Goal: Task Accomplishment & Management: Manage account settings

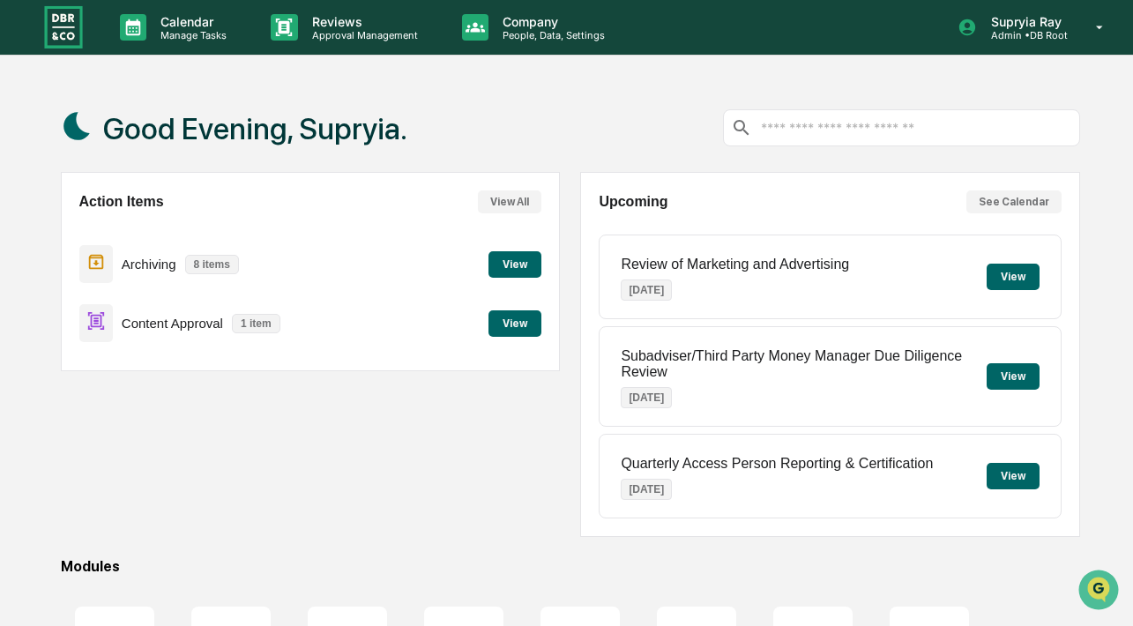
click at [527, 267] on button "View" at bounding box center [514, 264] width 53 height 26
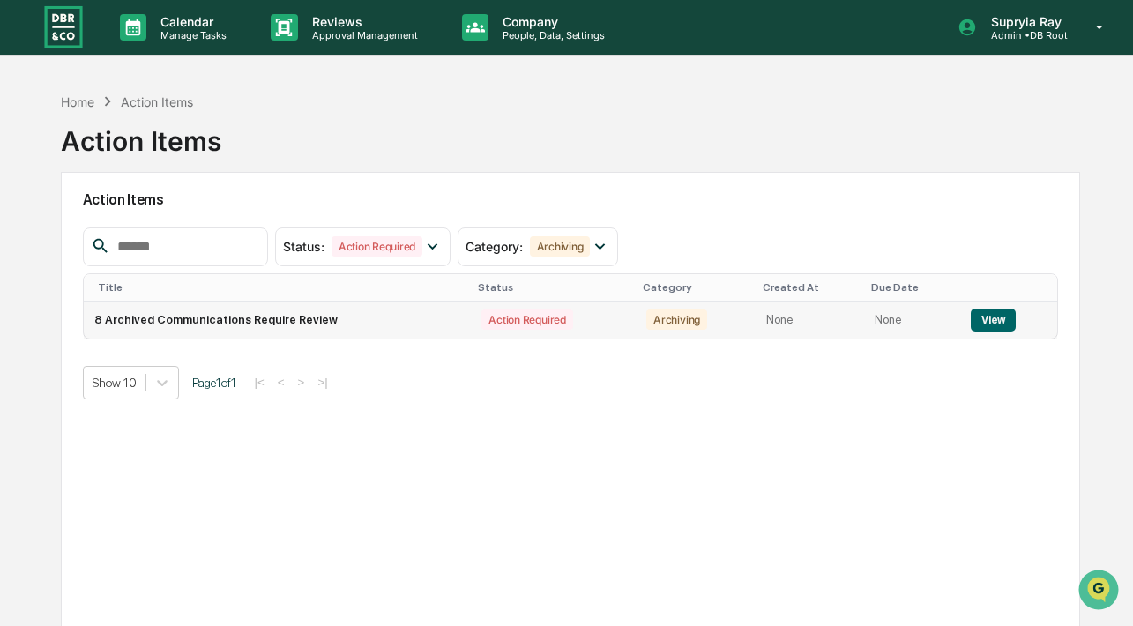
click at [975, 316] on button "View" at bounding box center [993, 320] width 45 height 23
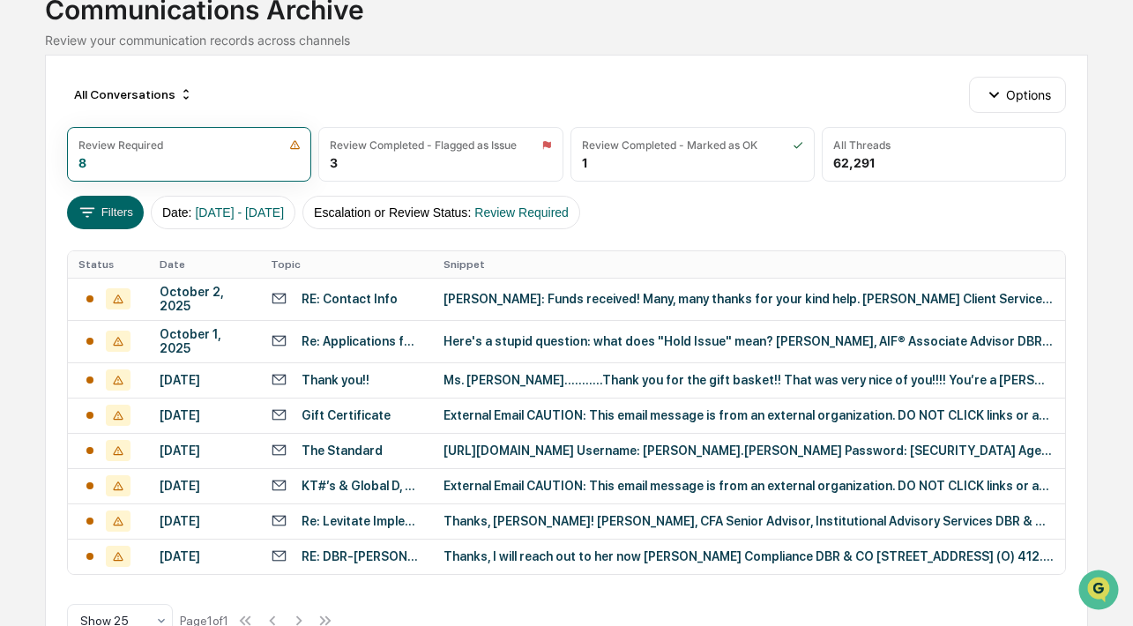
scroll to position [152, 0]
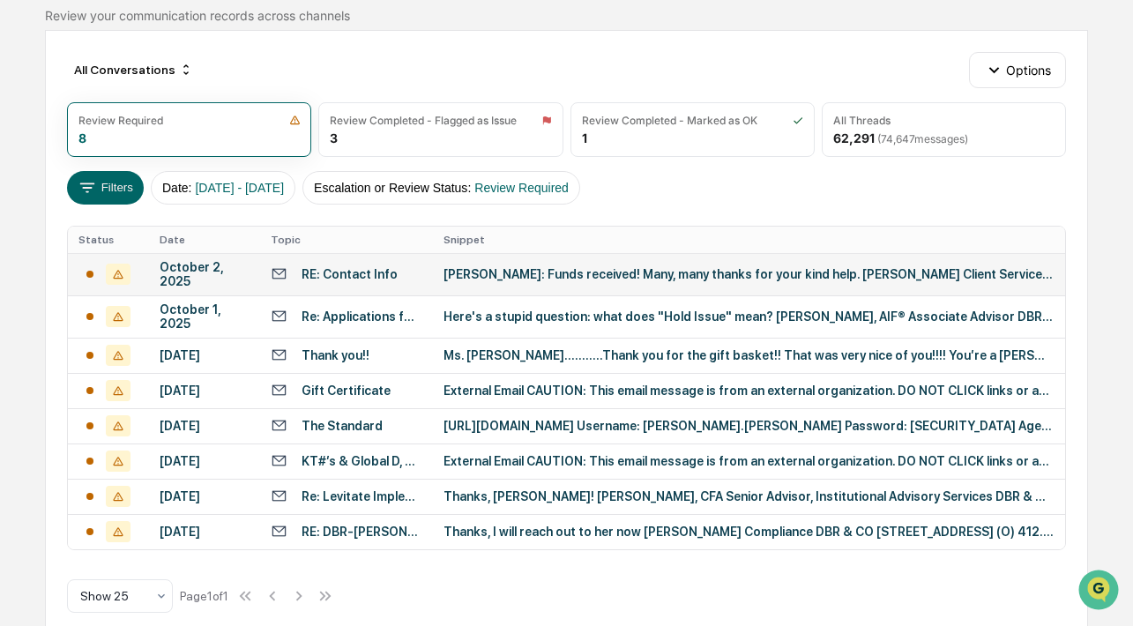
click at [672, 281] on div "[PERSON_NAME]: Funds received! Many, many thanks for your kind help. [PERSON_NA…" at bounding box center [748, 274] width 611 height 14
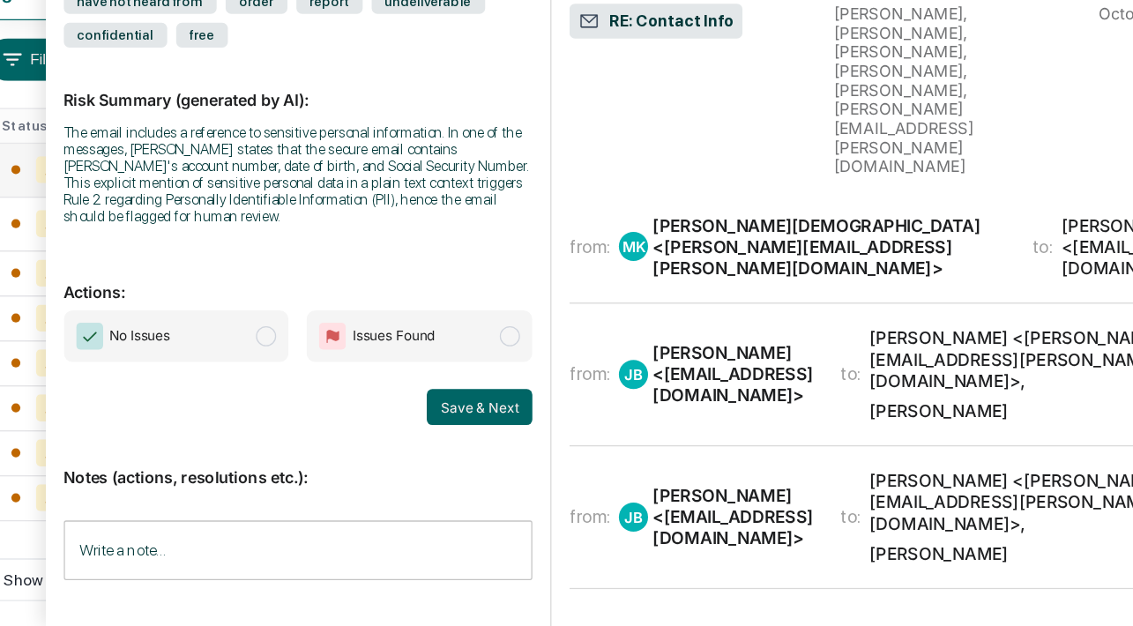
scroll to position [160, 0]
click at [480, 404] on span "modal" at bounding box center [478, 399] width 16 height 16
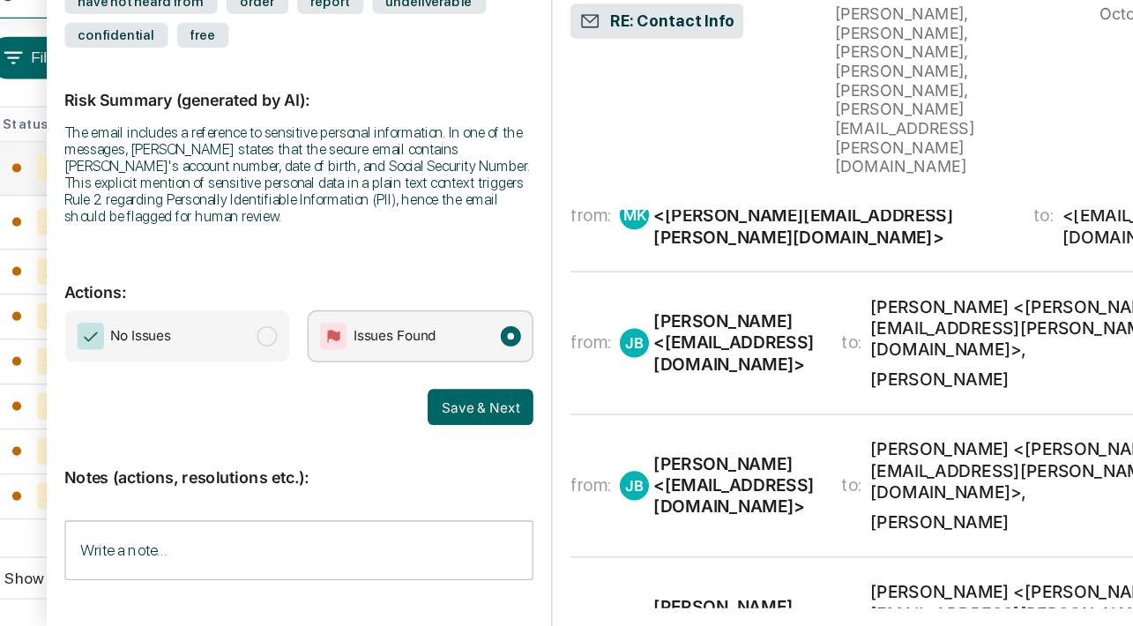
scroll to position [26, 0]
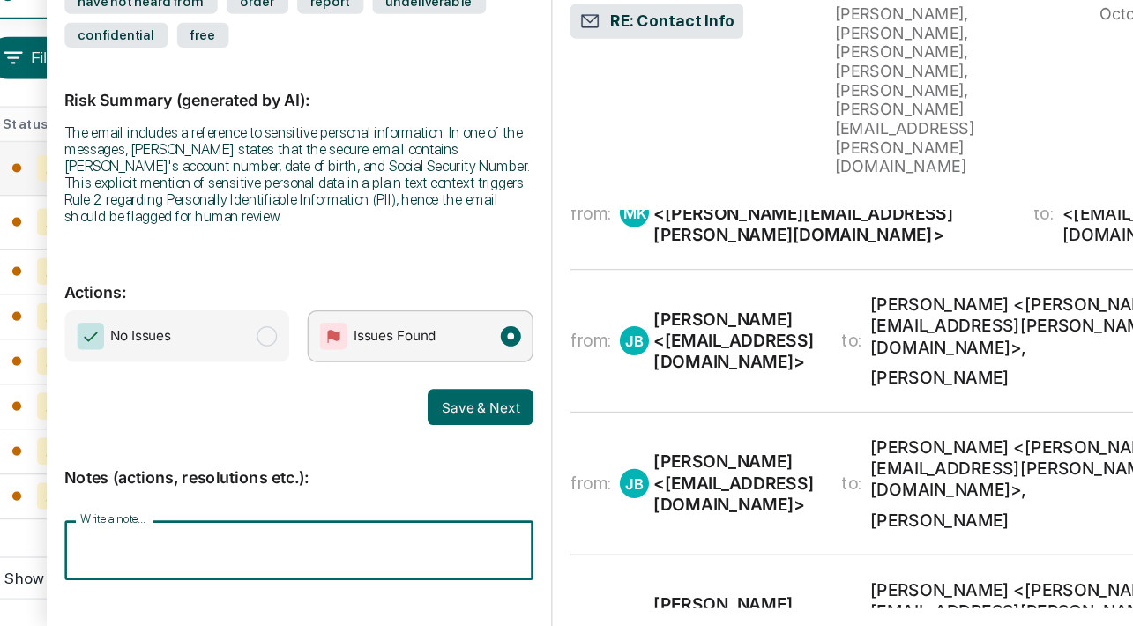
click at [188, 574] on input "Write a note..." at bounding box center [312, 566] width 368 height 47
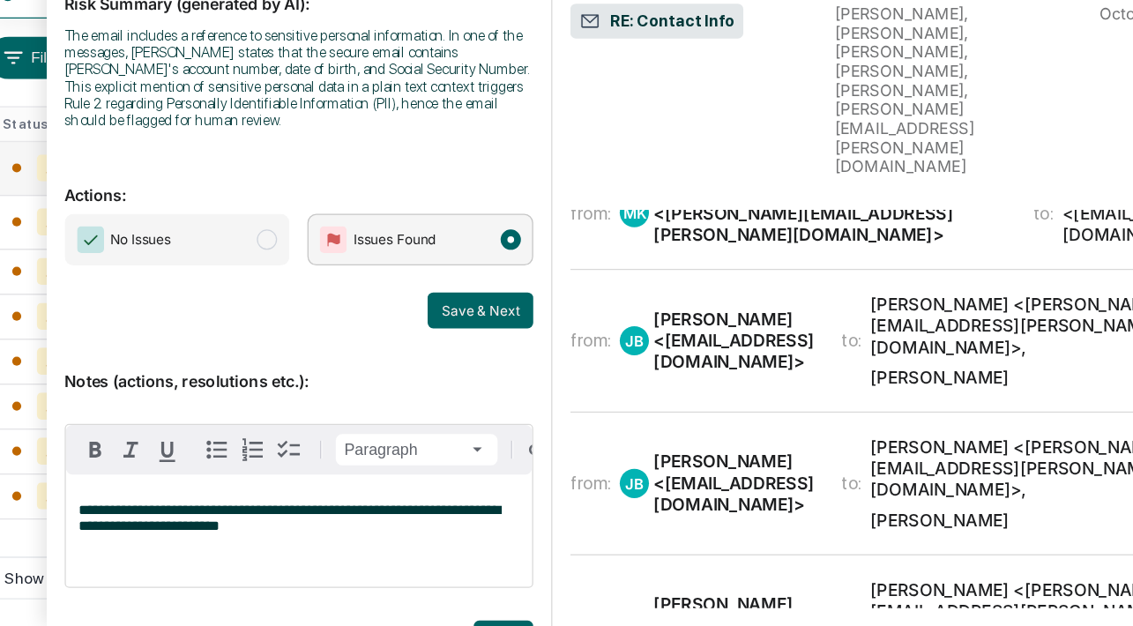
scroll to position [130, 0]
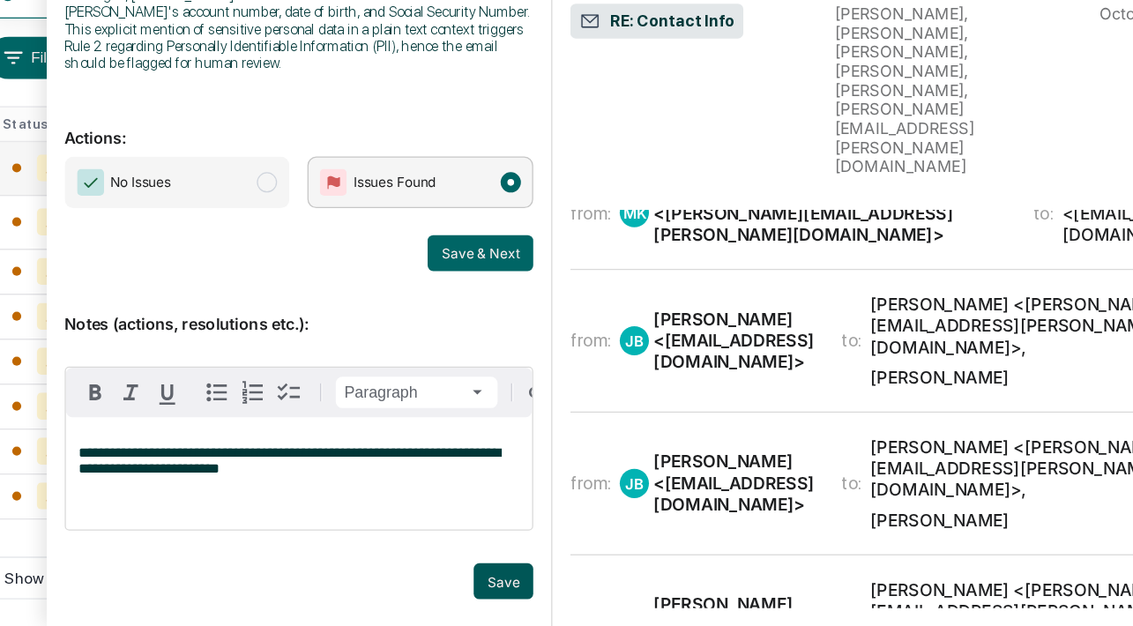
click at [480, 587] on button "Save" at bounding box center [472, 591] width 47 height 28
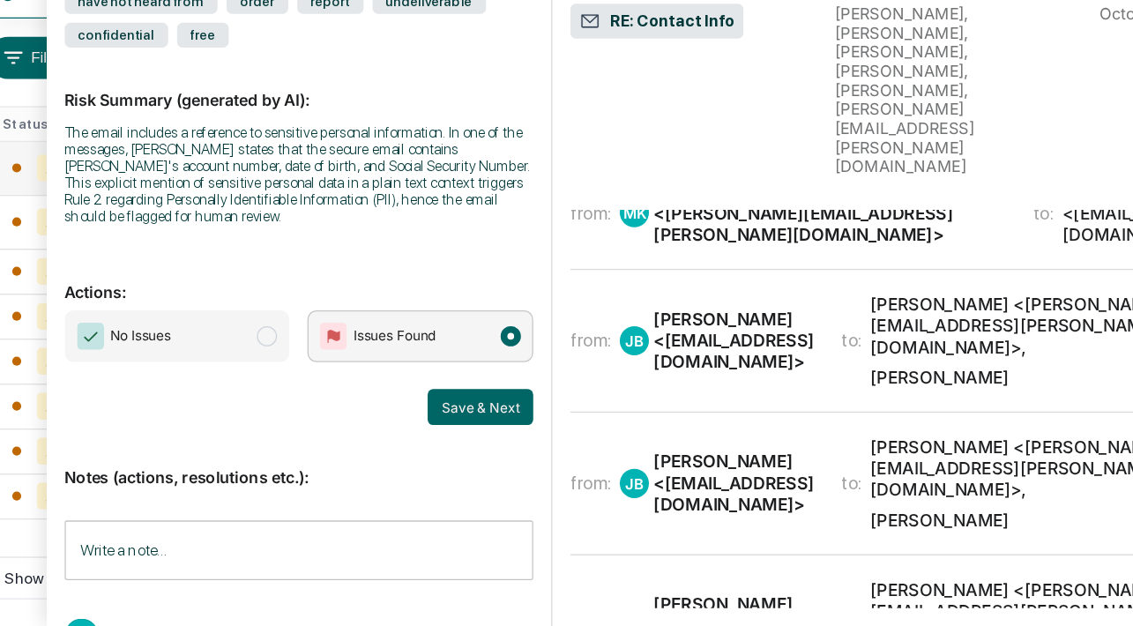
scroll to position [0, 0]
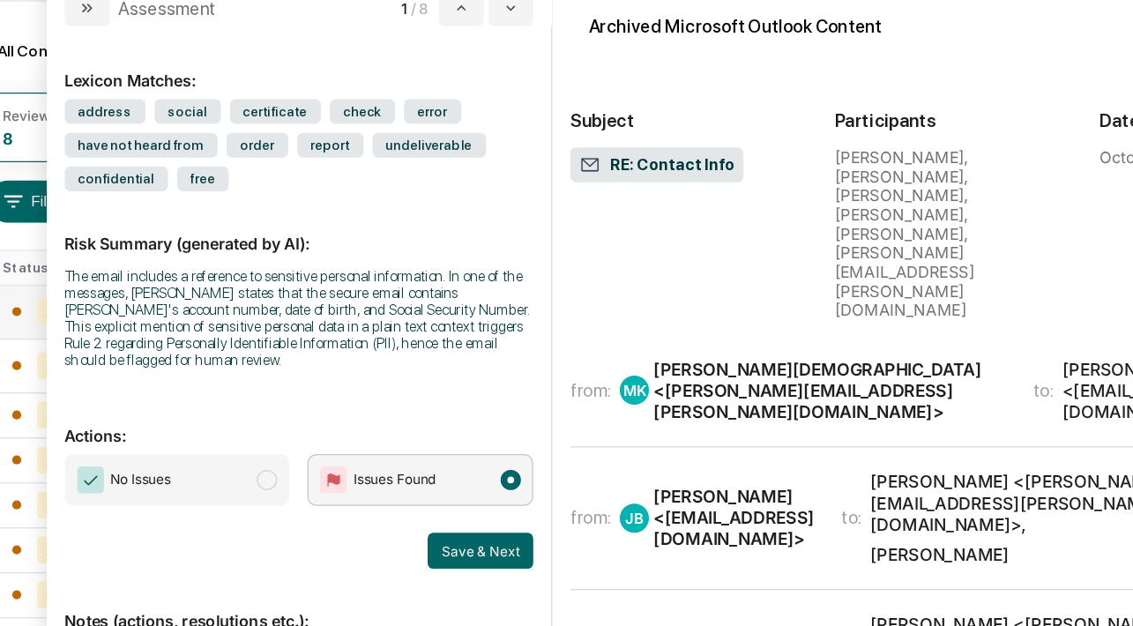
click at [710, 303] on div "[PERSON_NAME][DEMOGRAPHIC_DATA] <[PERSON_NAME][EMAIL_ADDRESS][PERSON_NAME][DOMA…" at bounding box center [728, 328] width 277 height 50
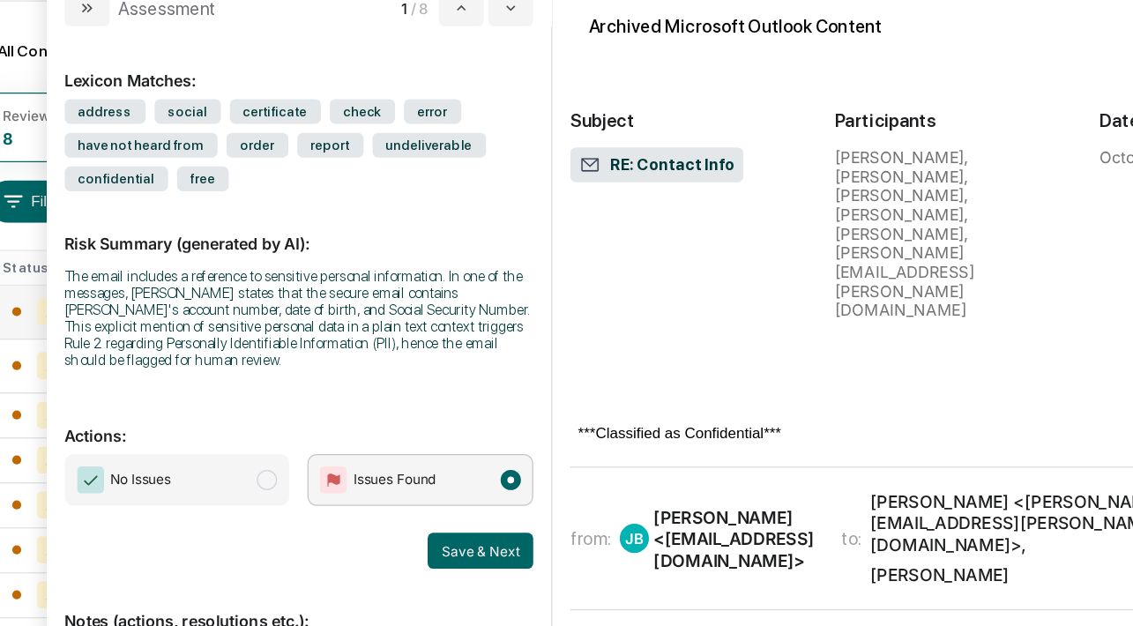
scroll to position [480, 0]
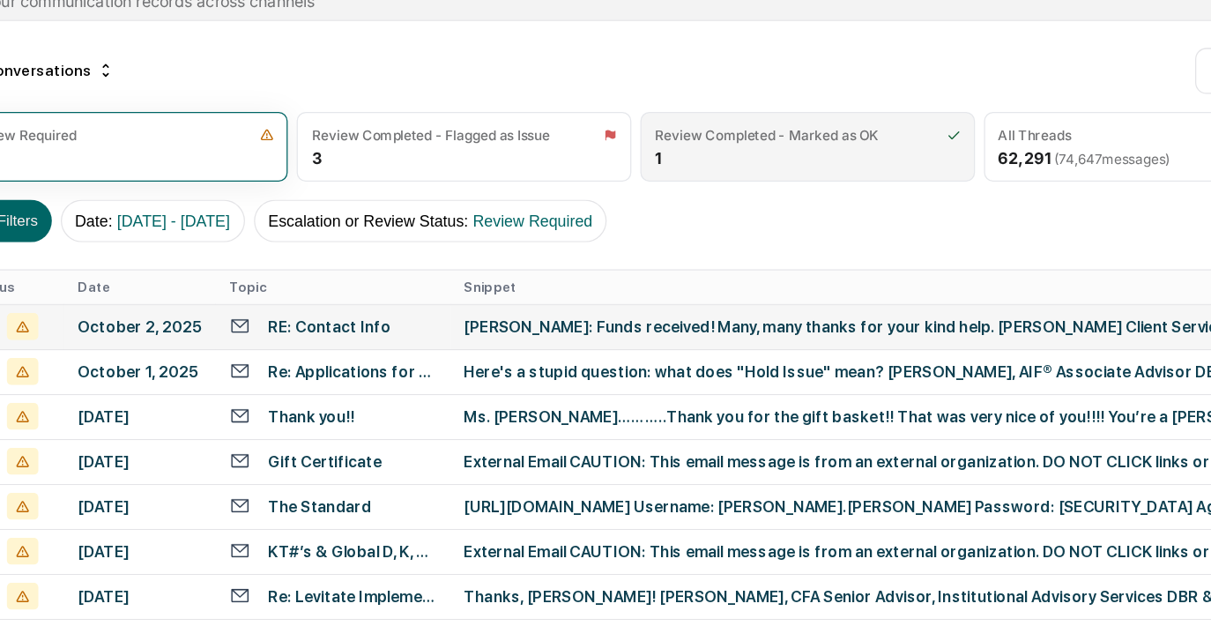
scroll to position [128, 0]
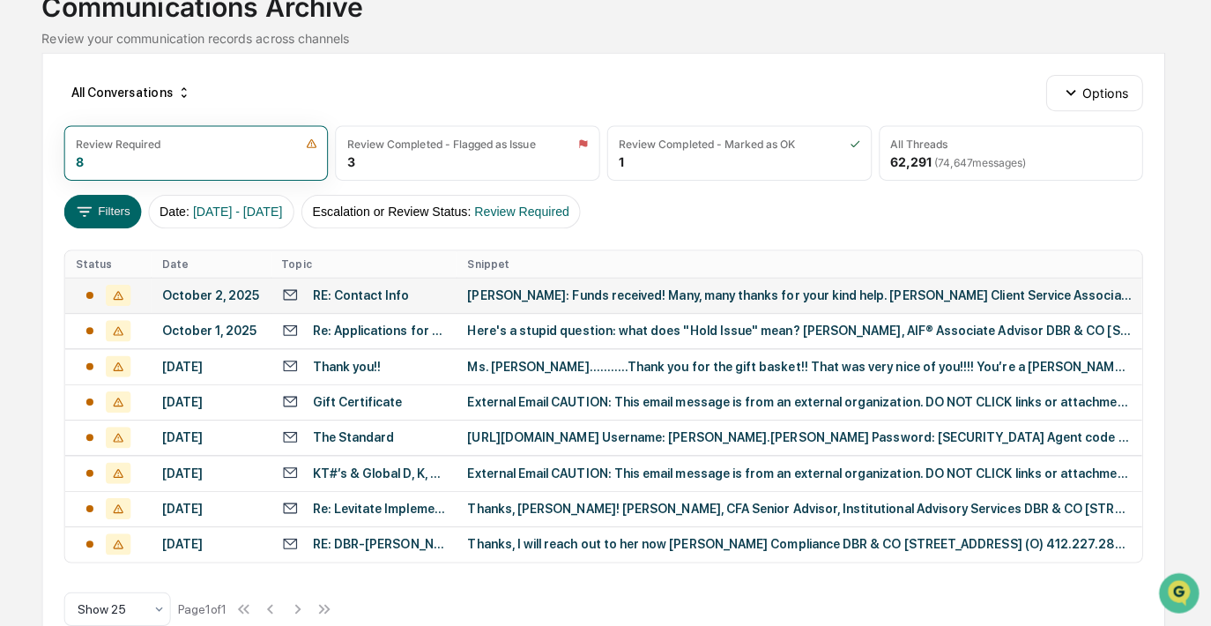
click at [785, 299] on div "[PERSON_NAME]: Funds received! Many, many thanks for your kind help. [PERSON_NA…" at bounding box center [800, 294] width 659 height 14
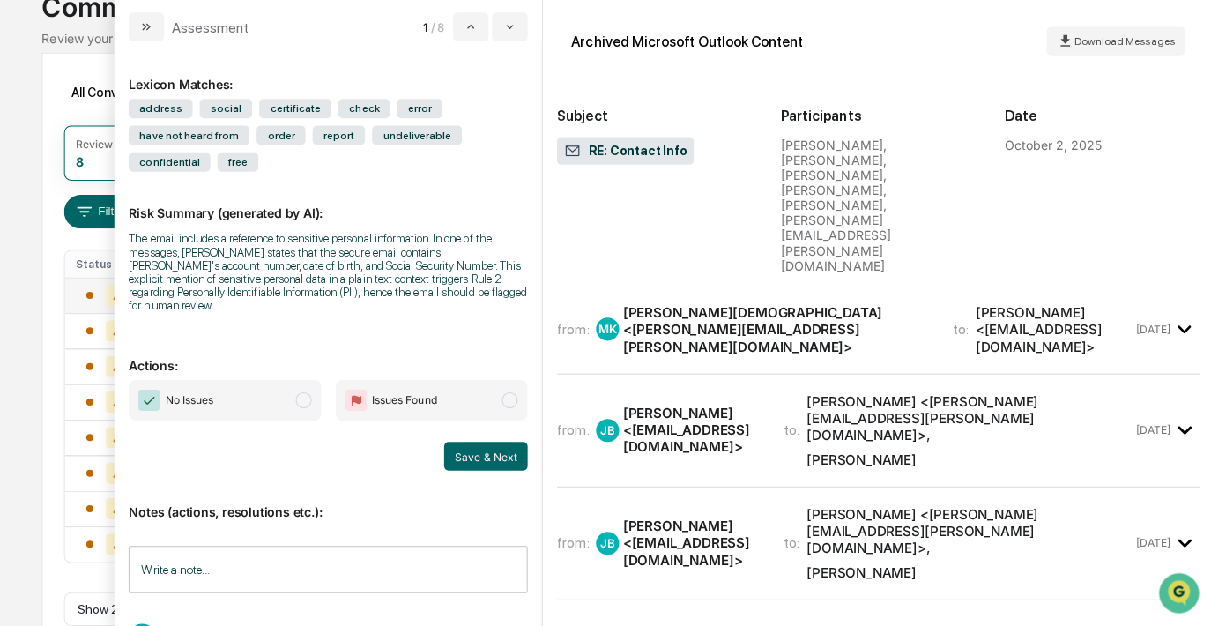
click at [741, 303] on div "[PERSON_NAME][DEMOGRAPHIC_DATA] <[PERSON_NAME][EMAIL_ADDRESS][PERSON_NAME][DOMA…" at bounding box center [778, 328] width 306 height 50
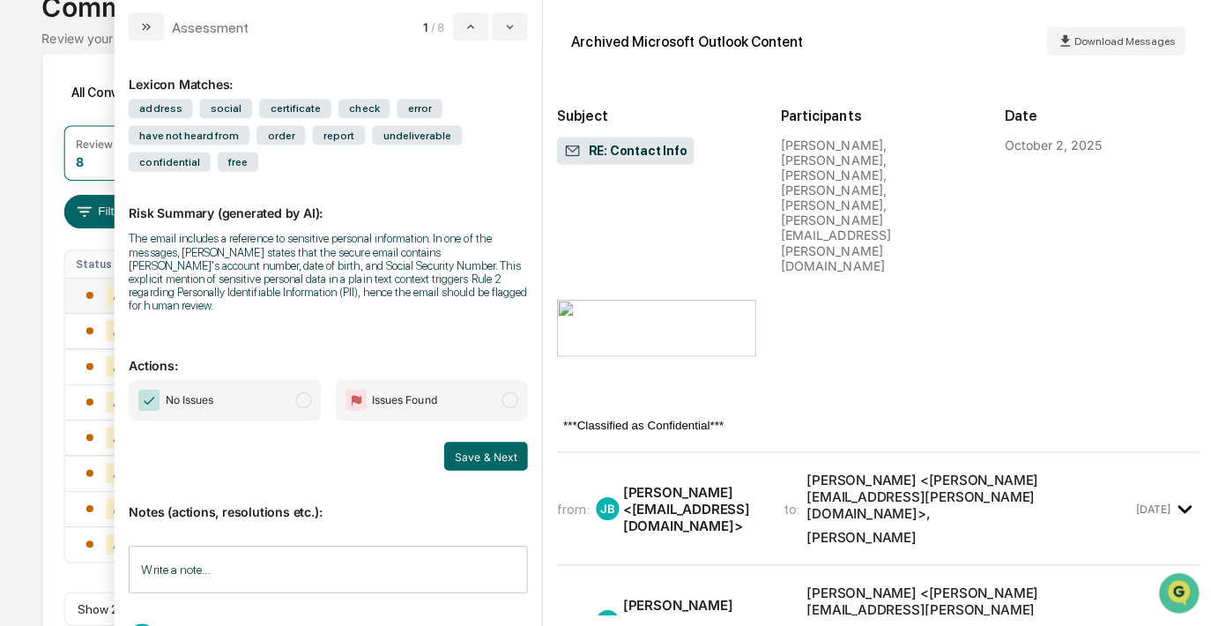
scroll to position [443, 0]
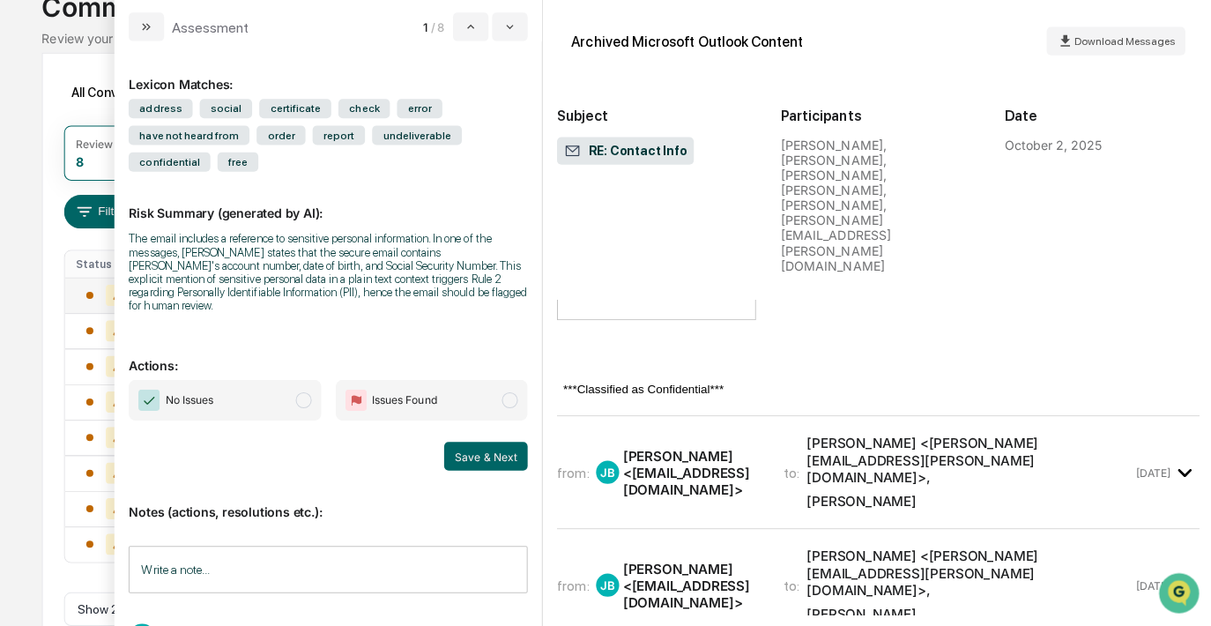
click at [699, 445] on div "[PERSON_NAME] <[EMAIL_ADDRESS][DOMAIN_NAME]>" at bounding box center [694, 470] width 138 height 50
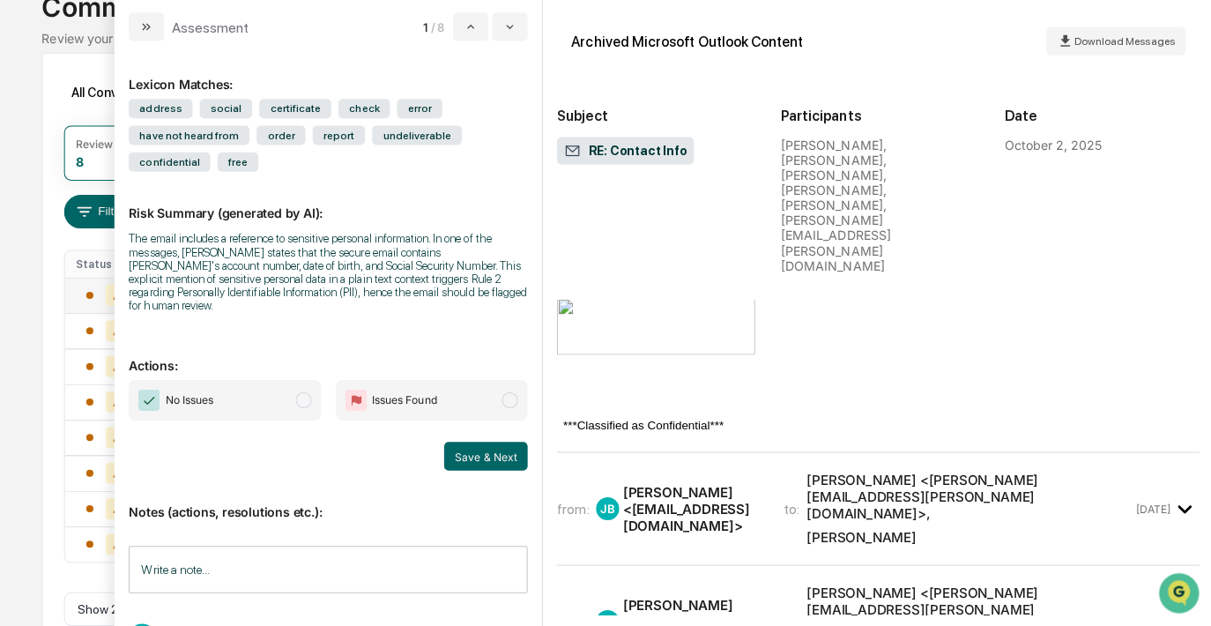
scroll to position [1864, 0]
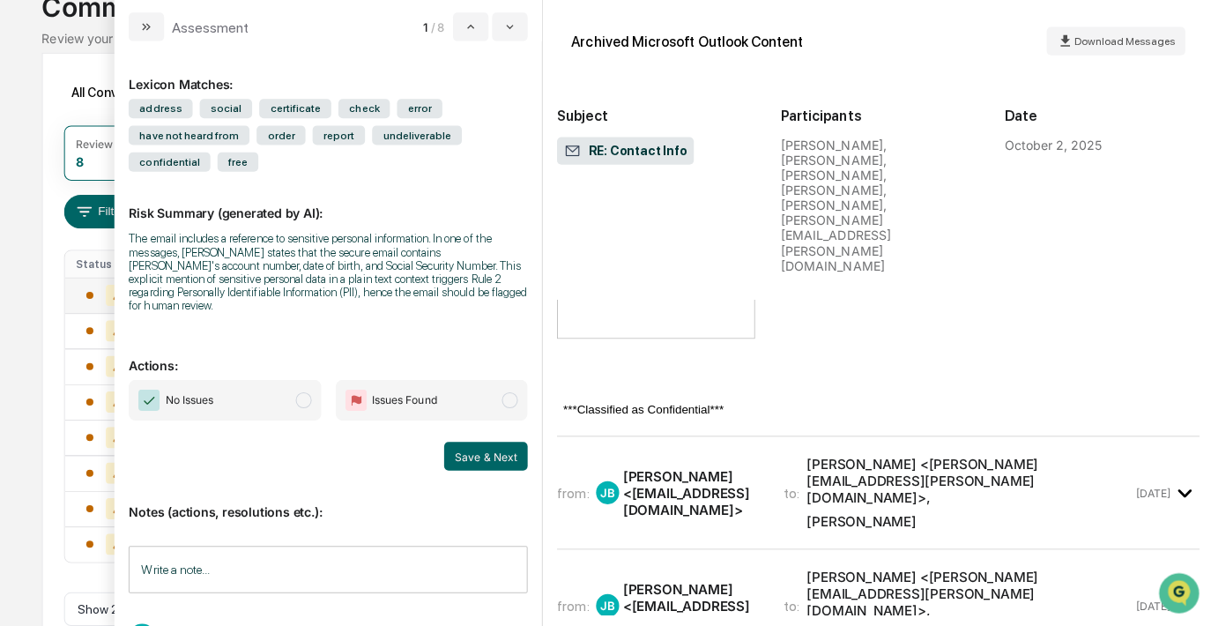
click at [693, 465] on div "[PERSON_NAME] <[EMAIL_ADDRESS][DOMAIN_NAME]>" at bounding box center [694, 490] width 138 height 50
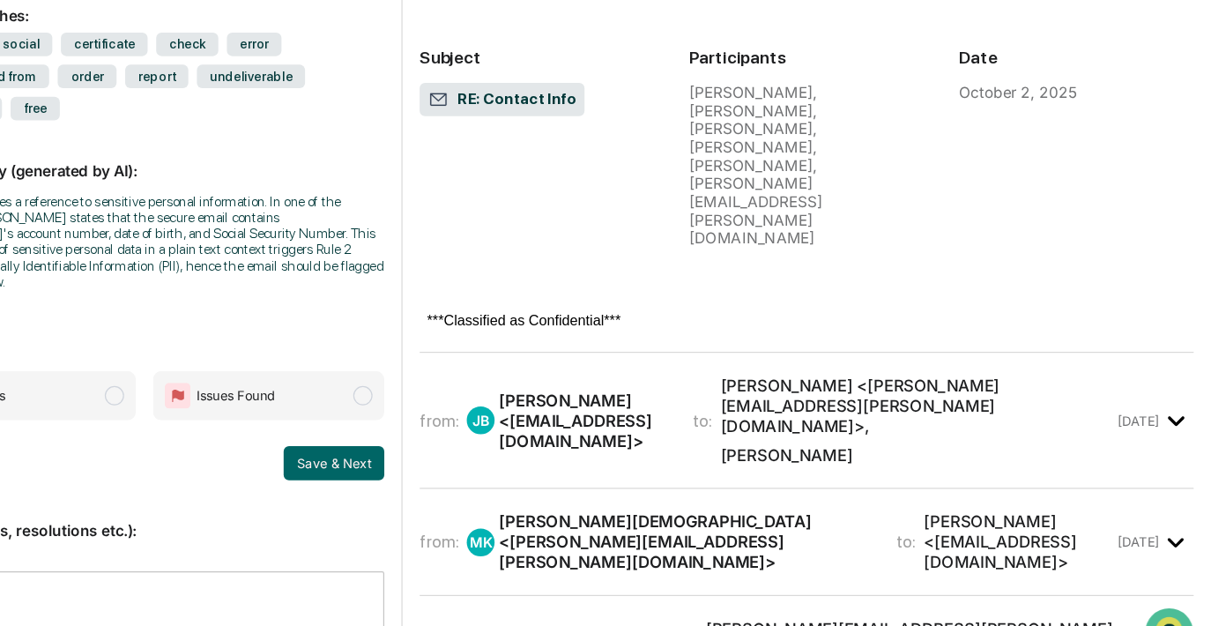
scroll to position [3413, 0]
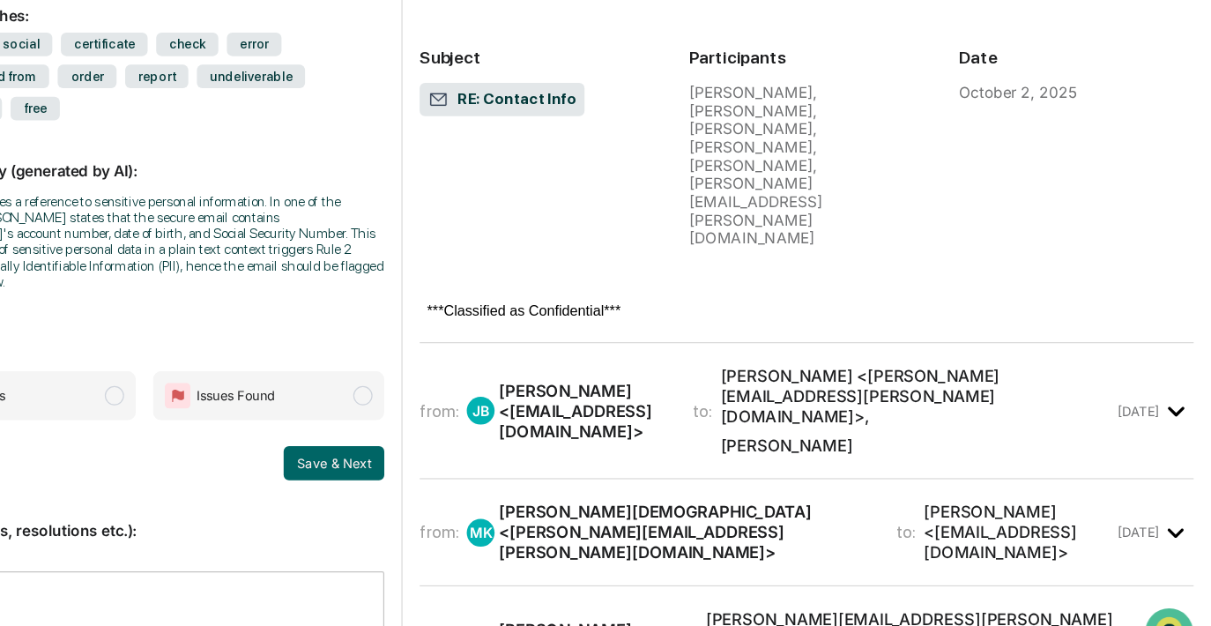
click at [718, 383] on div "[PERSON_NAME] <[EMAIL_ADDRESS][DOMAIN_NAME]>" at bounding box center [694, 408] width 138 height 50
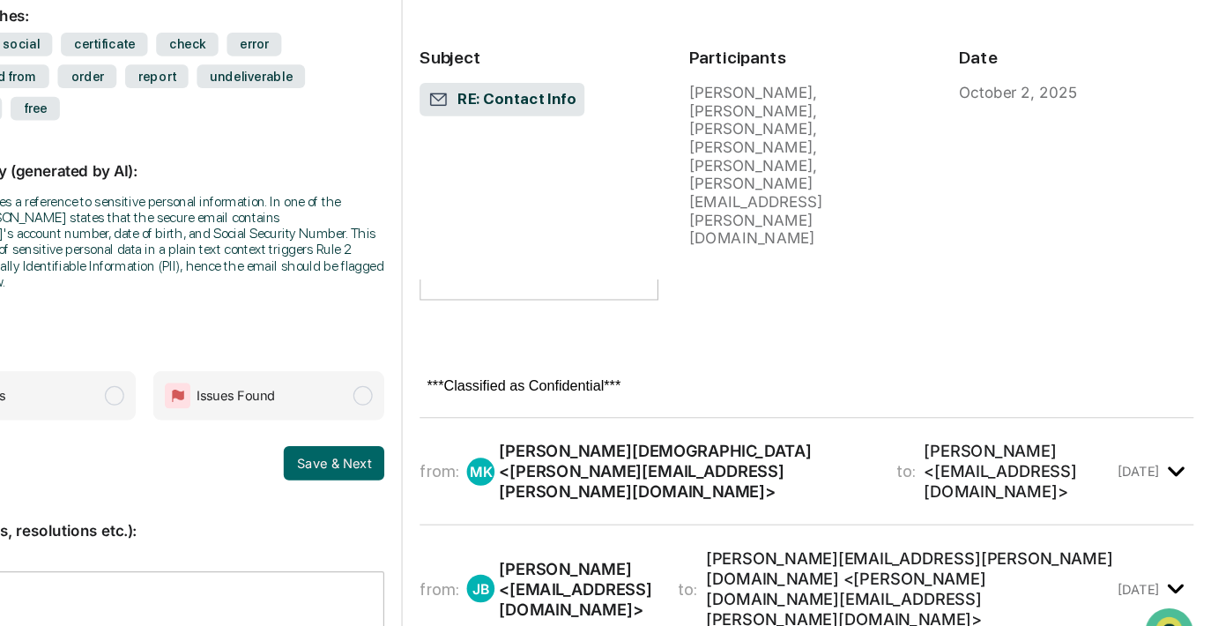
scroll to position [4806, 0]
click at [674, 431] on div "[PERSON_NAME][DEMOGRAPHIC_DATA] <[PERSON_NAME][EMAIL_ADDRESS][PERSON_NAME][DOMA…" at bounding box center [778, 456] width 306 height 50
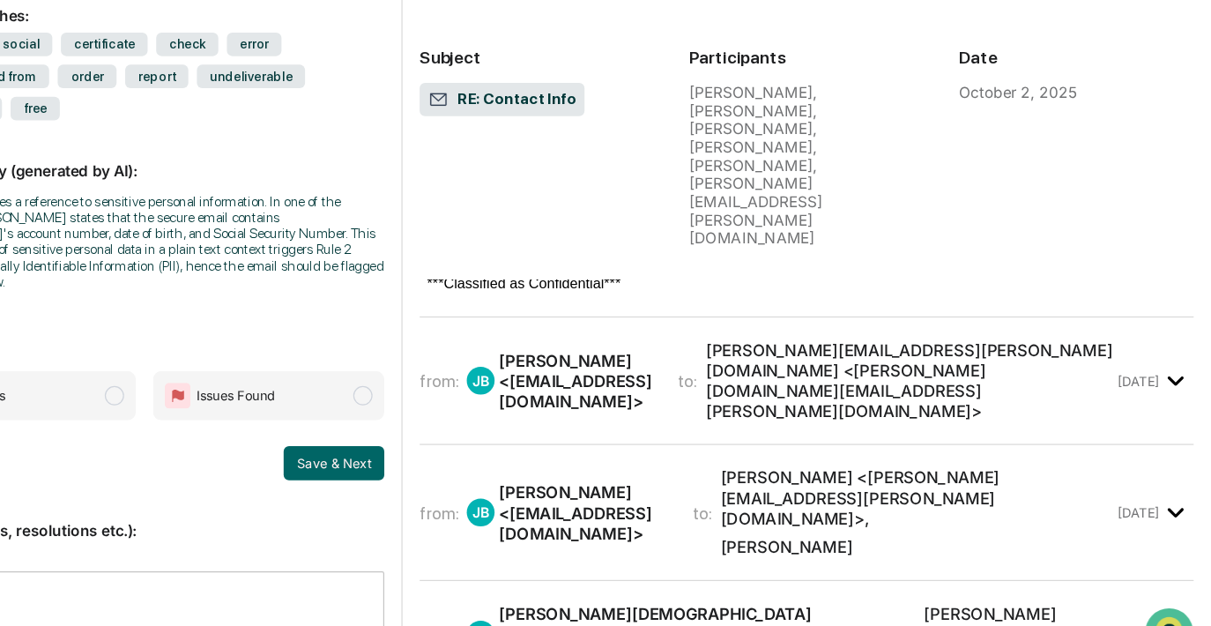
scroll to position [6688, 0]
click at [666, 357] on div "[PERSON_NAME] <[EMAIL_ADDRESS][DOMAIN_NAME]>" at bounding box center [688, 382] width 126 height 50
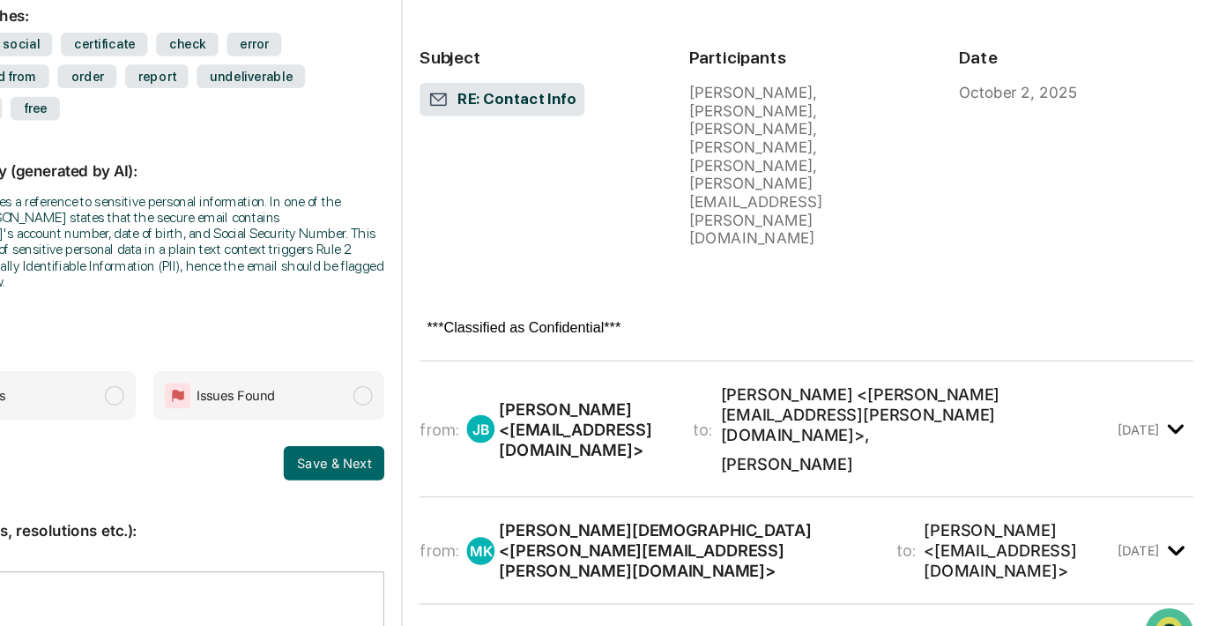
scroll to position [8145, 0]
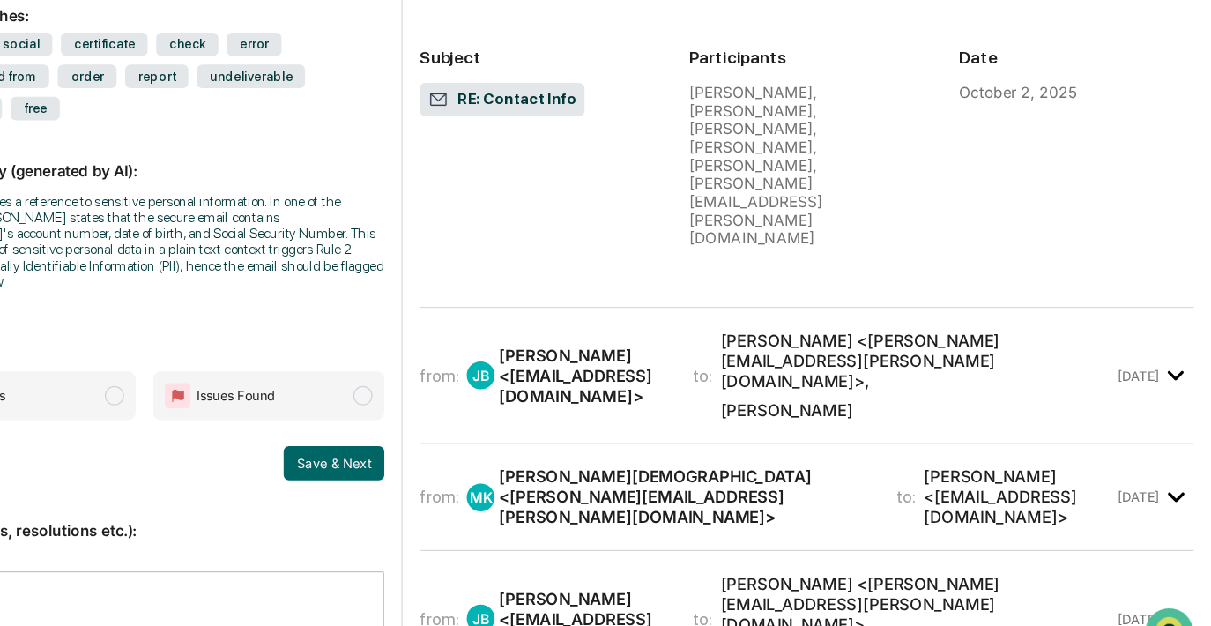
click at [666, 354] on div "[PERSON_NAME] <[EMAIL_ADDRESS][DOMAIN_NAME]>" at bounding box center [694, 379] width 138 height 50
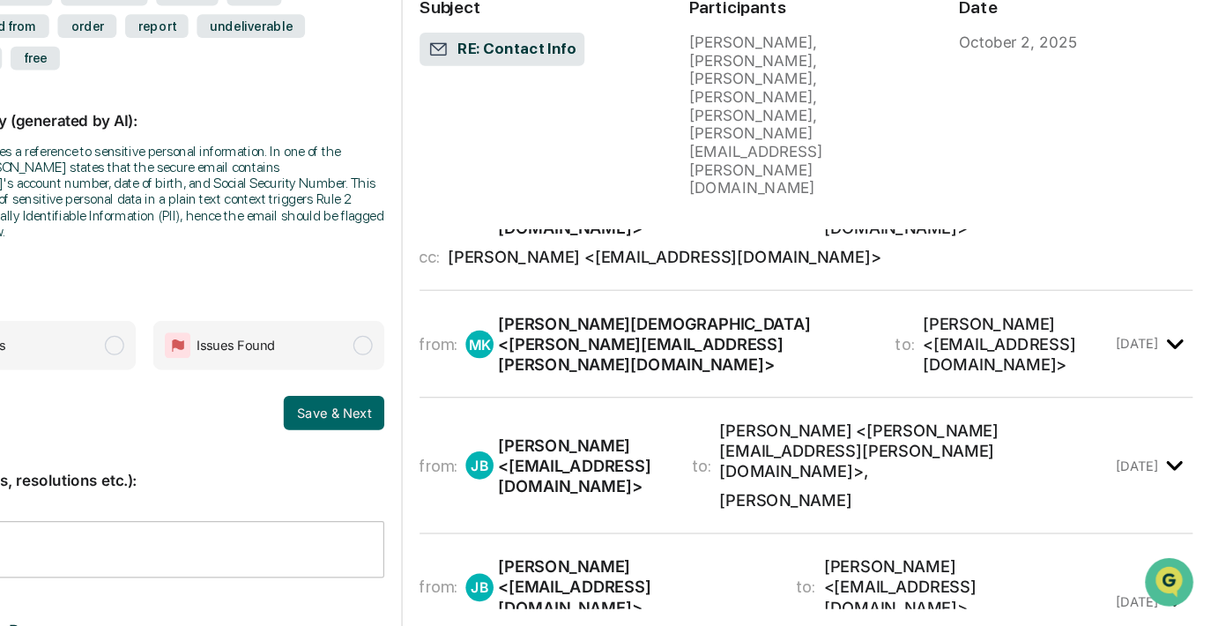
scroll to position [12753, 1]
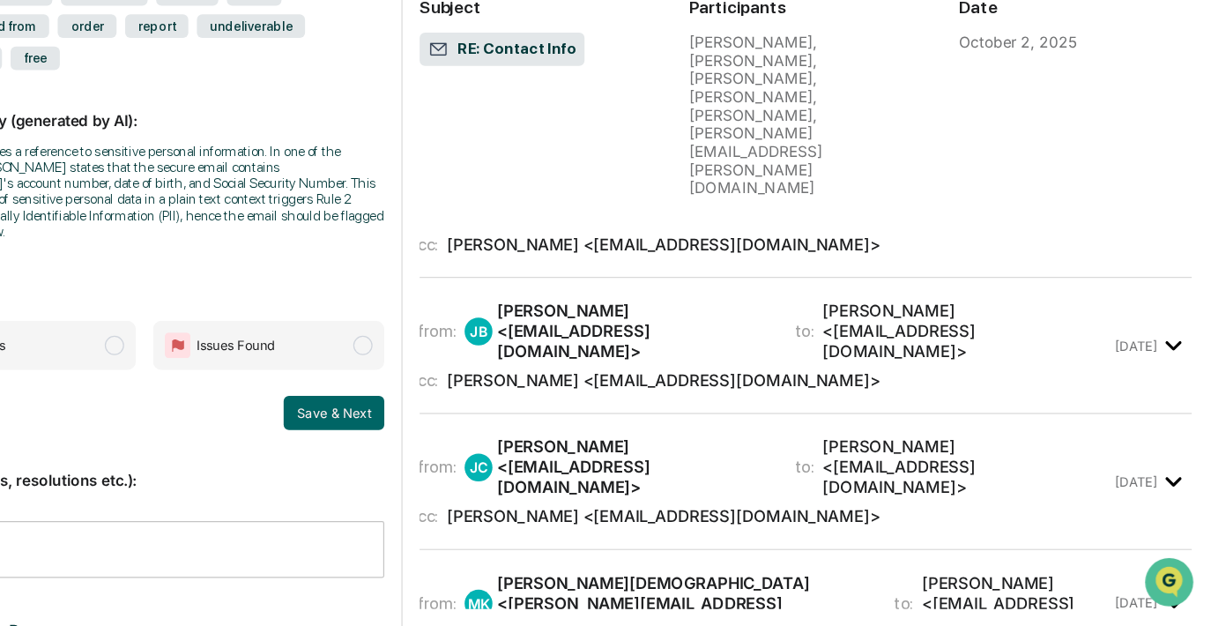
scroll to position [12540, 2]
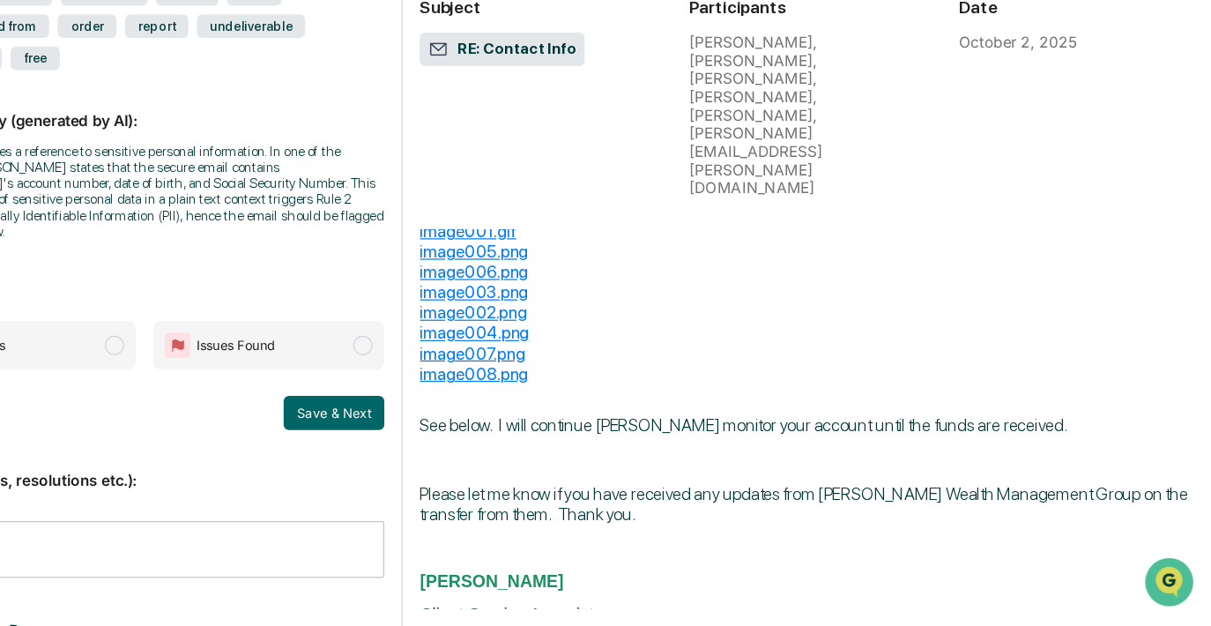
scroll to position [13119, 0]
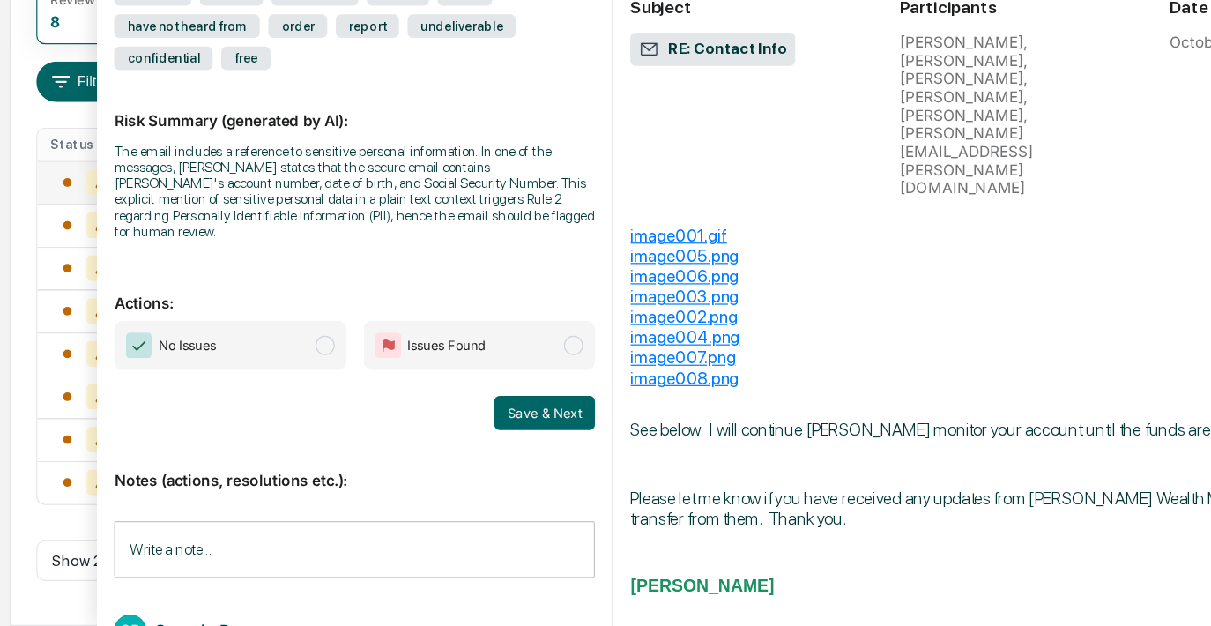
click at [312, 391] on span "modal" at bounding box center [309, 395] width 16 height 16
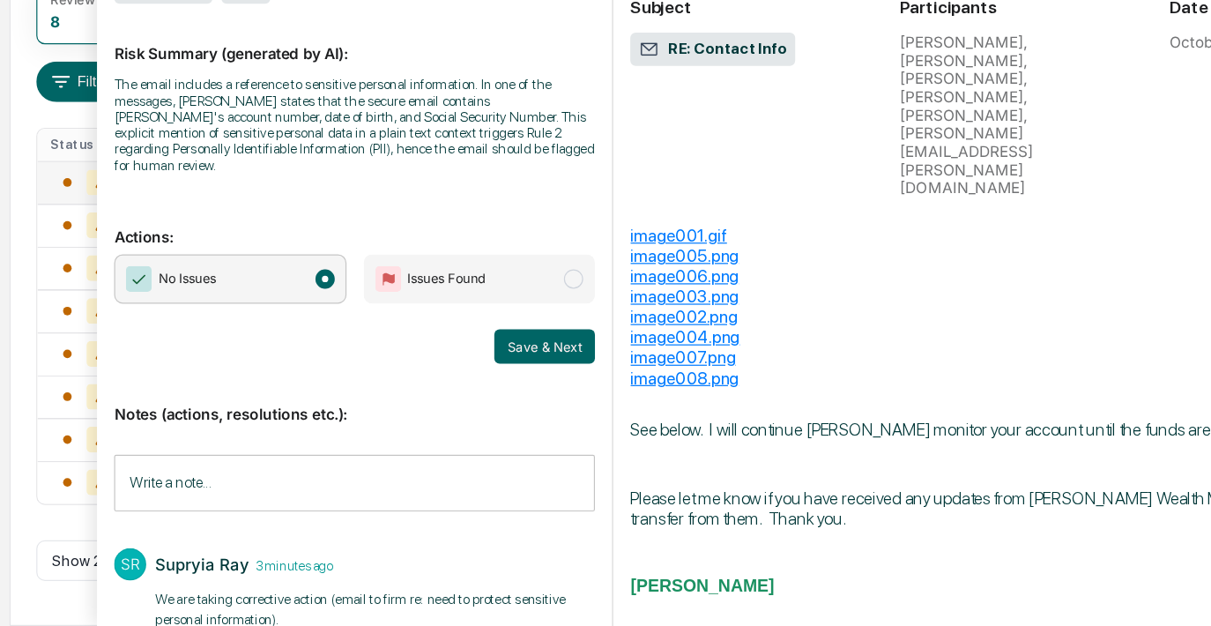
scroll to position [88, 0]
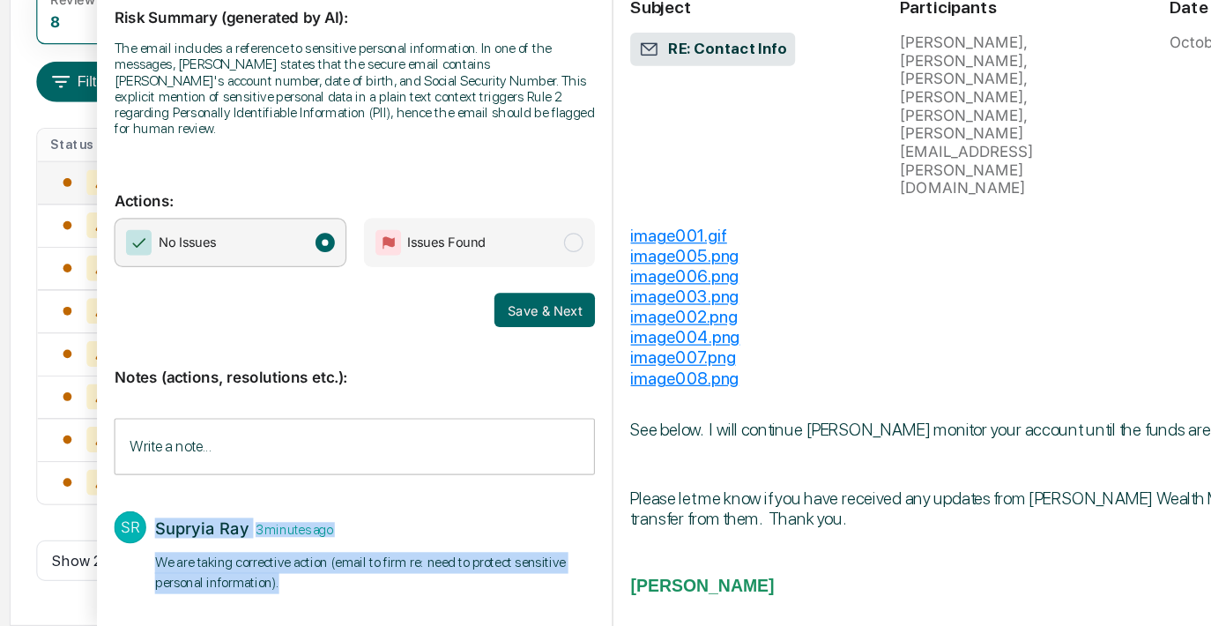
drag, startPoint x: 287, startPoint y: 583, endPoint x: 135, endPoint y: 570, distance: 152.1
click at [135, 570] on div "SR Supryia Ray 3 minutes ago ​We are taking corrective action (email to firm re…" at bounding box center [333, 564] width 396 height 82
click at [299, 574] on p "​We are taking corrective action (email to firm re: need to protect sensitive p…" at bounding box center [349, 582] width 362 height 34
drag, startPoint x: 288, startPoint y: 586, endPoint x: 167, endPoint y: 572, distance: 122.5
click at [167, 572] on div "SR Supryia Ray 3 minutes ago ​We are taking corrective action (email to firm re…" at bounding box center [333, 564] width 396 height 82
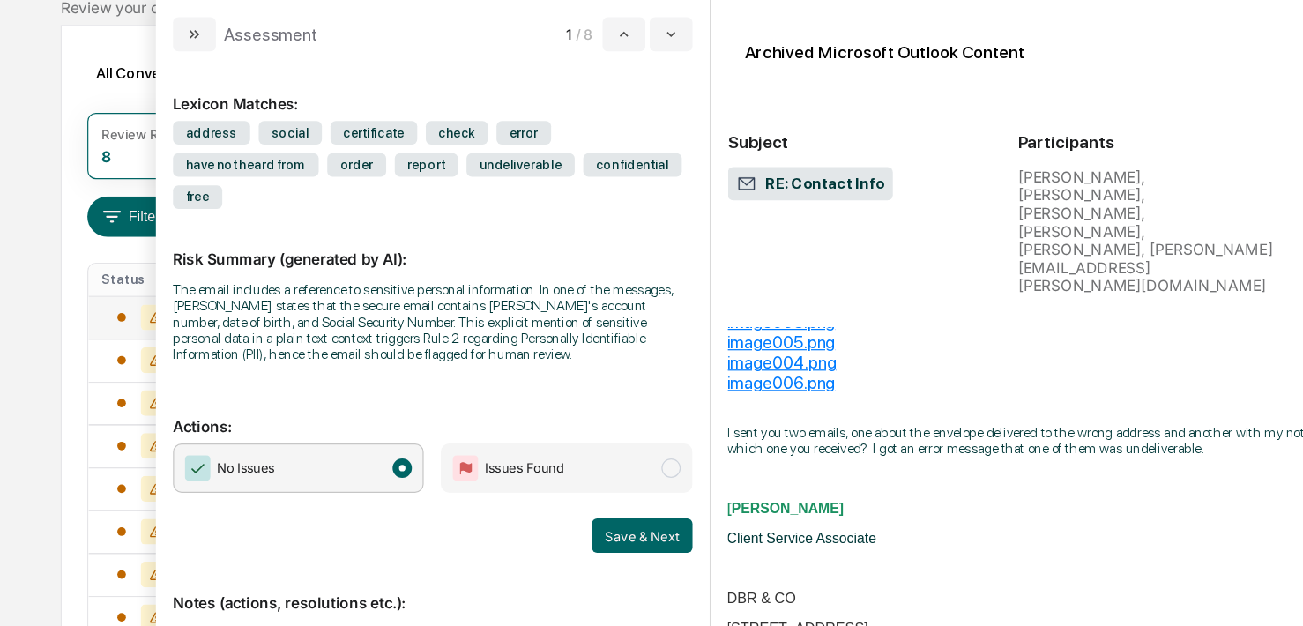
scroll to position [3596, 1]
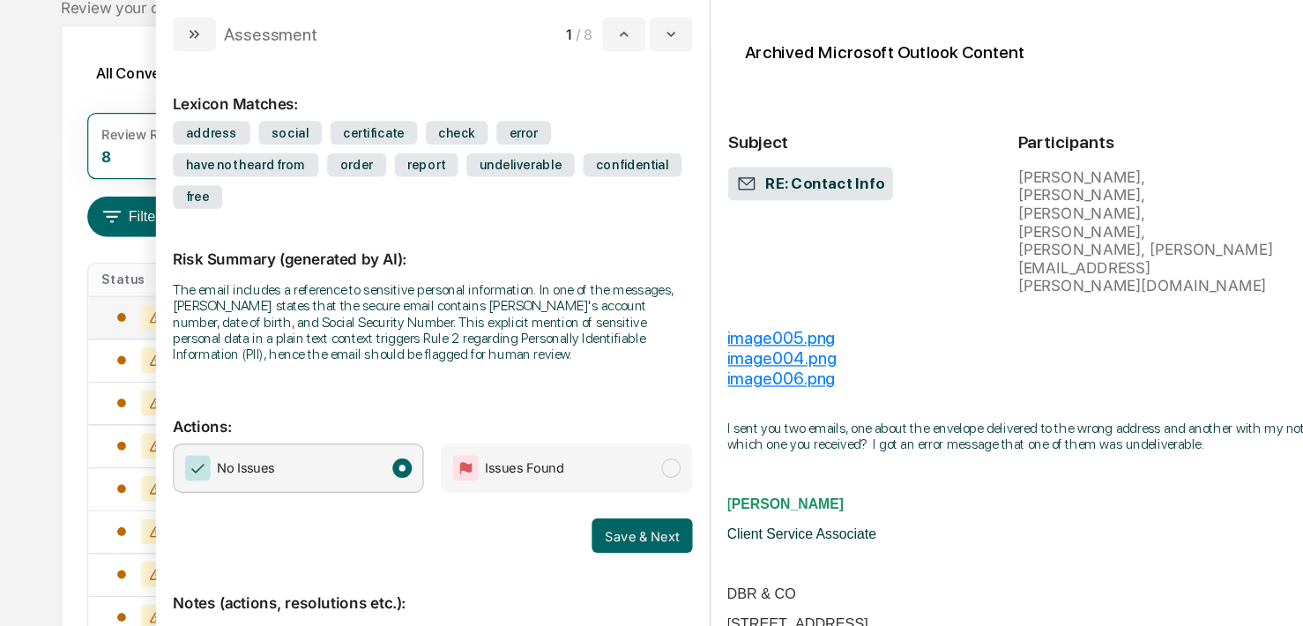
click at [586, 184] on div "Assessment 1 / 8 Lexicon Matches: address social certificate check error have n…" at bounding box center [358, 313] width 457 height 626
drag, startPoint x: 586, startPoint y: 184, endPoint x: 493, endPoint y: 182, distance: 93.5
click at [493, 182] on div "Assessment 1 / 8 Lexicon Matches: address social certificate check error have n…" at bounding box center [358, 313] width 457 height 626
click at [551, 26] on icon "modal" at bounding box center [554, 28] width 14 height 14
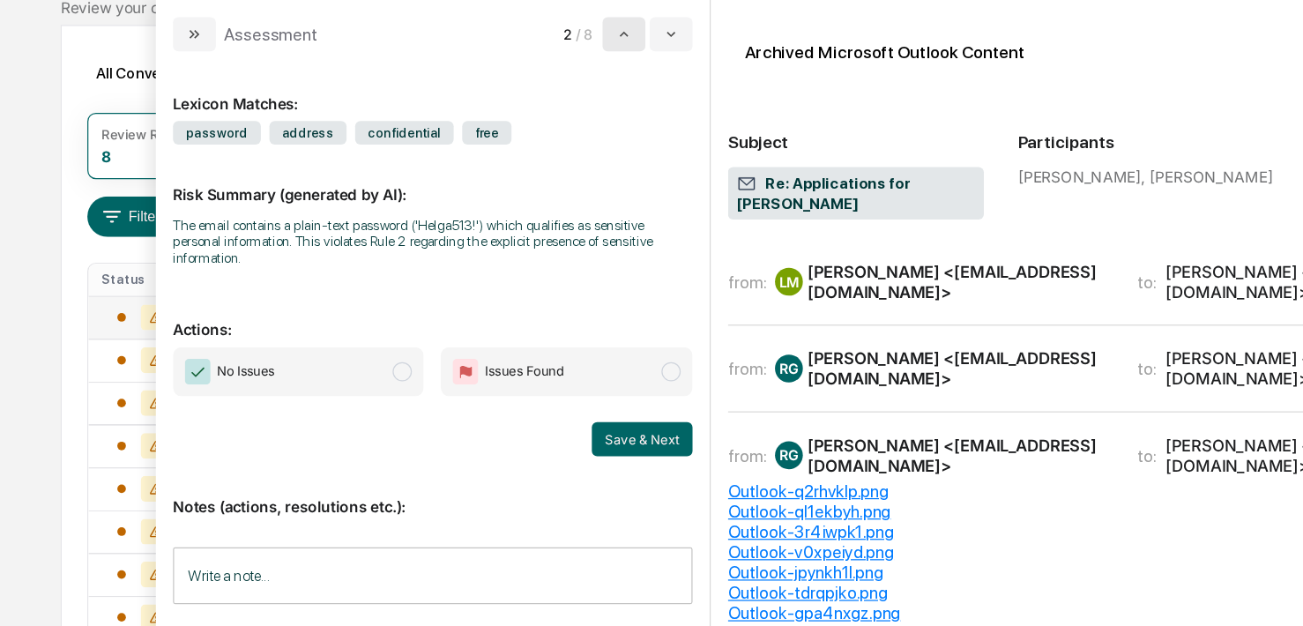
click at [519, 27] on icon "modal" at bounding box center [516, 28] width 14 height 14
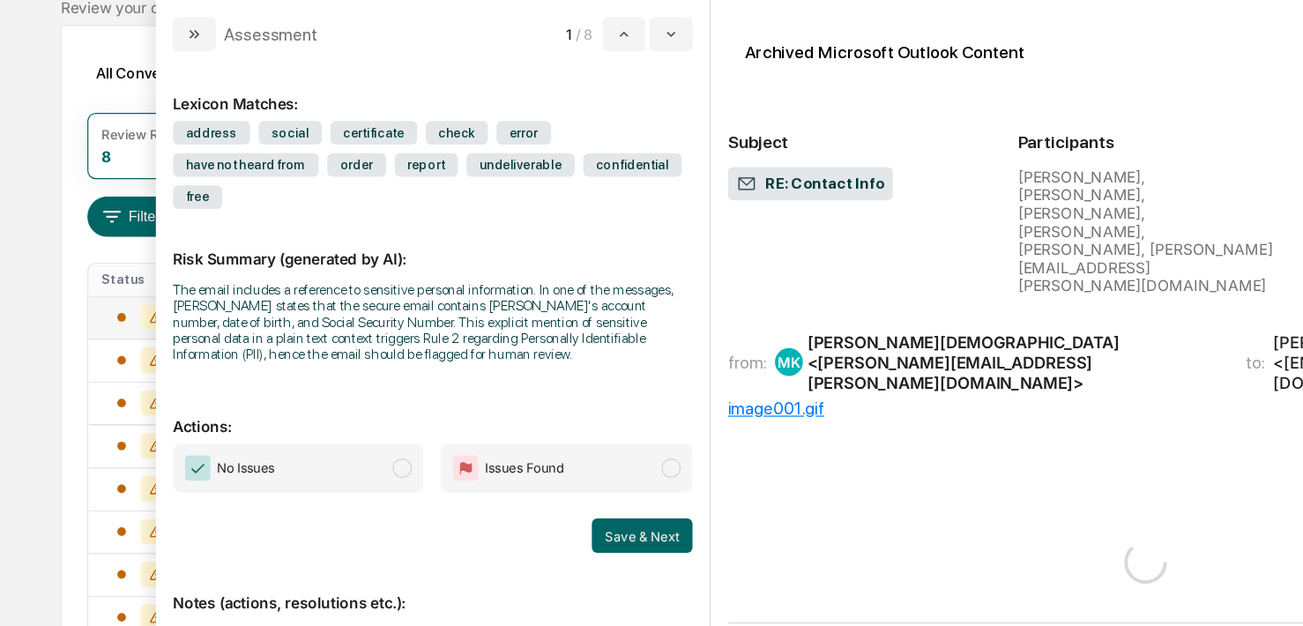
click at [789, 273] on div "[PERSON_NAME][DEMOGRAPHIC_DATA] <[PERSON_NAME][EMAIL_ADDRESS][PERSON_NAME][DOMA…" at bounding box center [835, 298] width 339 height 50
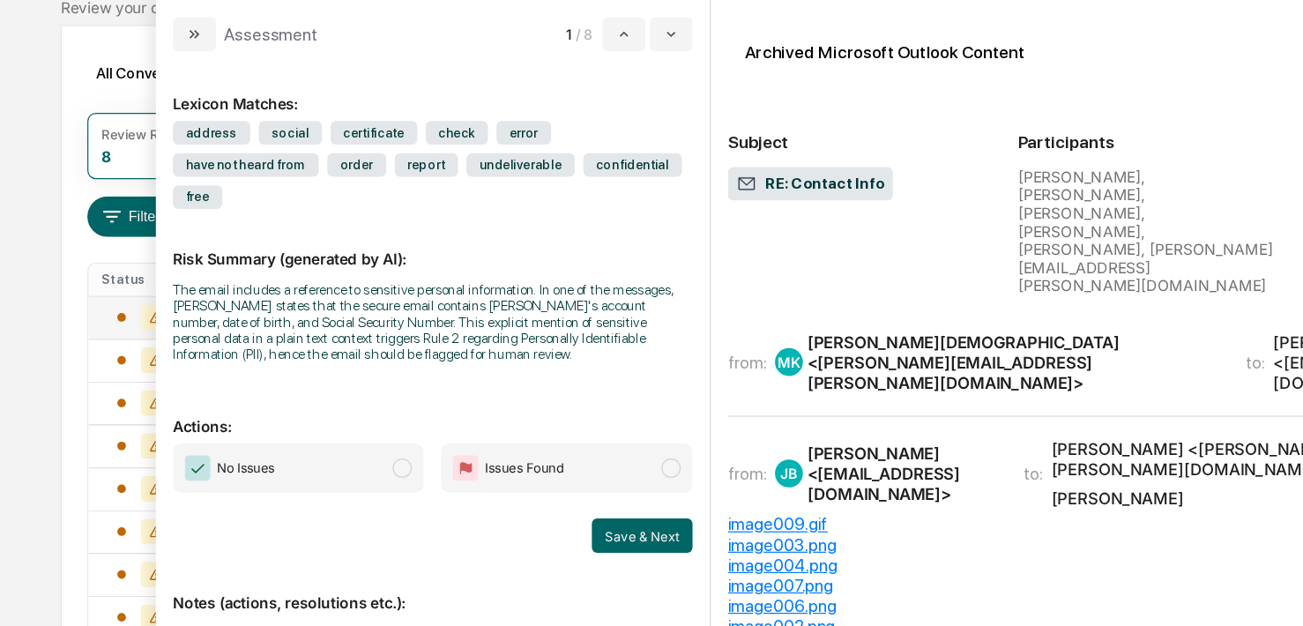
click at [789, 273] on div "[PERSON_NAME][DEMOGRAPHIC_DATA] <[PERSON_NAME][EMAIL_ADDRESS][PERSON_NAME][DOMA…" at bounding box center [835, 298] width 339 height 50
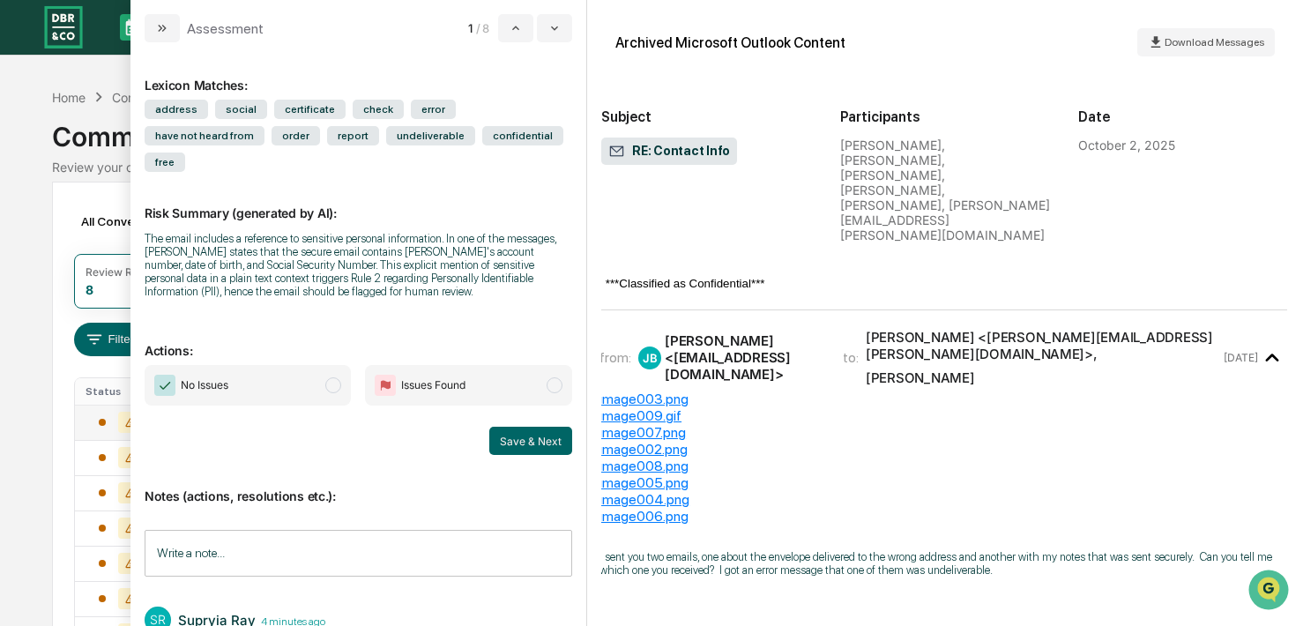
scroll to position [3401, 2]
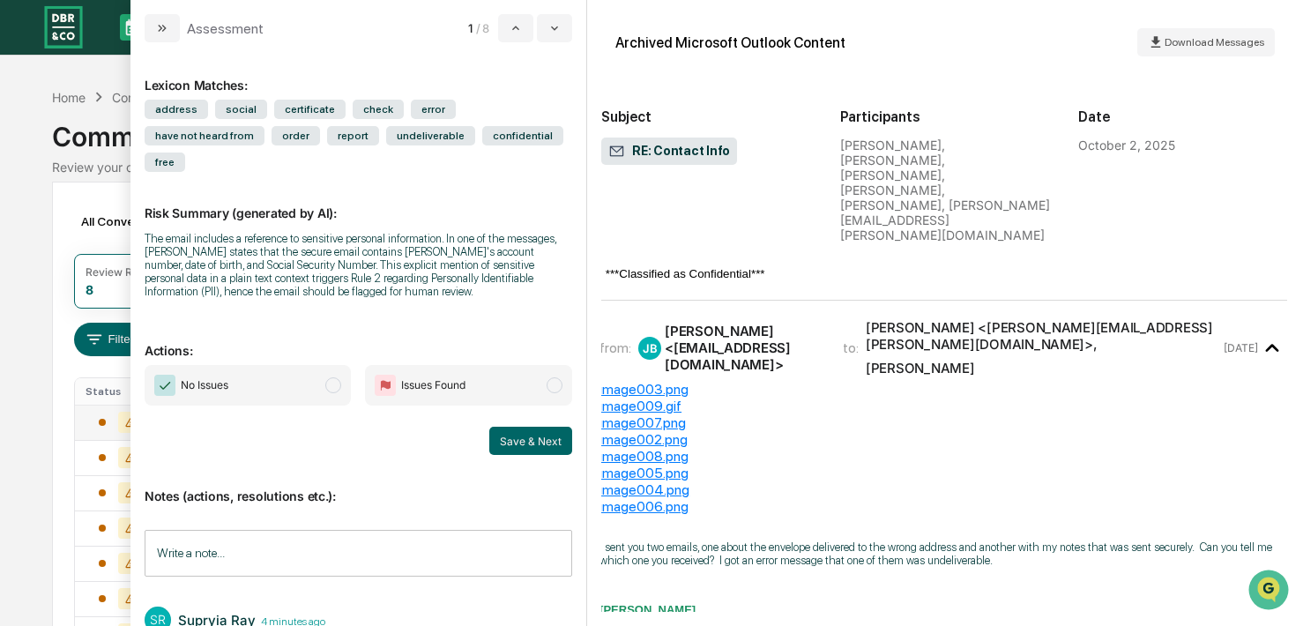
click at [1132, 334] on icon "modal" at bounding box center [1272, 348] width 29 height 29
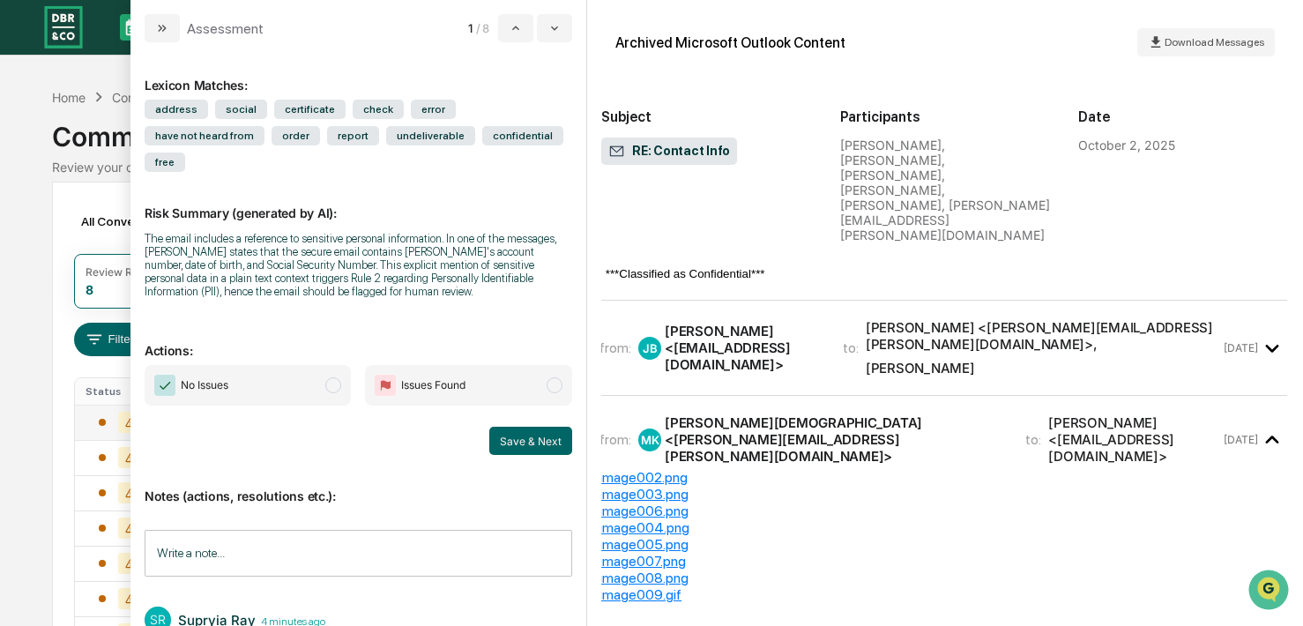
click at [1132, 334] on icon "modal" at bounding box center [1272, 348] width 29 height 29
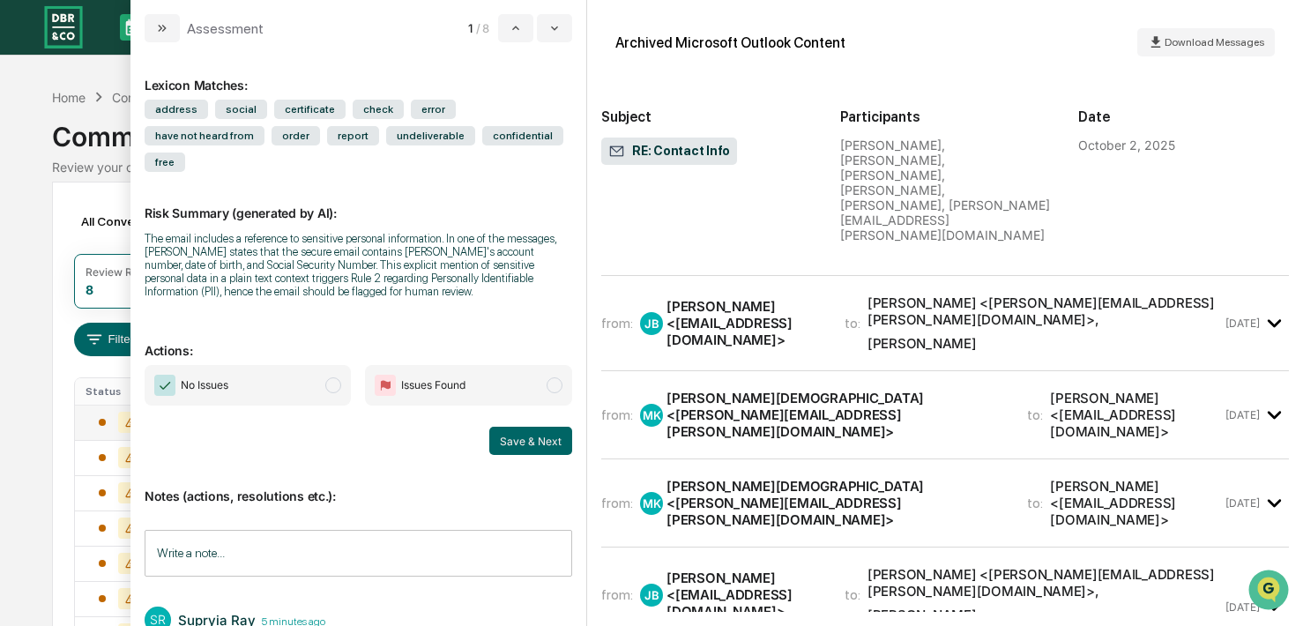
scroll to position [10874, 0]
click at [1109, 256] on div "[PERSON_NAME] <[EMAIL_ADDRESS][DOMAIN_NAME]>" at bounding box center [1136, 230] width 172 height 50
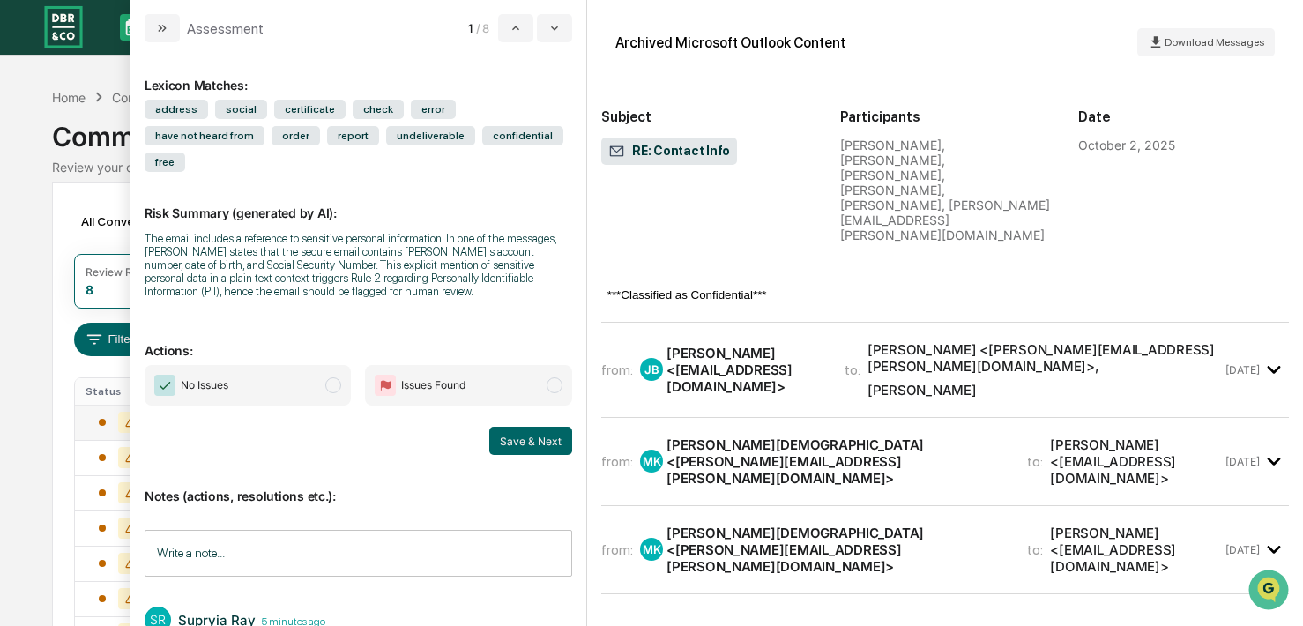
scroll to position [14353, 0]
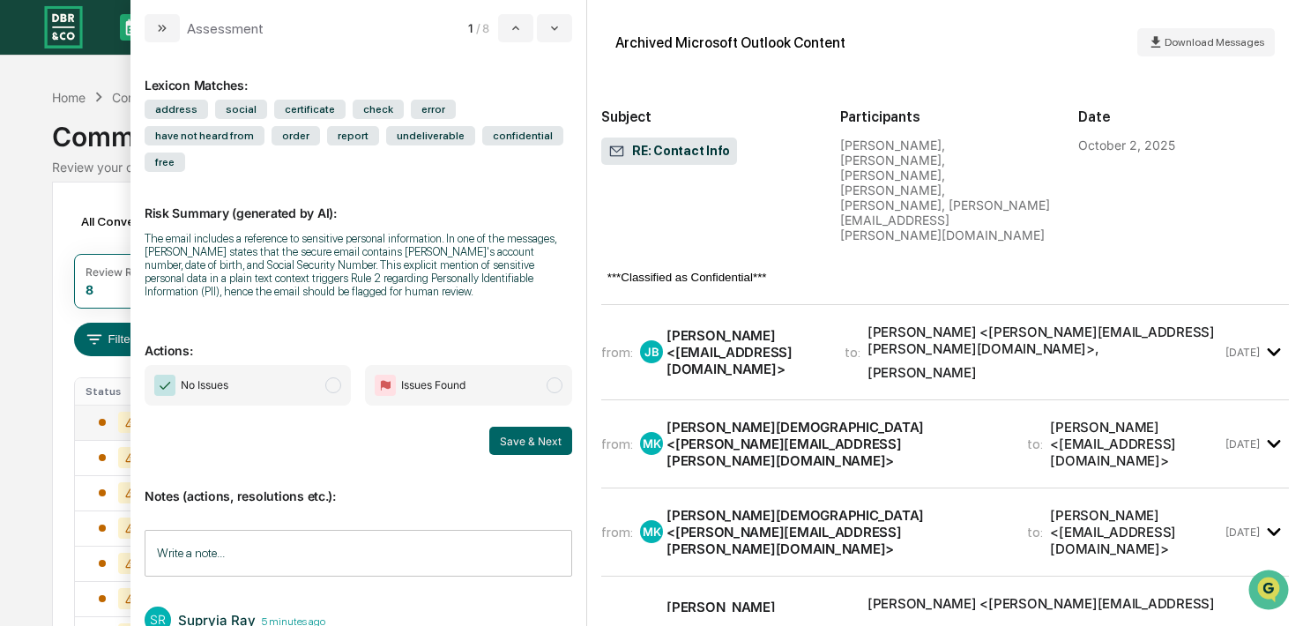
click at [1022, 381] on span "[PERSON_NAME] <[PERSON_NAME][EMAIL_ADDRESS][PERSON_NAME][DOMAIN_NAME]> , [PERSO…" at bounding box center [1044, 352] width 355 height 57
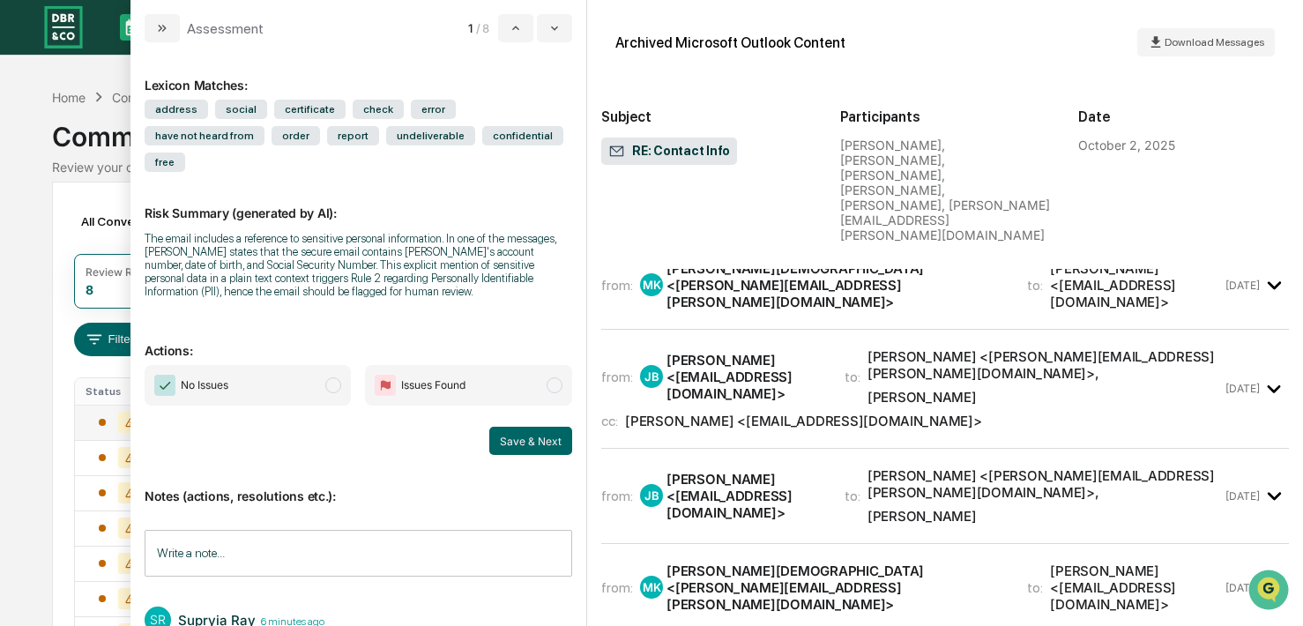
scroll to position [18852, 0]
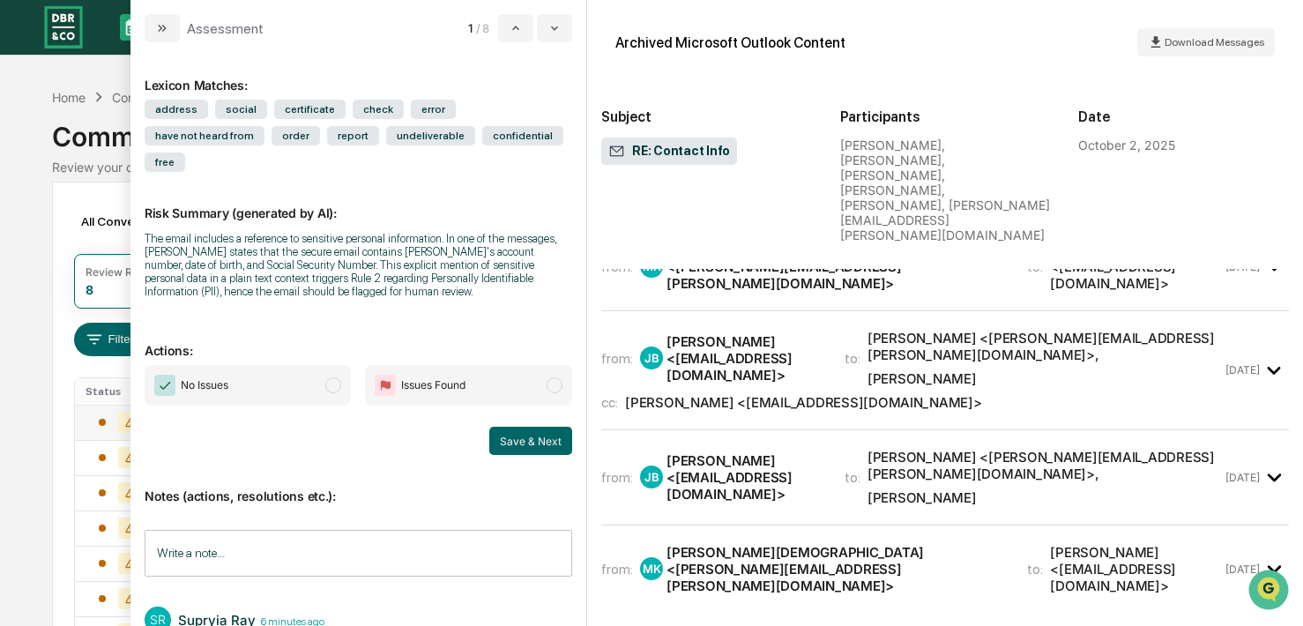
click at [1027, 204] on div "to: [PERSON_NAME] <[EMAIL_ADDRESS][DOMAIN_NAME]>" at bounding box center [1124, 178] width 195 height 50
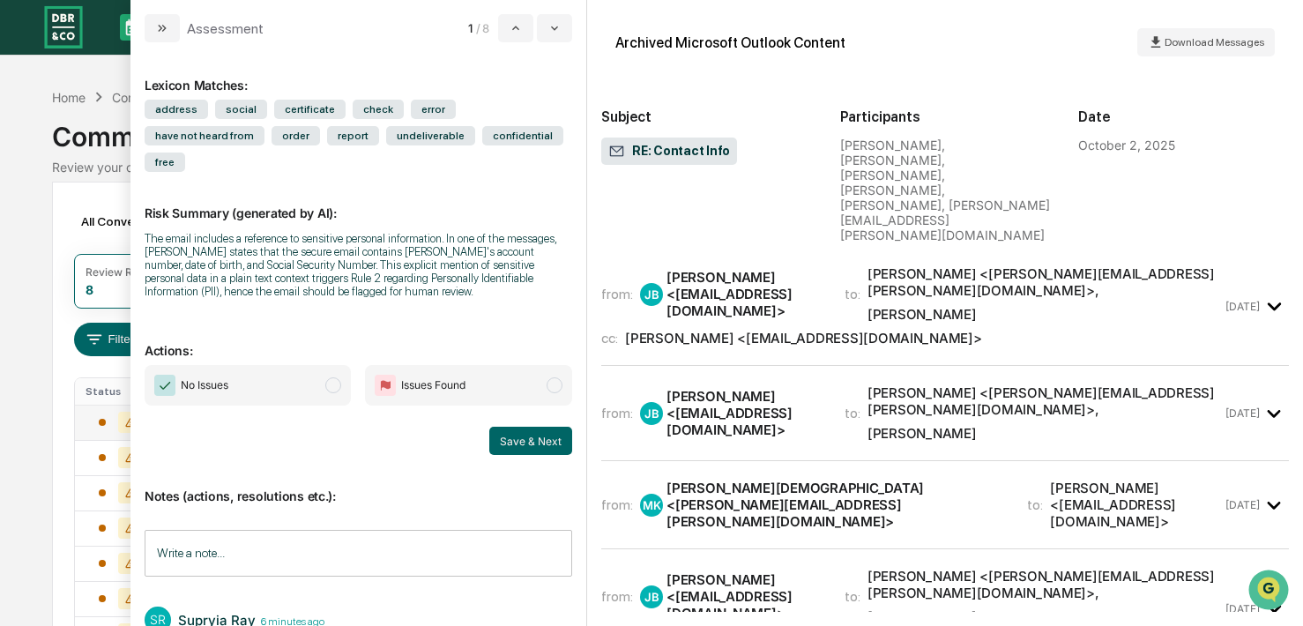
scroll to position [21160, 0]
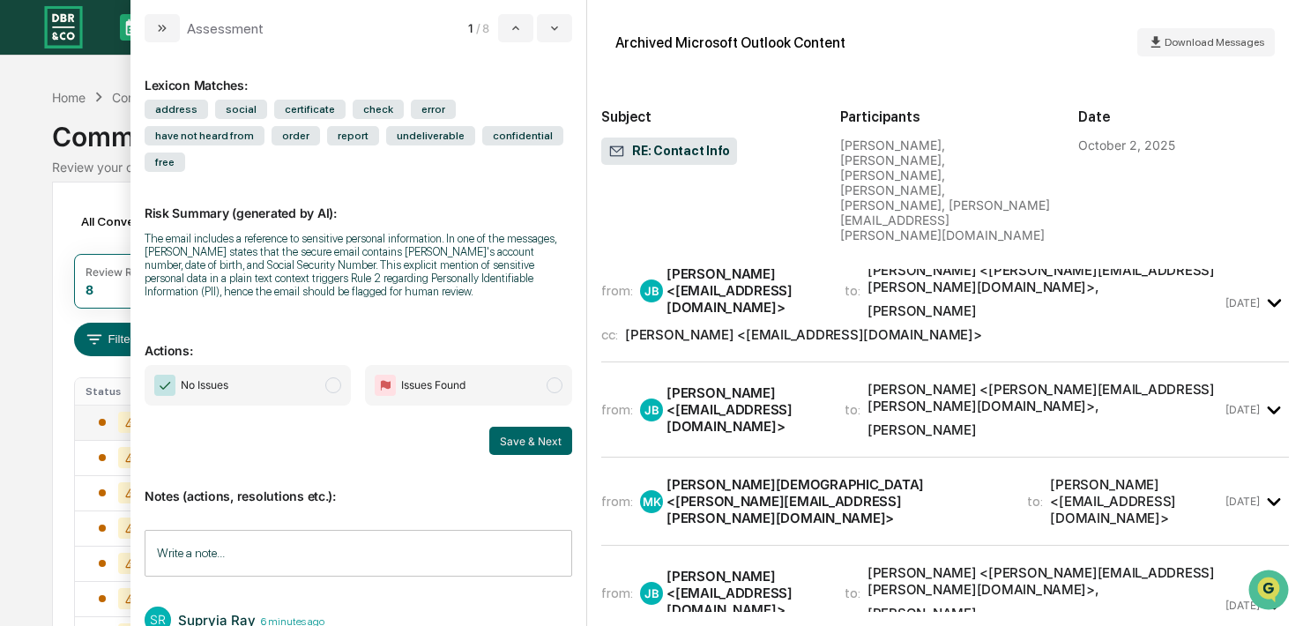
click at [979, 224] on div "[PERSON_NAME][DEMOGRAPHIC_DATA] <[PERSON_NAME][EMAIL_ADDRESS][PERSON_NAME][DOMA…" at bounding box center [835, 199] width 339 height 50
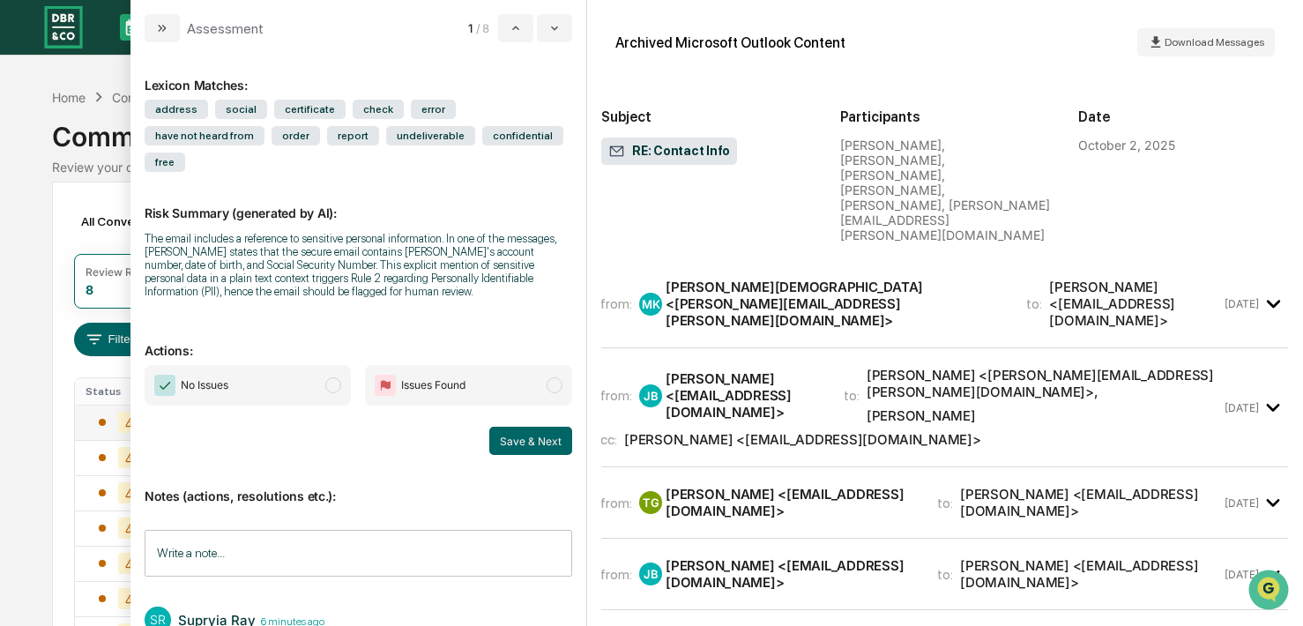
scroll to position [24108, 1]
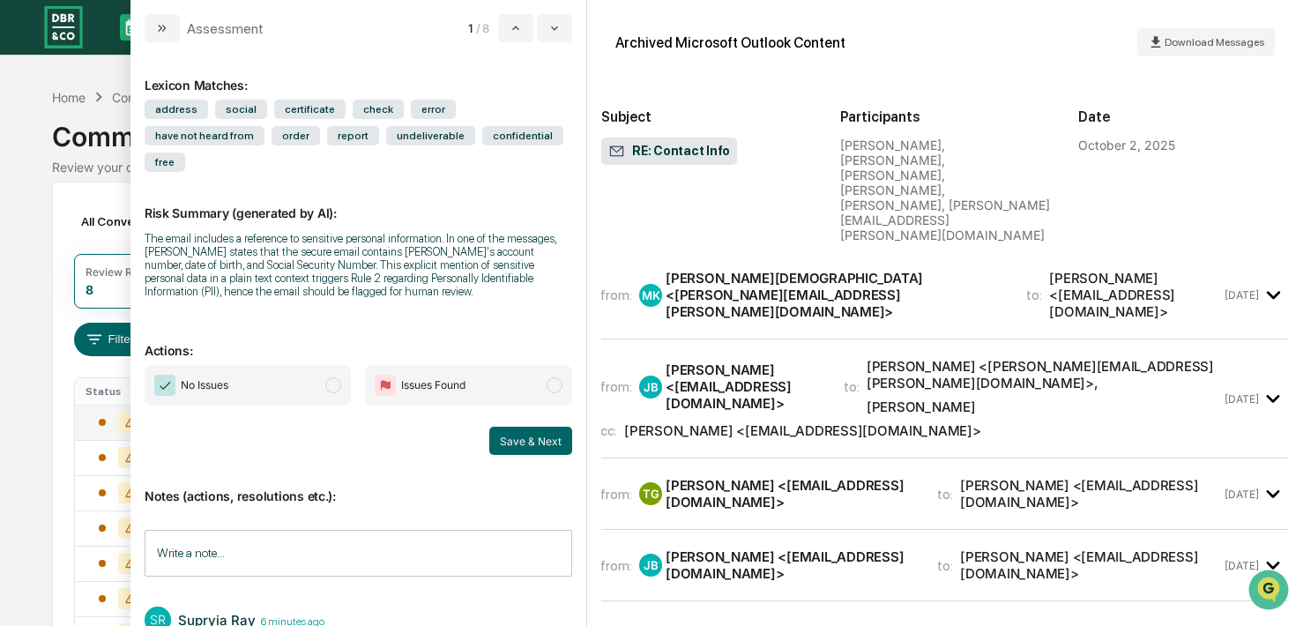
click at [934, 113] on div "[PERSON_NAME]" at bounding box center [921, 104] width 109 height 17
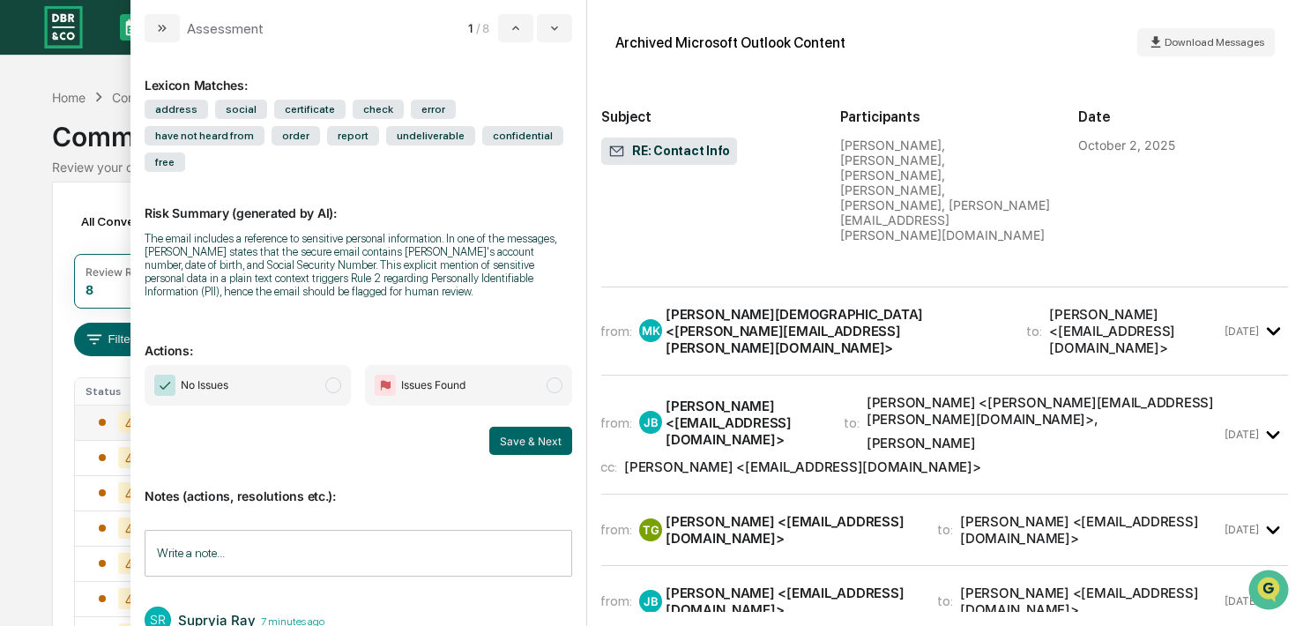
scroll to position [28821, 1]
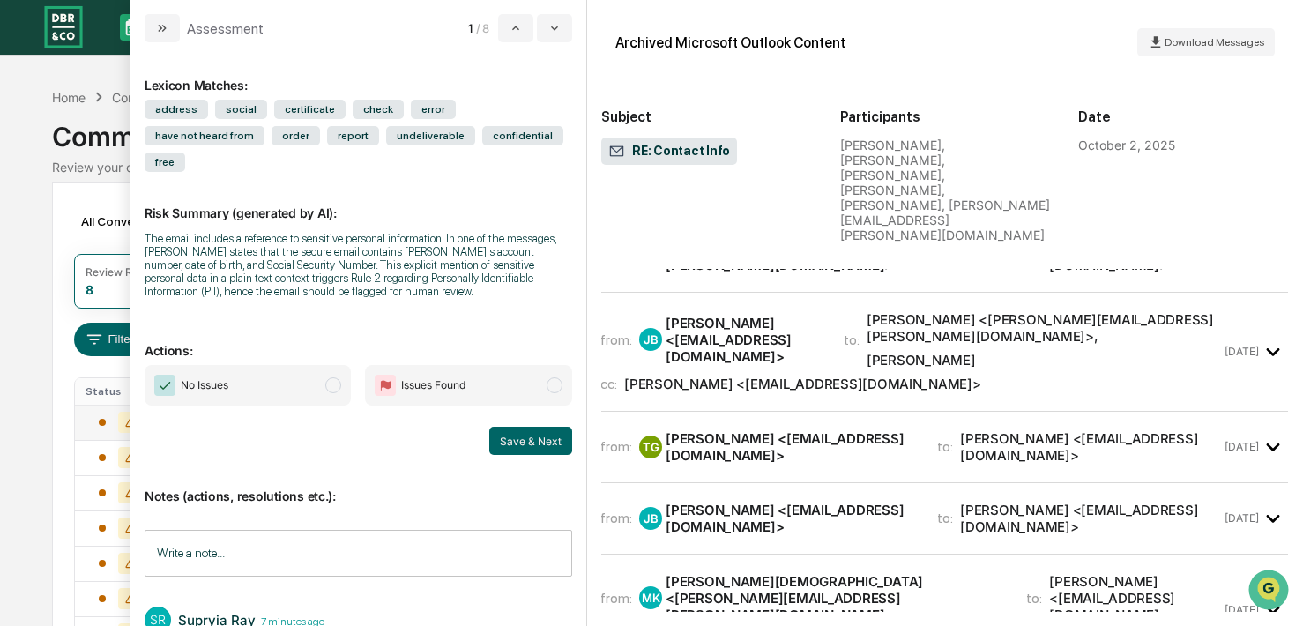
click at [912, 185] on span "[PERSON_NAME] <[PERSON_NAME][EMAIL_ADDRESS][PERSON_NAME][DOMAIN_NAME]> , [PERSO…" at bounding box center [1044, 156] width 355 height 57
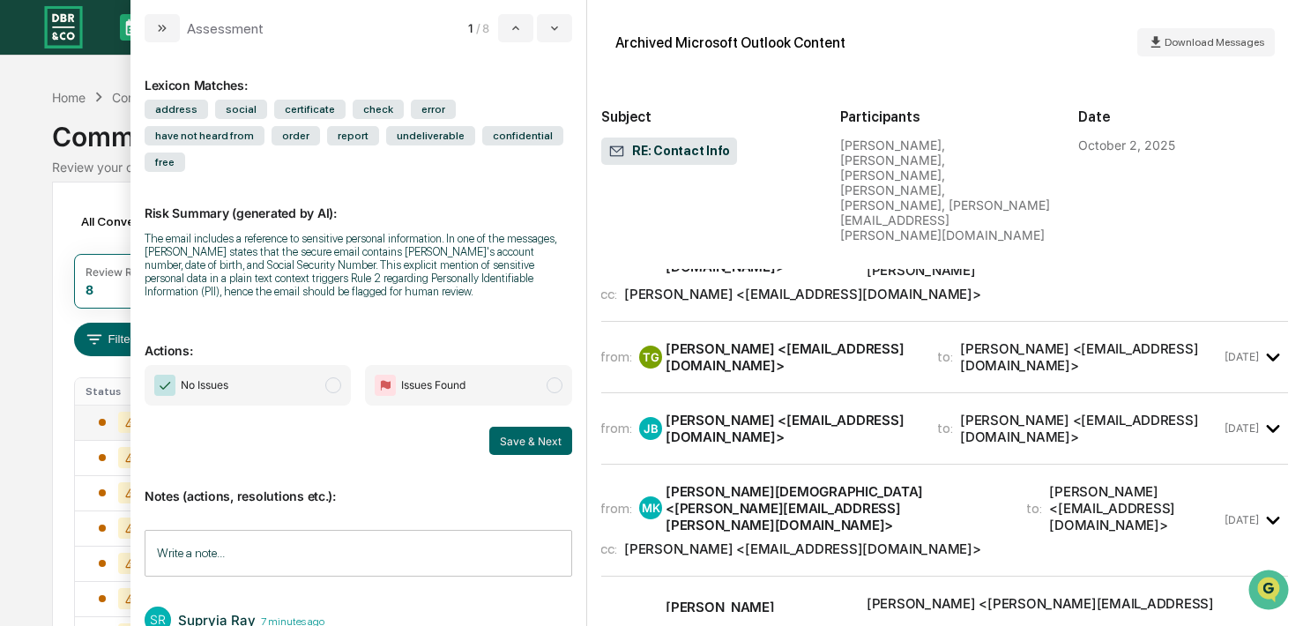
scroll to position [31865, 1]
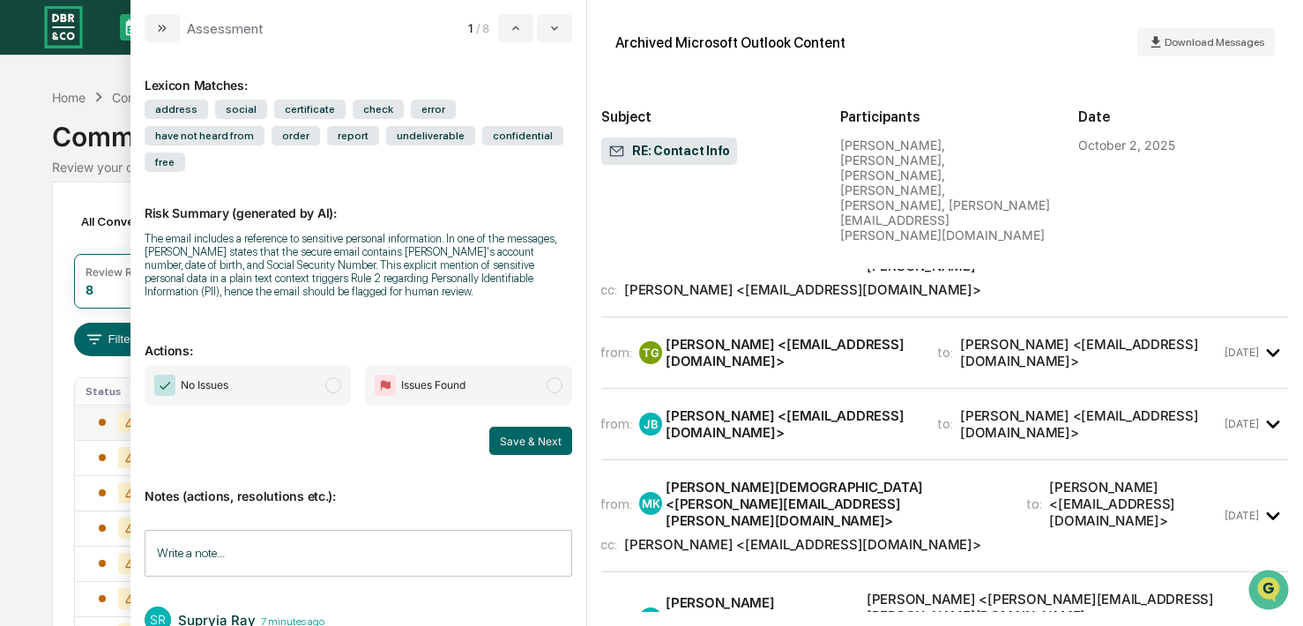
click at [907, 179] on div "[PERSON_NAME][DEMOGRAPHIC_DATA] <[PERSON_NAME][EMAIL_ADDRESS][PERSON_NAME][DOMA…" at bounding box center [835, 154] width 339 height 50
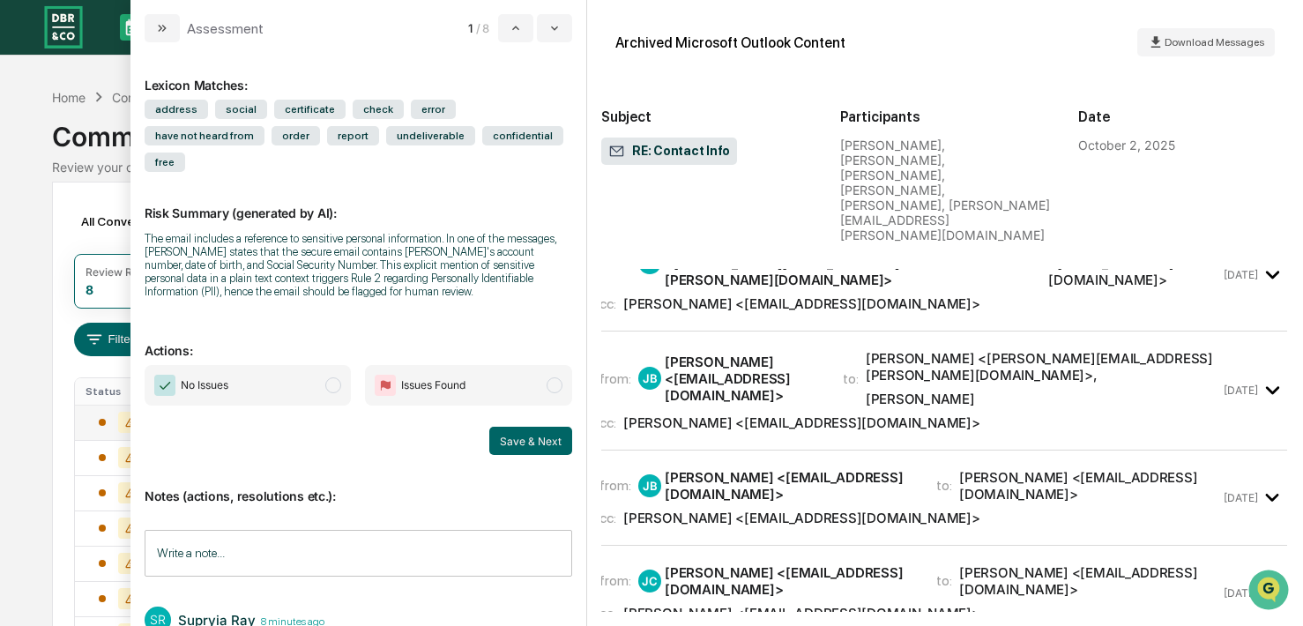
scroll to position [35823, 2]
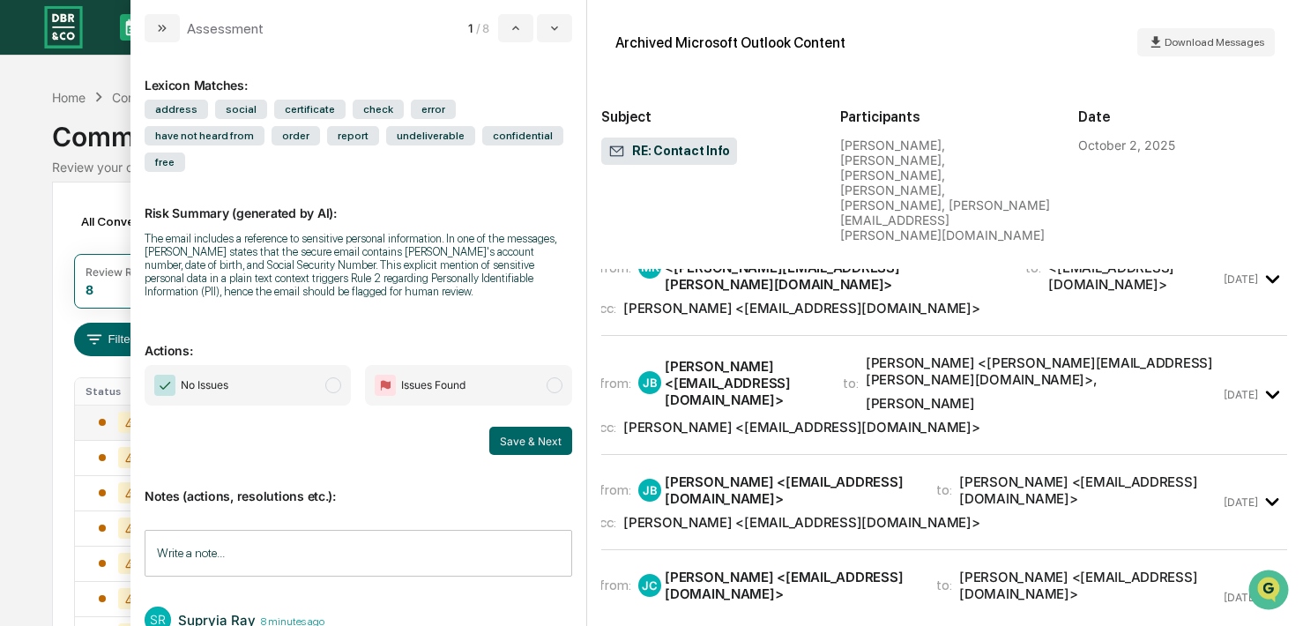
click at [933, 38] on div "[PERSON_NAME]" at bounding box center [920, 29] width 109 height 17
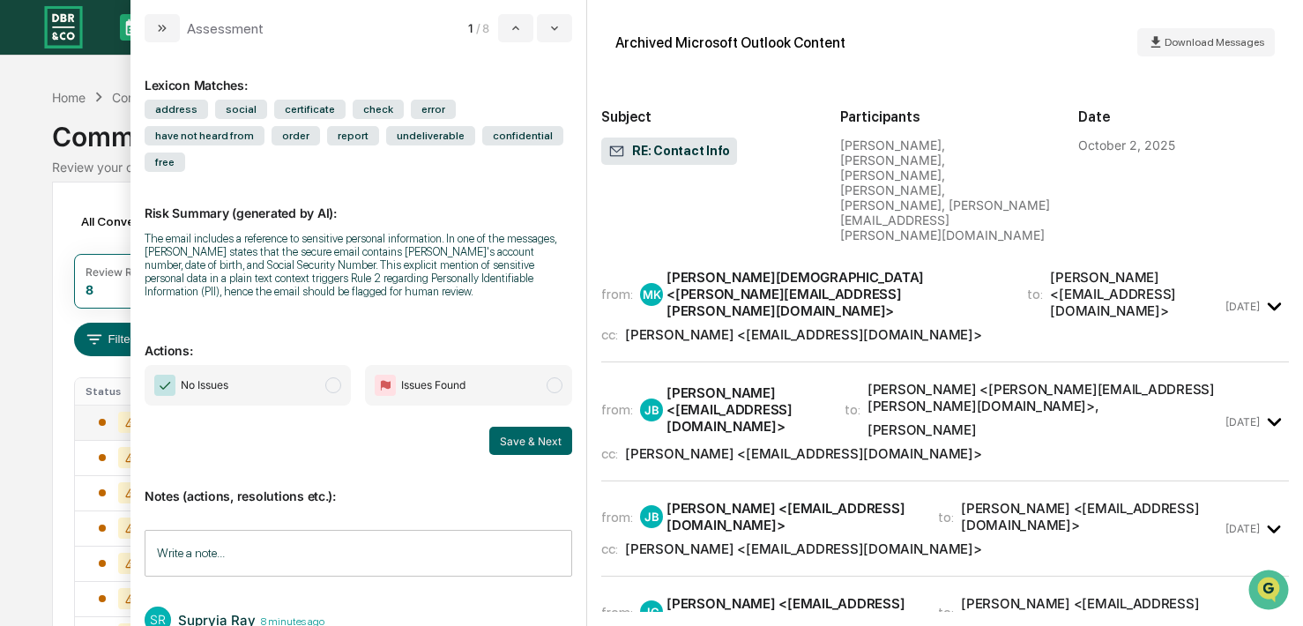
scroll to position [40272, 0]
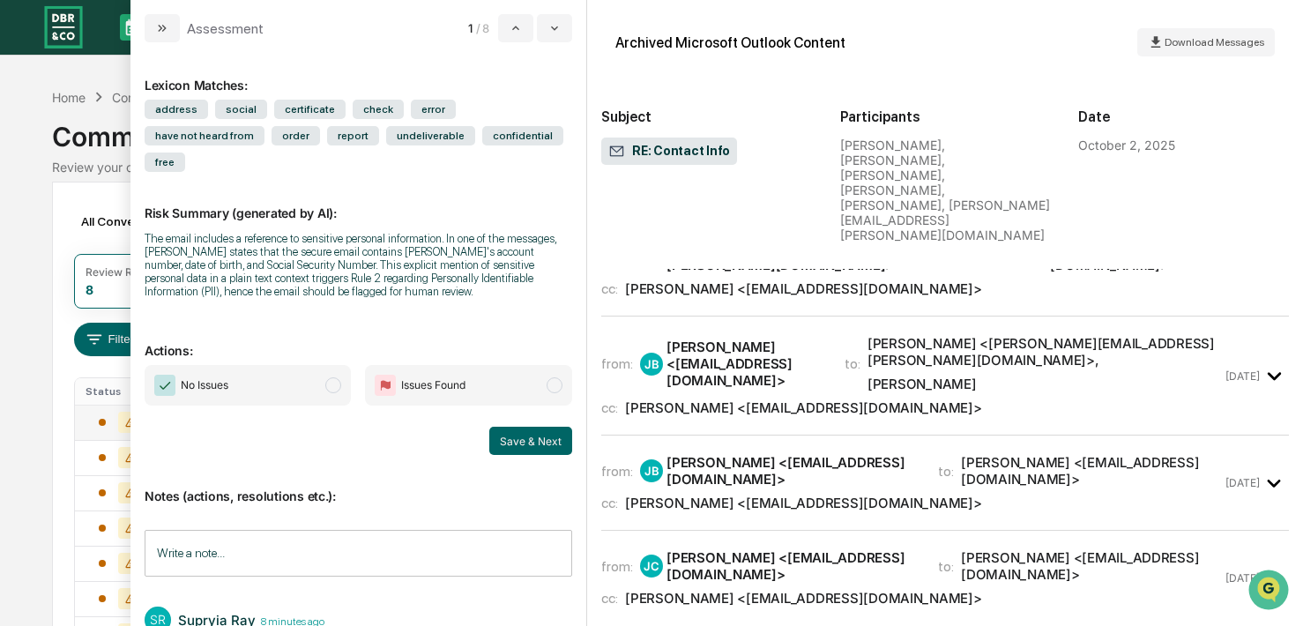
click at [861, 114] on div "[PERSON_NAME] <[EMAIL_ADDRESS][DOMAIN_NAME]>" at bounding box center [791, 96] width 250 height 33
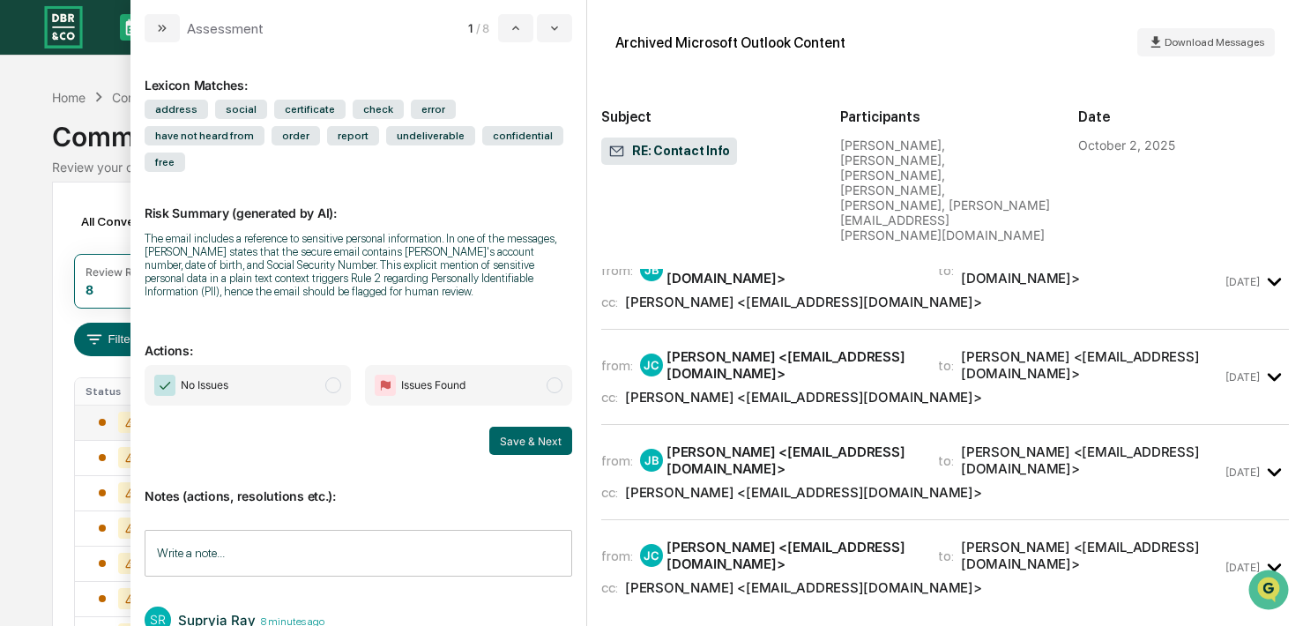
scroll to position [45719, 0]
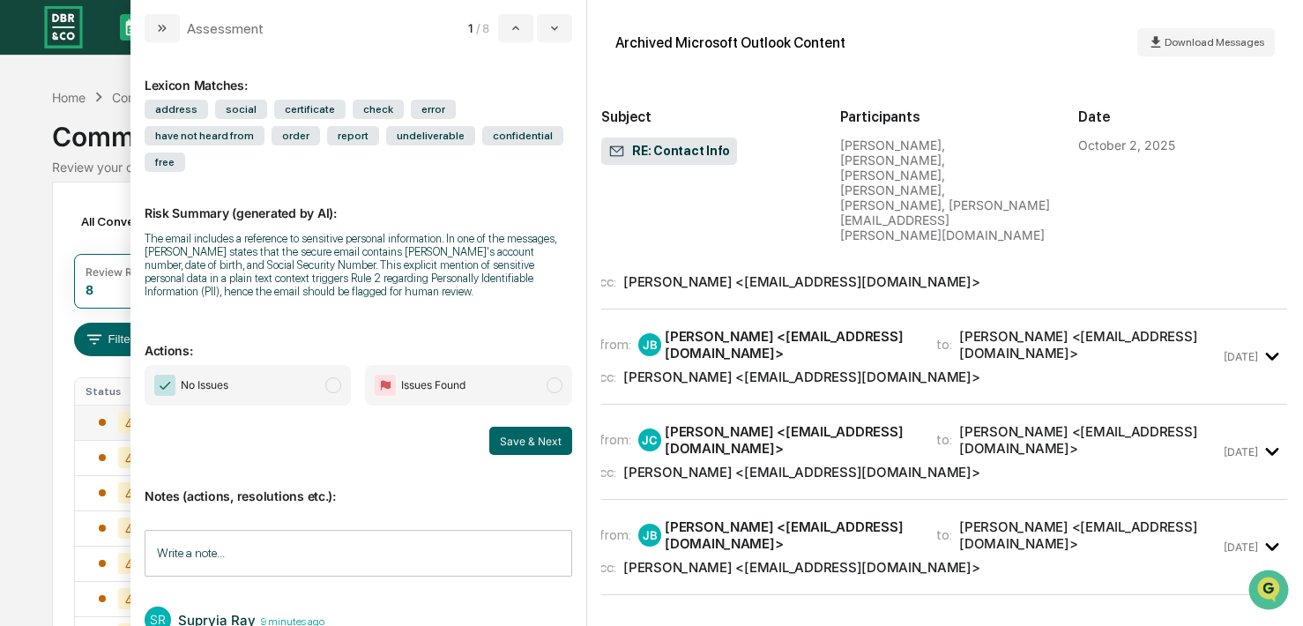
scroll to position [51860, 2]
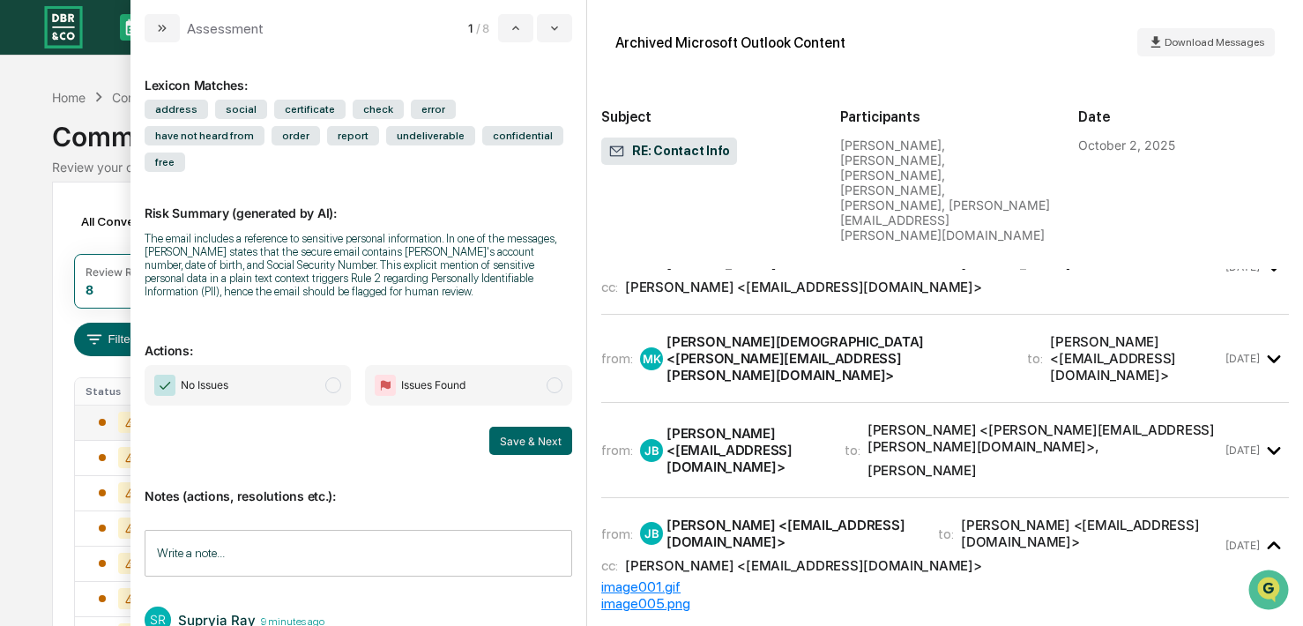
scroll to position [57514, 1]
click at [886, 226] on div "Archived Microsoft Outlook Content Download Messages Subject RE: Contact Info P…" at bounding box center [945, 141] width 688 height 255
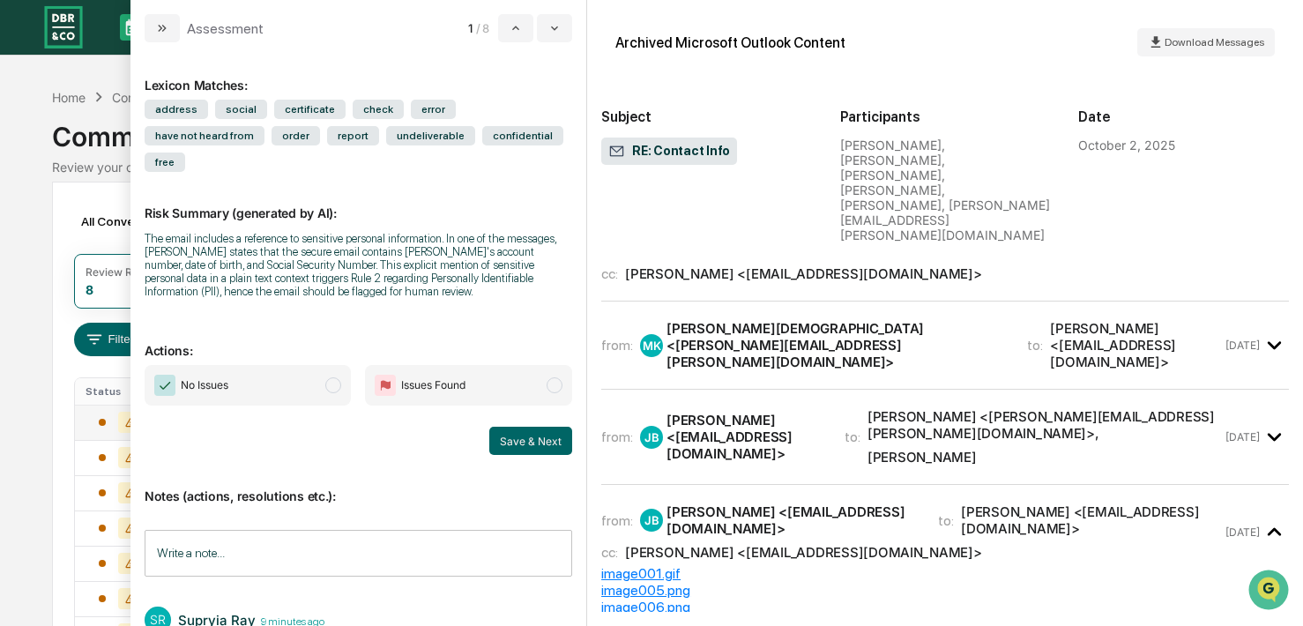
scroll to position [63704, 1]
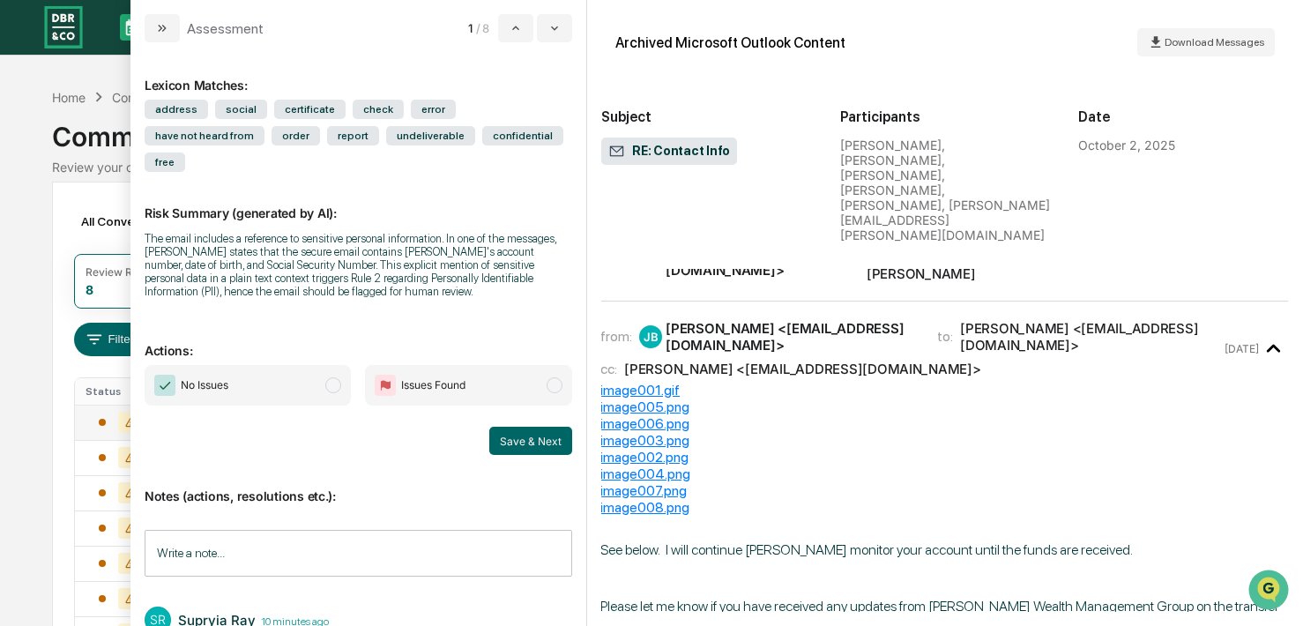
scroll to position [70170, 1]
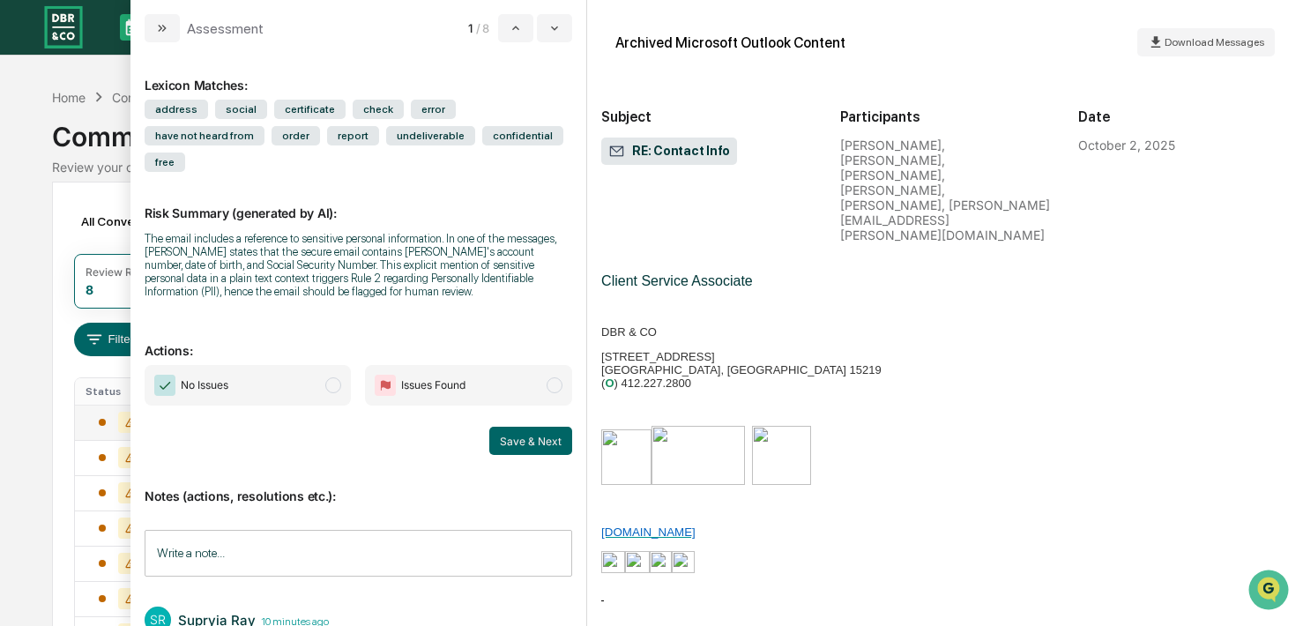
scroll to position [76831, 0]
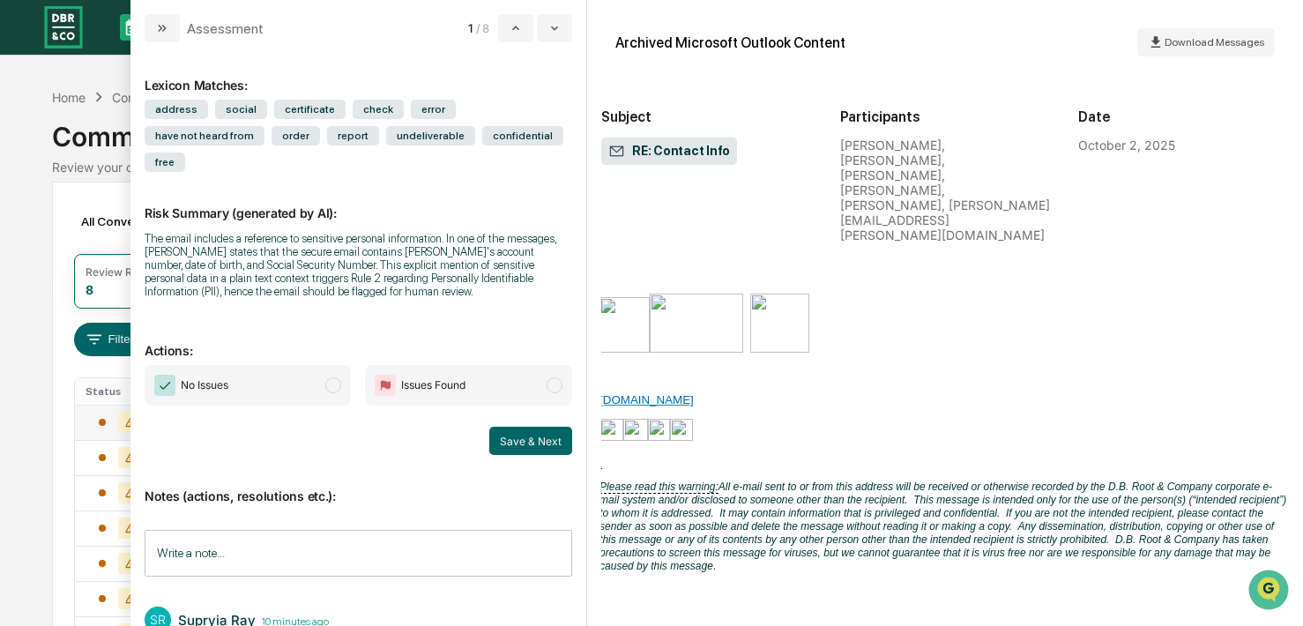
scroll to position [84126, 2]
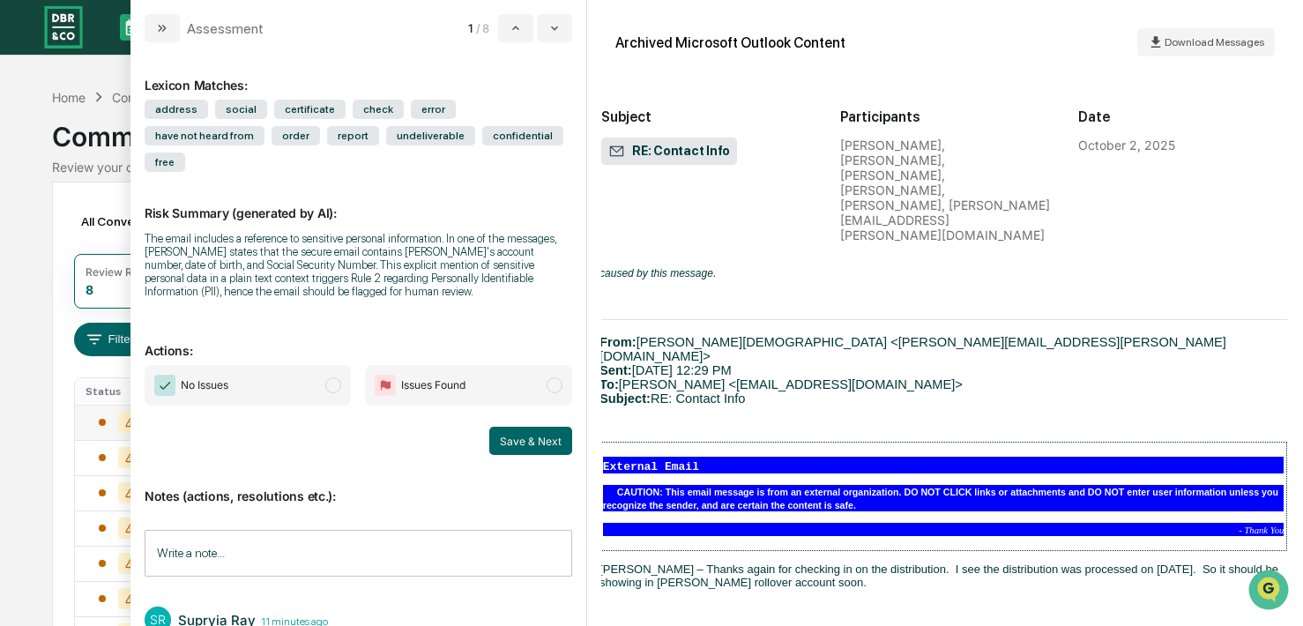
scroll to position [91823, 2]
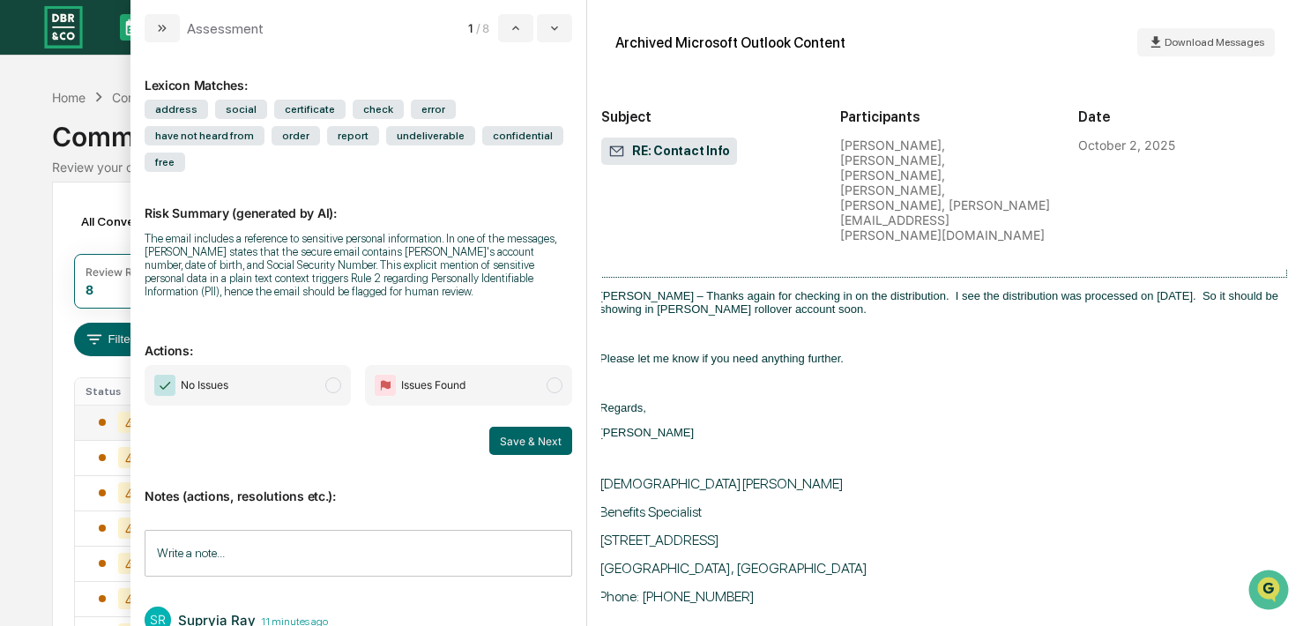
scroll to position [100110, 2]
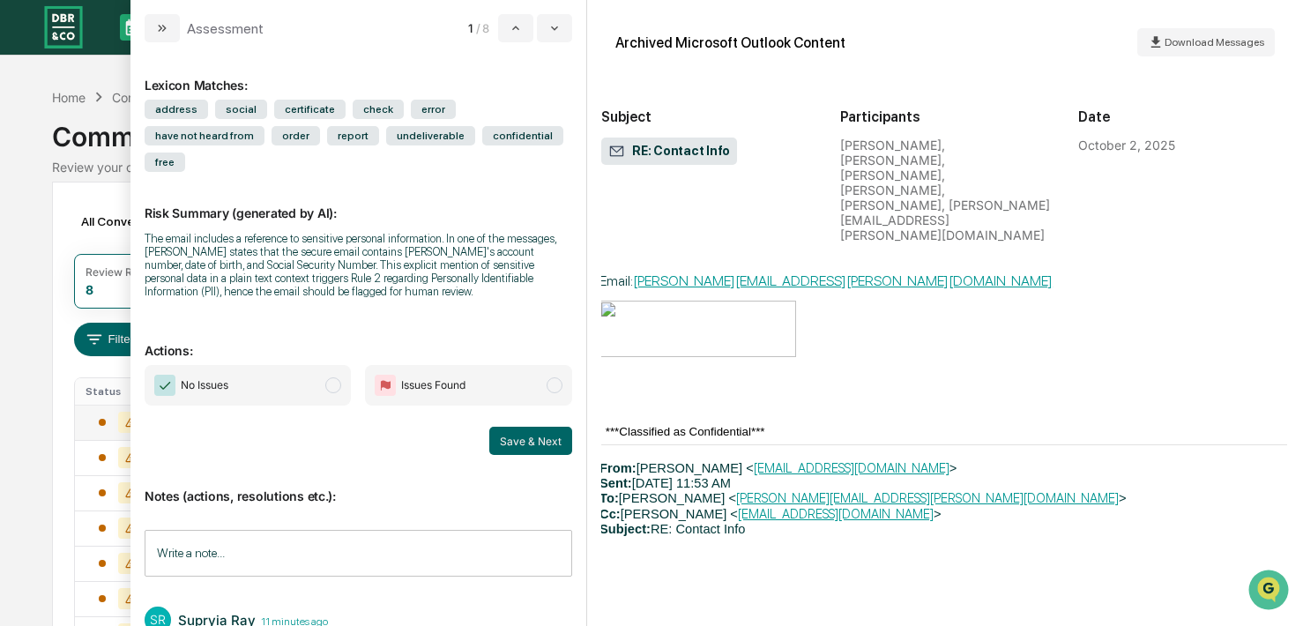
scroll to position [108581, 2]
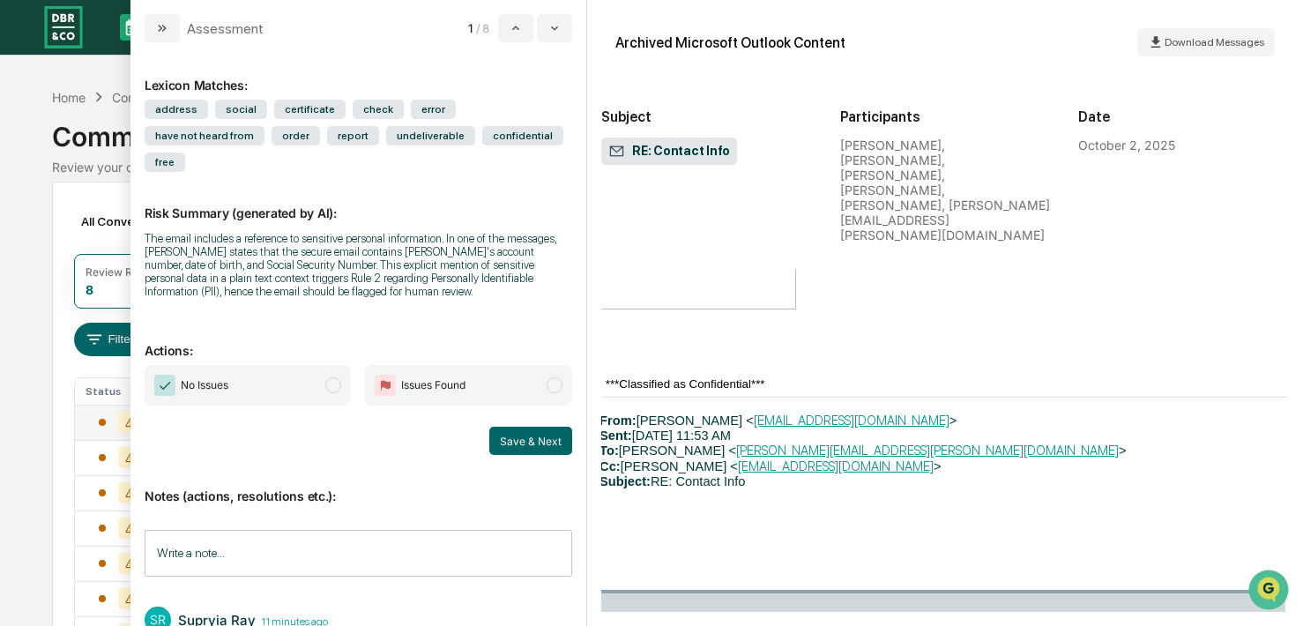
scroll to position [115784, 2]
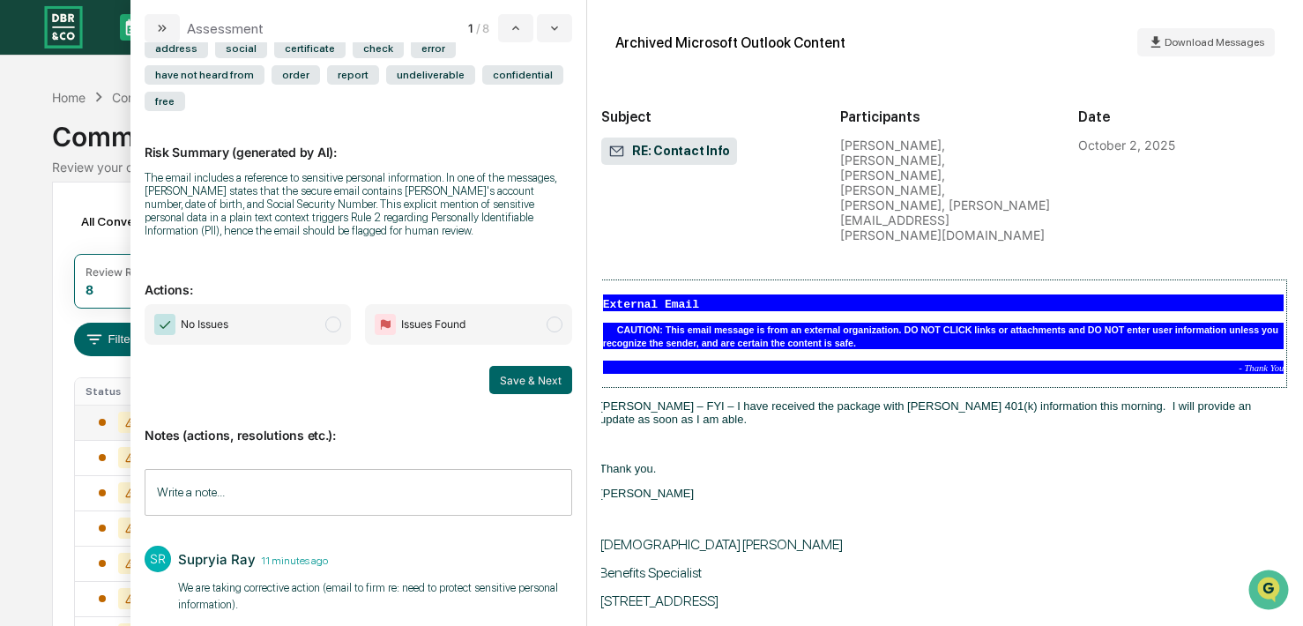
scroll to position [2, 0]
click at [1132, 587] on img "Open customer support" at bounding box center [1269, 589] width 44 height 35
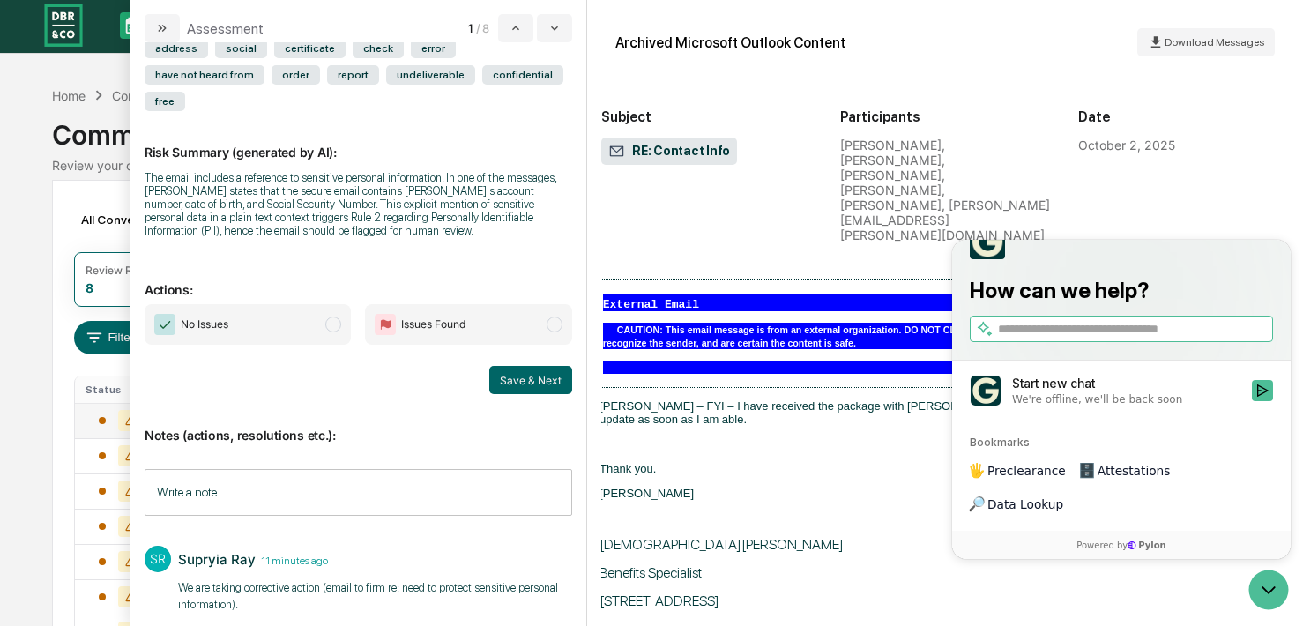
click at [1028, 339] on input "search" at bounding box center [1134, 329] width 272 height 19
type input "**********"
click at [1132, 398] on icon "Start new chat" at bounding box center [1262, 390] width 14 height 14
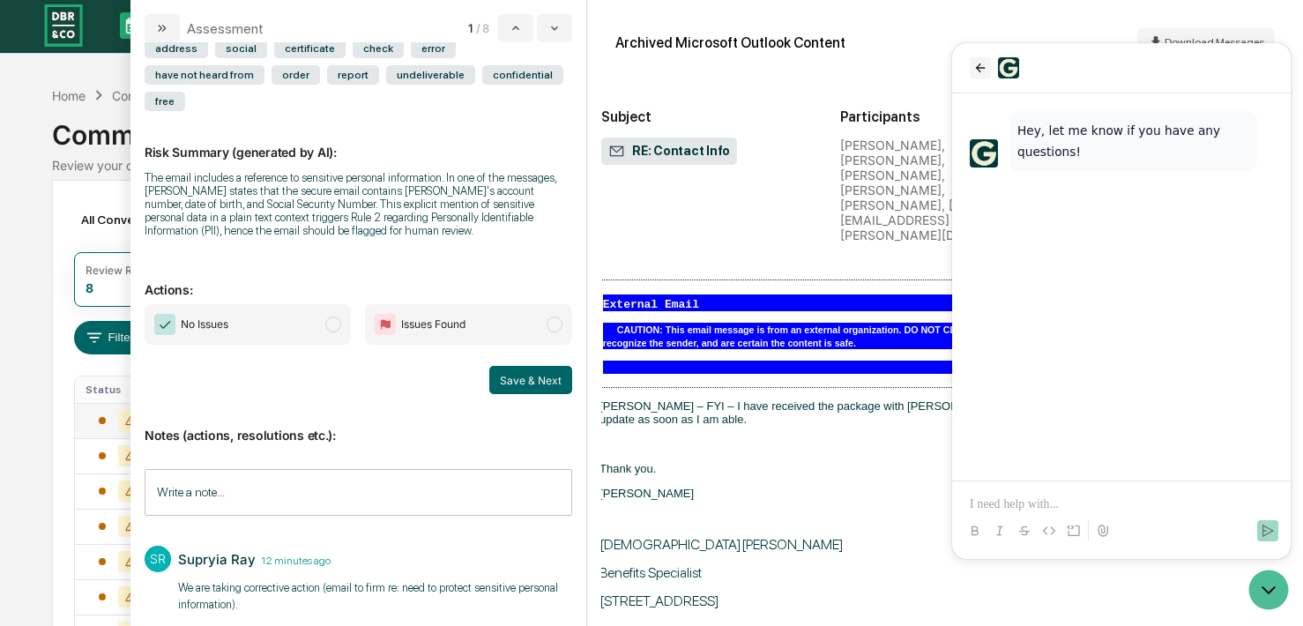
click at [979, 67] on icon "back" at bounding box center [981, 67] width 10 height 9
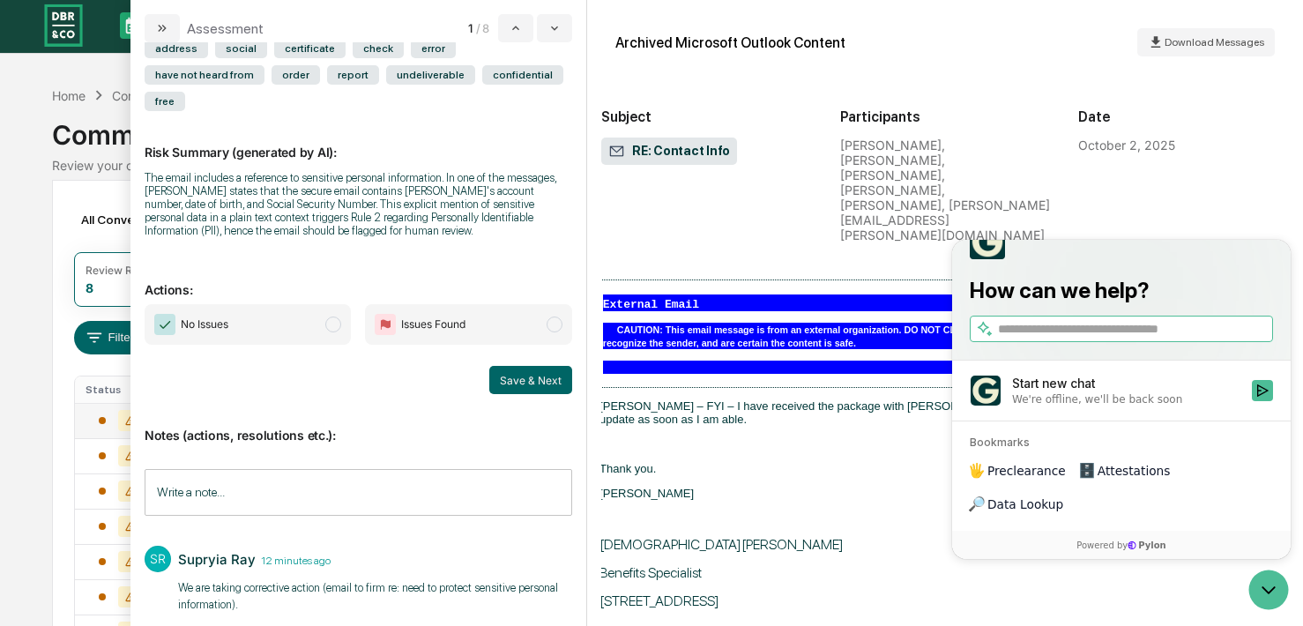
scroll to position [33, 0]
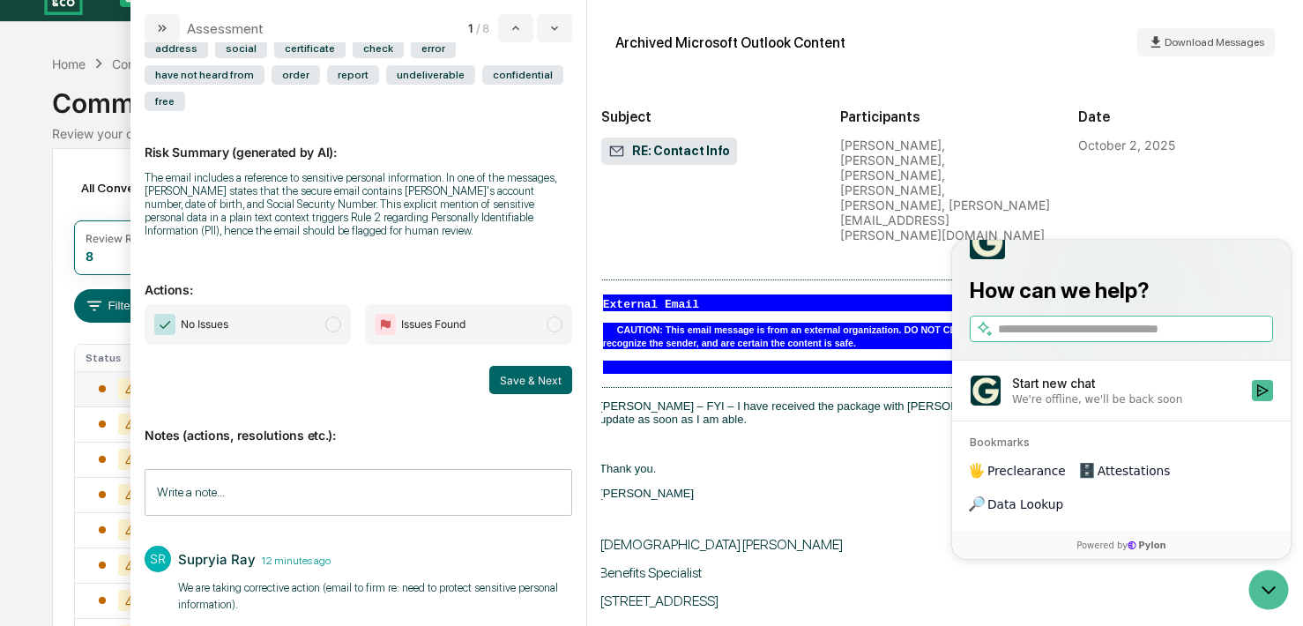
click at [1125, 406] on div "We're offline, we'll be back soon" at bounding box center [1097, 399] width 170 height 14
click at [1132, 401] on button "Start new chat We're offline, we'll be back soon" at bounding box center [1262, 390] width 21 height 21
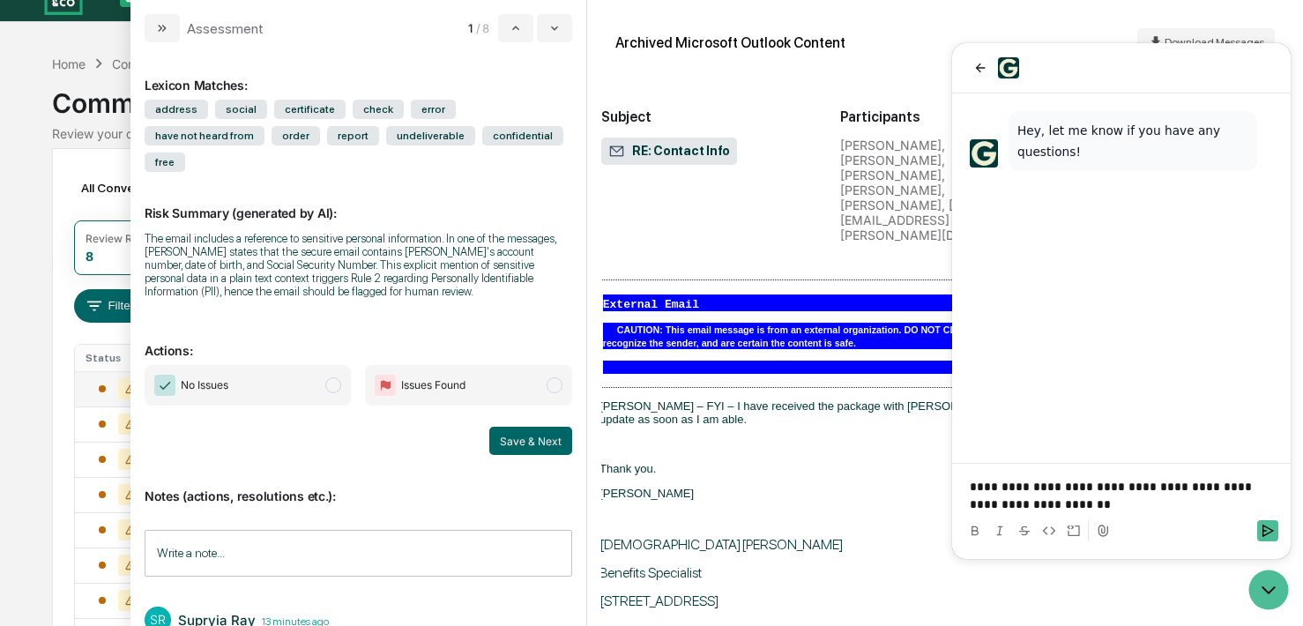
scroll to position [61, 0]
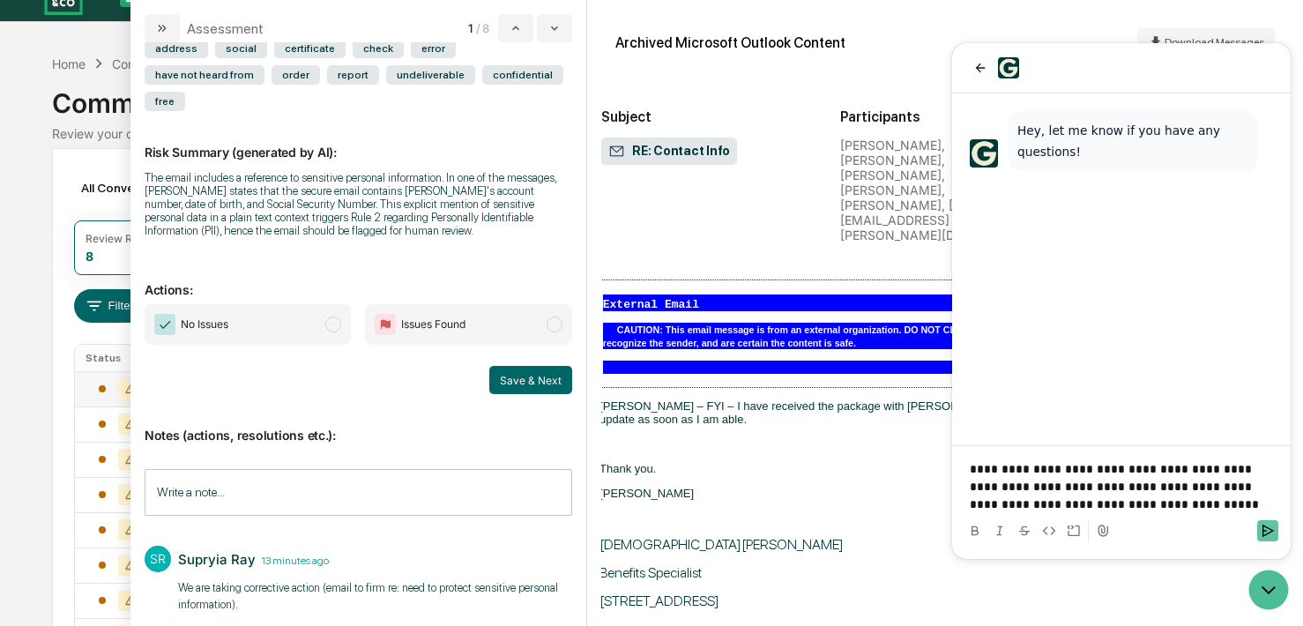
click at [1132, 527] on button "Send" at bounding box center [1267, 530] width 21 height 21
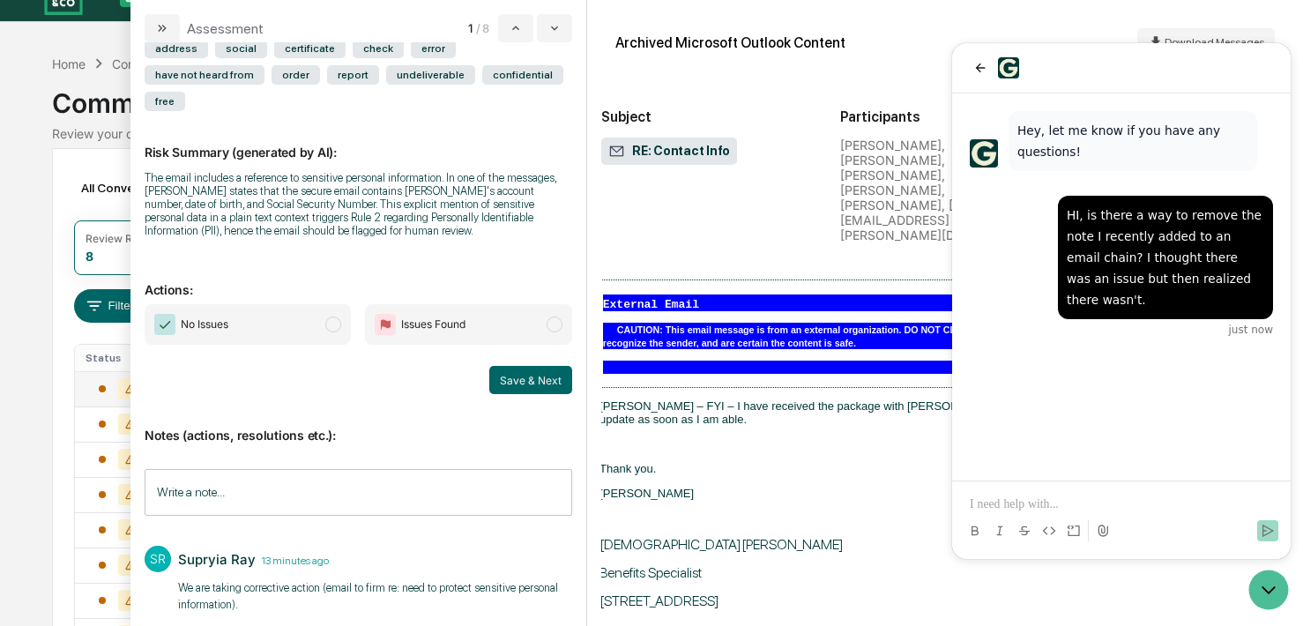
click at [478, 546] on div "Supryia Ray 13 minutes ago" at bounding box center [375, 559] width 394 height 27
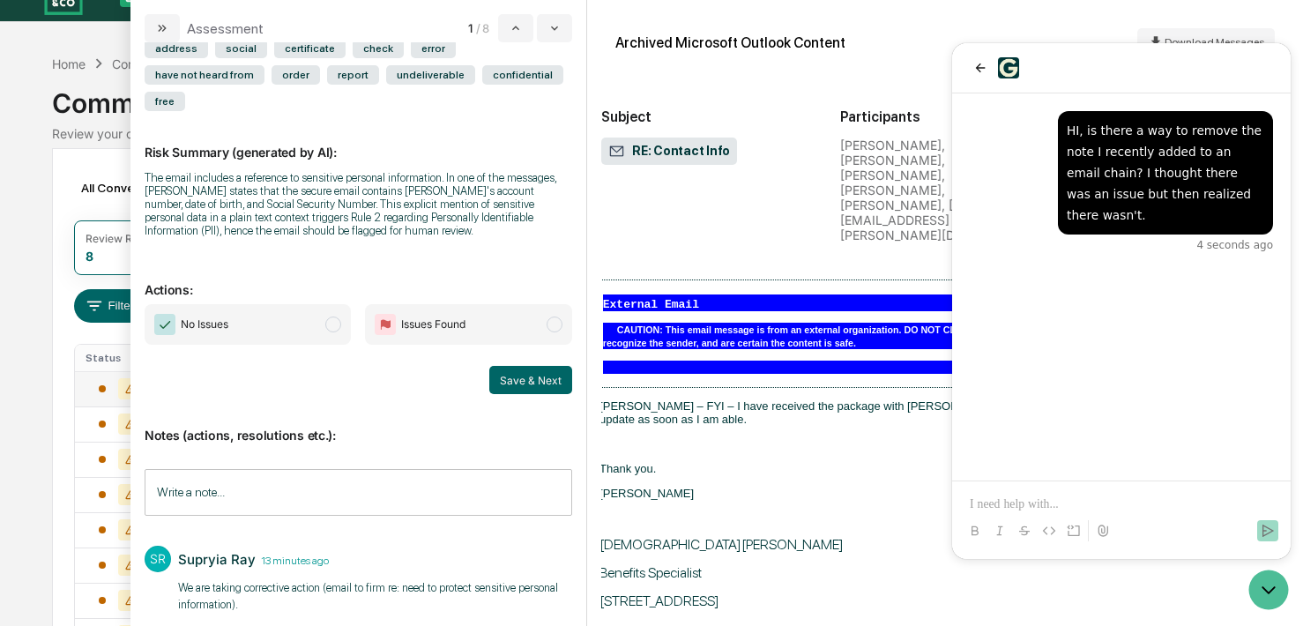
click at [421, 469] on input "Write a note..." at bounding box center [359, 492] width 428 height 47
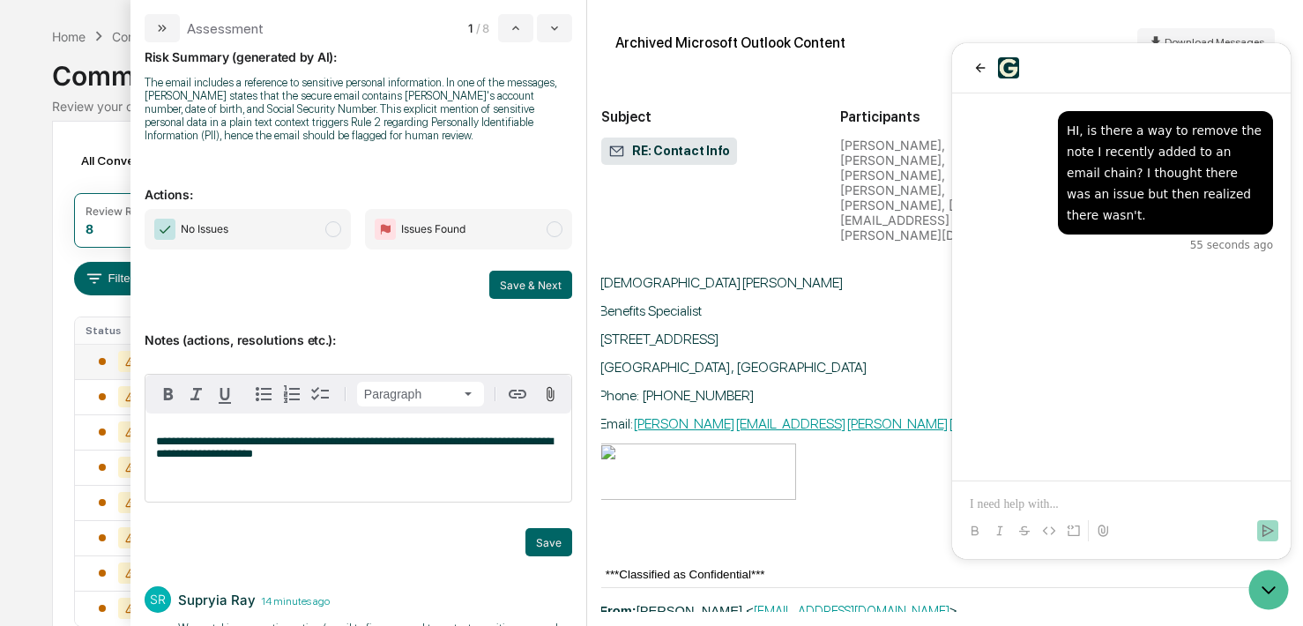
scroll to position [153, 0]
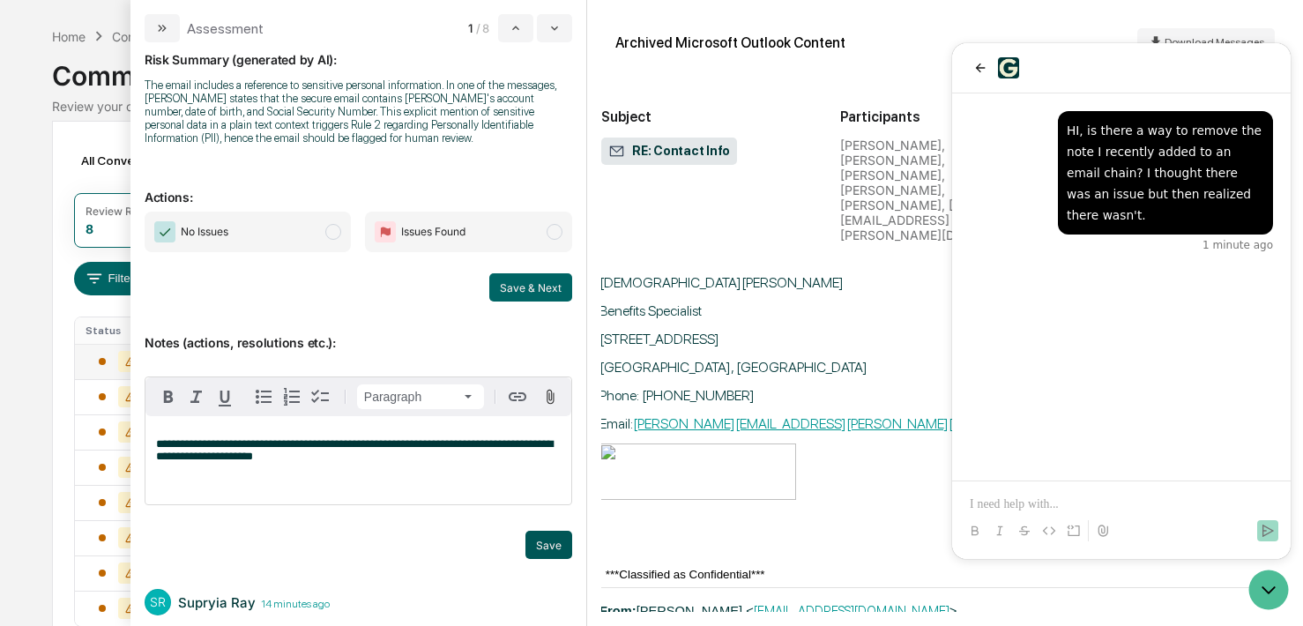
click at [551, 531] on button "Save" at bounding box center [548, 545] width 47 height 28
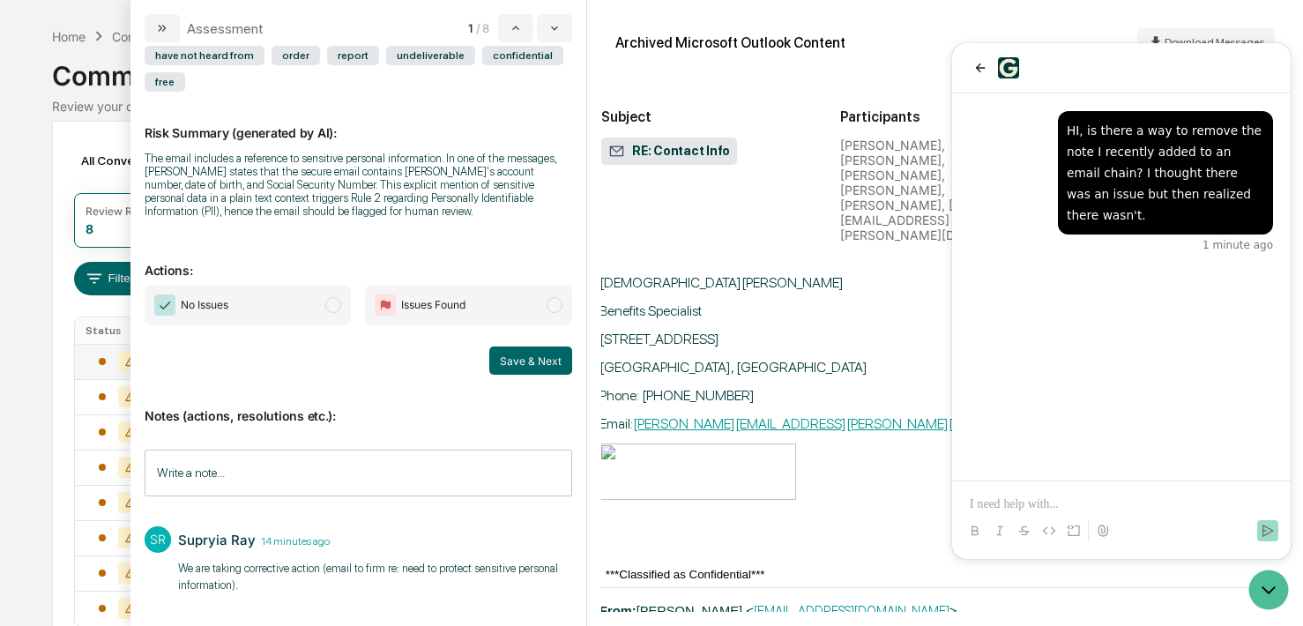
scroll to position [61, 0]
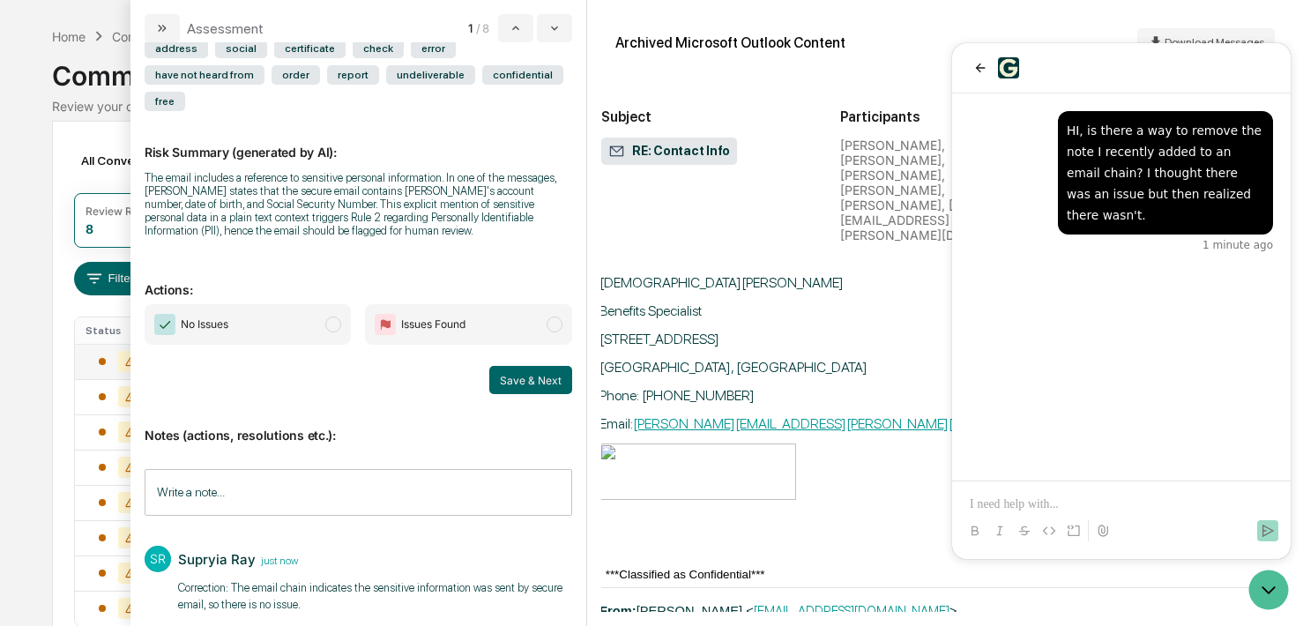
click at [339, 316] on span "modal" at bounding box center [333, 324] width 16 height 16
click at [522, 366] on button "Save & Next" at bounding box center [530, 380] width 83 height 28
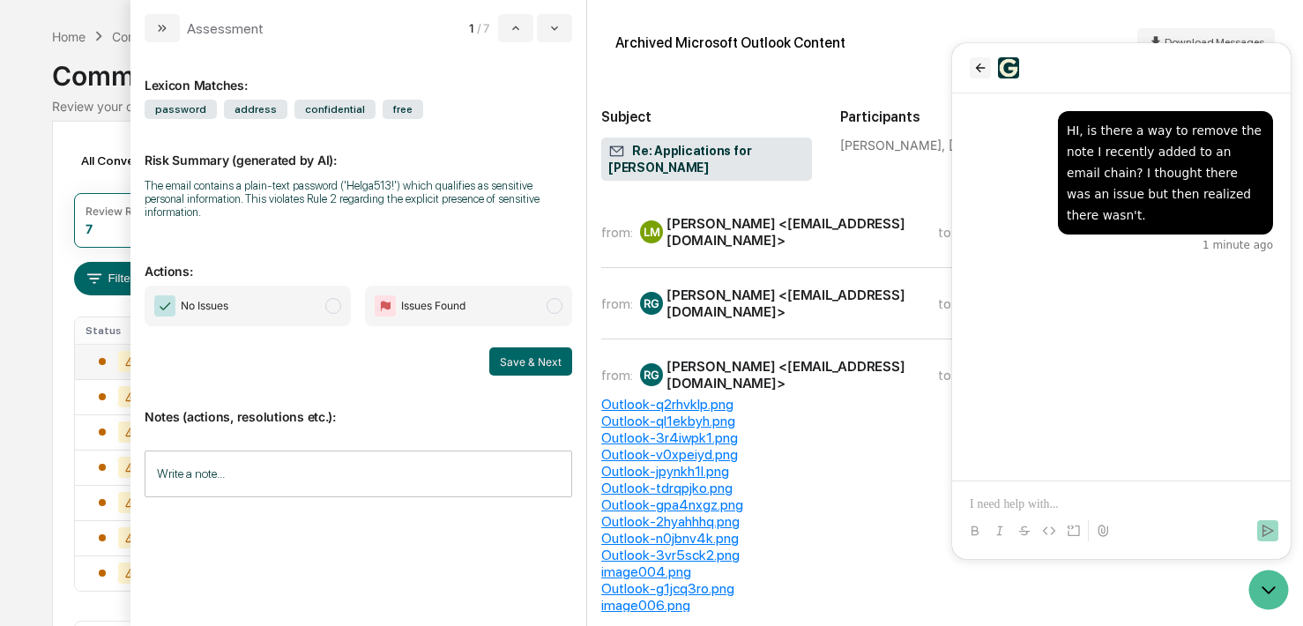
click at [974, 70] on icon "back" at bounding box center [980, 68] width 14 height 14
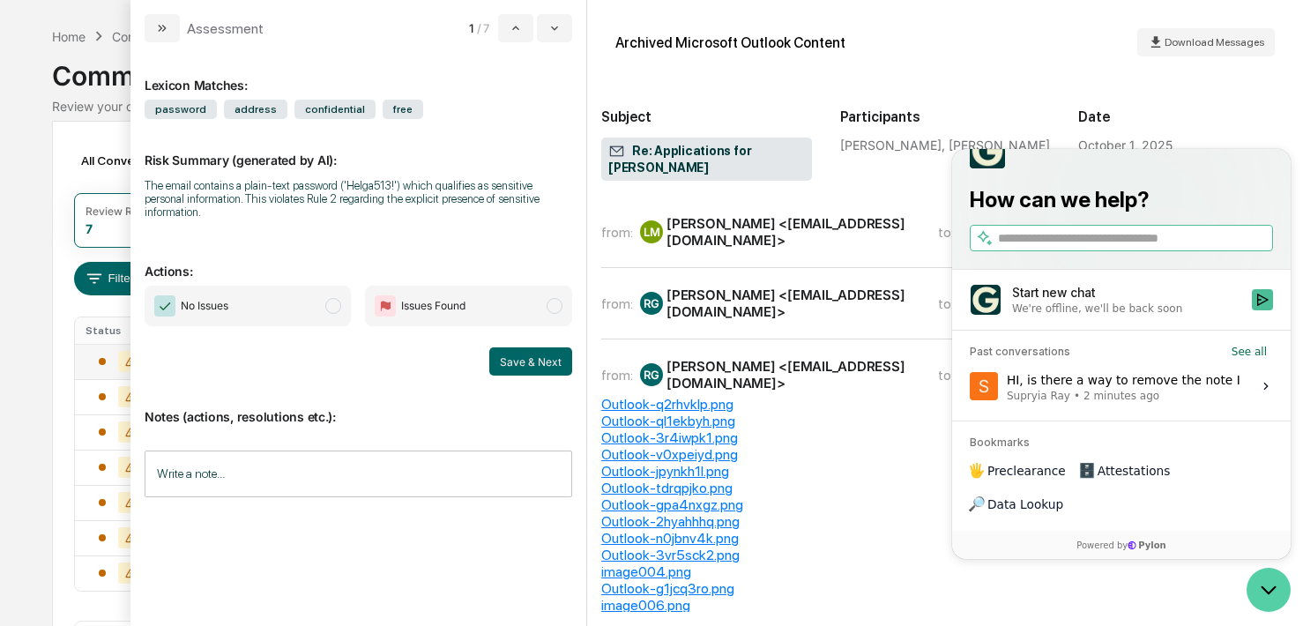
click at [1132, 577] on icon "Open customer support" at bounding box center [1269, 590] width 44 height 44
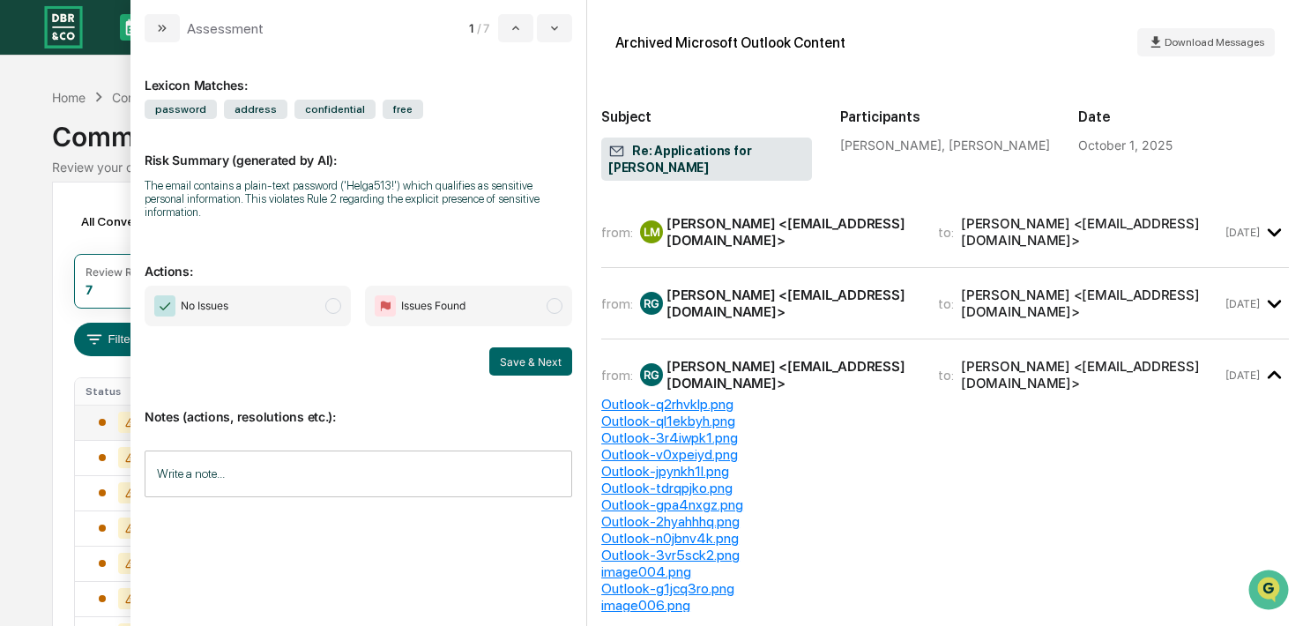
click at [837, 236] on div "[PERSON_NAME] <[EMAIL_ADDRESS][DOMAIN_NAME]>" at bounding box center [791, 231] width 250 height 33
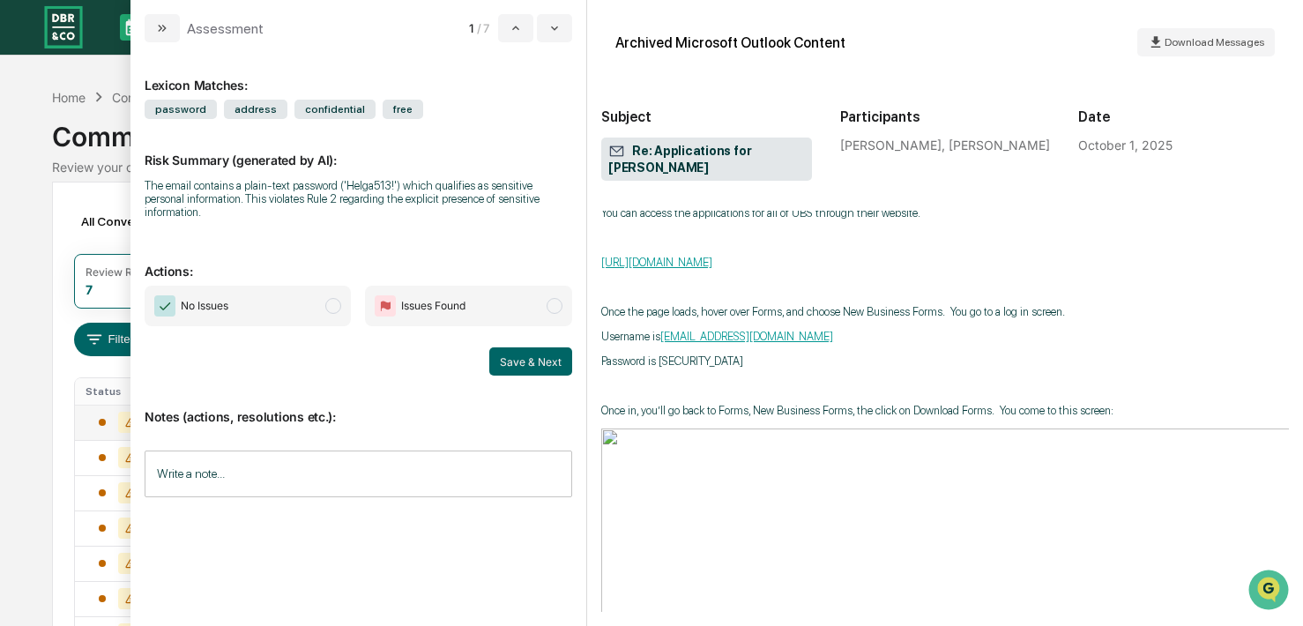
scroll to position [258, 0]
click at [717, 364] on p "Password is [SECURITY_DATA]" at bounding box center [945, 358] width 688 height 13
click at [360, 471] on input "Write a note..." at bounding box center [359, 473] width 428 height 47
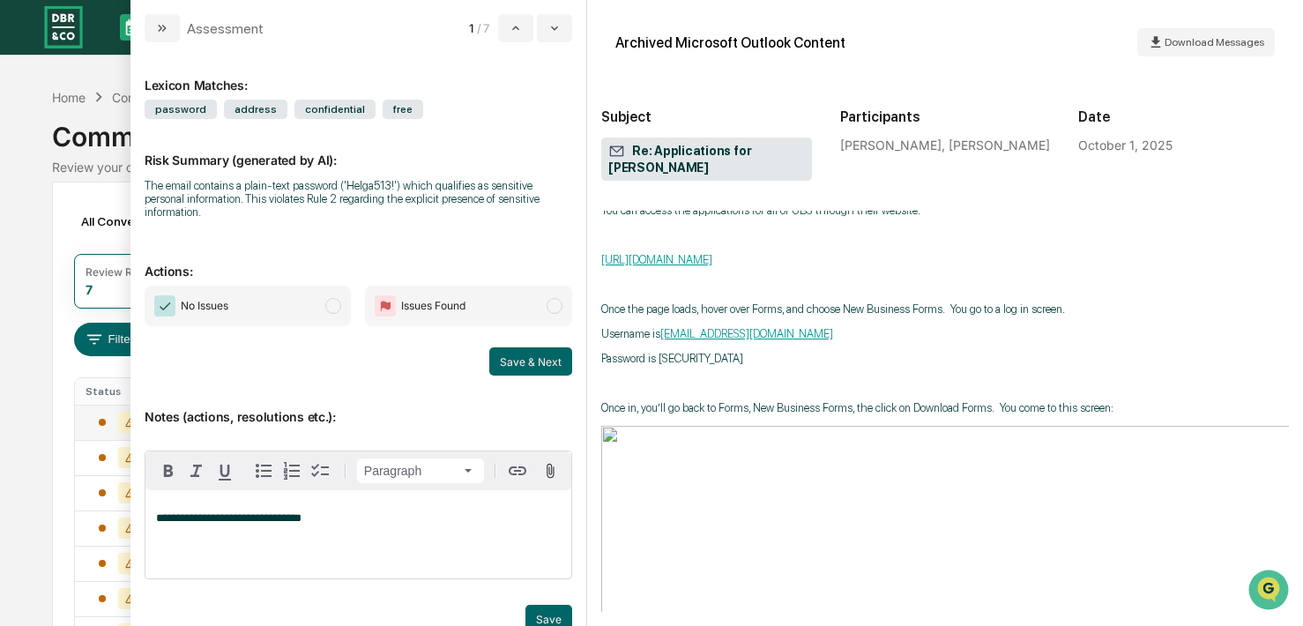
click at [555, 300] on span "modal" at bounding box center [555, 306] width 16 height 16
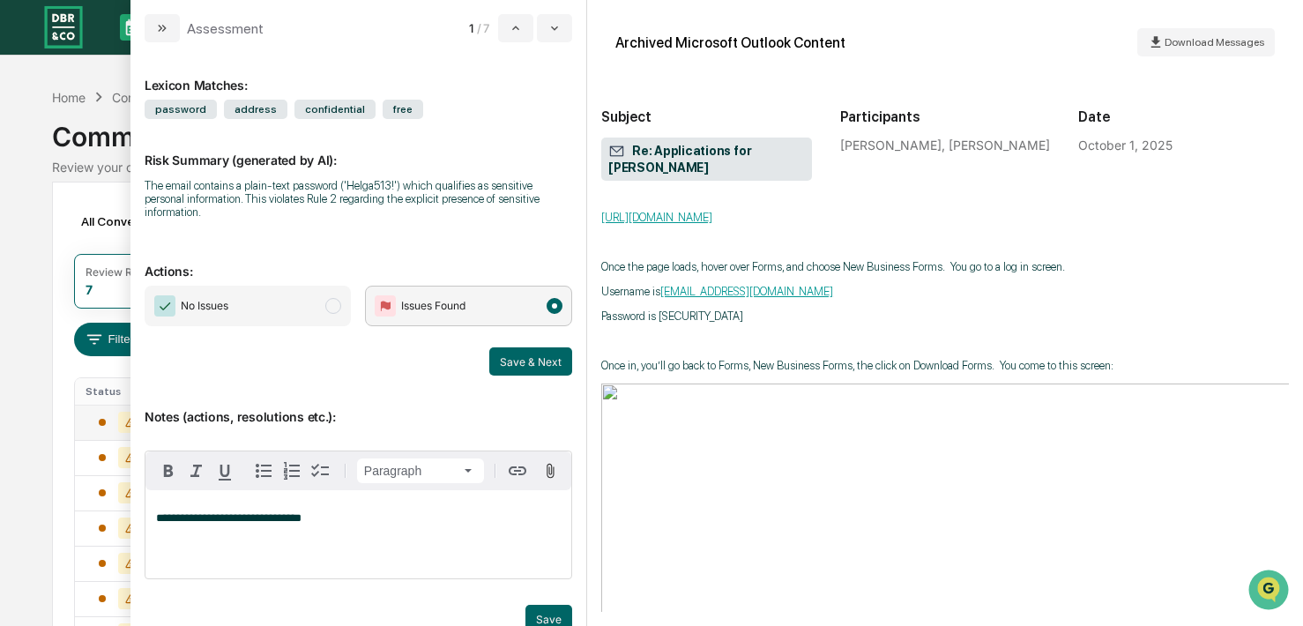
scroll to position [299, 0]
click at [158, 513] on span "**********" at bounding box center [228, 517] width 145 height 11
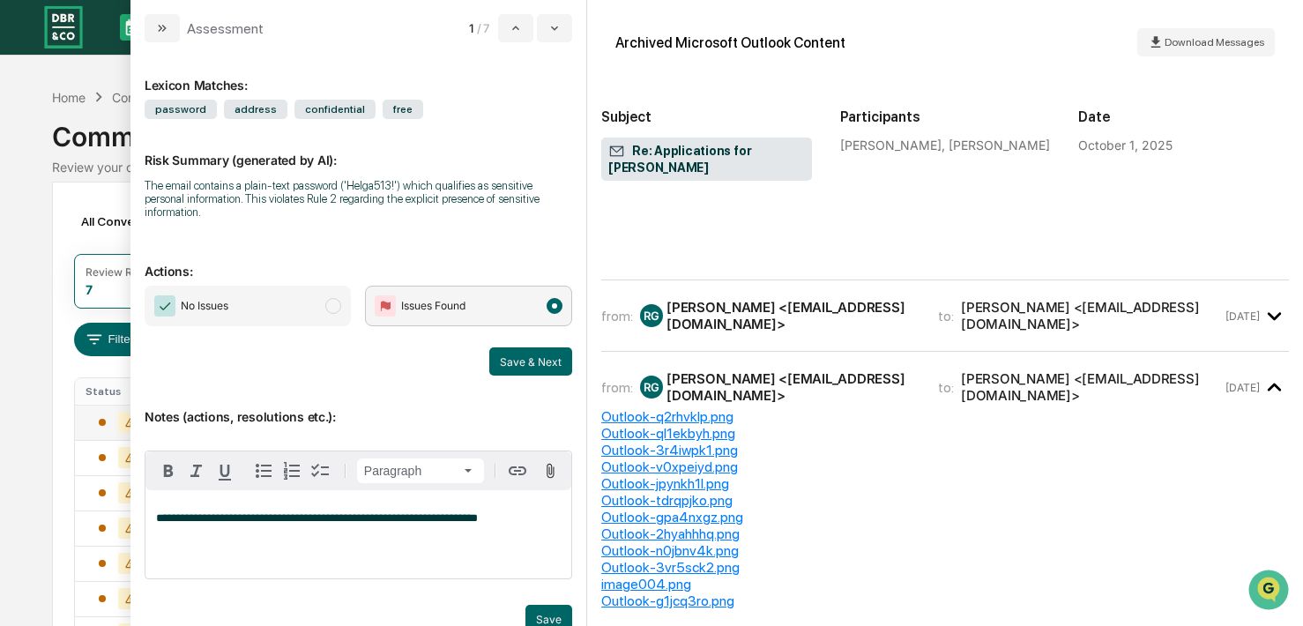
scroll to position [1574, 0]
click at [751, 331] on div "[PERSON_NAME] <[EMAIL_ADDRESS][DOMAIN_NAME]>" at bounding box center [778, 313] width 277 height 33
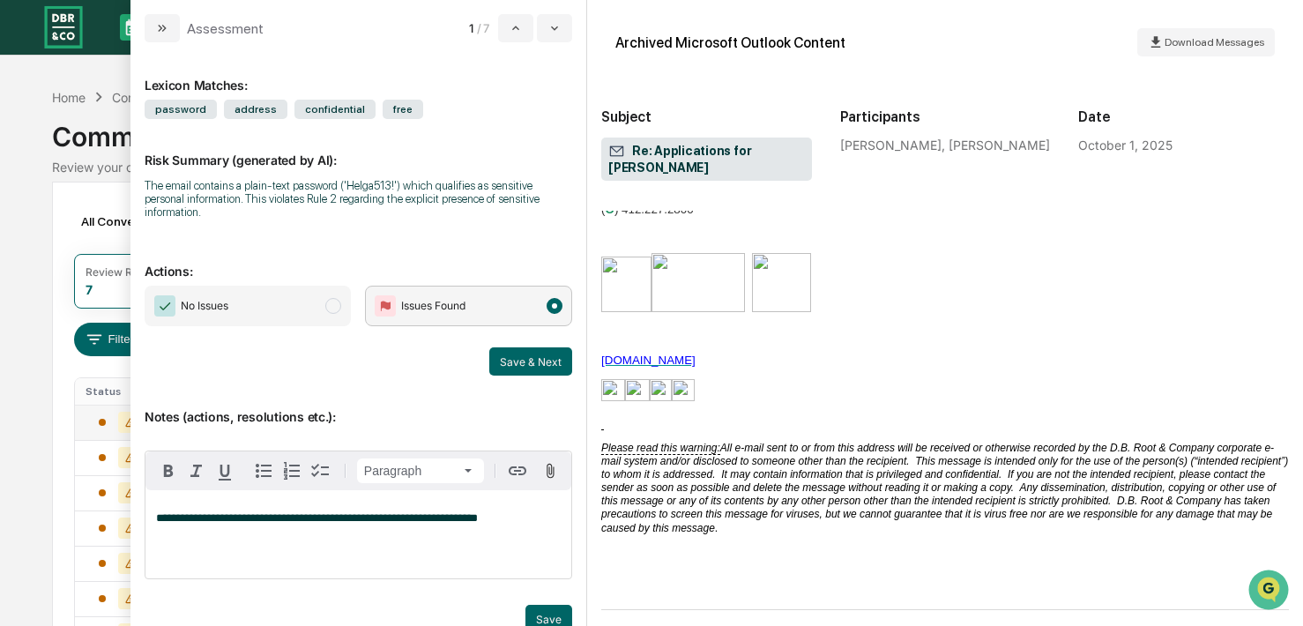
scroll to position [6501, 0]
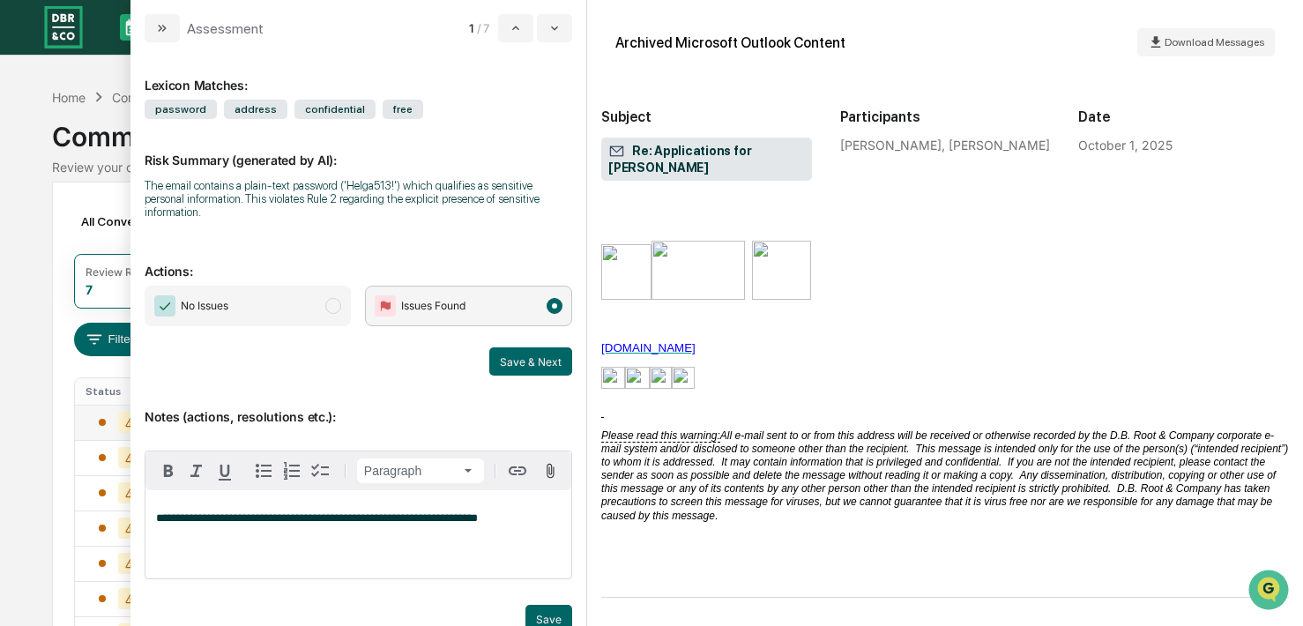
click at [184, 513] on span "**********" at bounding box center [317, 517] width 322 height 11
click at [555, 605] on button "Save" at bounding box center [548, 619] width 47 height 28
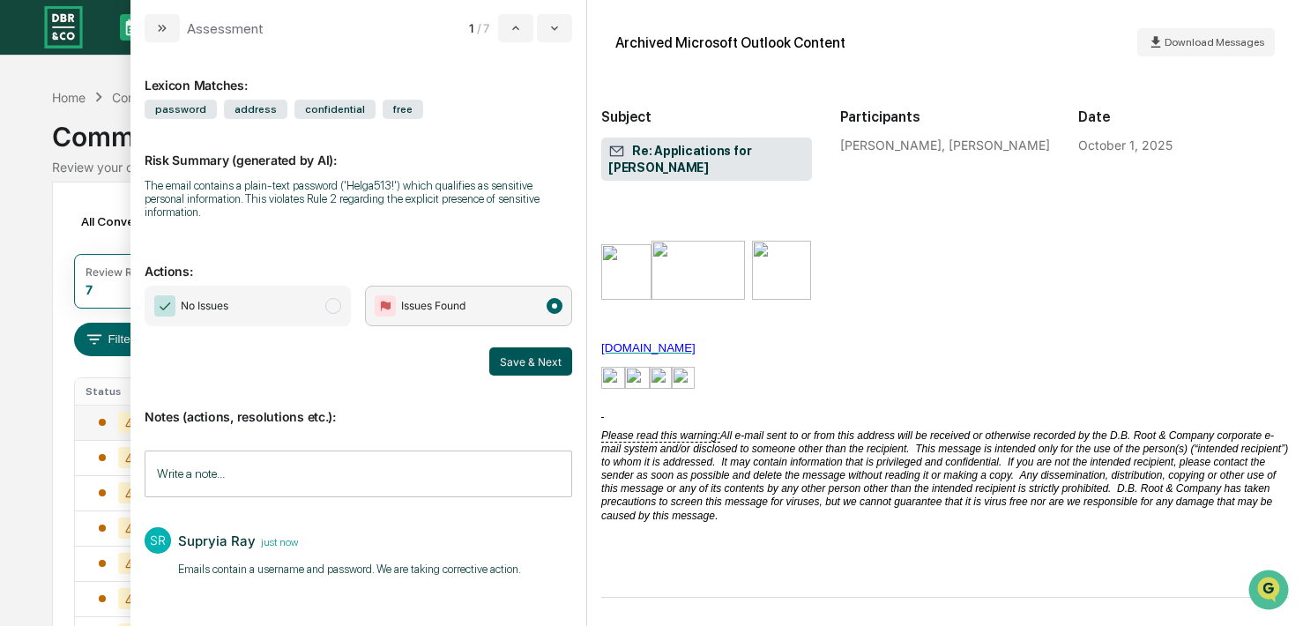
click at [540, 354] on button "Save & Next" at bounding box center [530, 361] width 83 height 28
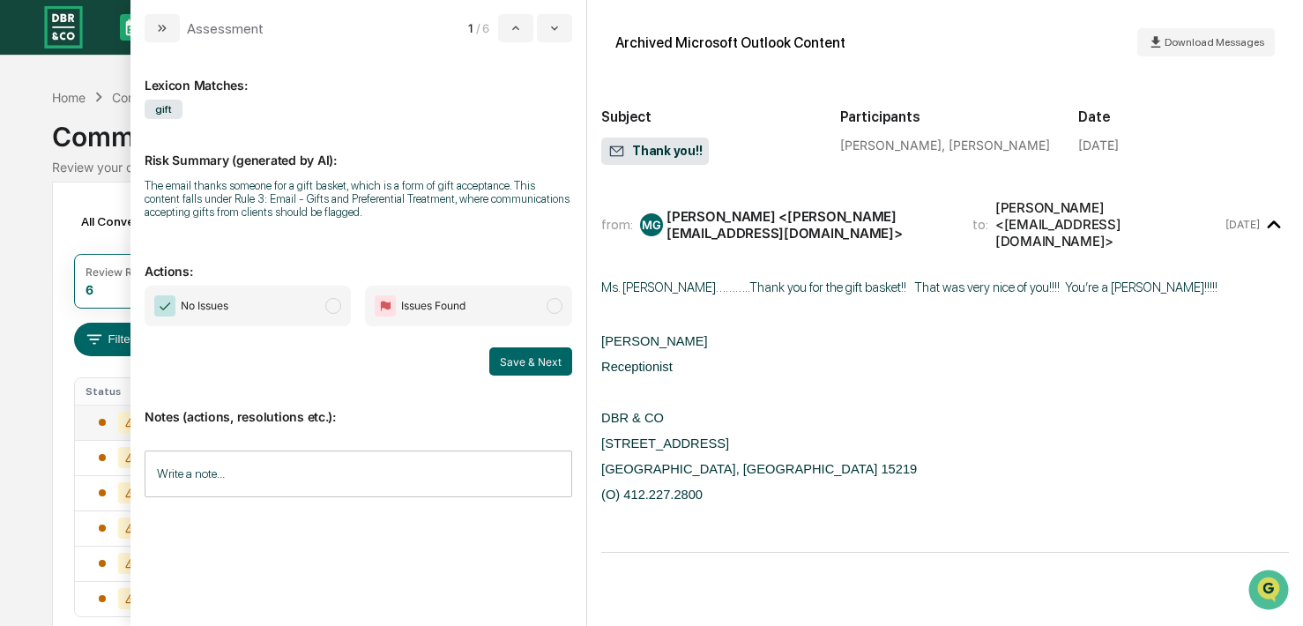
click at [838, 212] on div "[PERSON_NAME] <[PERSON_NAME][EMAIL_ADDRESS][DOMAIN_NAME]>" at bounding box center [808, 224] width 285 height 33
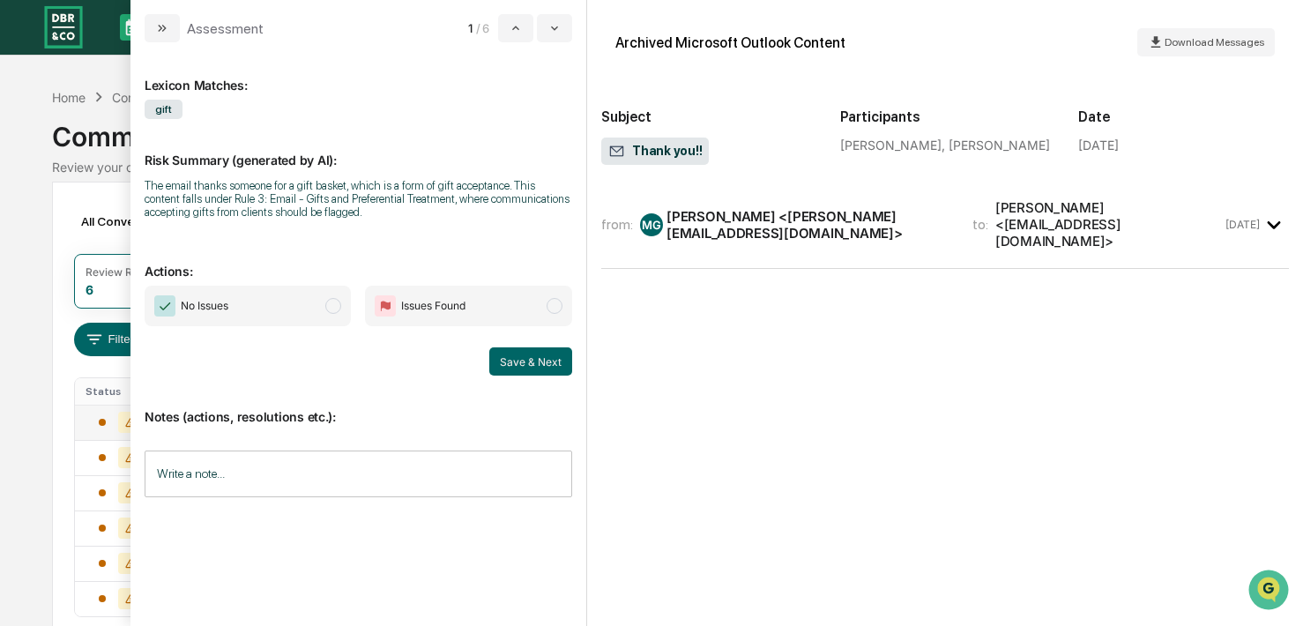
click at [838, 212] on div "[PERSON_NAME] <[PERSON_NAME][EMAIL_ADDRESS][DOMAIN_NAME]>" at bounding box center [808, 224] width 285 height 33
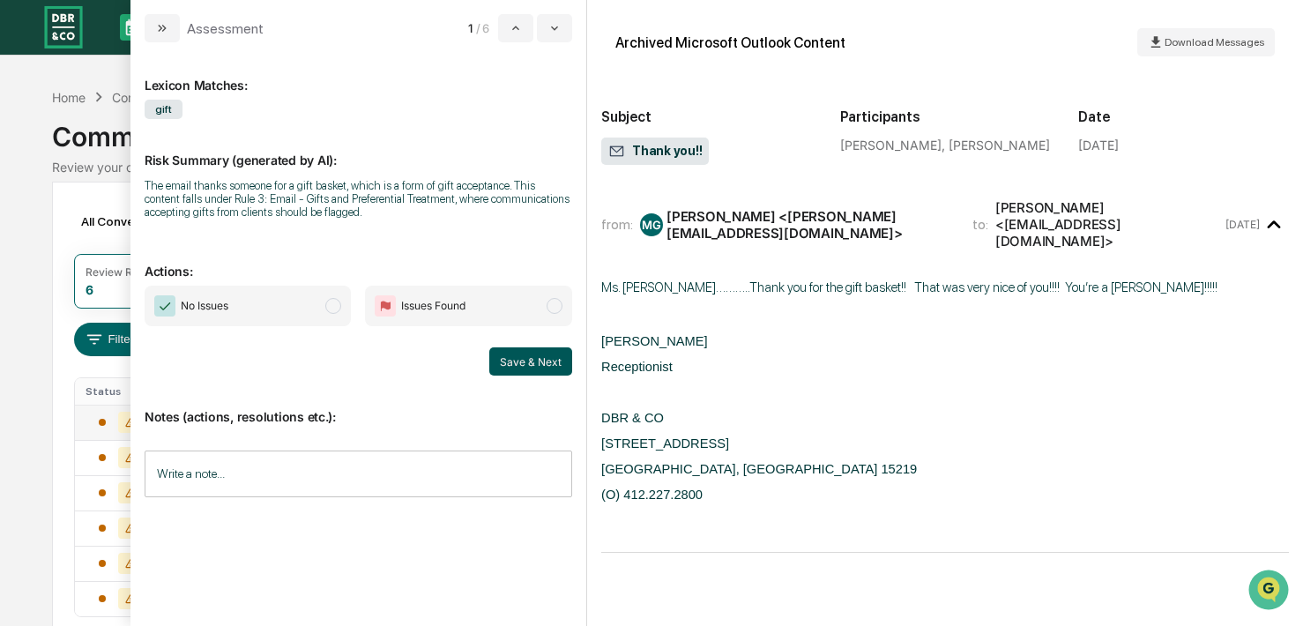
click at [540, 363] on button "Save & Next" at bounding box center [530, 361] width 83 height 28
click at [552, 27] on icon "modal" at bounding box center [554, 28] width 14 height 14
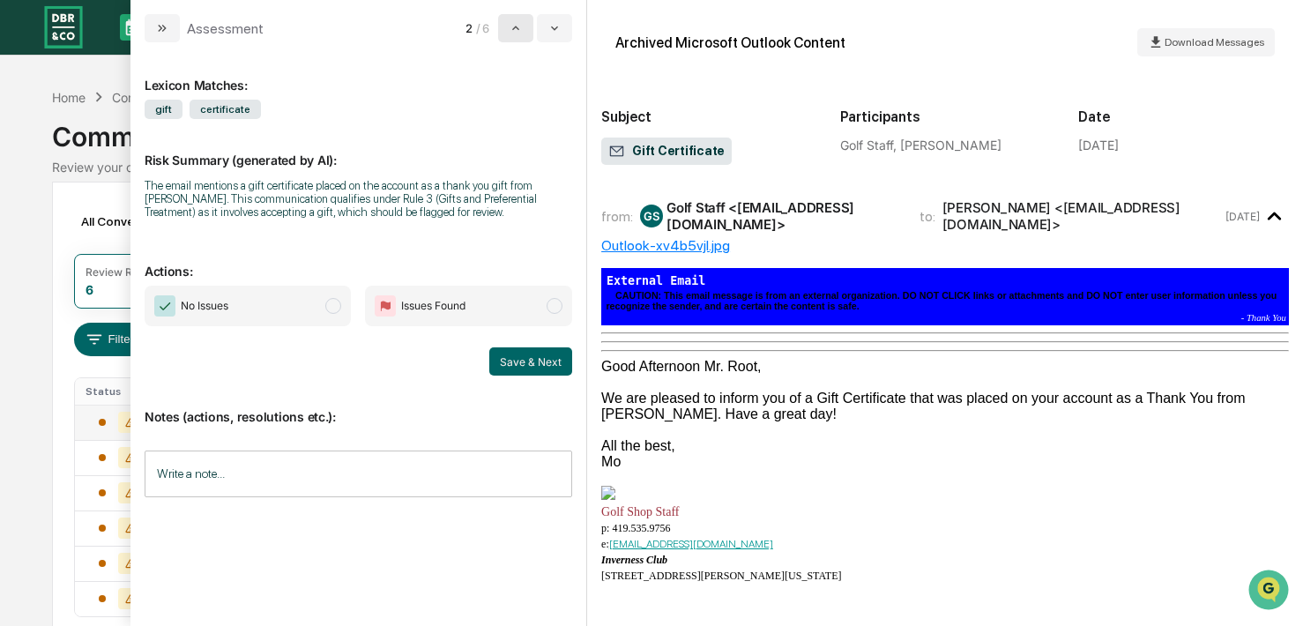
click at [513, 33] on icon "modal" at bounding box center [516, 28] width 14 height 14
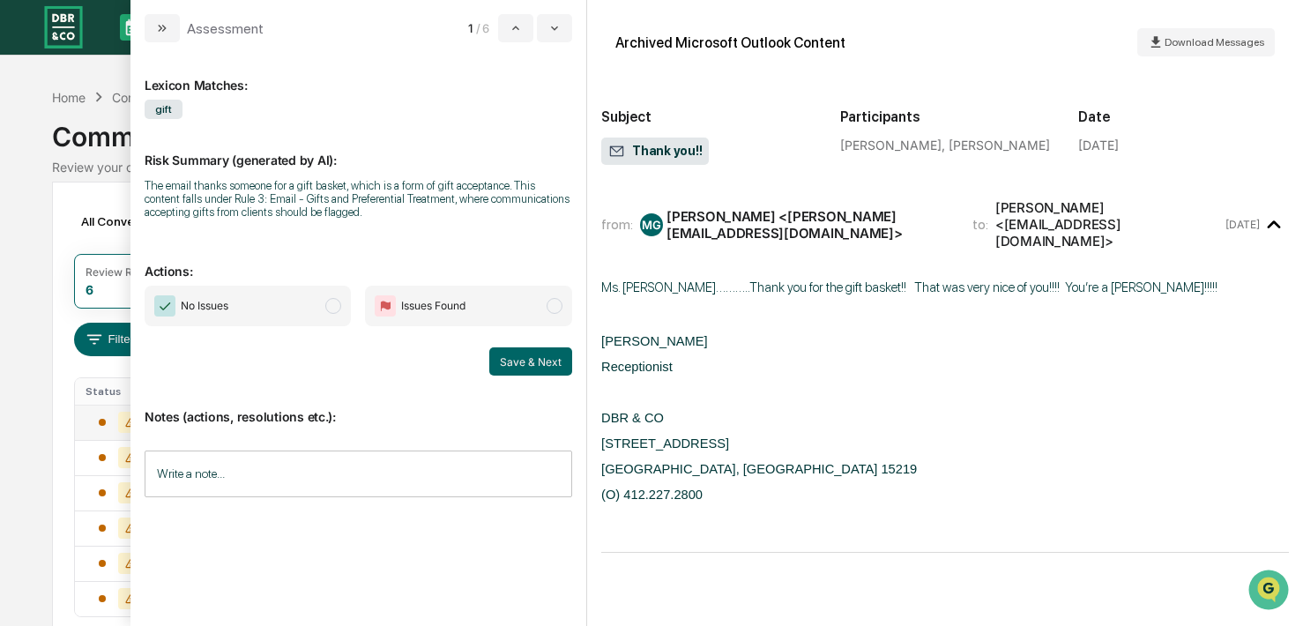
click at [339, 309] on span "modal" at bounding box center [333, 306] width 16 height 16
click at [538, 364] on button "Save & Next" at bounding box center [530, 361] width 83 height 28
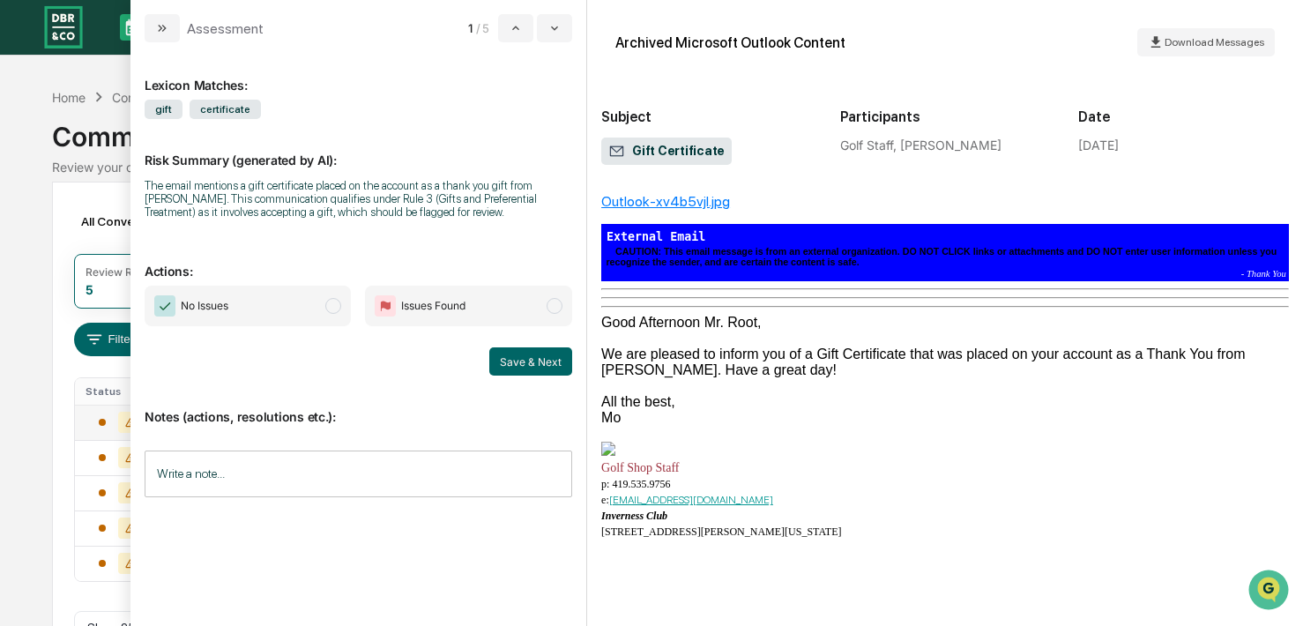
scroll to position [45, 0]
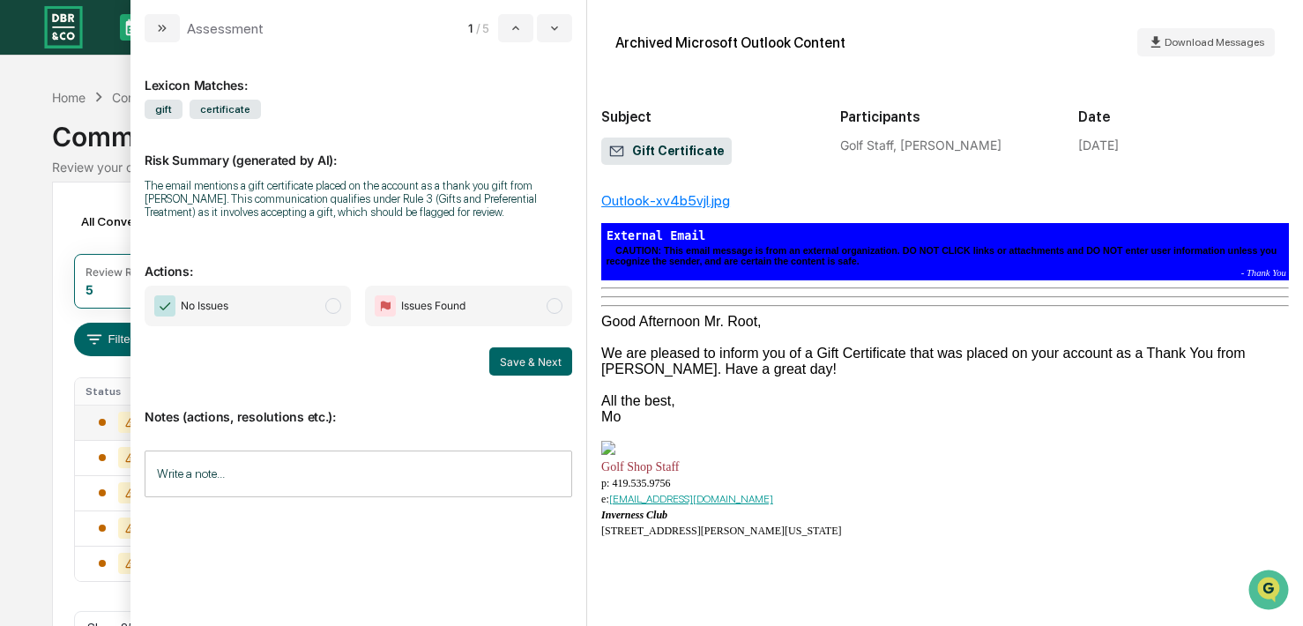
click at [554, 308] on span "modal" at bounding box center [555, 306] width 16 height 16
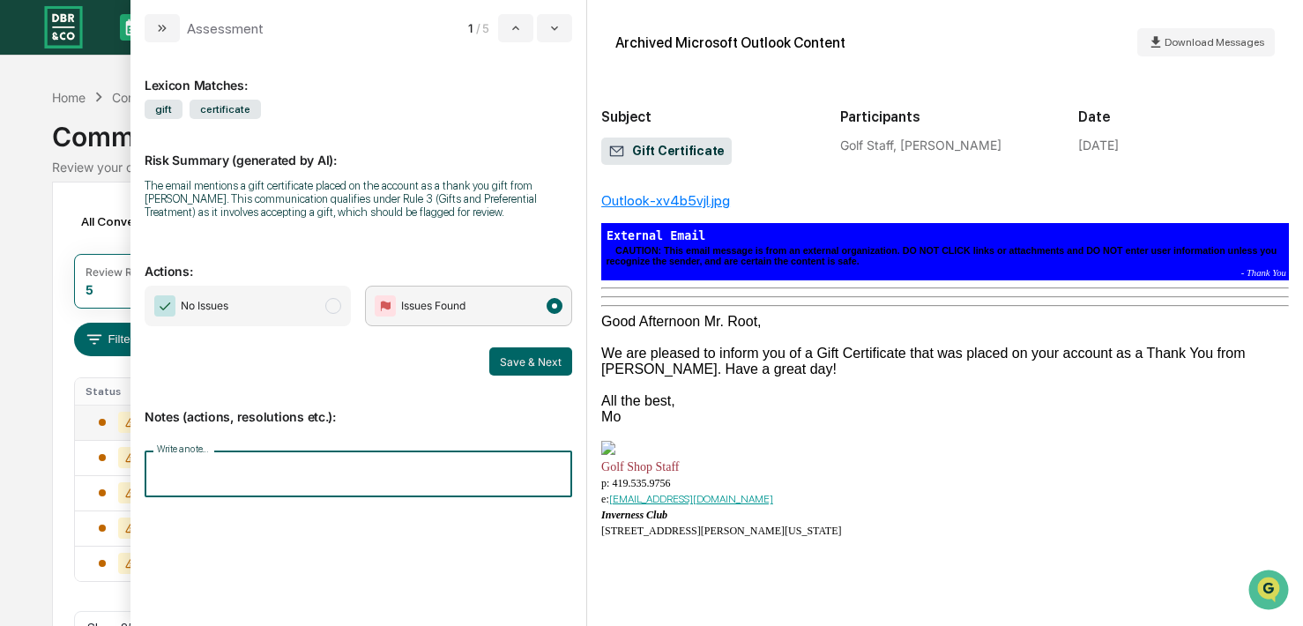
click at [276, 473] on input "Write a note..." at bounding box center [359, 473] width 428 height 47
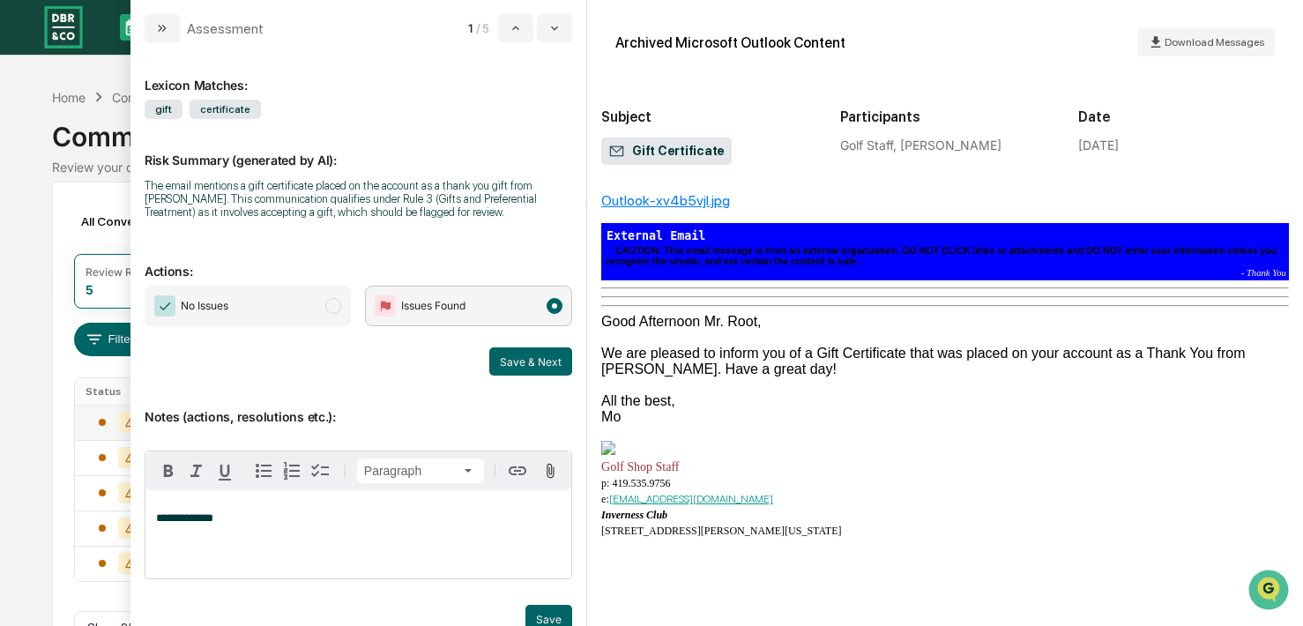
click at [169, 524] on span "**********" at bounding box center [184, 517] width 57 height 11
click at [169, 524] on span "**********" at bounding box center [228, 517] width 145 height 11
click at [343, 524] on span "**********" at bounding box center [325, 517] width 339 height 11
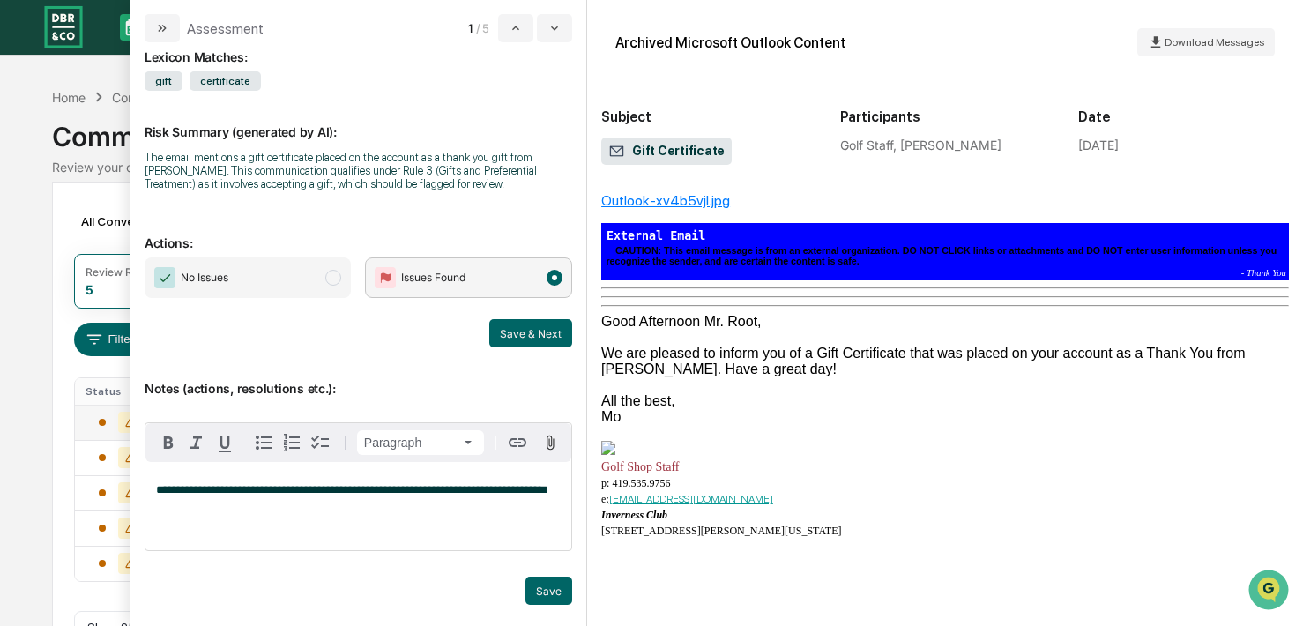
scroll to position [0, 0]
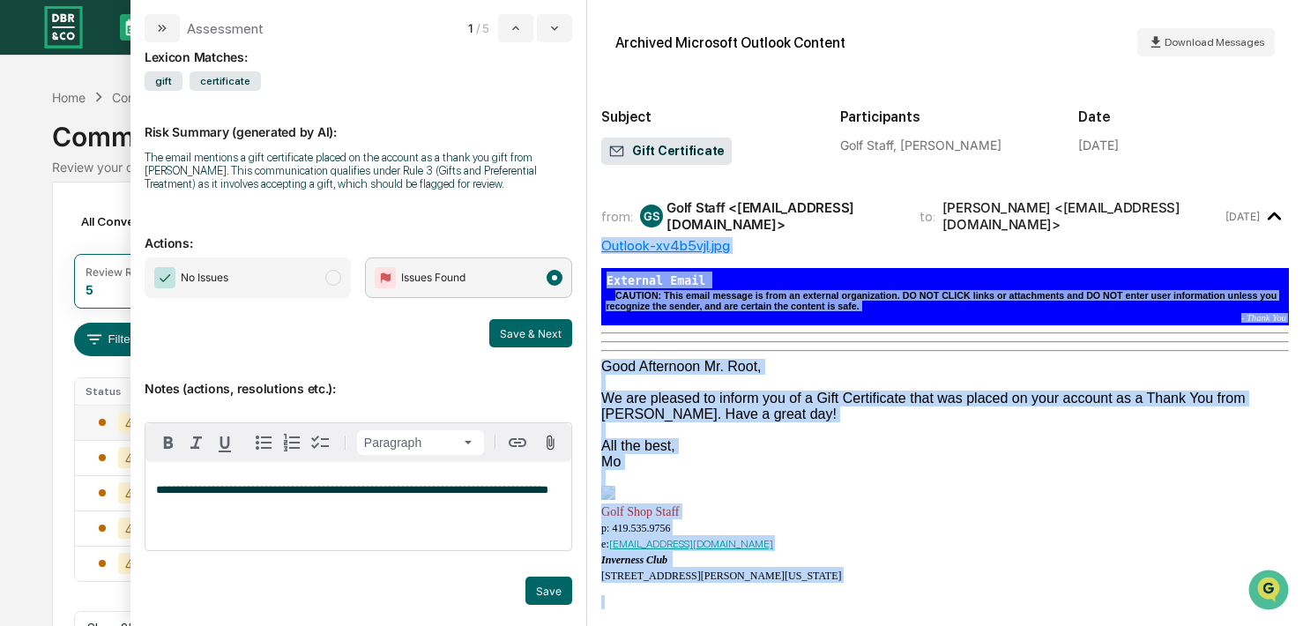
drag, startPoint x: 600, startPoint y: 212, endPoint x: 797, endPoint y: 591, distance: 426.2
click at [797, 591] on div "Archived Microsoft Outlook Content Download Messages Subject Gift Certificate P…" at bounding box center [945, 313] width 716 height 626
copy div "Outlook-xv4b5vjl.jpg External Email CAUTION: This email message is from an exte…"
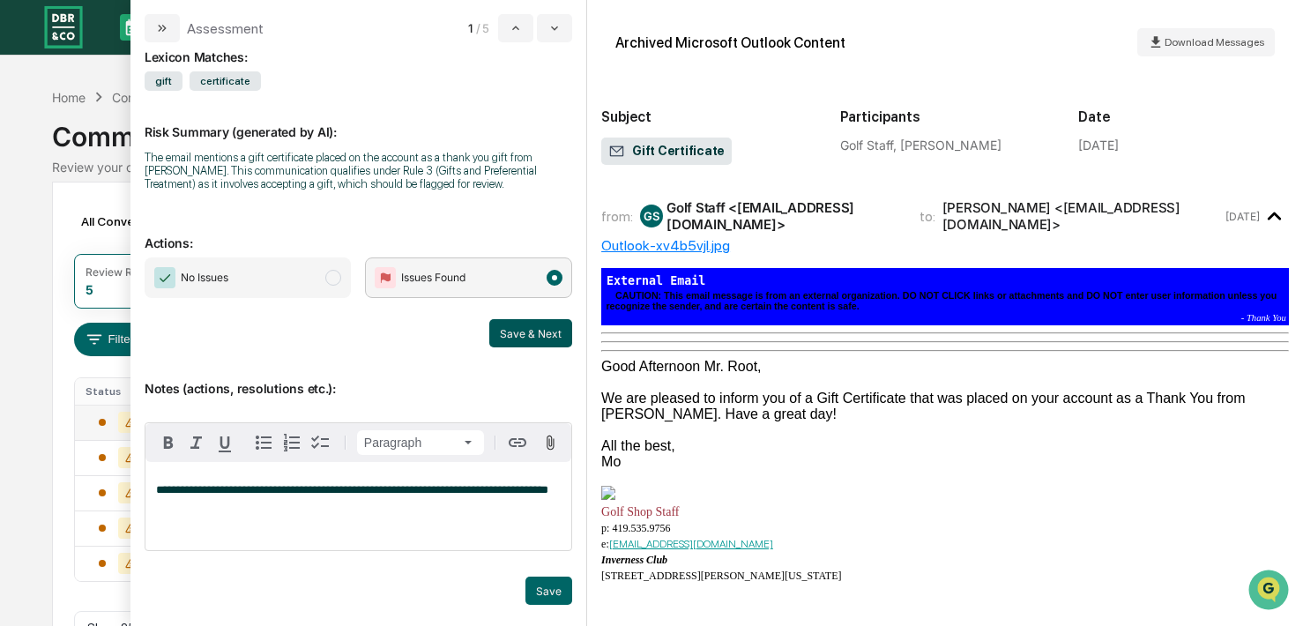
click at [541, 331] on button "Save & Next" at bounding box center [530, 333] width 83 height 28
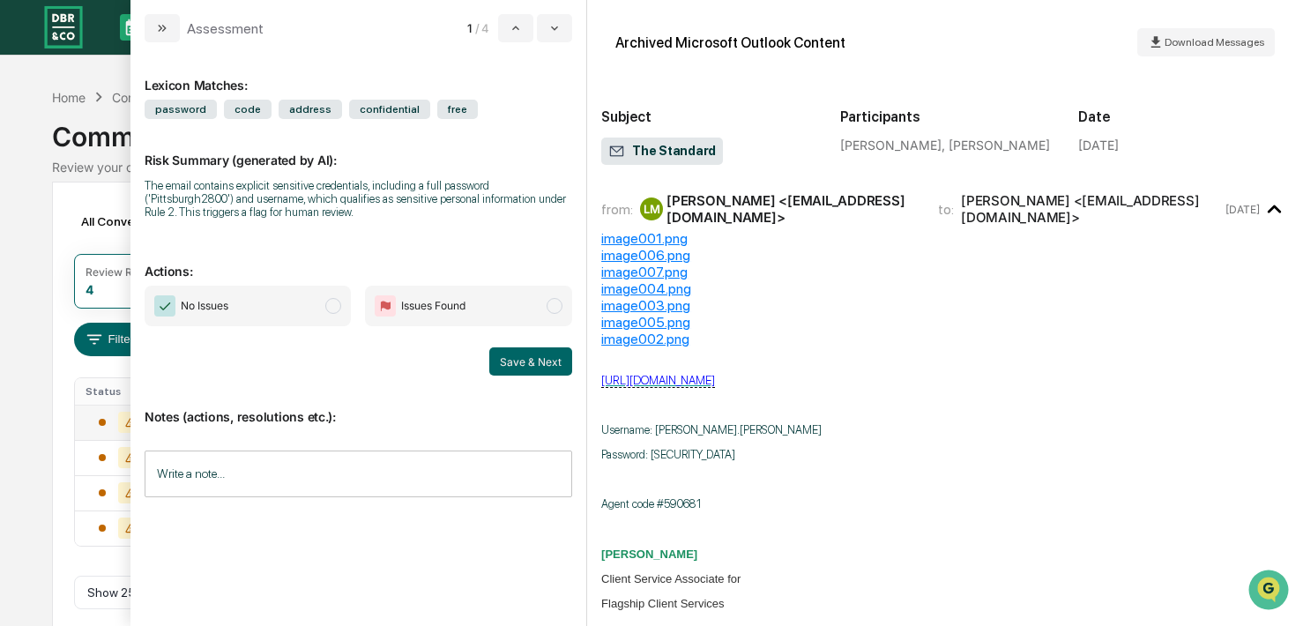
scroll to position [12, 0]
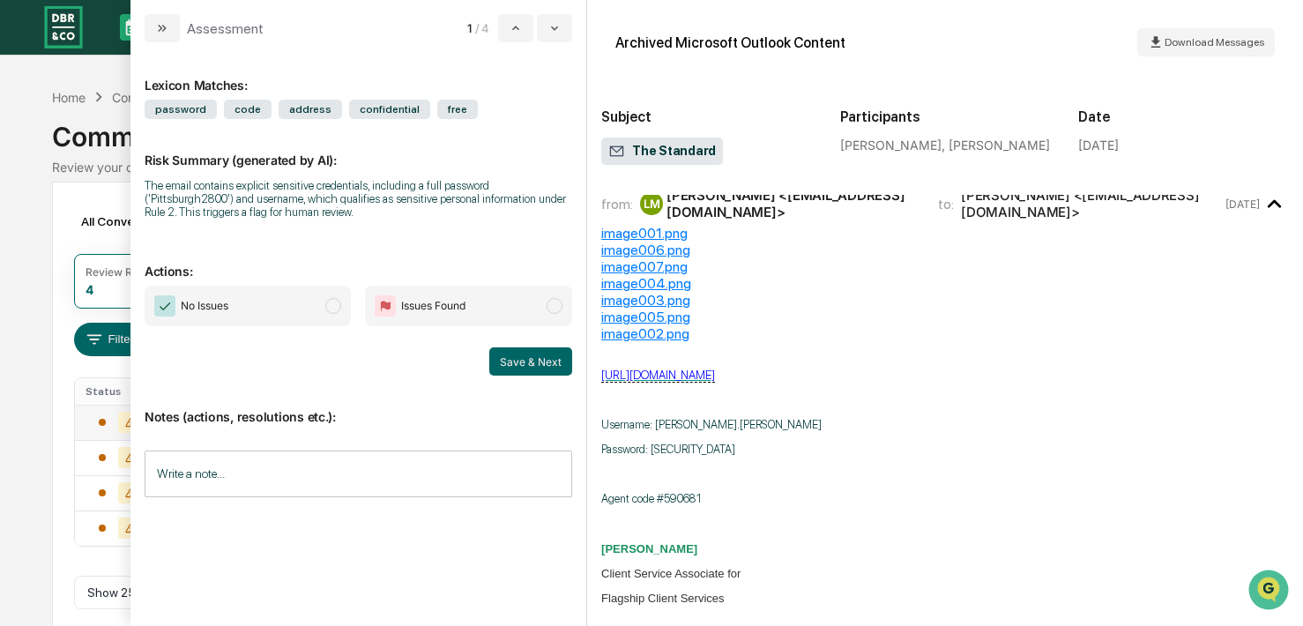
click at [554, 306] on span "modal" at bounding box center [555, 306] width 16 height 16
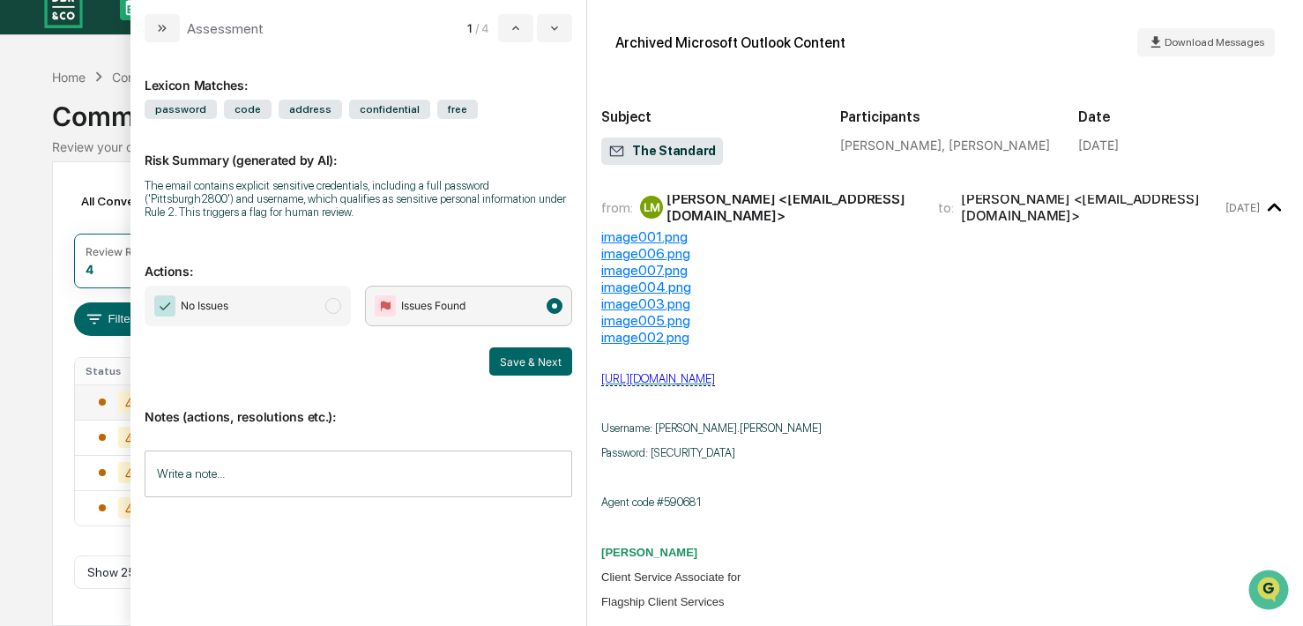
scroll to position [0, 0]
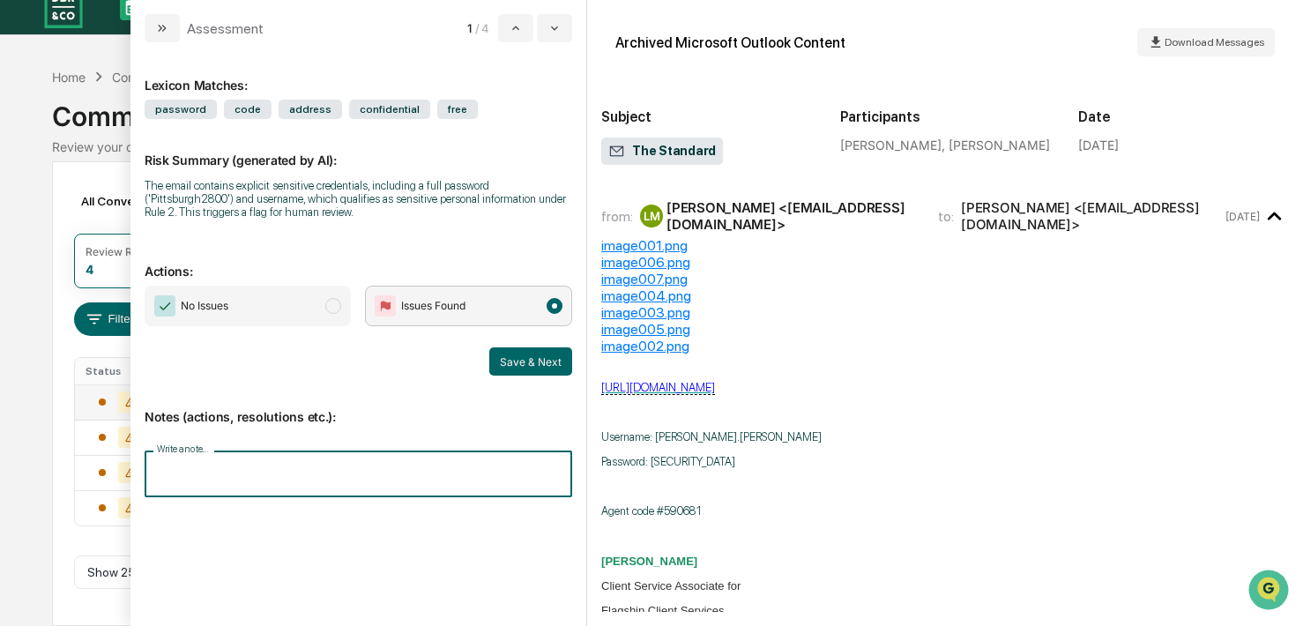
click at [268, 473] on input "Write a note..." at bounding box center [359, 473] width 428 height 47
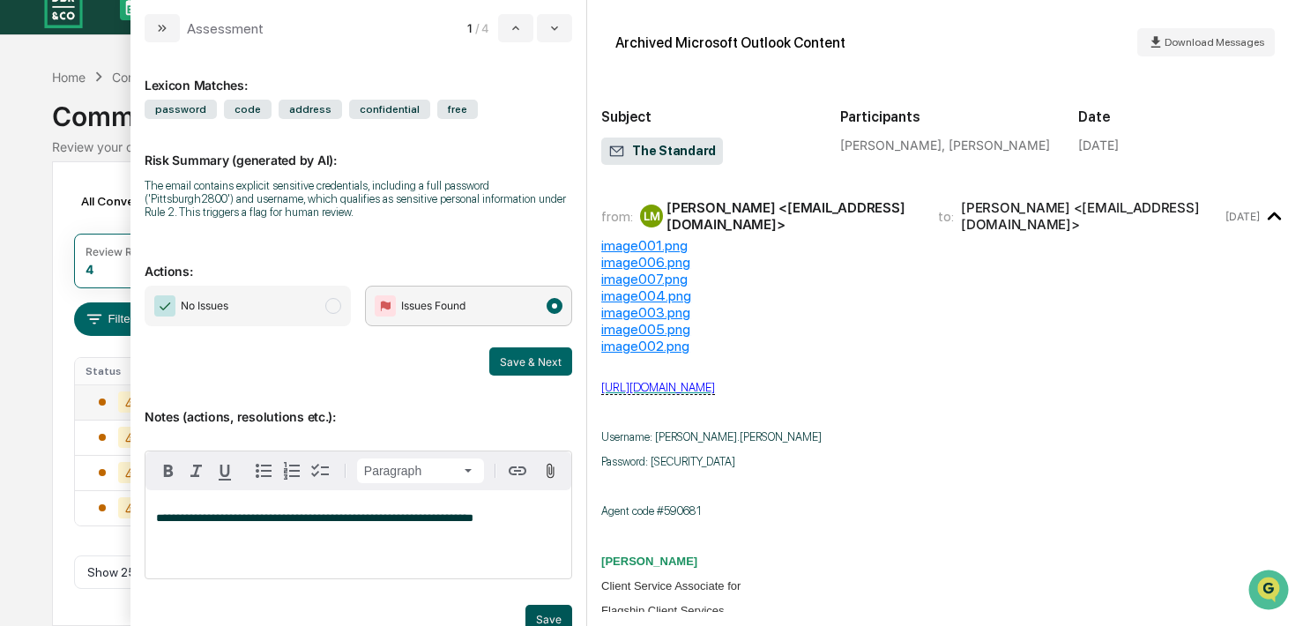
click at [543, 618] on button "Save" at bounding box center [548, 619] width 47 height 28
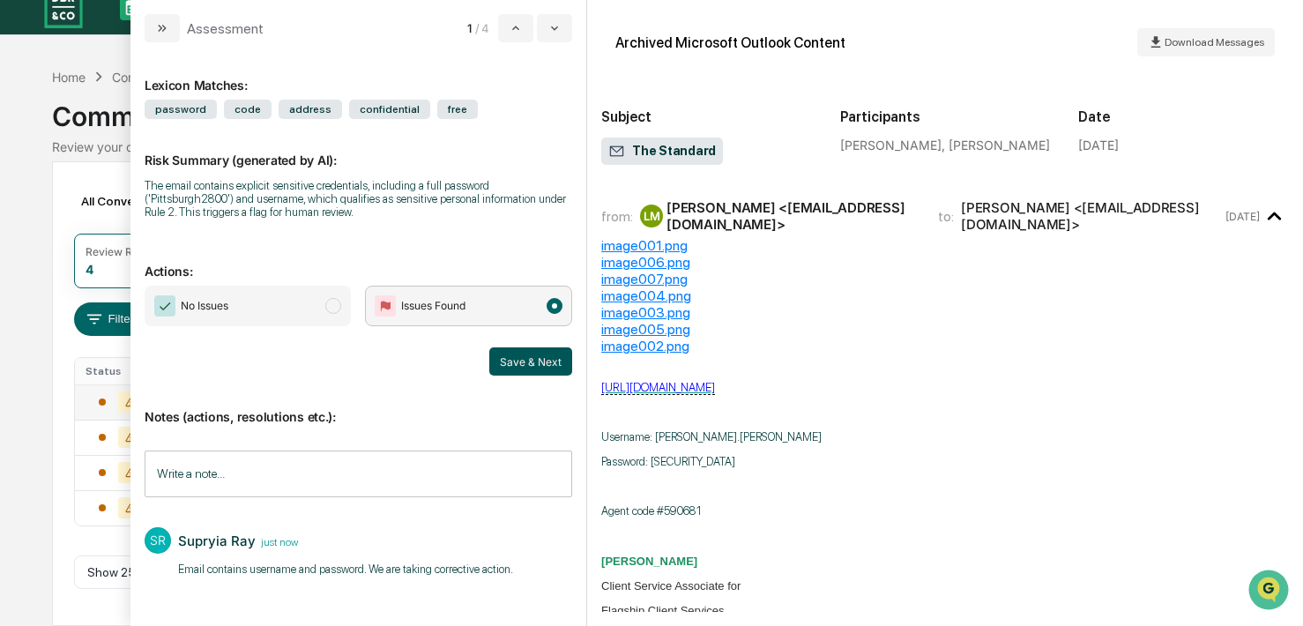
click at [537, 366] on button "Save & Next" at bounding box center [530, 361] width 83 height 28
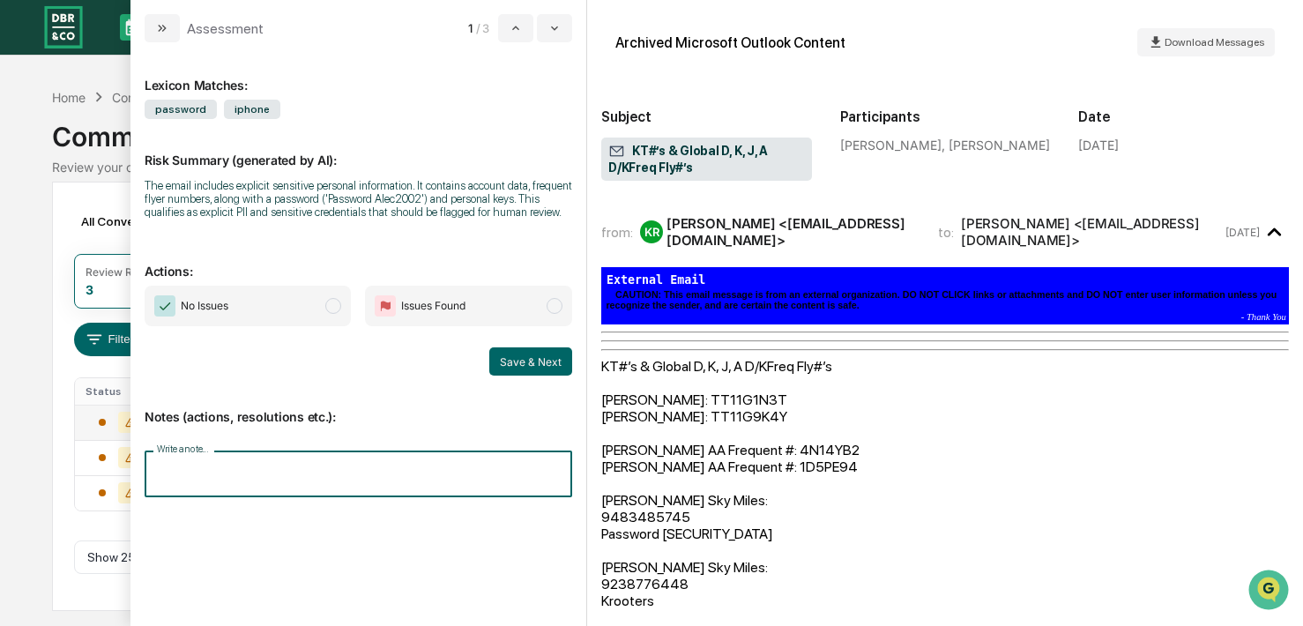
click at [214, 479] on input "Write a note..." at bounding box center [359, 473] width 428 height 47
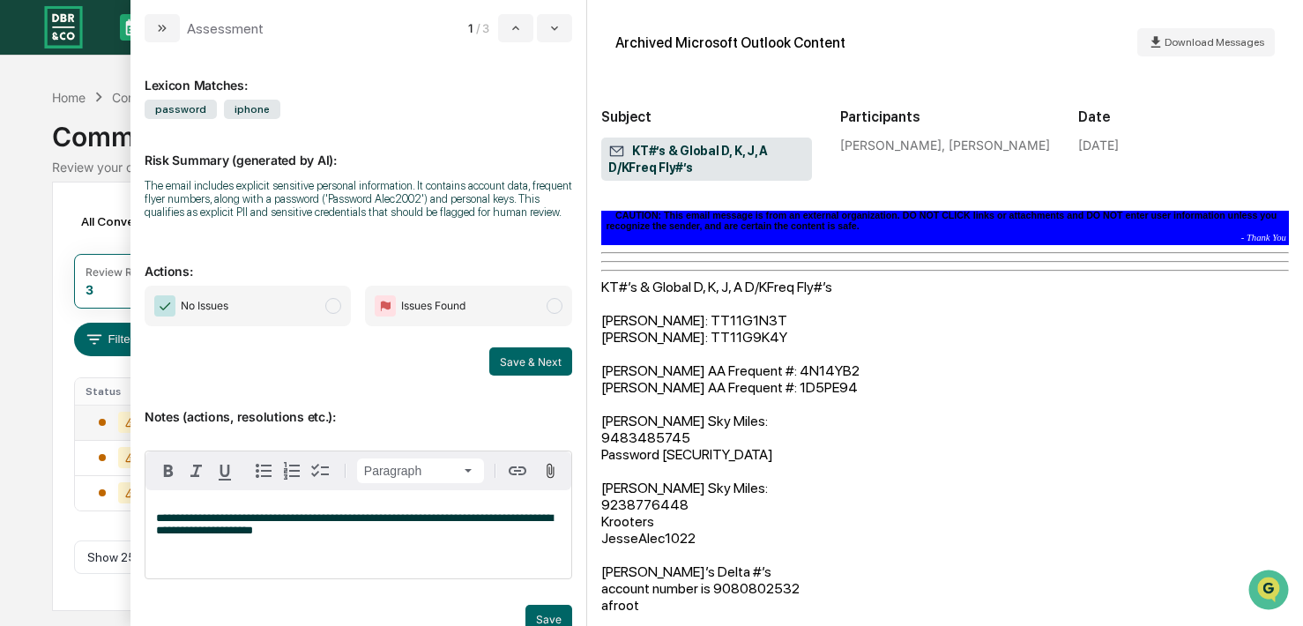
scroll to position [82, 0]
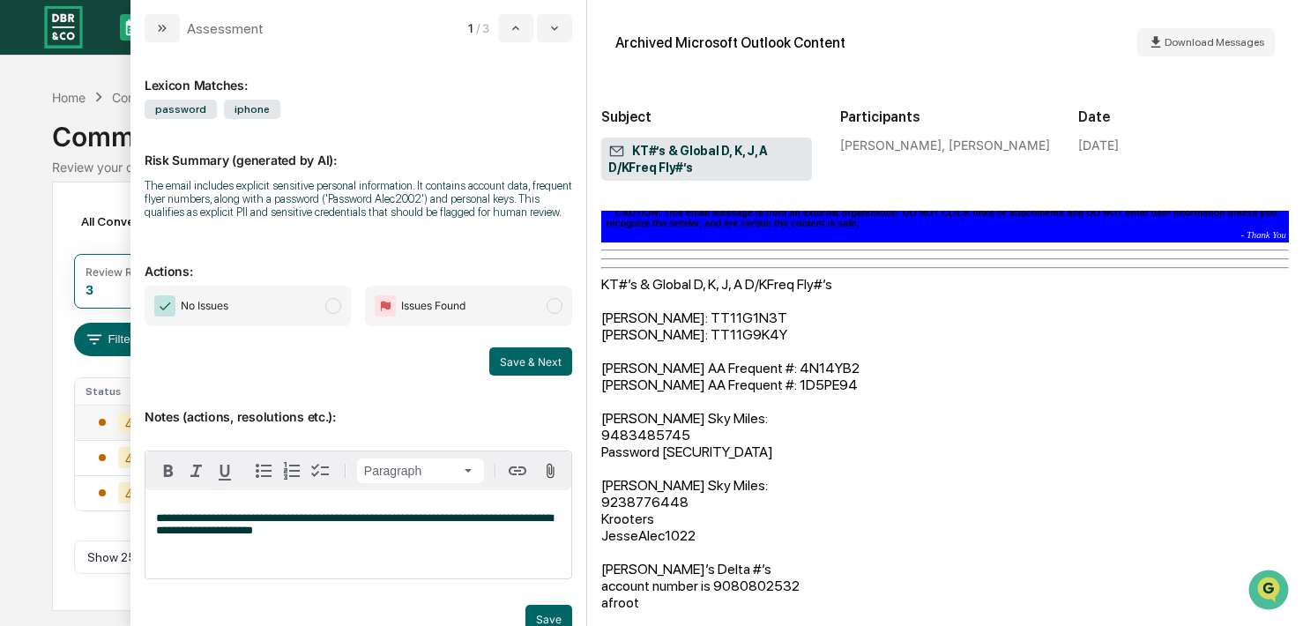
click at [498, 524] on span "**********" at bounding box center [354, 524] width 397 height 24
click at [554, 615] on button "Save" at bounding box center [548, 619] width 47 height 28
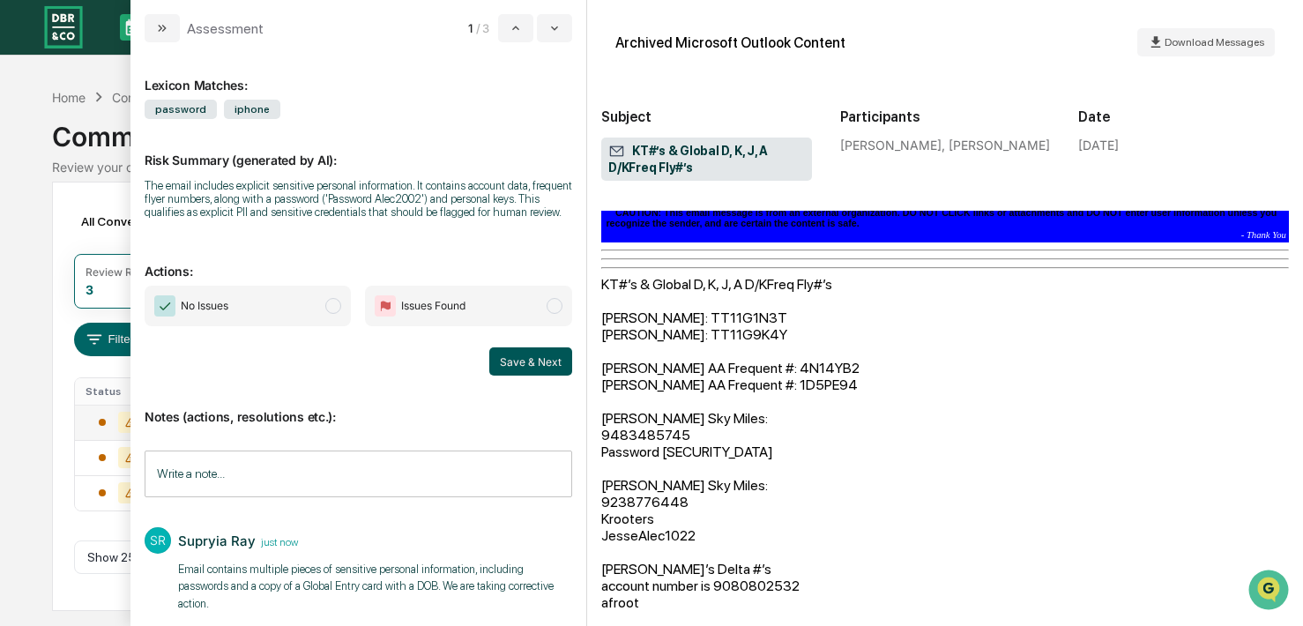
click at [532, 358] on button "Save & Next" at bounding box center [530, 361] width 83 height 28
click at [556, 306] on span "modal" at bounding box center [555, 306] width 16 height 16
click at [538, 361] on button "Save & Next" at bounding box center [530, 361] width 83 height 28
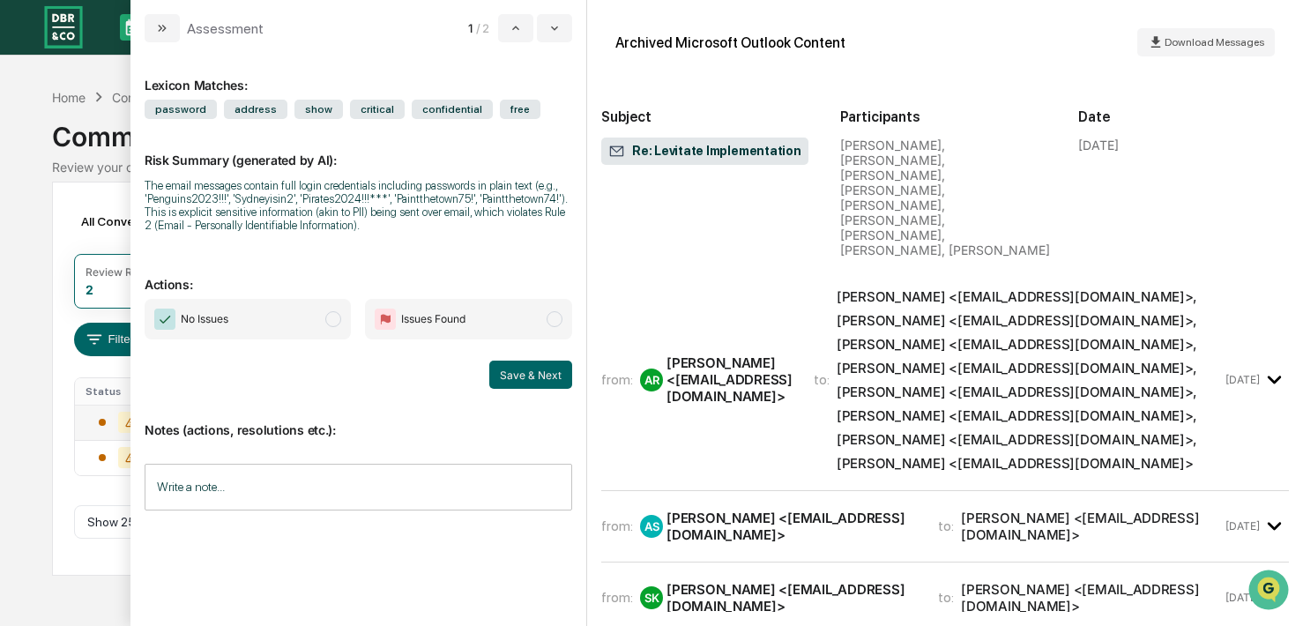
click at [1132, 365] on icon "modal" at bounding box center [1274, 379] width 29 height 29
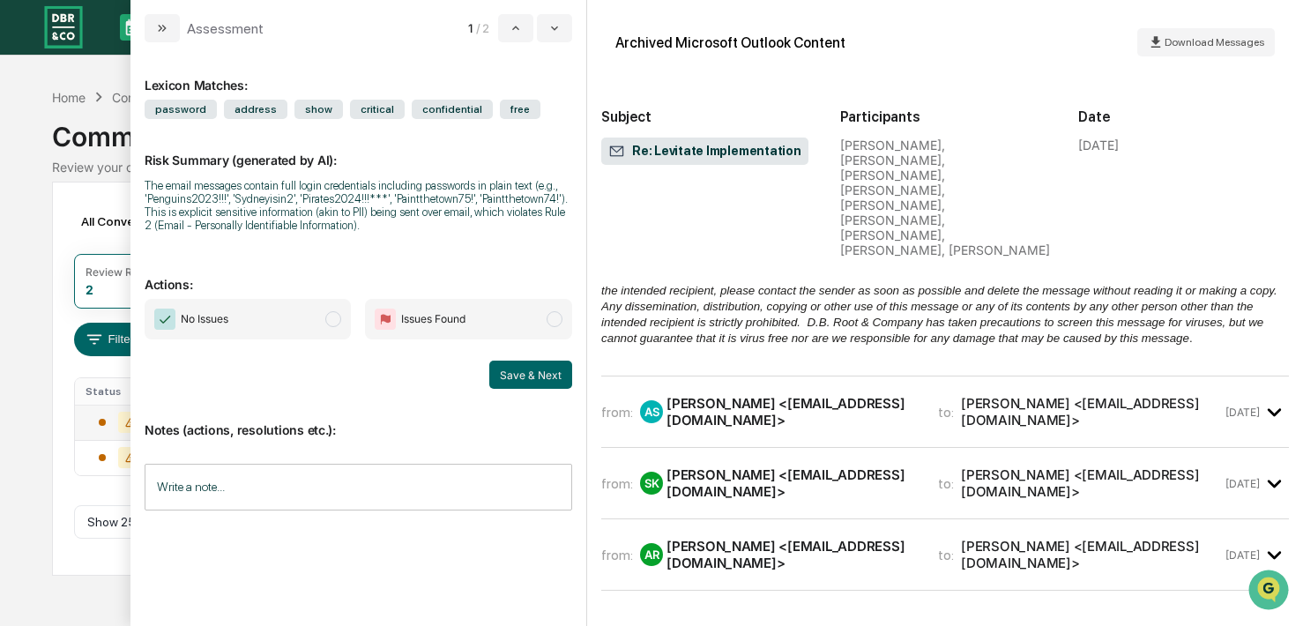
scroll to position [1066, 0]
click at [938, 406] on span "to:" at bounding box center [946, 414] width 16 height 17
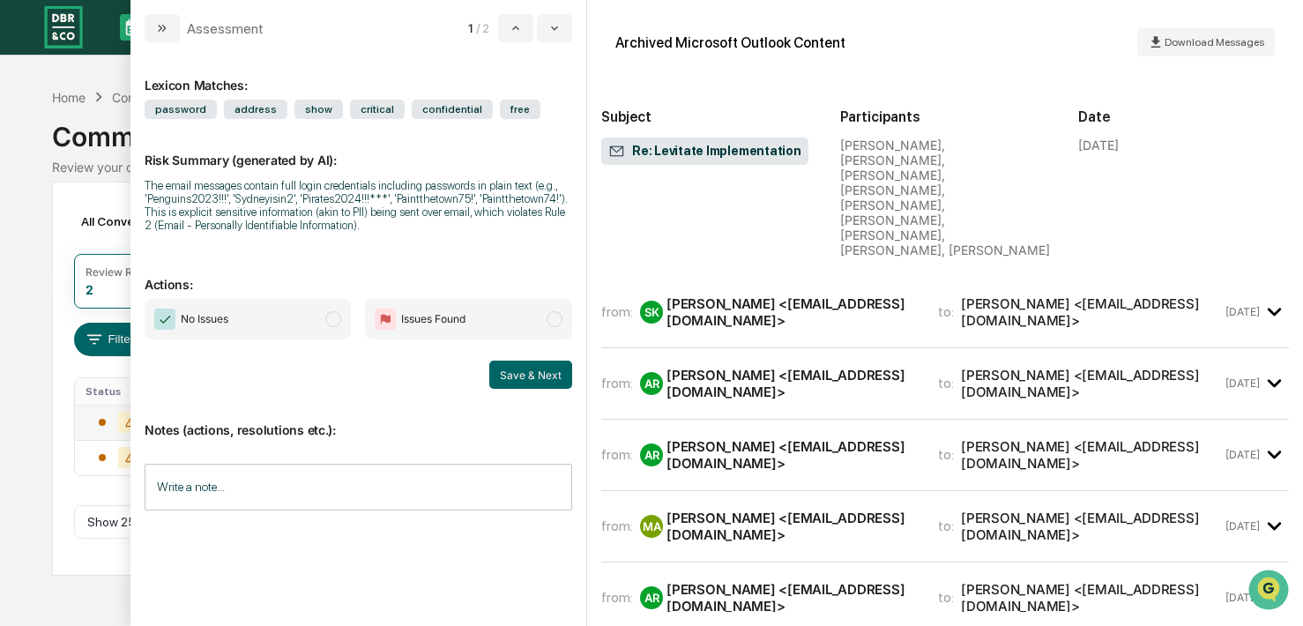
scroll to position [3334, 0]
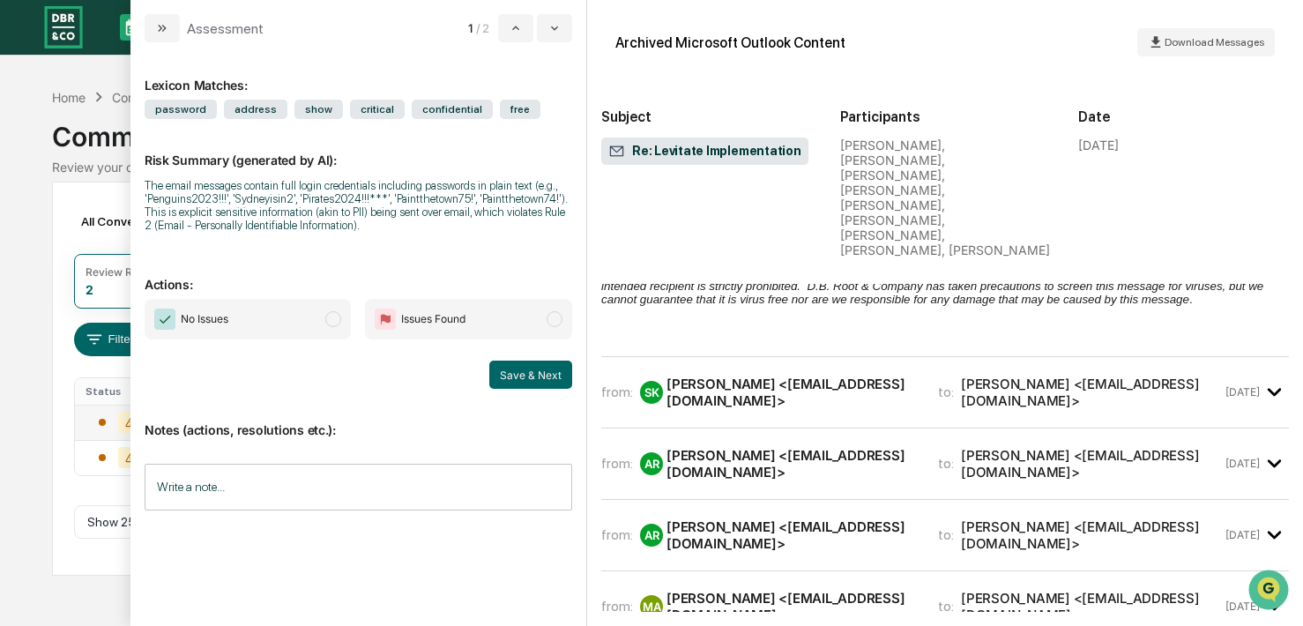
click at [899, 376] on div "from: SK [PERSON_NAME] <[EMAIL_ADDRESS][DOMAIN_NAME]> to: [PERSON_NAME] <[EMAIL…" at bounding box center [911, 392] width 621 height 33
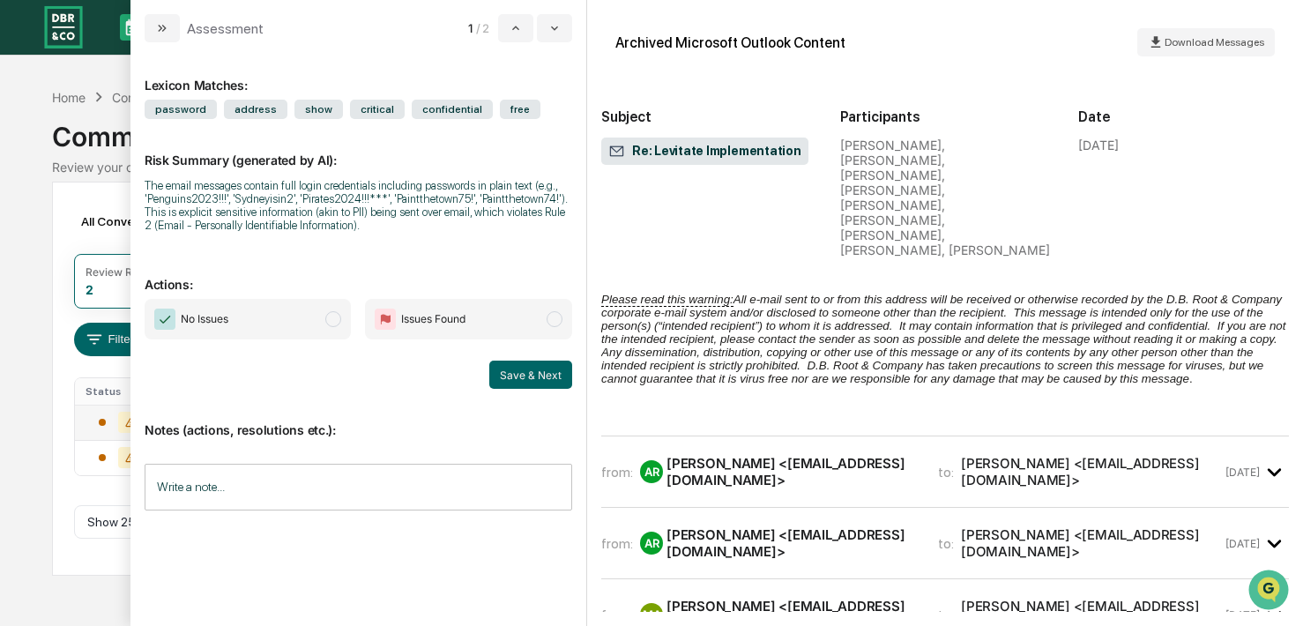
scroll to position [5422, 0]
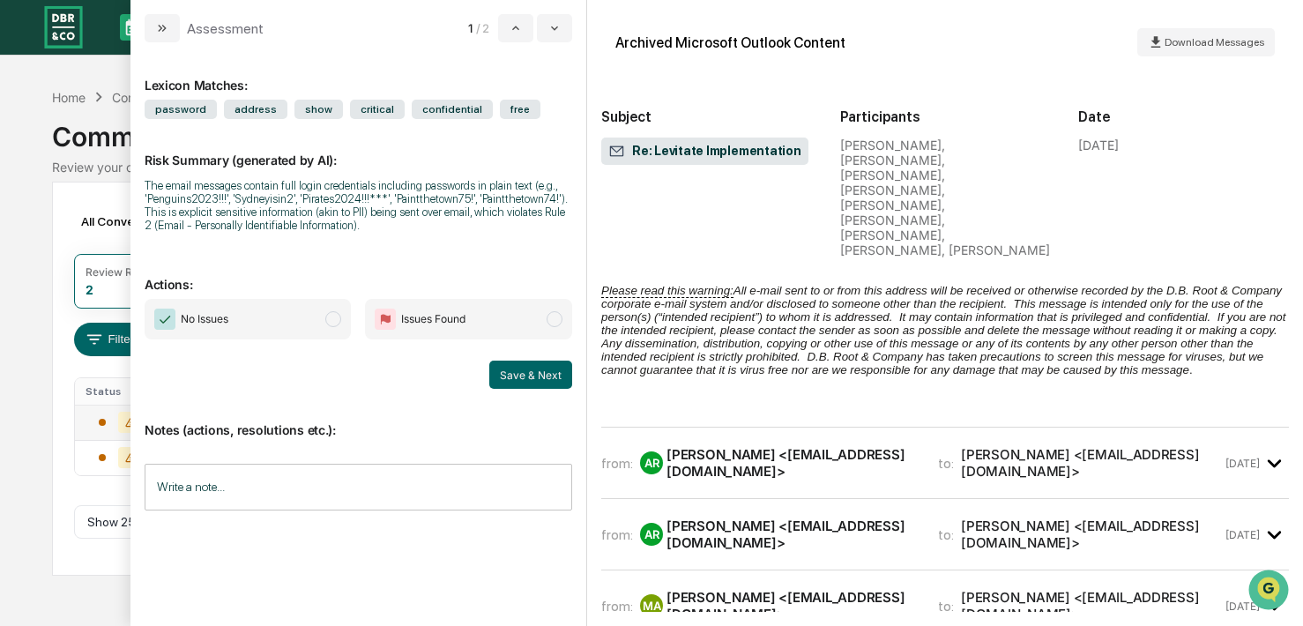
click at [838, 442] on div "from: AR [PERSON_NAME] <[EMAIL_ADDRESS][DOMAIN_NAME]> to: [PERSON_NAME] <[EMAIL…" at bounding box center [945, 463] width 688 height 42
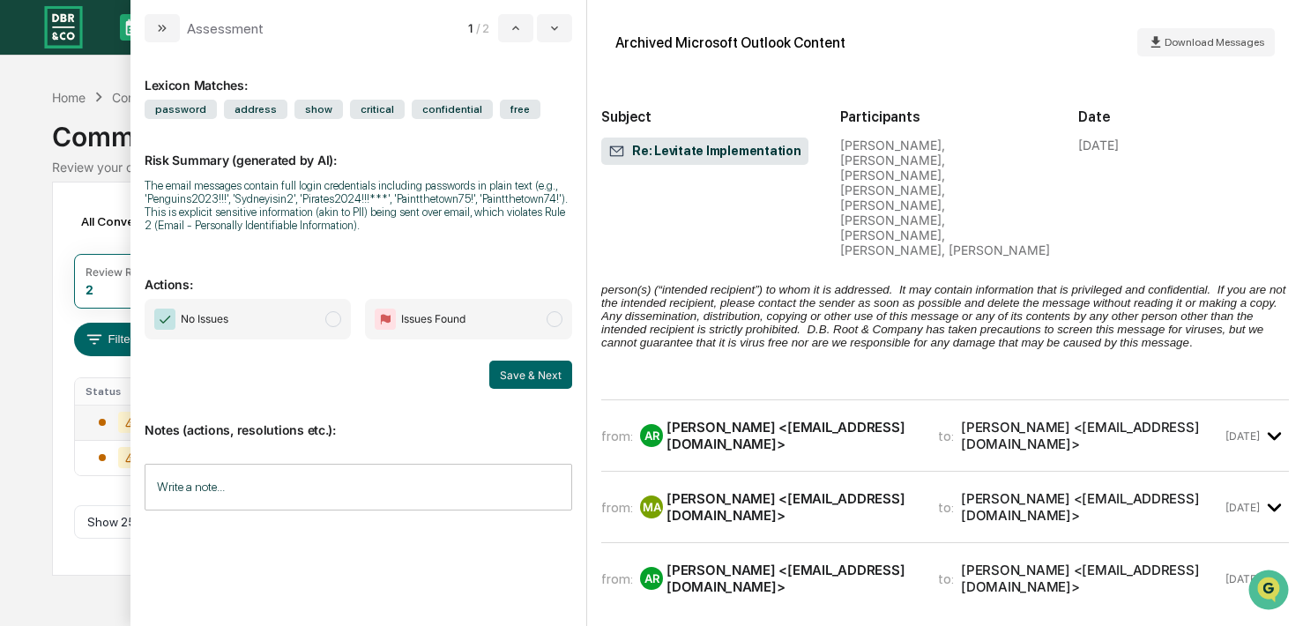
scroll to position [8444, 0]
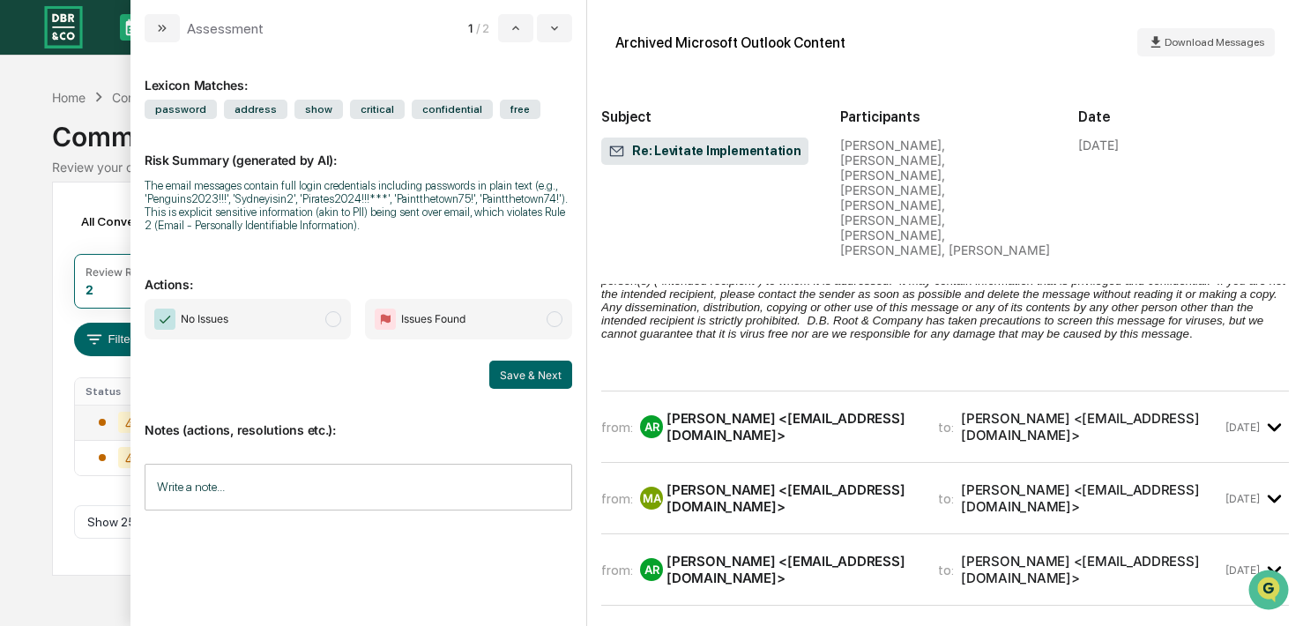
click at [820, 410] on div "[PERSON_NAME] <[EMAIL_ADDRESS][DOMAIN_NAME]>" at bounding box center [791, 426] width 250 height 33
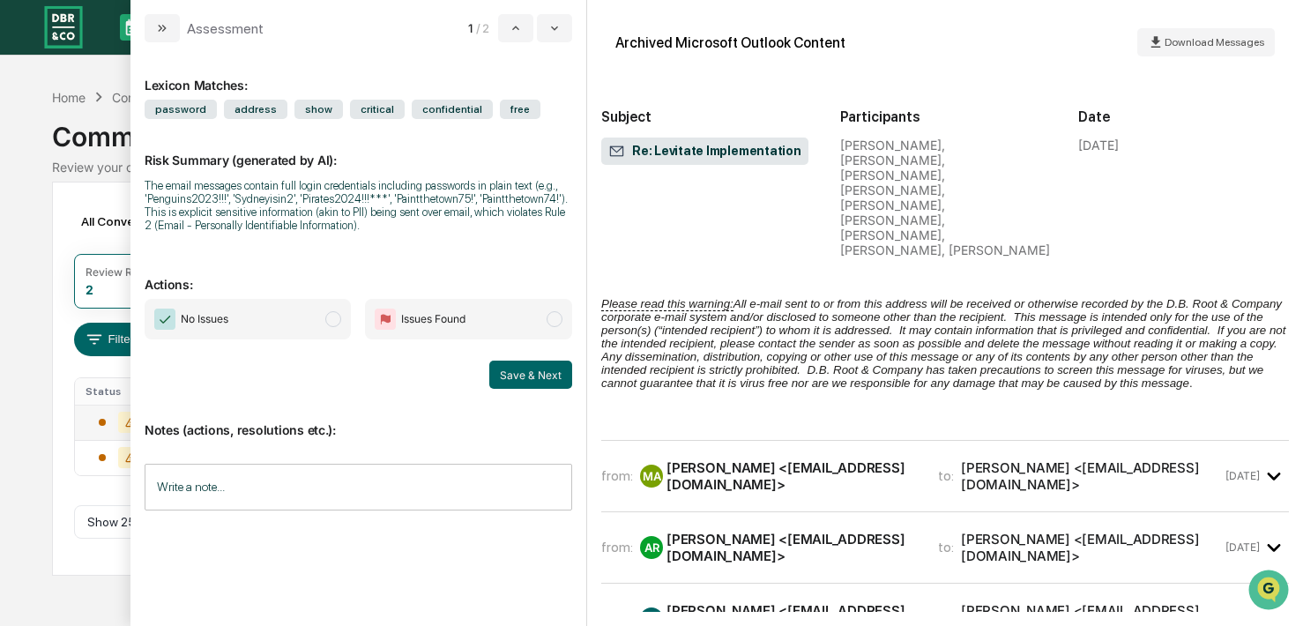
scroll to position [11234, 0]
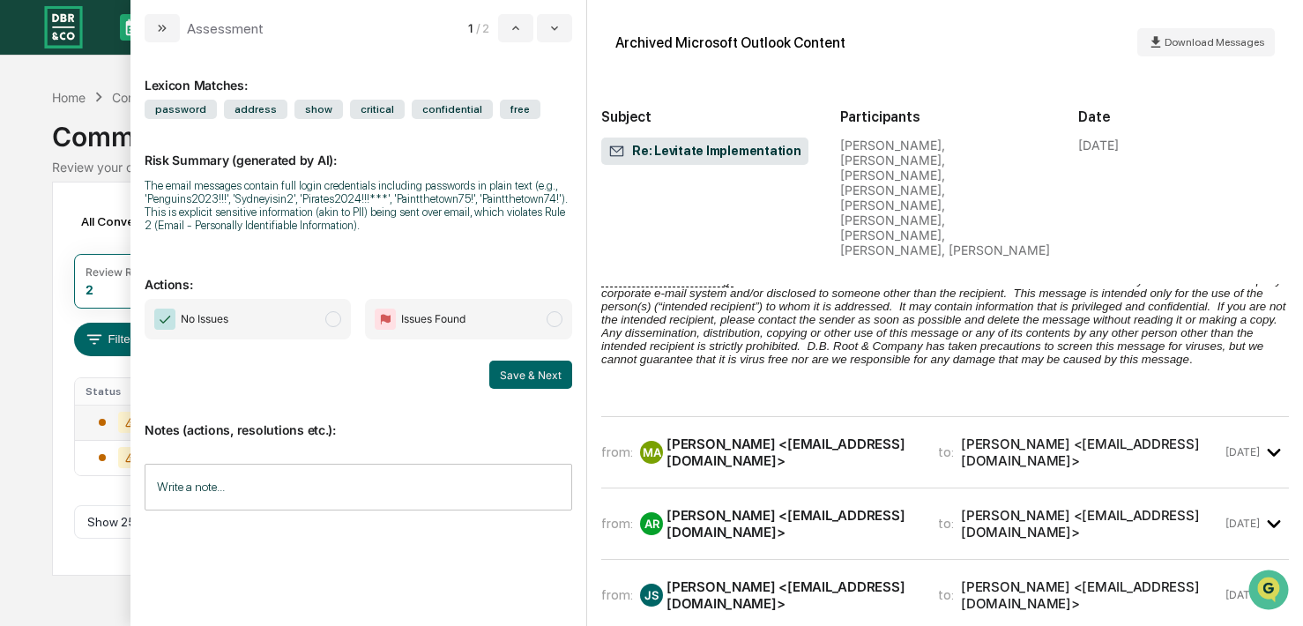
click at [820, 435] on div "[PERSON_NAME] <[EMAIL_ADDRESS][DOMAIN_NAME]>" at bounding box center [791, 451] width 250 height 33
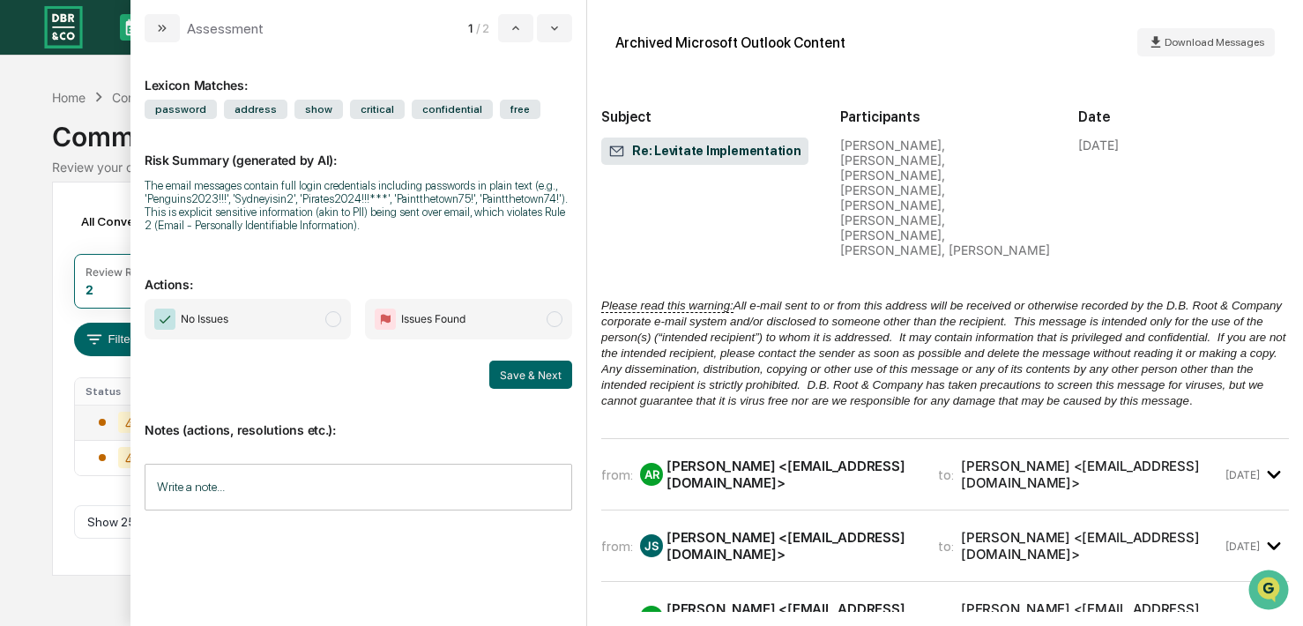
scroll to position [13249, 0]
click at [820, 456] on div "[PERSON_NAME] <[EMAIL_ADDRESS][DOMAIN_NAME]>" at bounding box center [791, 472] width 250 height 33
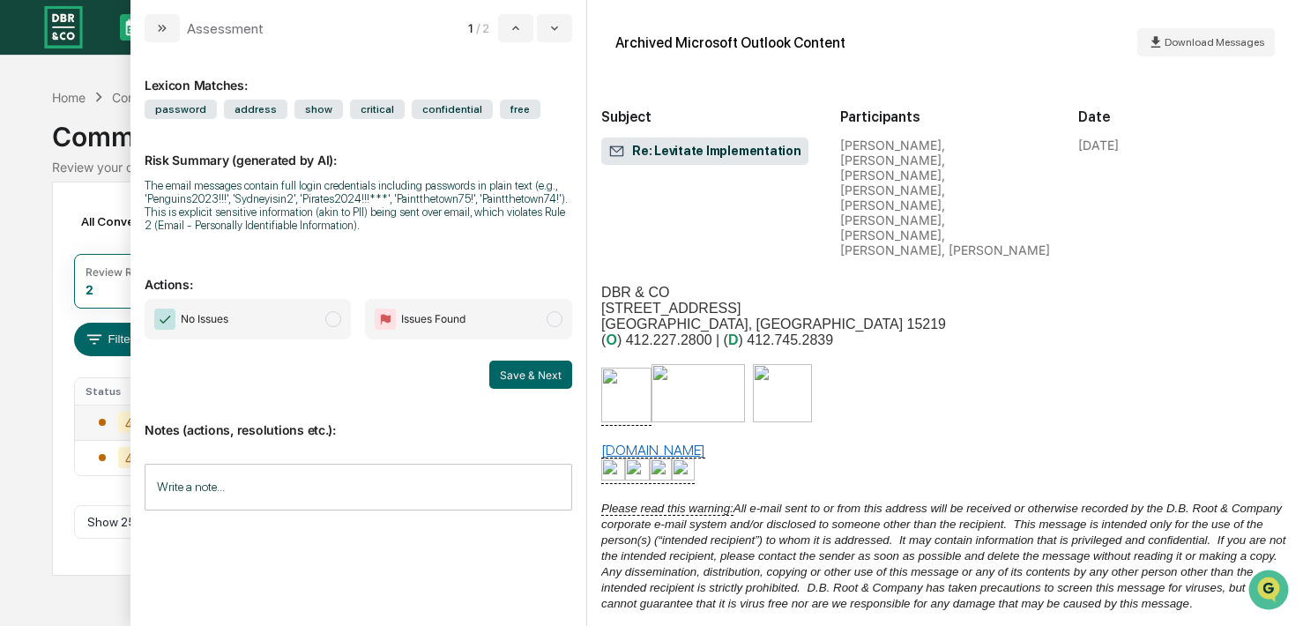
scroll to position [15752, 0]
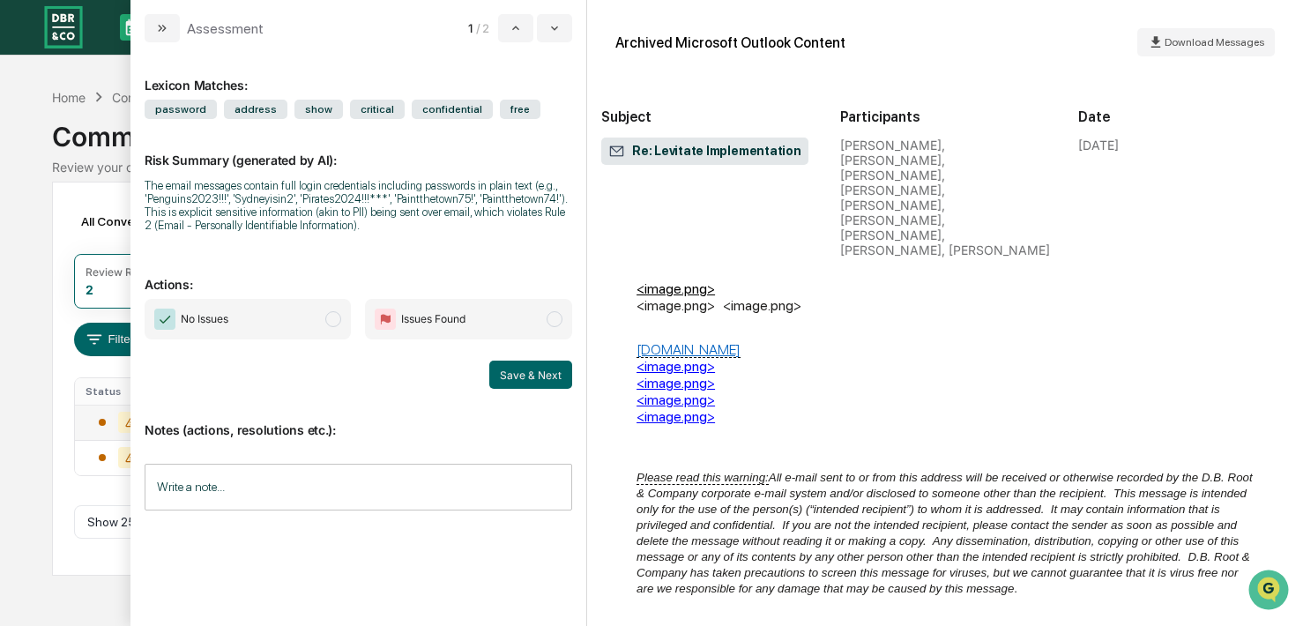
scroll to position [17240, 0]
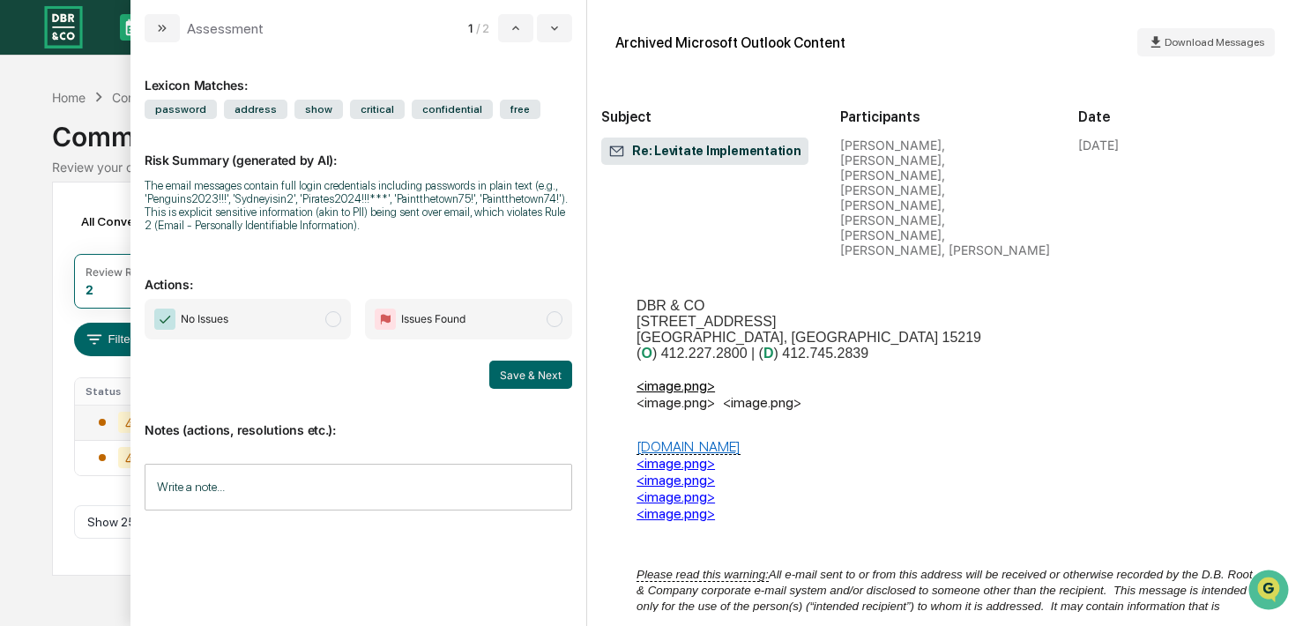
scroll to position [19313, 0]
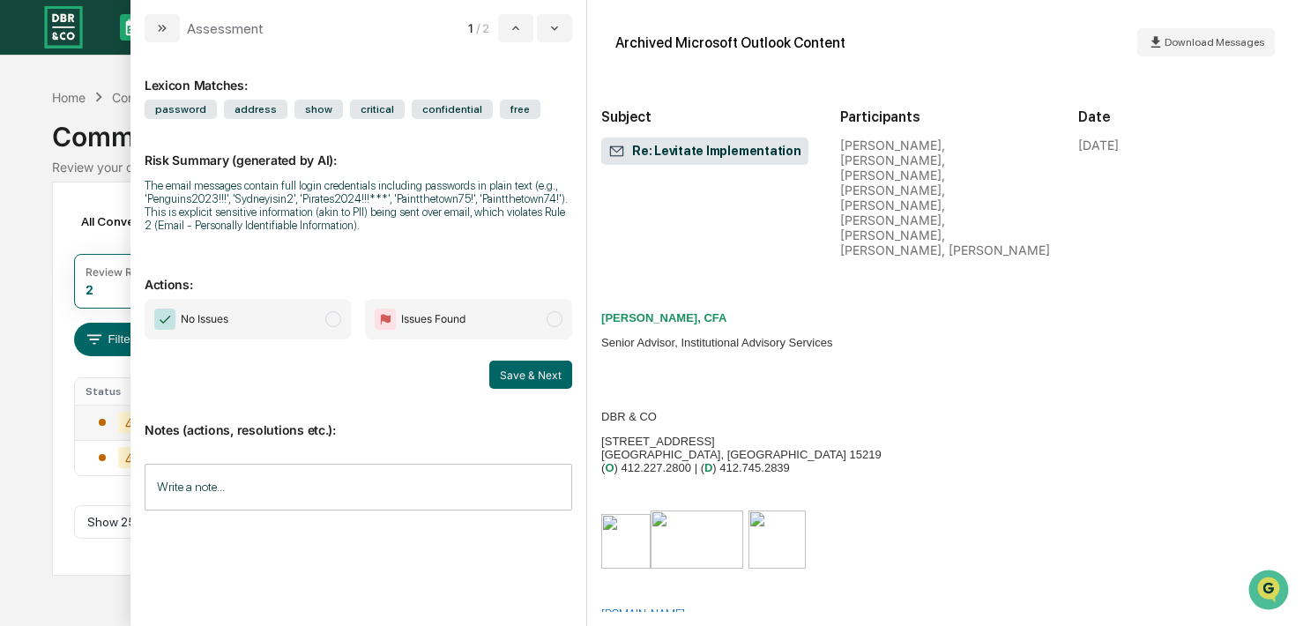
scroll to position [21475, 0]
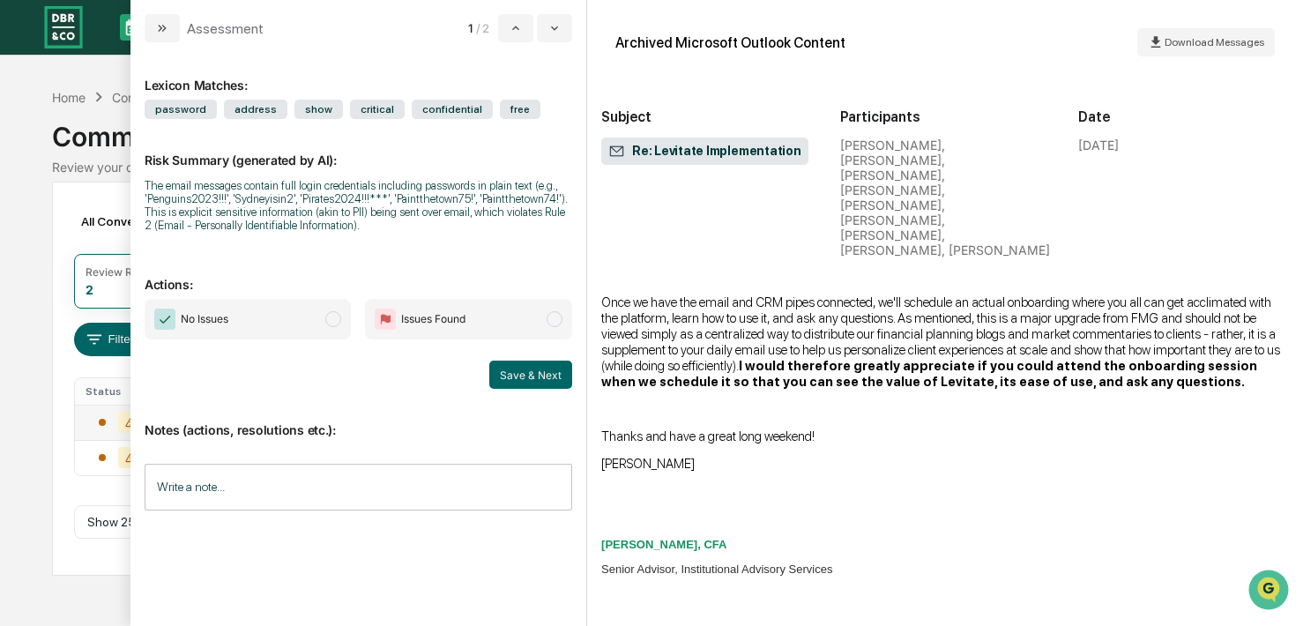
scroll to position [23840, 0]
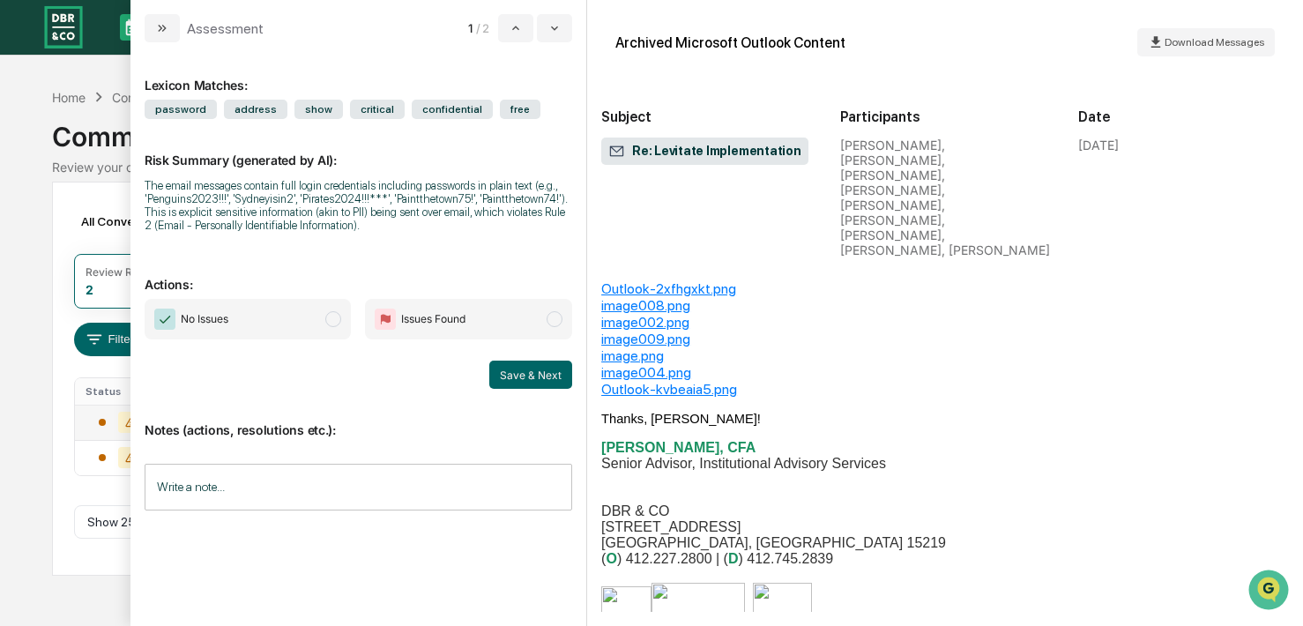
scroll to position [24719, 0]
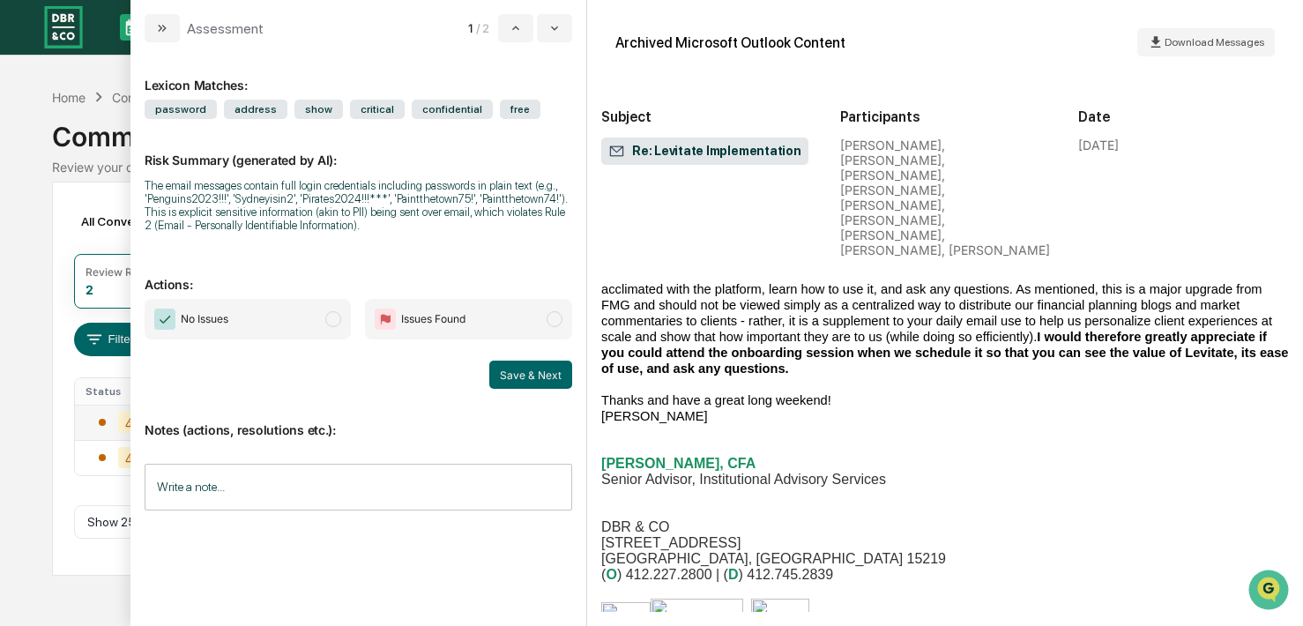
scroll to position [29194, 0]
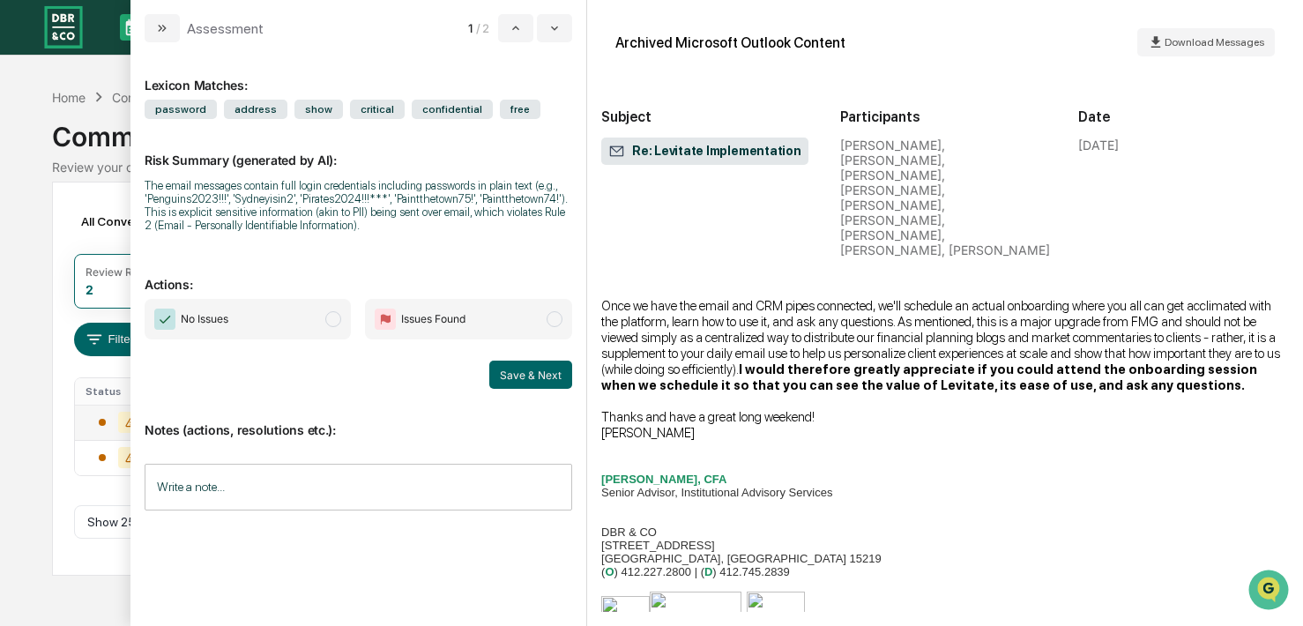
scroll to position [32197, 0]
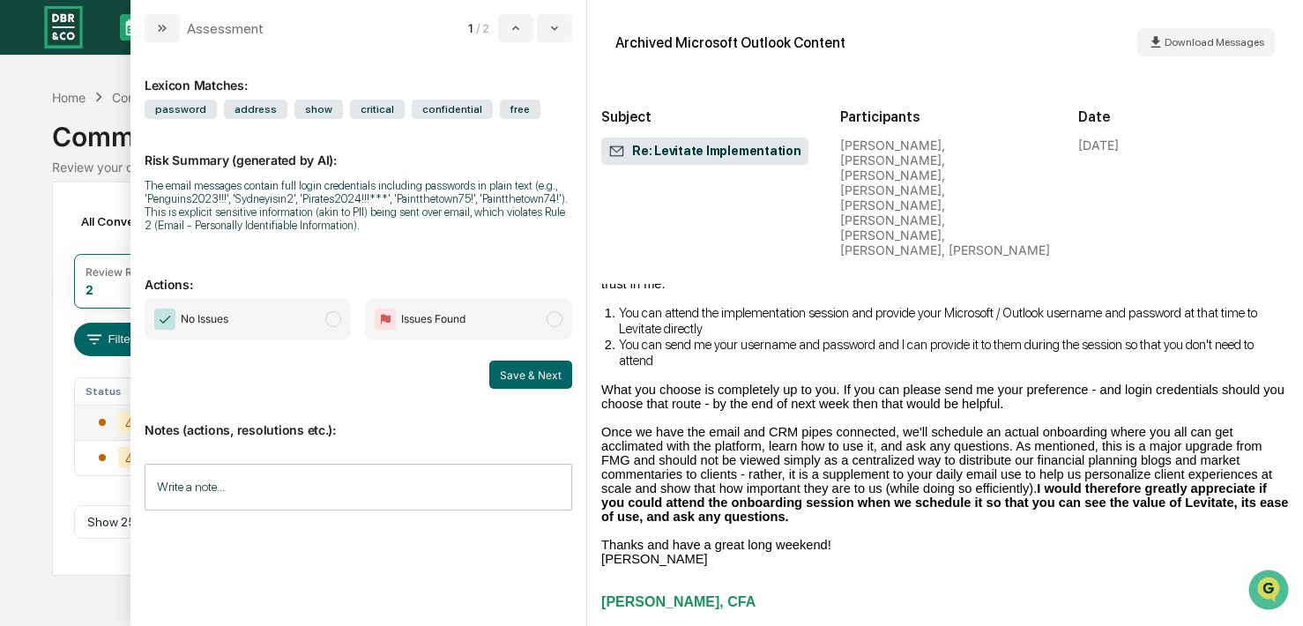
scroll to position [34041, 0]
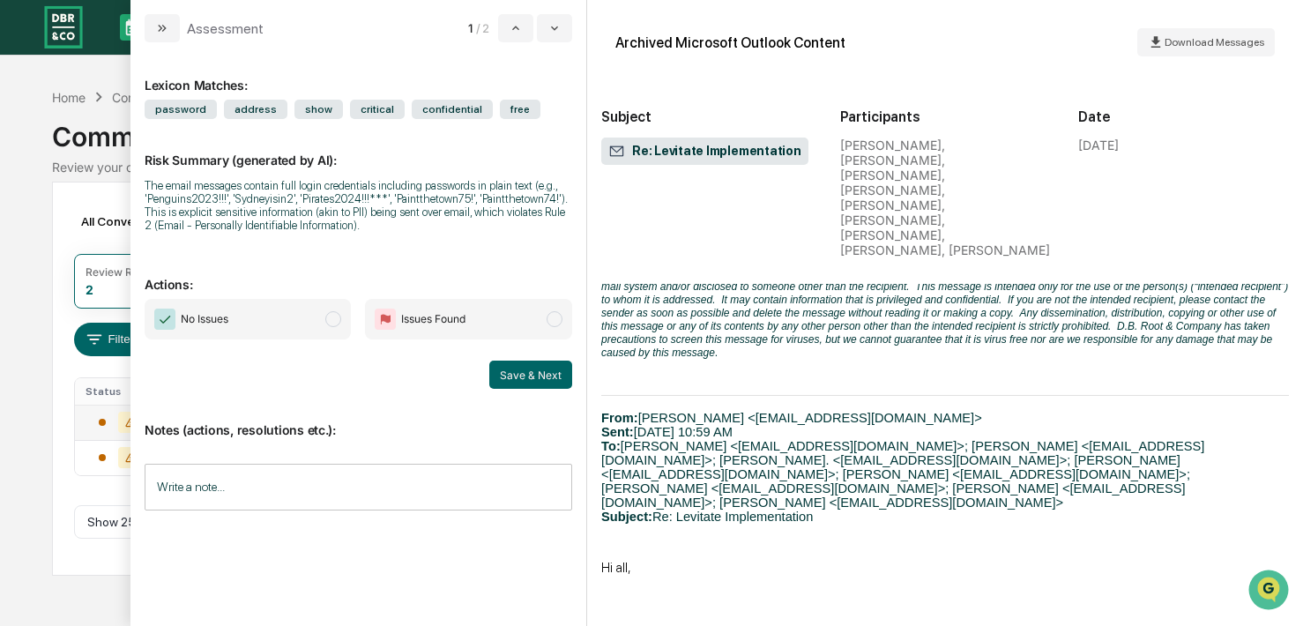
scroll to position [42278, 0]
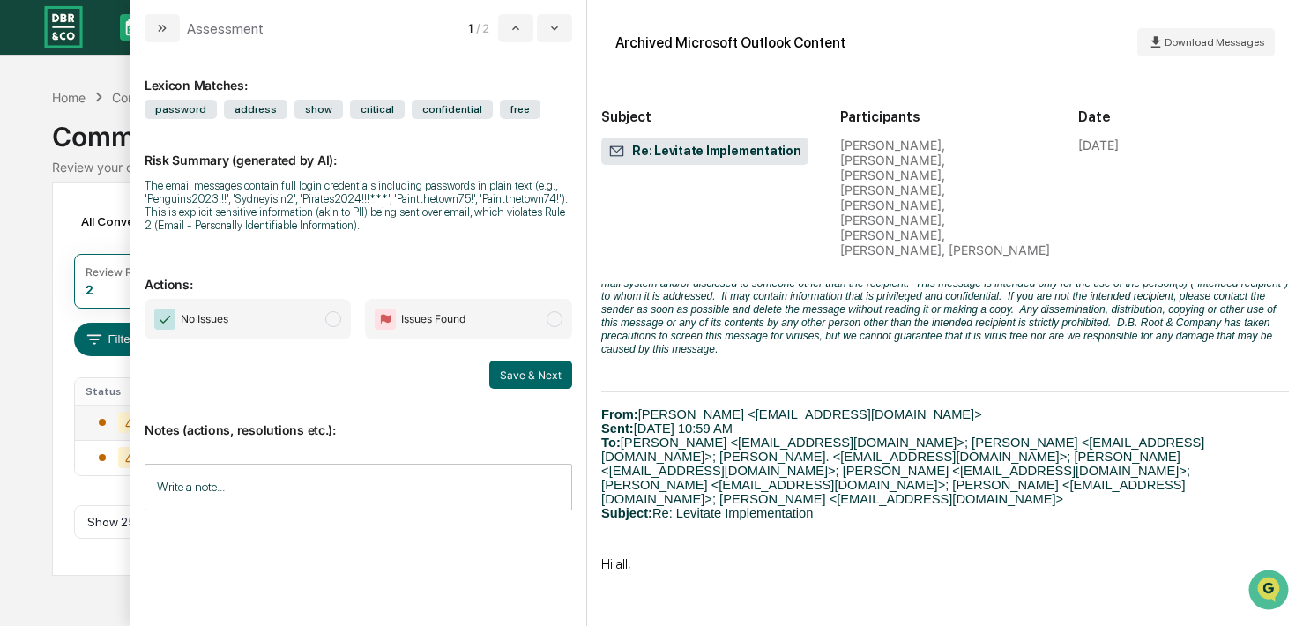
click at [373, 478] on input "Write a note..." at bounding box center [359, 487] width 428 height 47
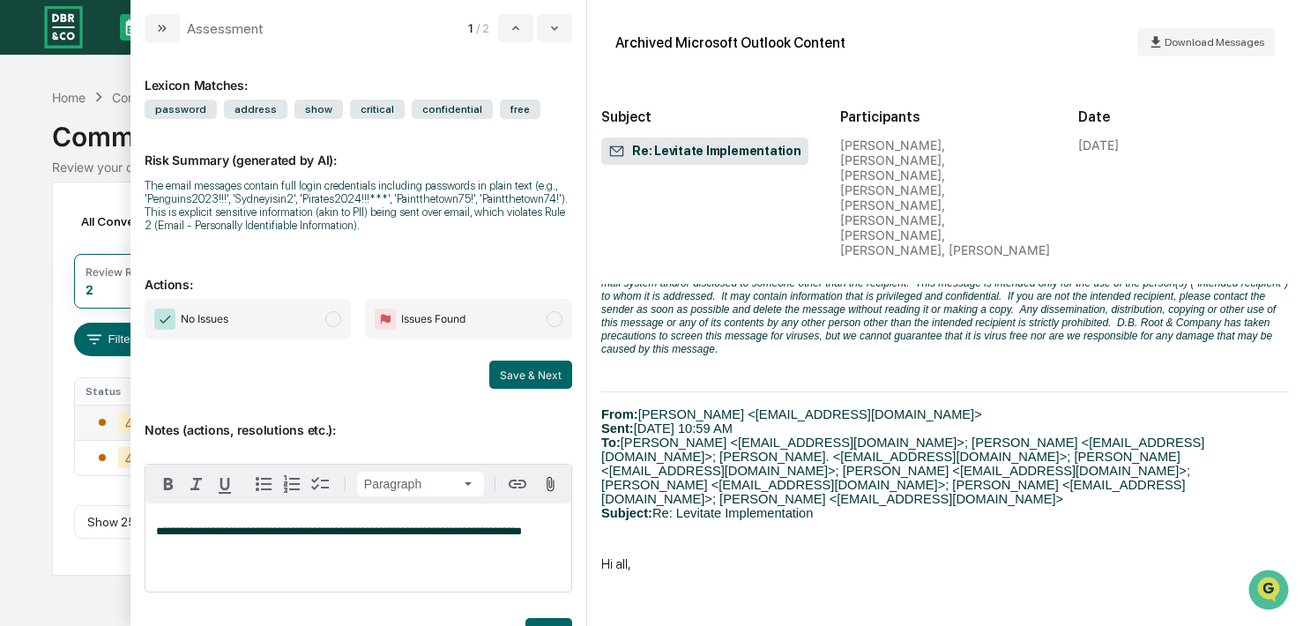
click at [557, 326] on span "modal" at bounding box center [555, 319] width 16 height 16
click at [532, 375] on button "Save & Next" at bounding box center [530, 375] width 83 height 28
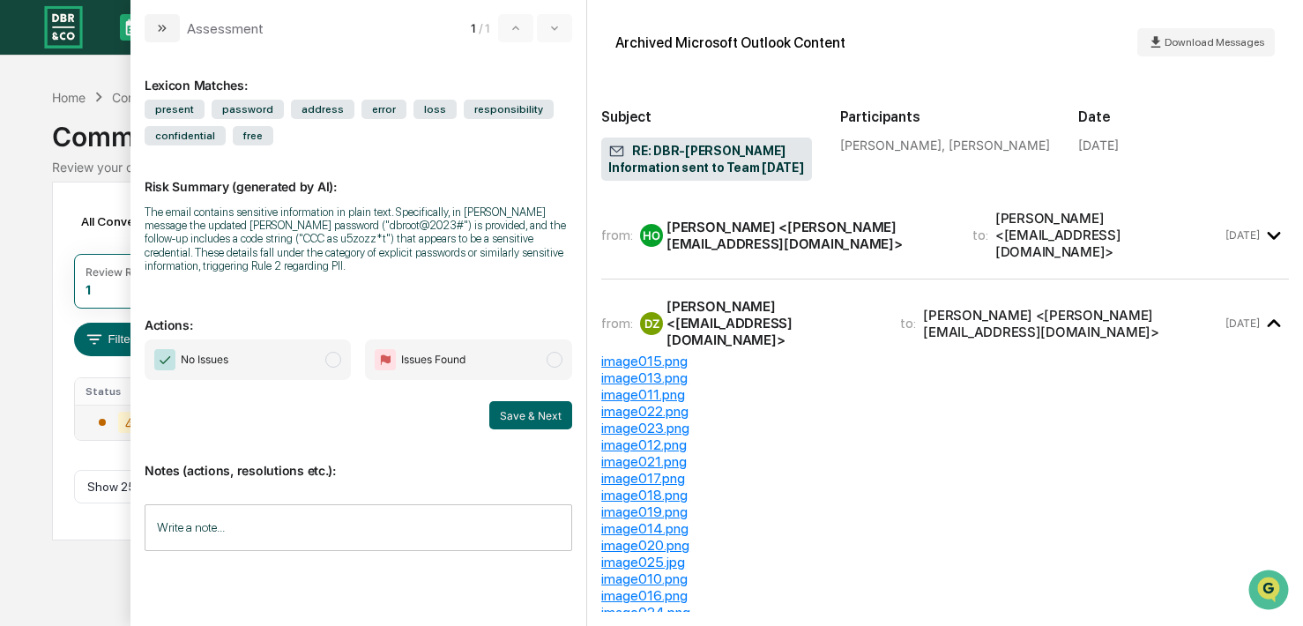
scroll to position [7, 0]
click at [735, 239] on div "[PERSON_NAME] <[PERSON_NAME][EMAIL_ADDRESS][DOMAIN_NAME]>" at bounding box center [808, 233] width 285 height 33
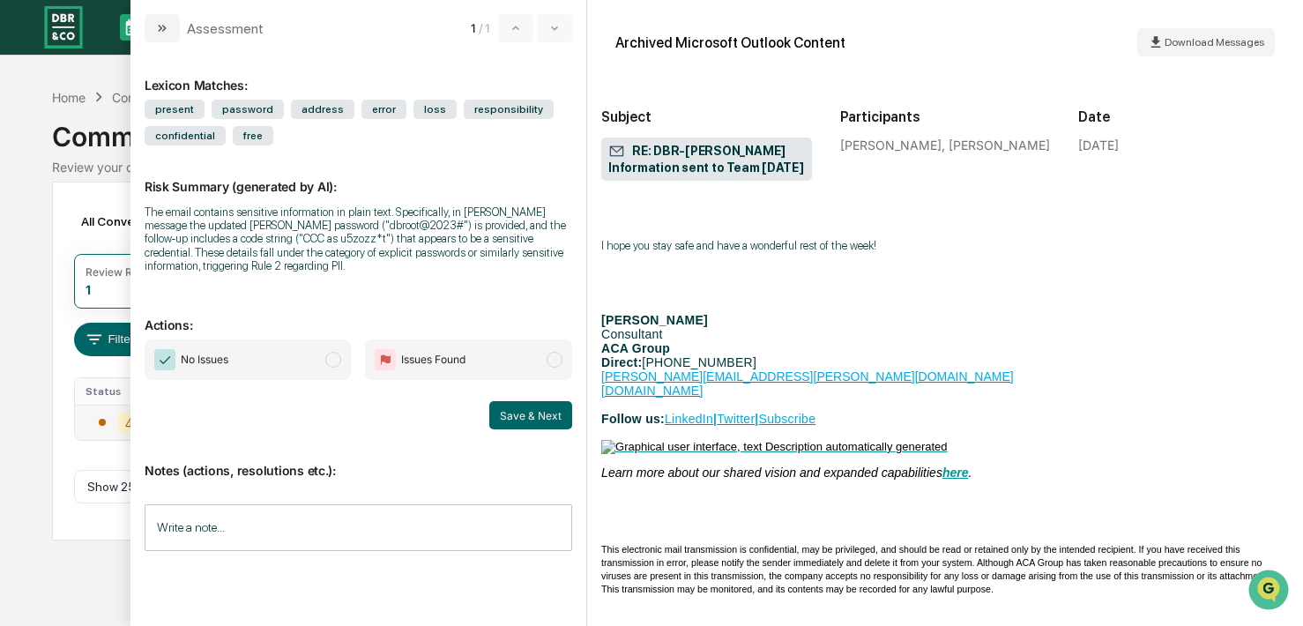
scroll to position [4981, 0]
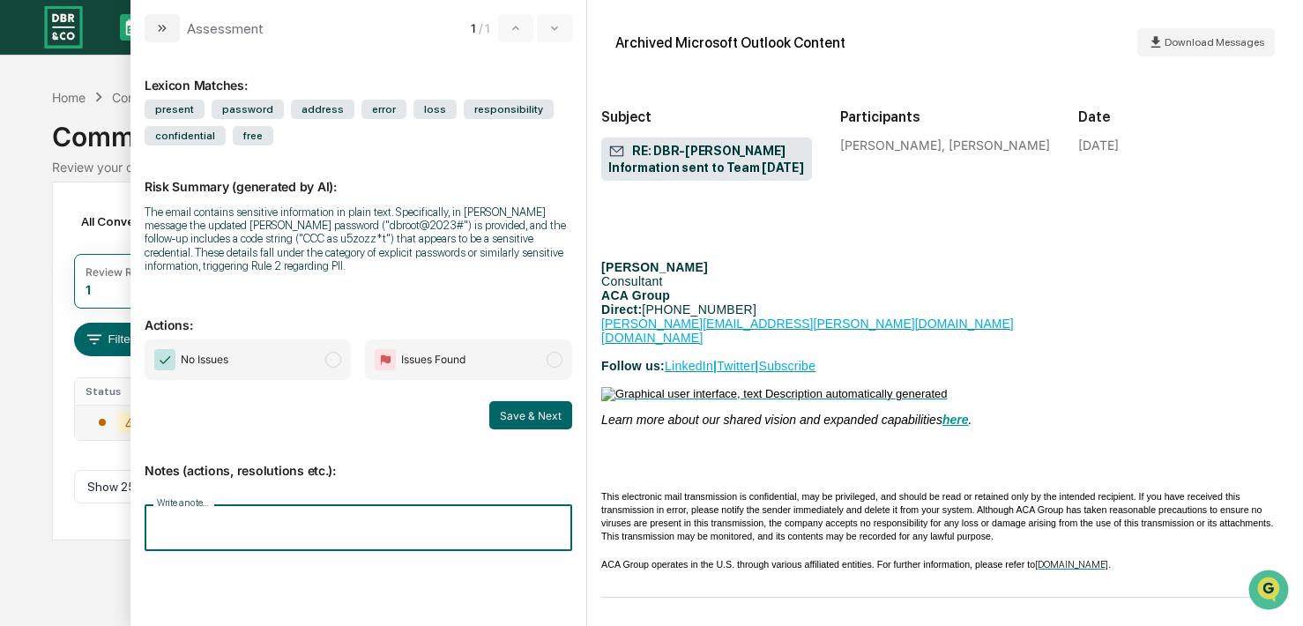
click at [308, 525] on input "Write a note..." at bounding box center [359, 527] width 428 height 47
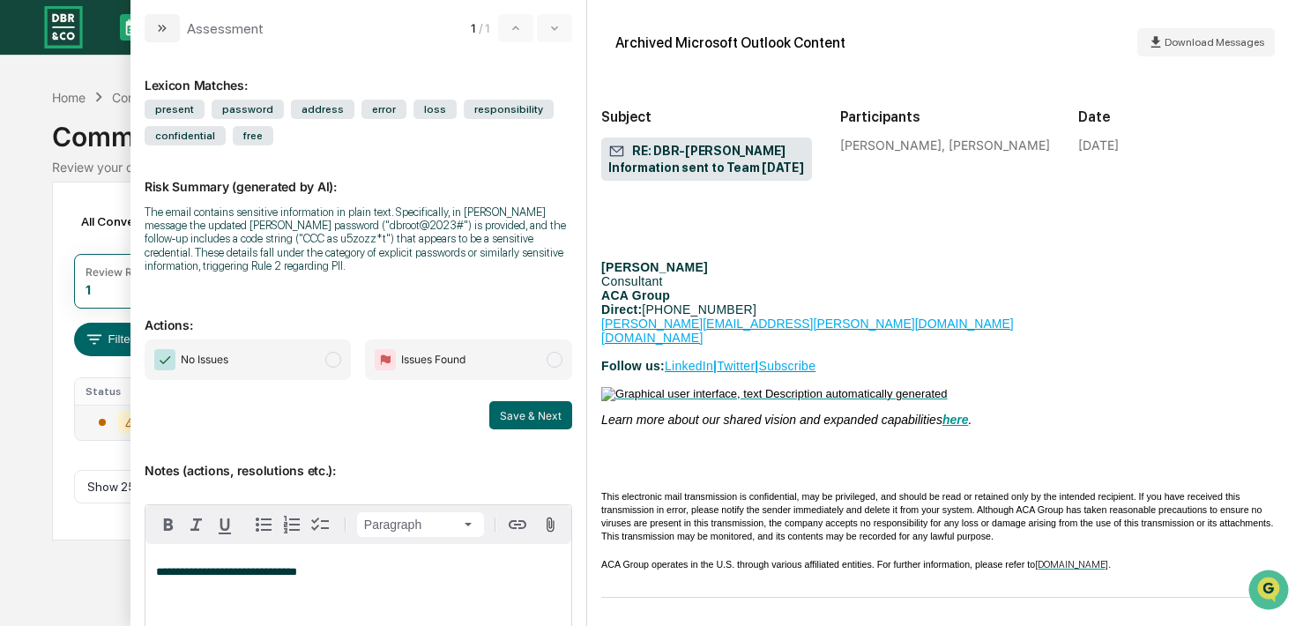
click at [556, 362] on span "modal" at bounding box center [555, 360] width 16 height 16
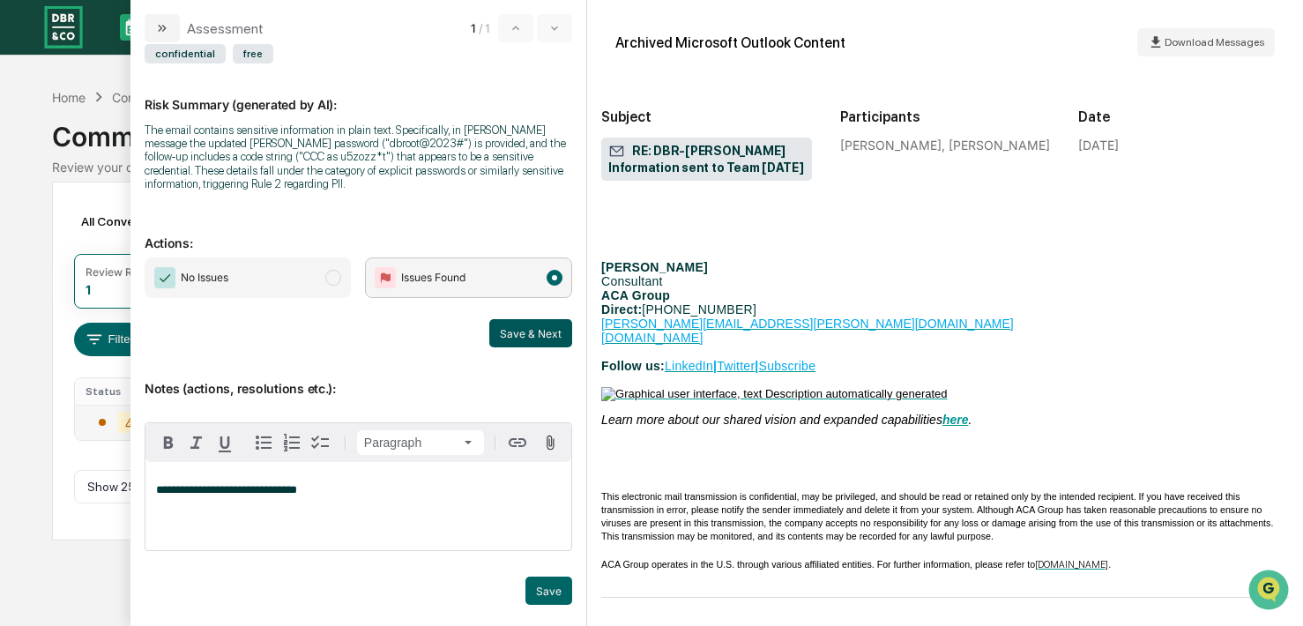
scroll to position [89, 0]
click at [552, 591] on button "Save" at bounding box center [548, 591] width 47 height 28
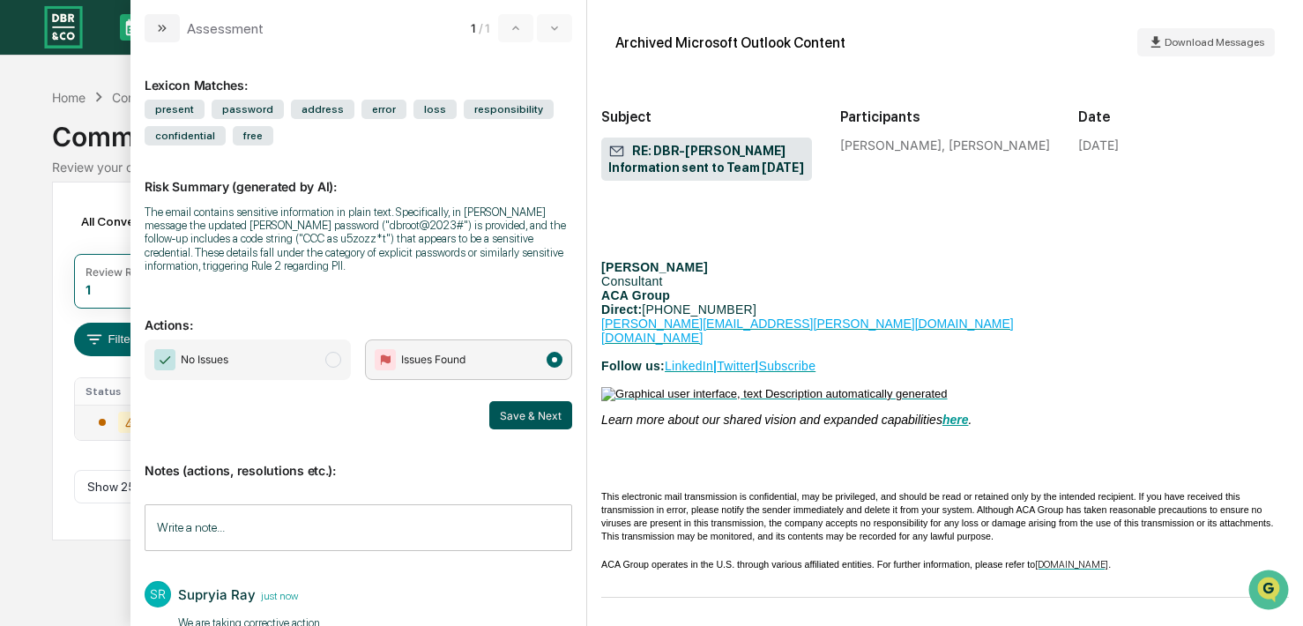
click at [525, 419] on button "Save & Next" at bounding box center [530, 415] width 83 height 28
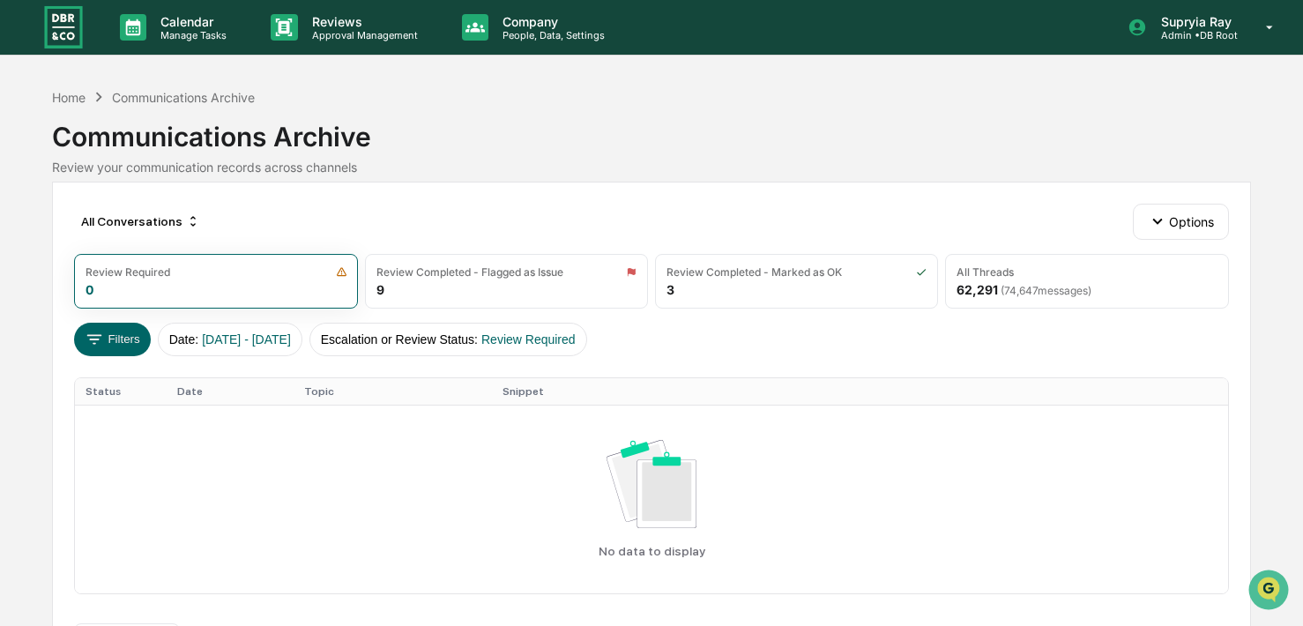
click at [483, 197] on div "All Conversations Options Review Required 0 Review Completed - Flagged as Issue…" at bounding box center [651, 438] width 1199 height 512
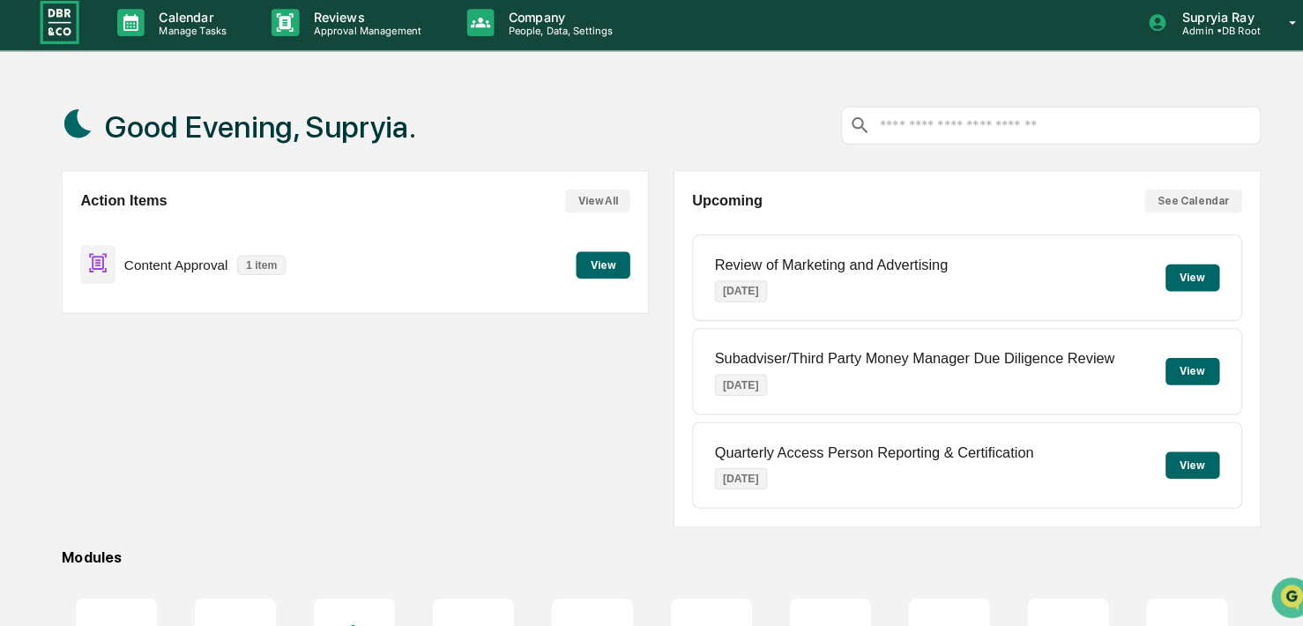
click at [597, 261] on button "View" at bounding box center [595, 264] width 53 height 26
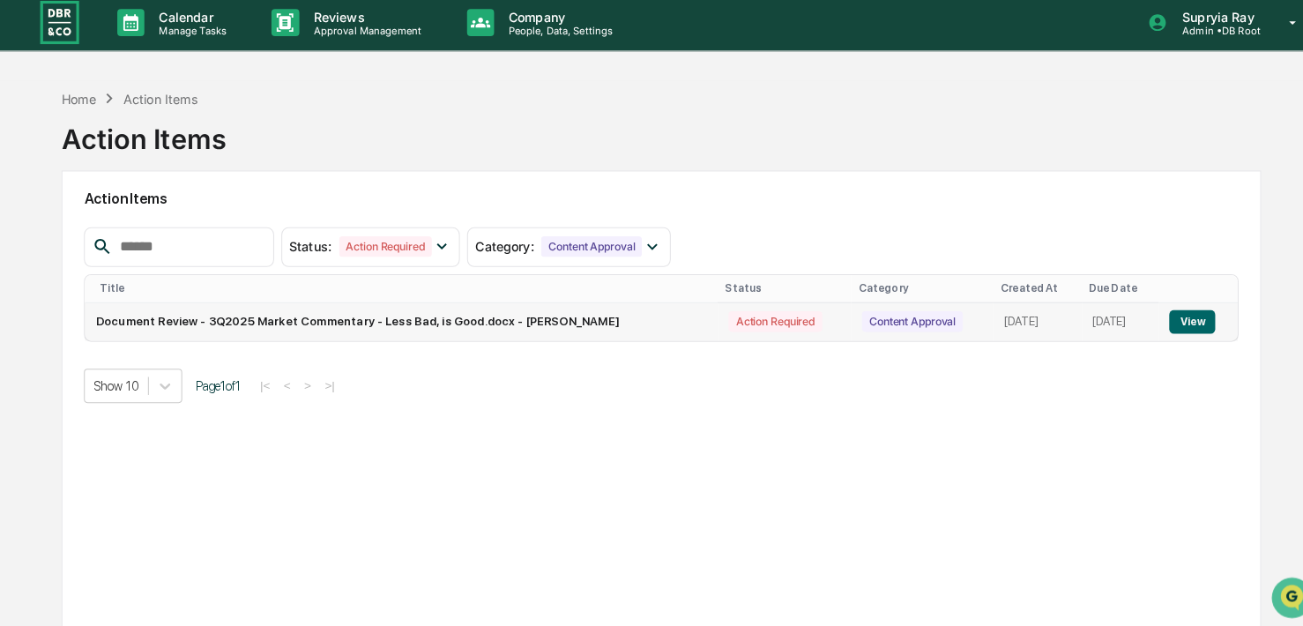
click at [1132, 320] on button "View" at bounding box center [1171, 320] width 45 height 23
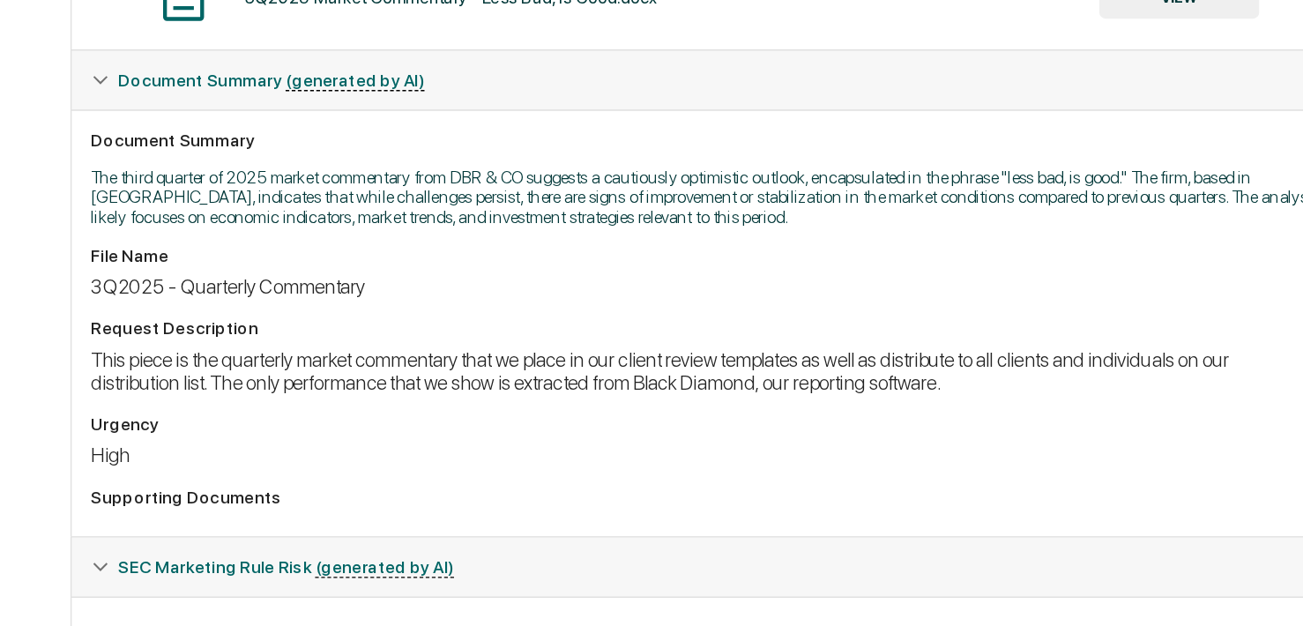
scroll to position [334, 0]
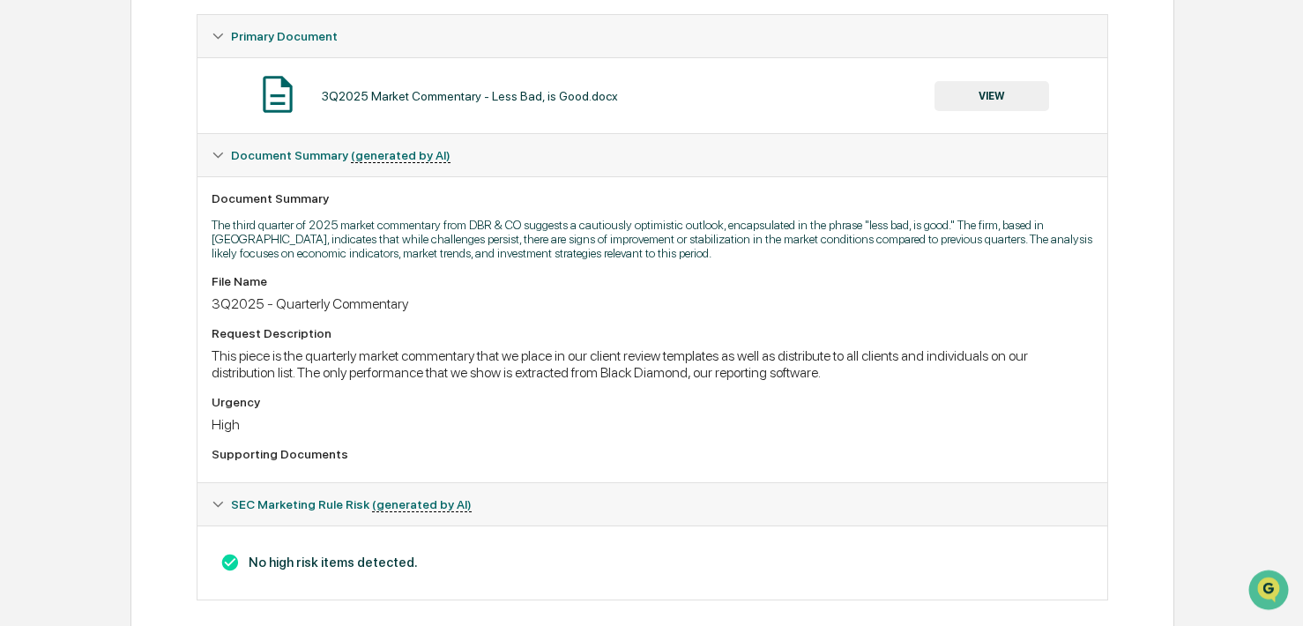
click at [979, 98] on button "VIEW" at bounding box center [991, 96] width 115 height 30
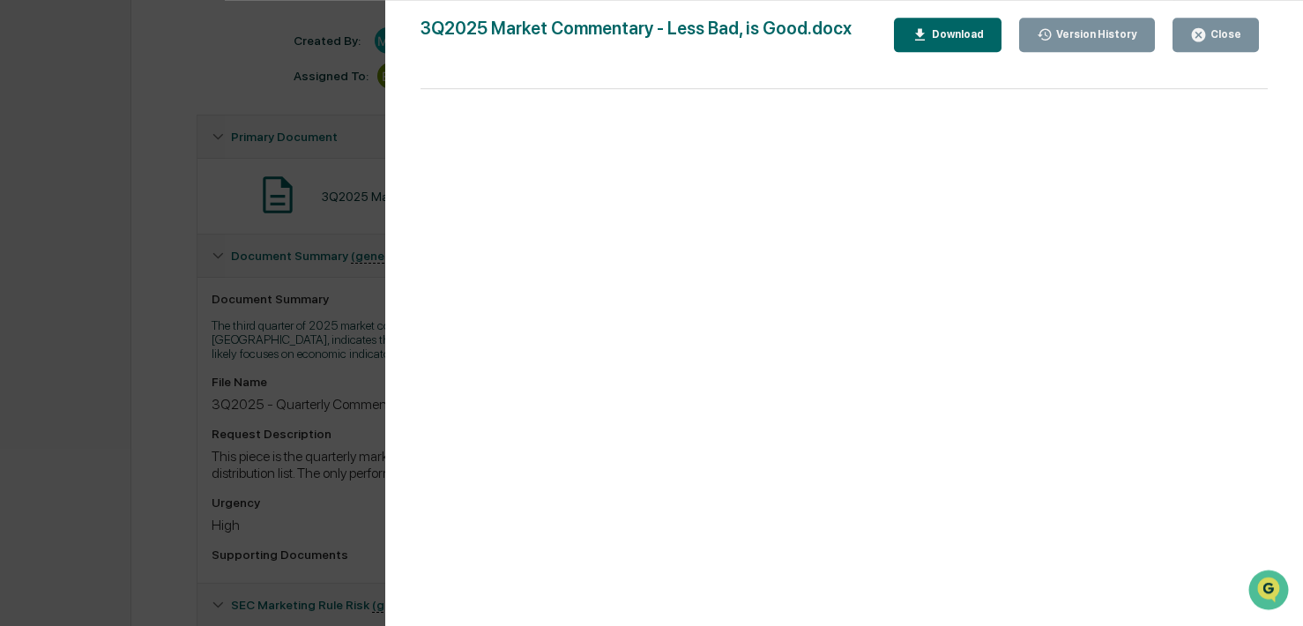
scroll to position [0, 0]
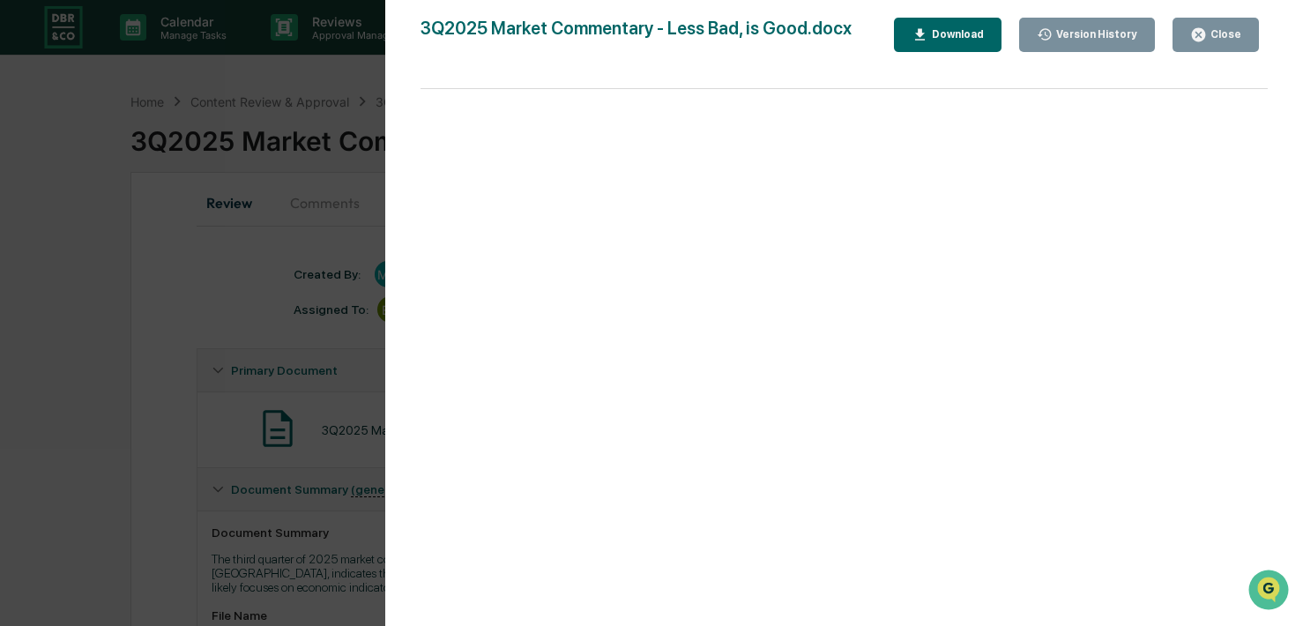
click at [1132, 32] on div "Close" at bounding box center [1224, 34] width 34 height 12
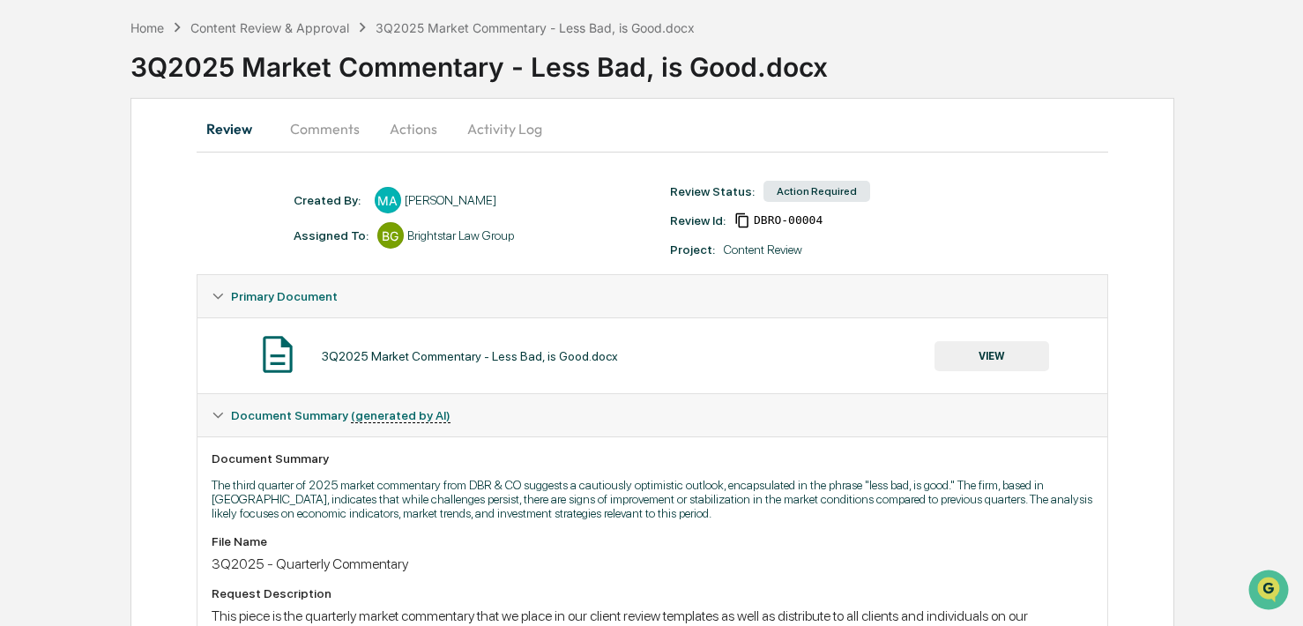
scroll to position [73, 0]
click at [1008, 361] on button "VIEW" at bounding box center [991, 357] width 115 height 30
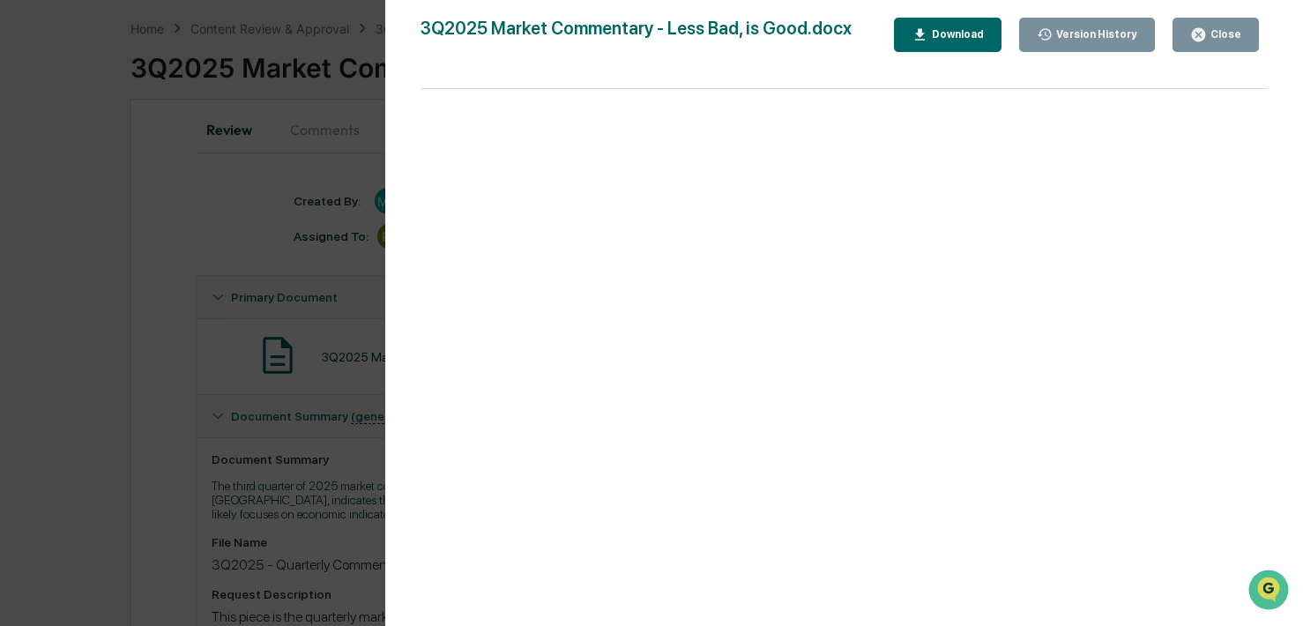
click at [1132, 39] on div "Close" at bounding box center [1224, 34] width 34 height 12
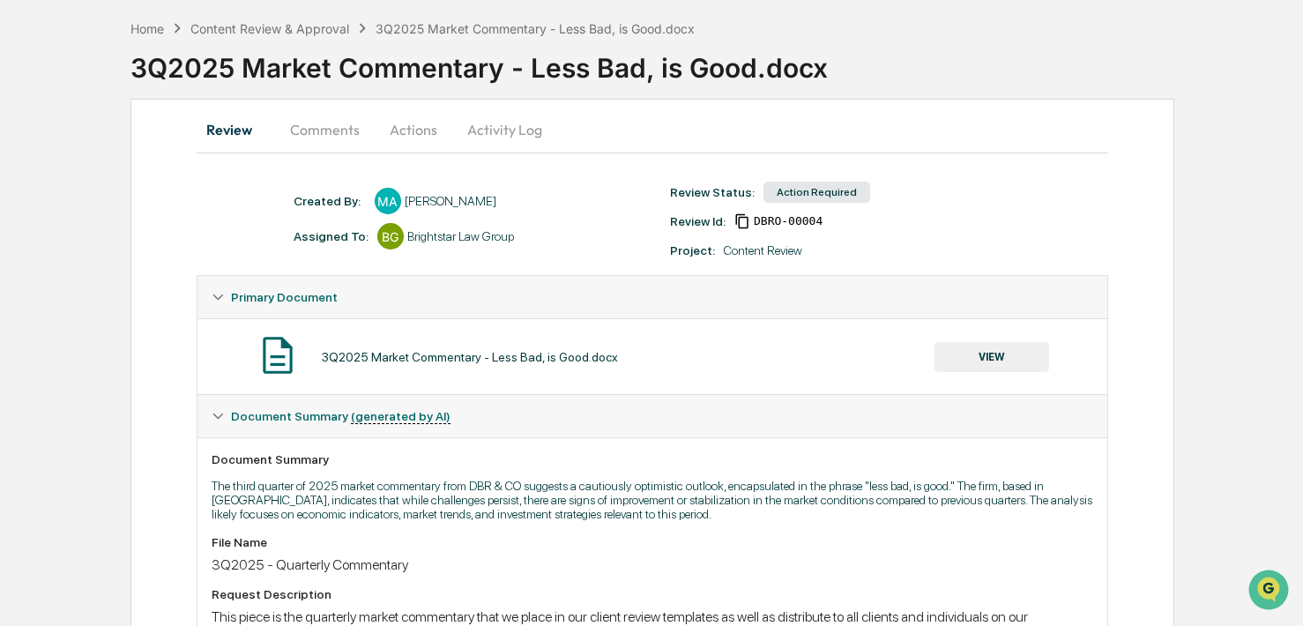
click at [341, 123] on button "Comments" at bounding box center [325, 129] width 98 height 42
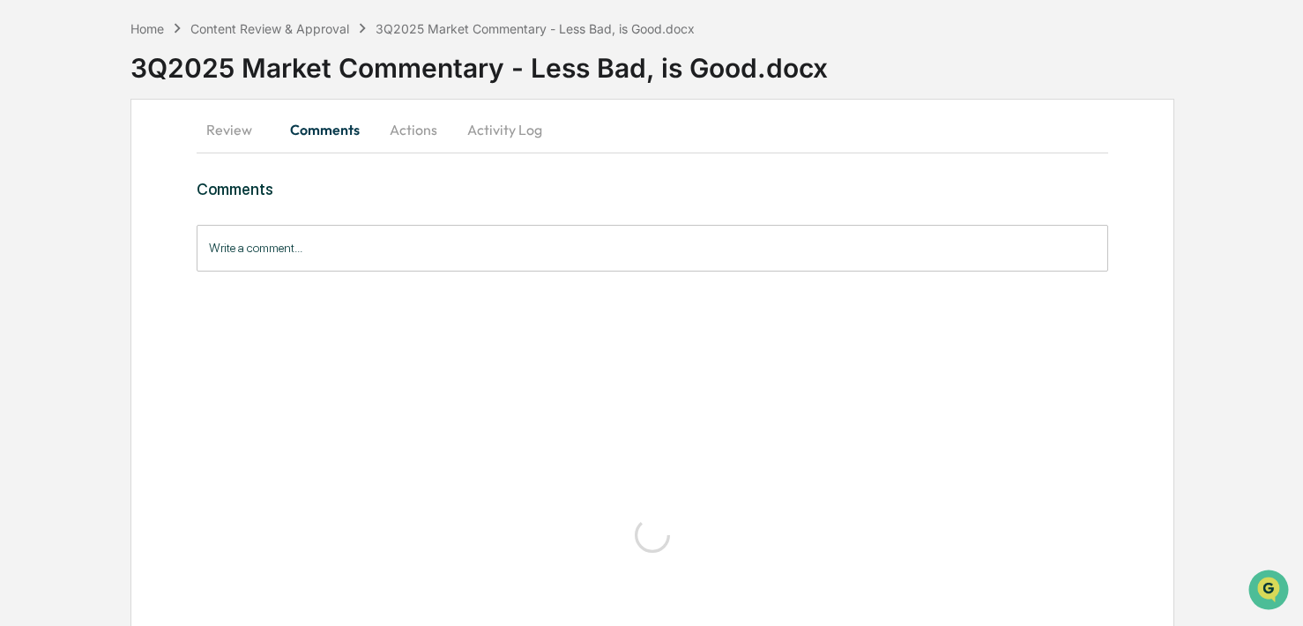
scroll to position [0, 0]
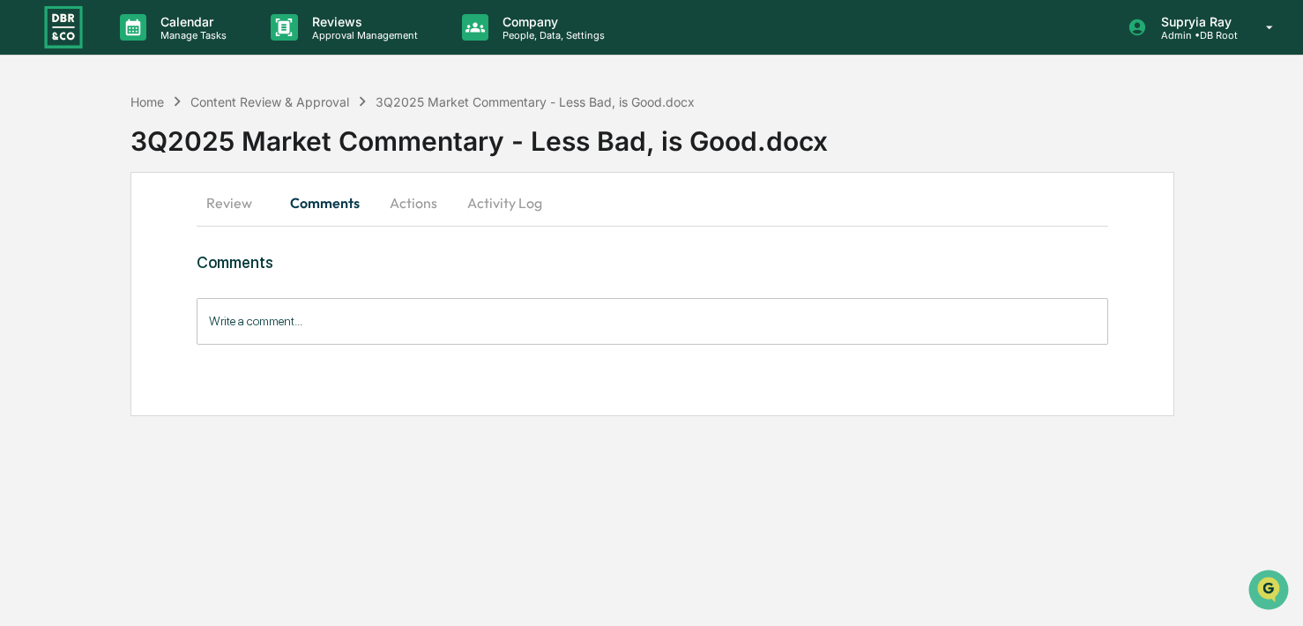
click at [413, 206] on button "Actions" at bounding box center [413, 203] width 79 height 42
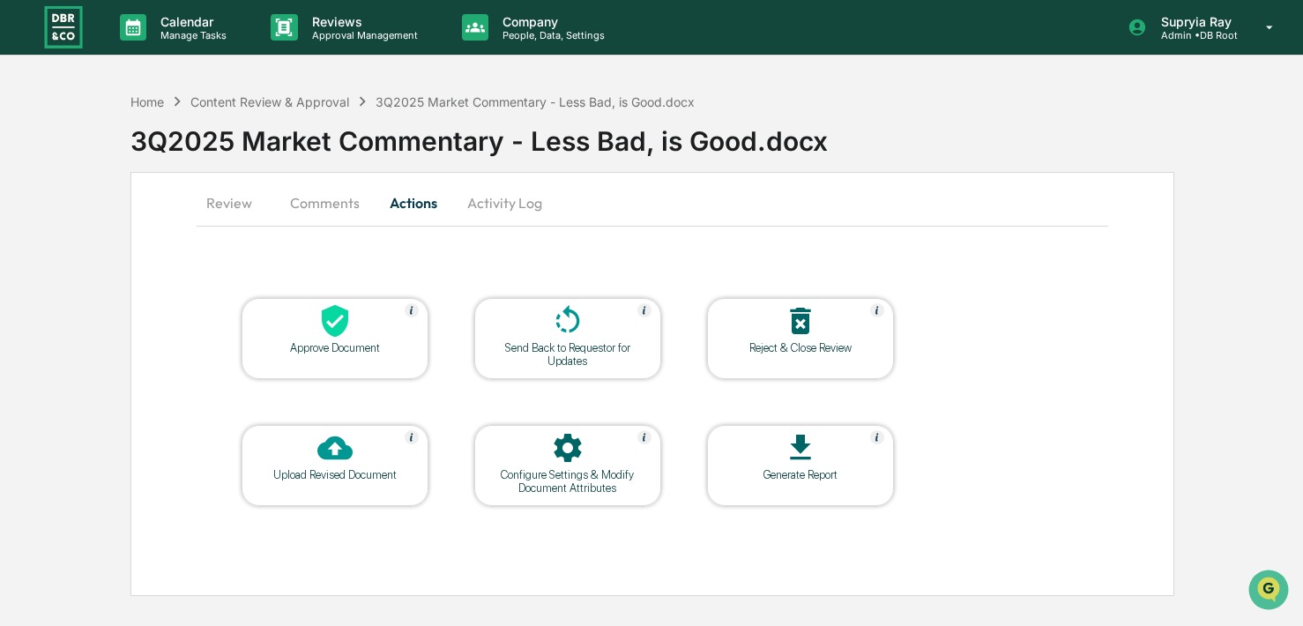
click at [499, 201] on button "Activity Log" at bounding box center [504, 203] width 103 height 42
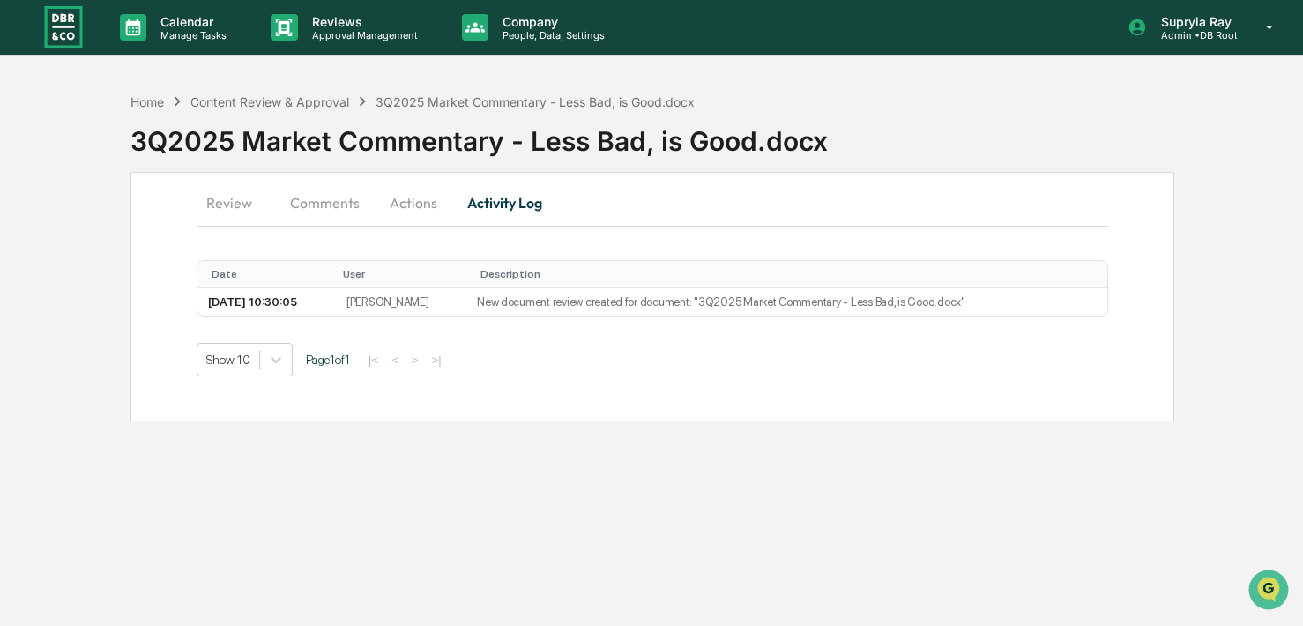
click at [428, 201] on button "Actions" at bounding box center [413, 203] width 79 height 42
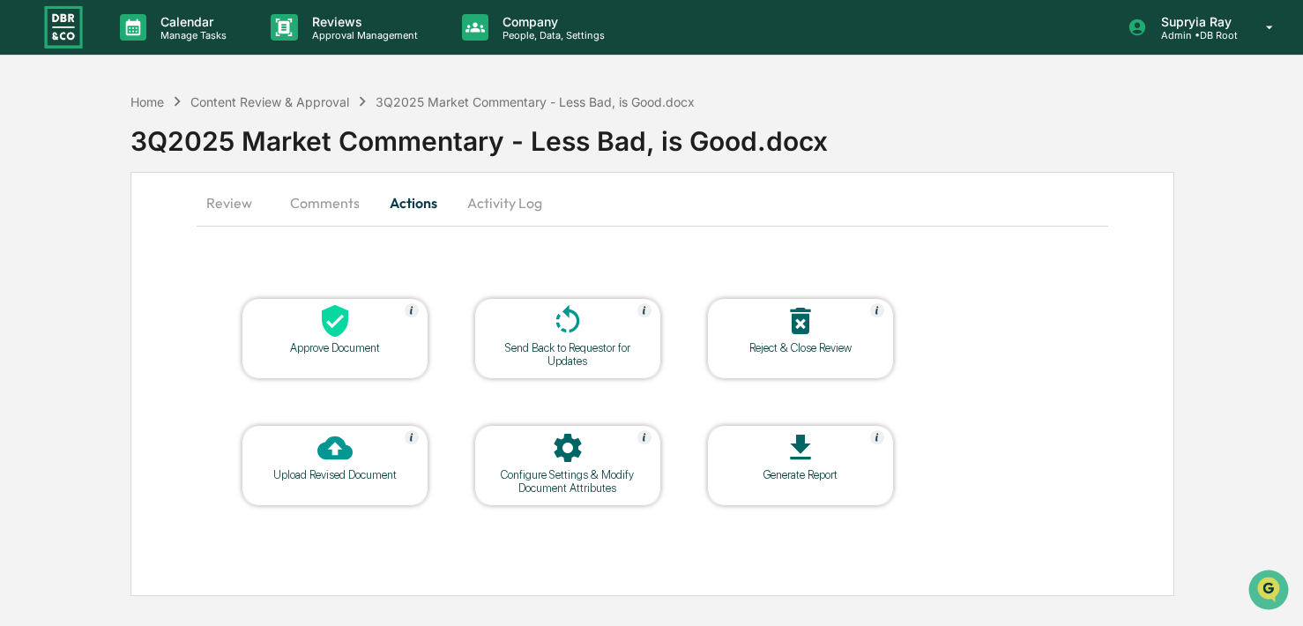
click at [324, 203] on button "Comments" at bounding box center [325, 203] width 98 height 42
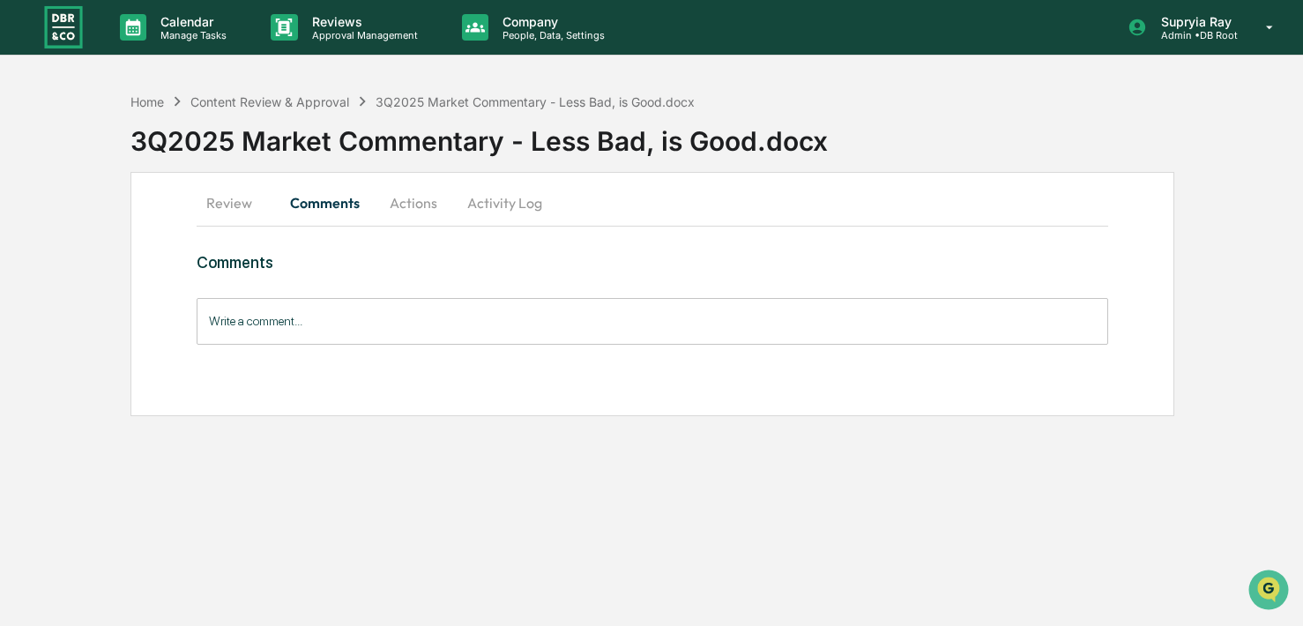
click at [361, 327] on input "Write a comment..." at bounding box center [653, 321] width 912 height 47
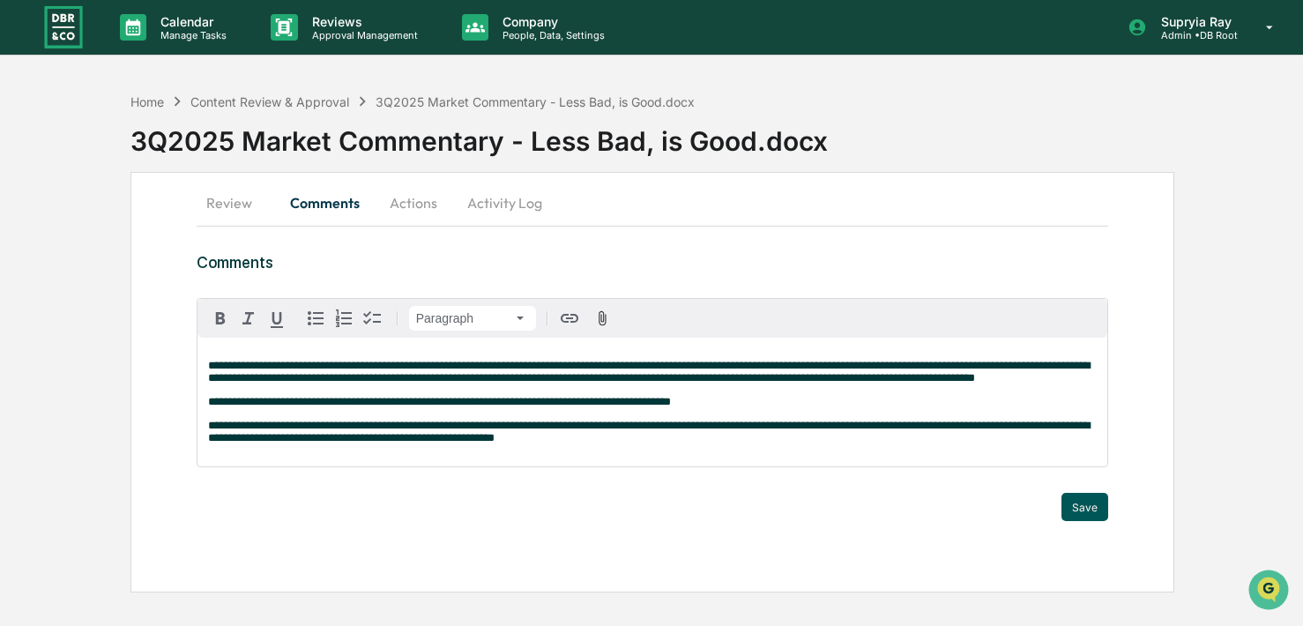
click at [1087, 520] on button "Save" at bounding box center [1084, 507] width 47 height 28
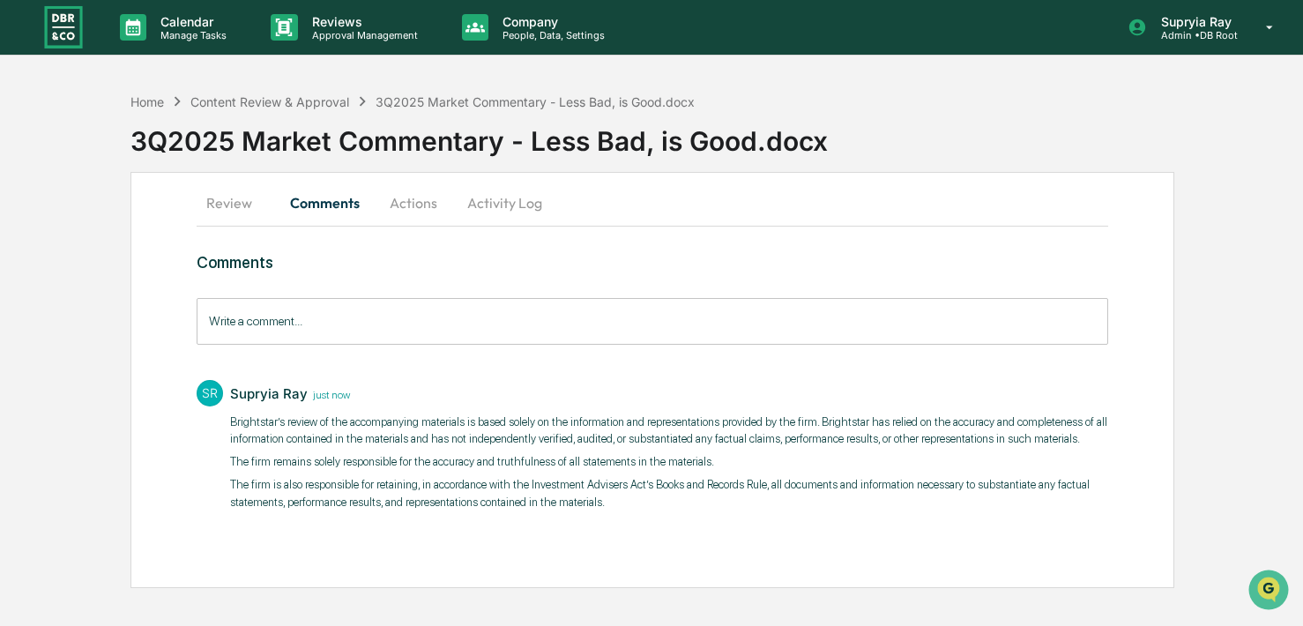
click at [420, 206] on button "Actions" at bounding box center [413, 203] width 79 height 42
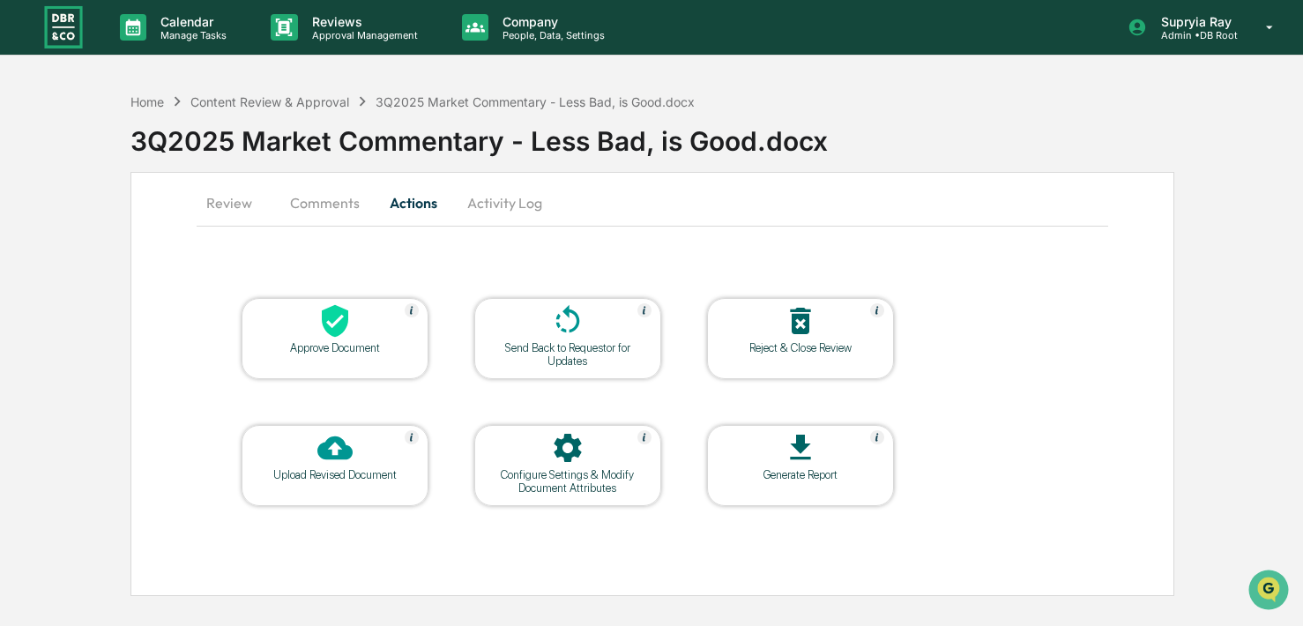
click at [307, 202] on button "Comments" at bounding box center [325, 203] width 98 height 42
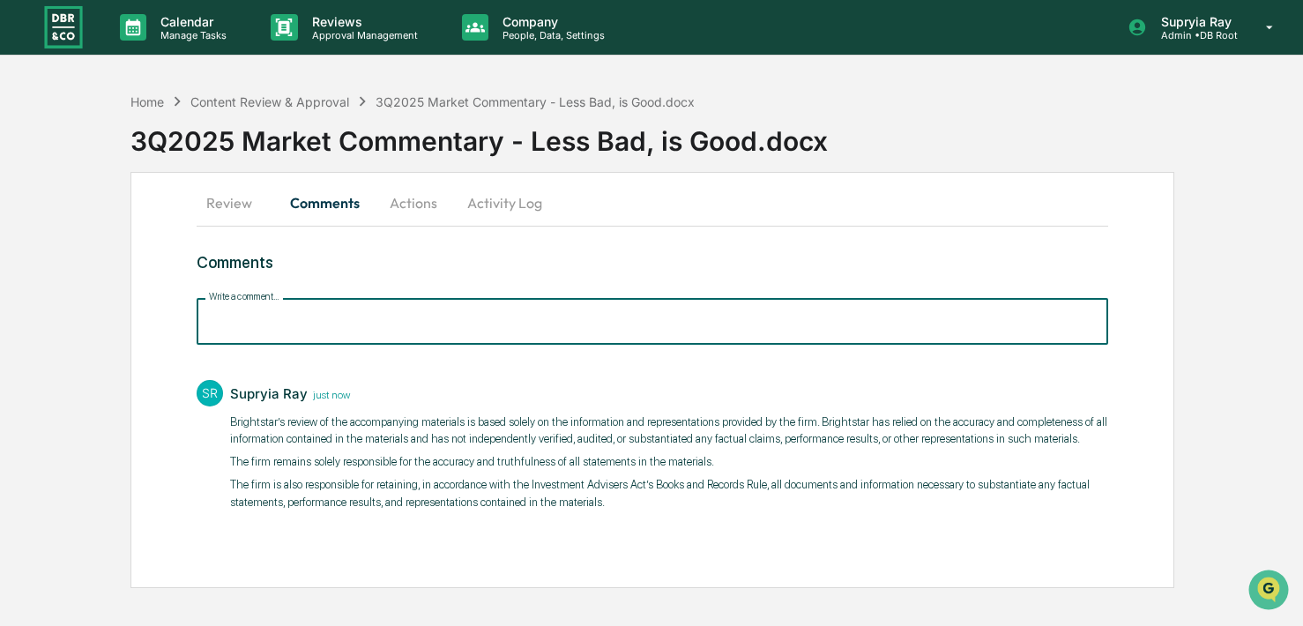
click at [313, 321] on input "Write a comment..." at bounding box center [653, 321] width 912 height 47
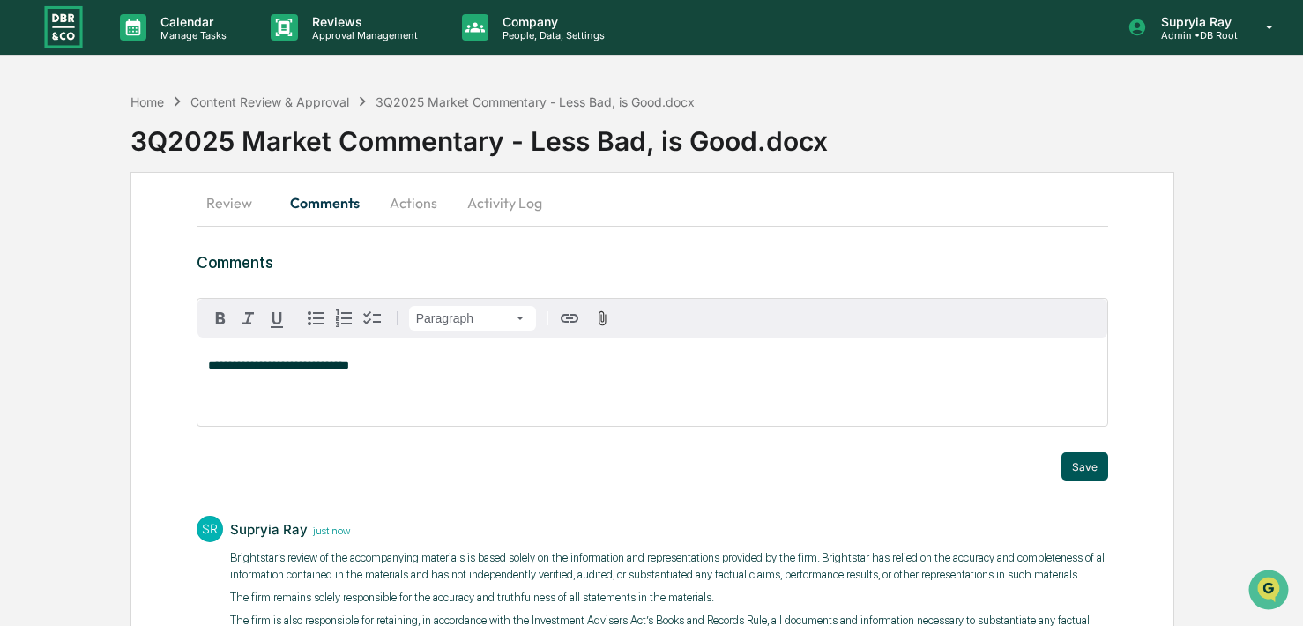
click at [1087, 469] on button "Save" at bounding box center [1084, 466] width 47 height 28
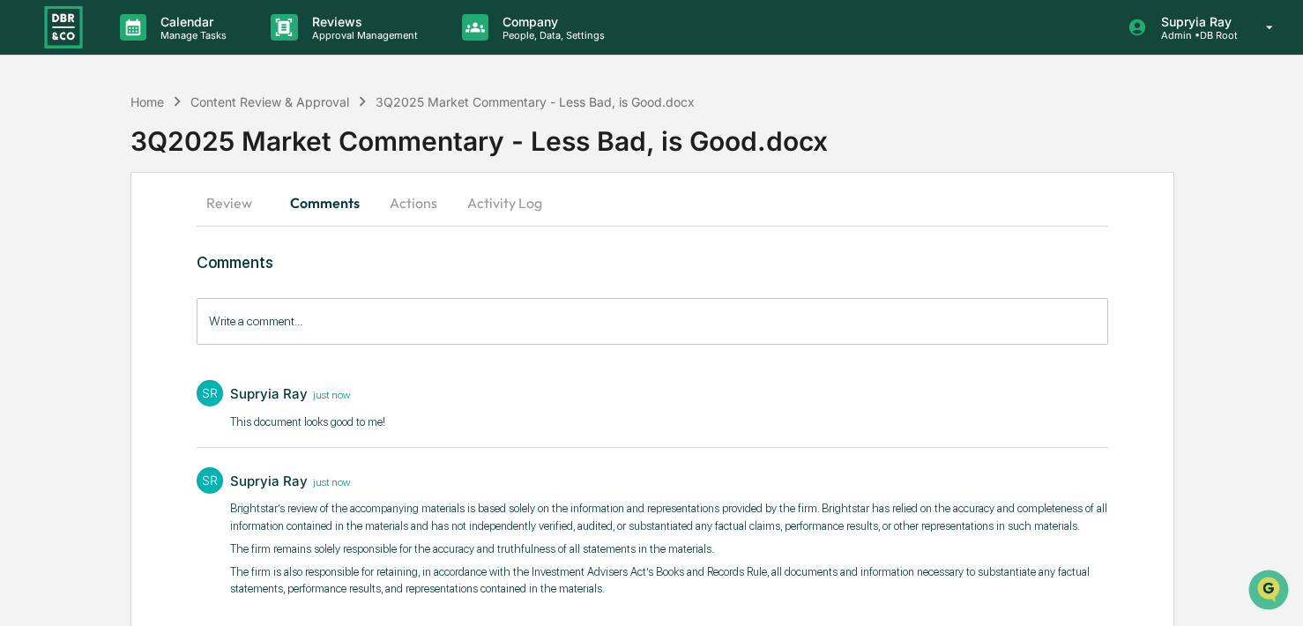
click at [416, 210] on button "Actions" at bounding box center [413, 203] width 79 height 42
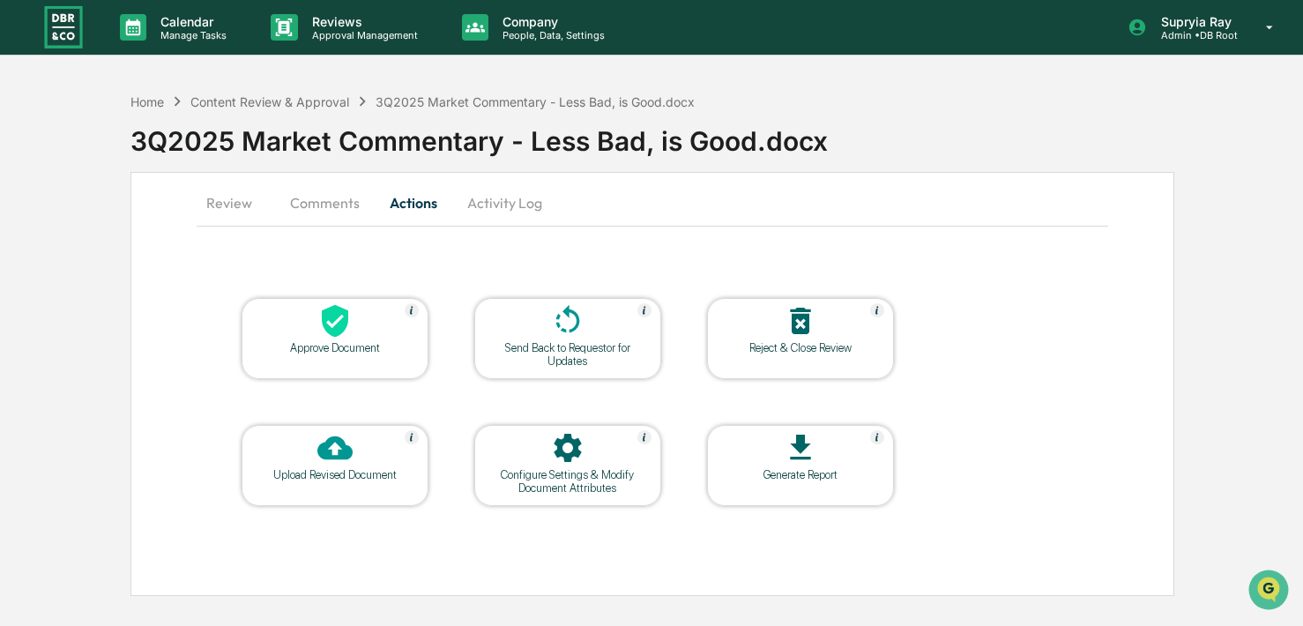
click at [331, 358] on div "Approve Document" at bounding box center [335, 338] width 187 height 81
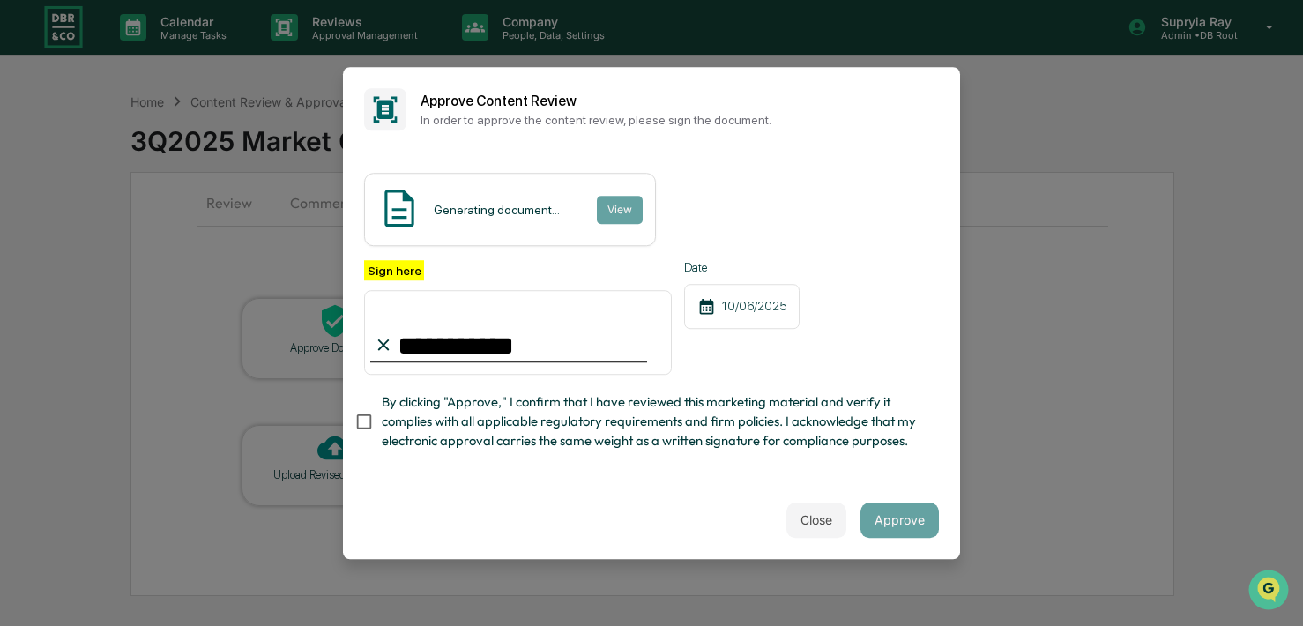
type input "**********"
click at [396, 268] on label "Sign here" at bounding box center [394, 270] width 60 height 20
click at [396, 290] on input "**********" at bounding box center [518, 332] width 308 height 85
click at [451, 338] on input "**********" at bounding box center [518, 332] width 308 height 85
click at [478, 431] on span "By clicking "Approve," I confirm that I have reviewed this marketing material a…" at bounding box center [653, 421] width 543 height 59
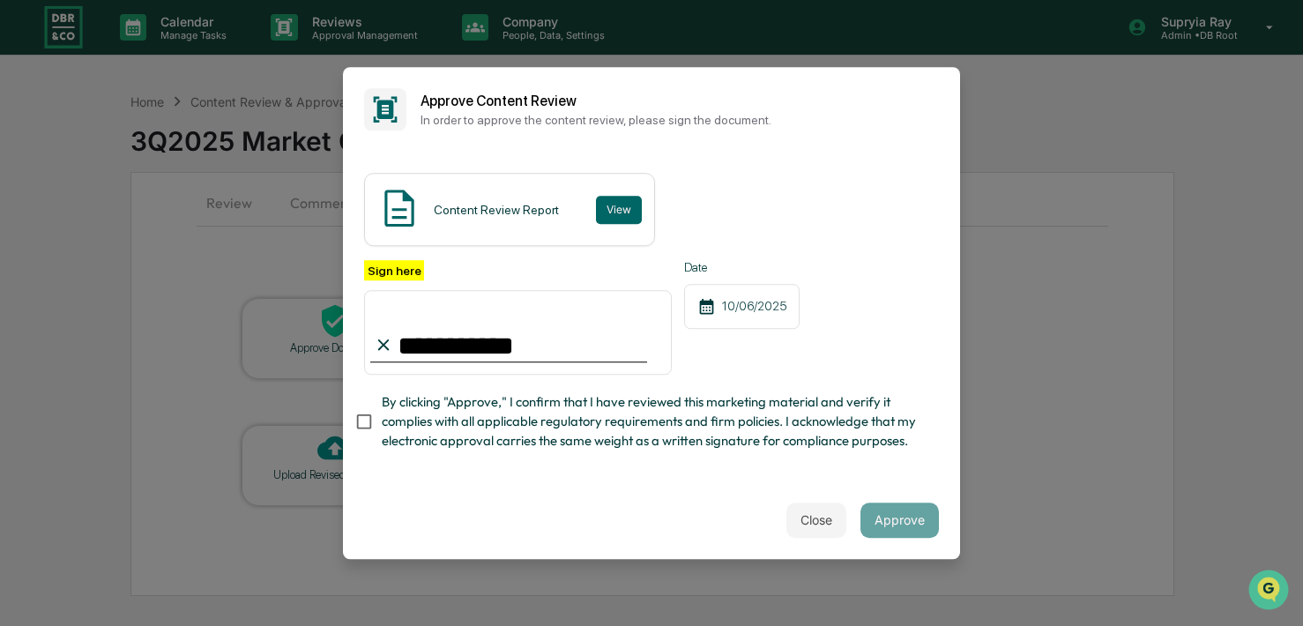
click at [535, 357] on input "**********" at bounding box center [518, 332] width 308 height 85
click at [560, 451] on div "**********" at bounding box center [651, 360] width 575 height 200
click at [902, 522] on button "Approve" at bounding box center [899, 519] width 78 height 35
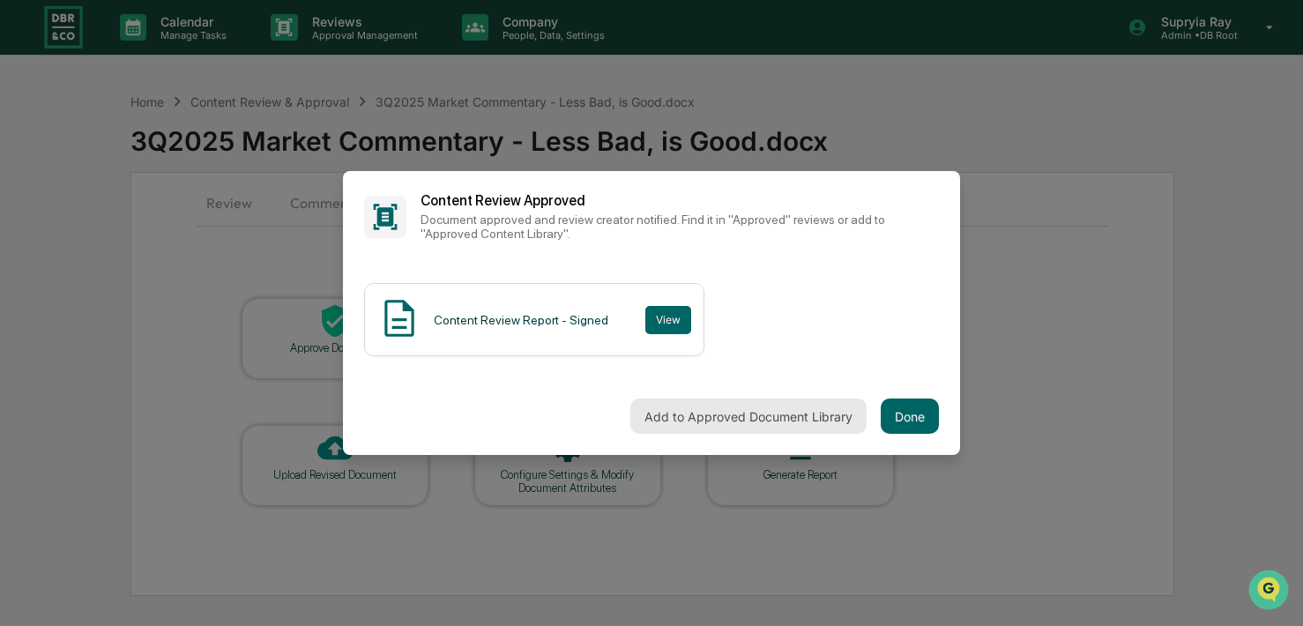
click at [840, 416] on button "Add to Approved Document Library" at bounding box center [748, 415] width 236 height 35
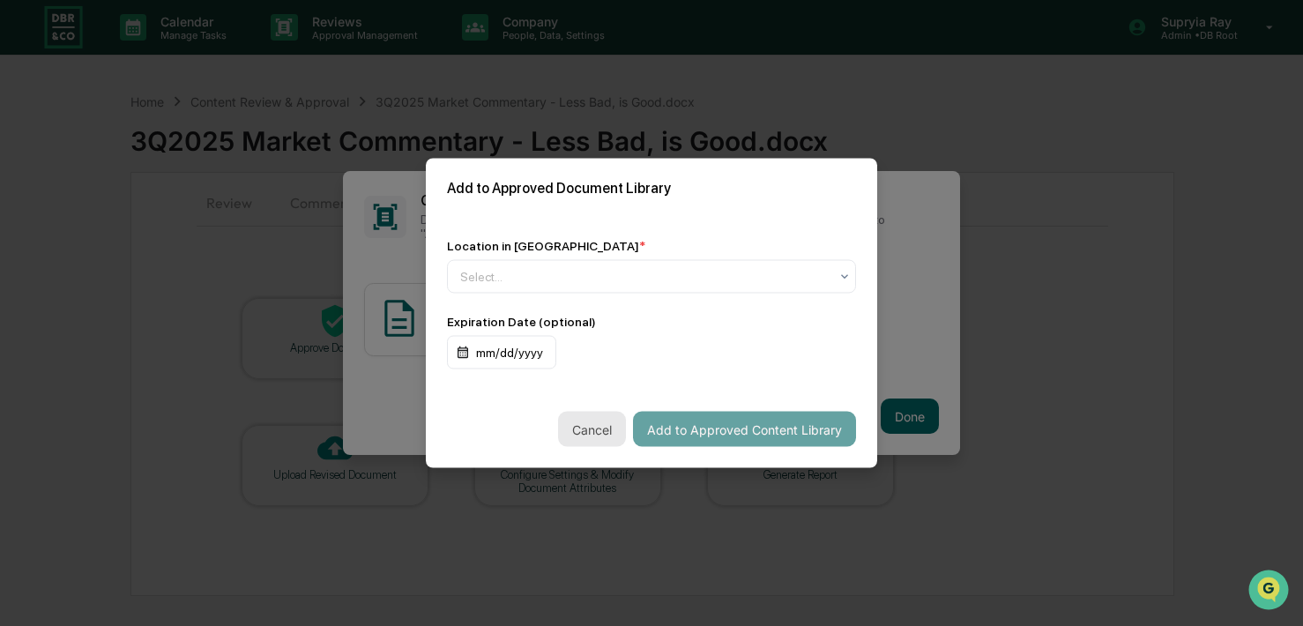
click at [597, 426] on button "Cancel" at bounding box center [592, 429] width 68 height 35
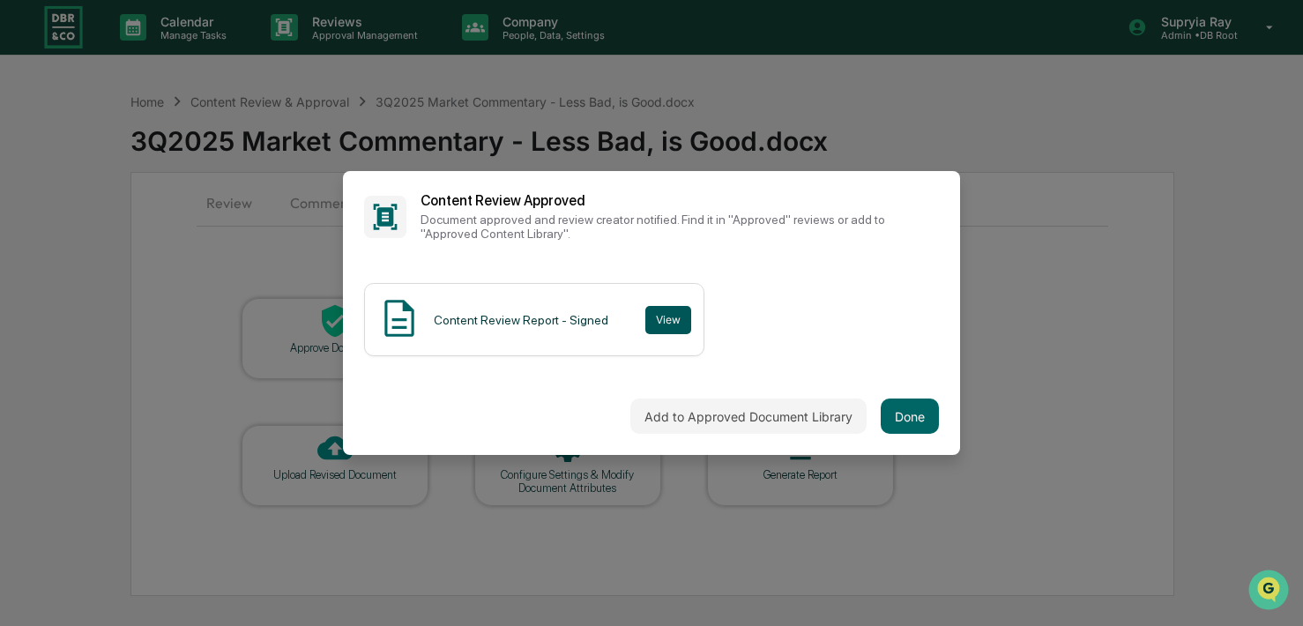
click at [655, 318] on button "View" at bounding box center [668, 320] width 46 height 28
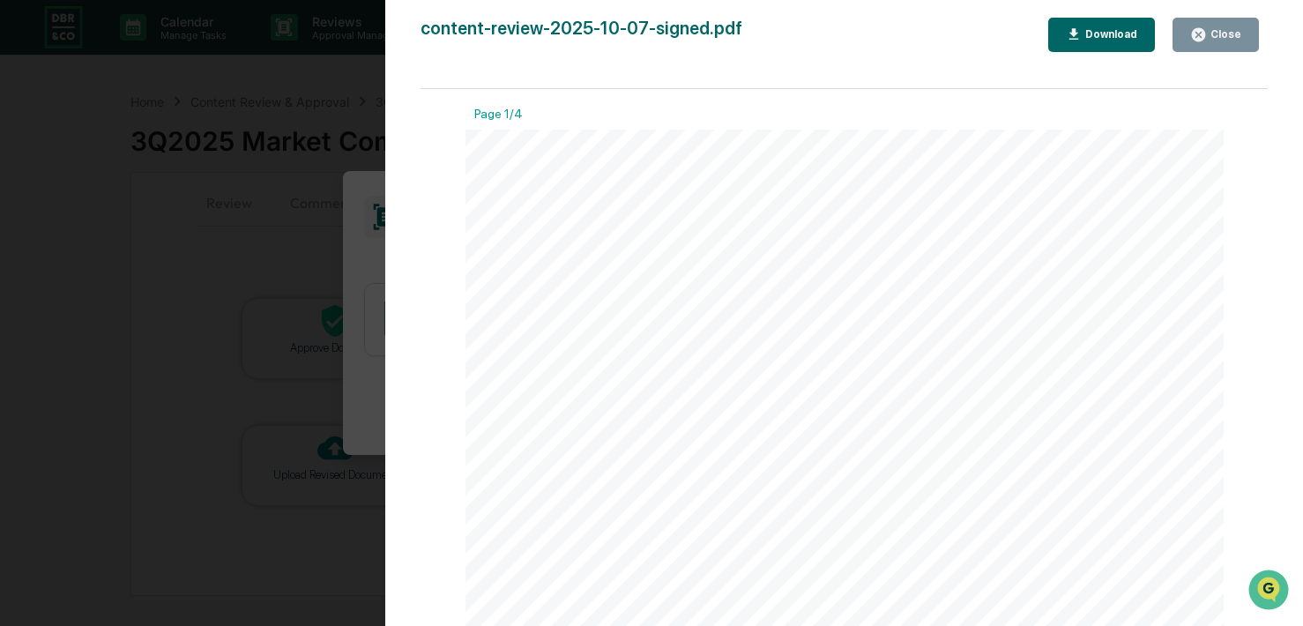
click at [1132, 29] on icon "button" at bounding box center [1198, 34] width 13 height 13
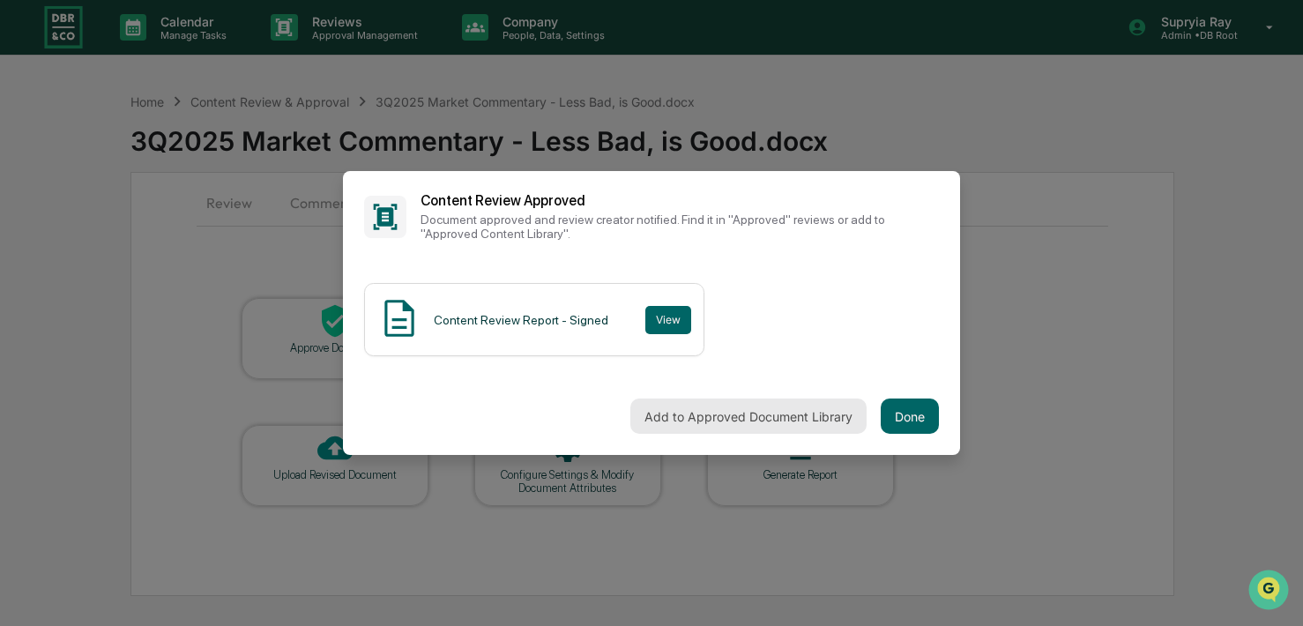
click at [836, 413] on button "Add to Approved Document Library" at bounding box center [748, 415] width 236 height 35
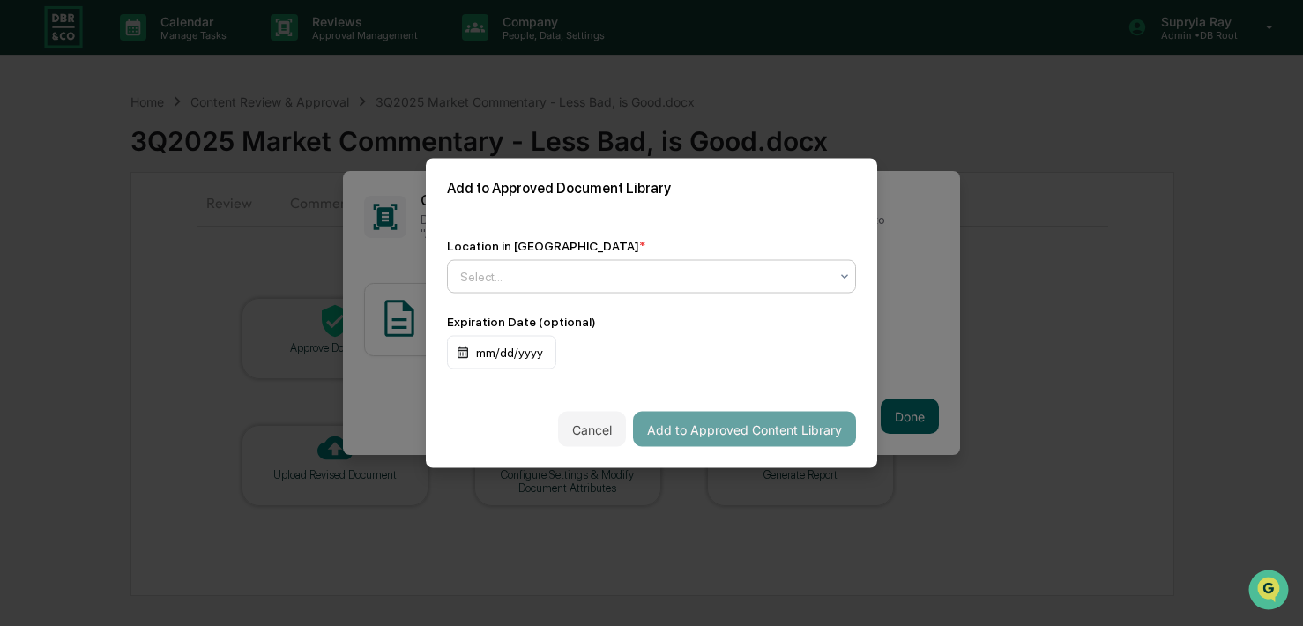
click at [580, 286] on div "Select..." at bounding box center [644, 276] width 386 height 25
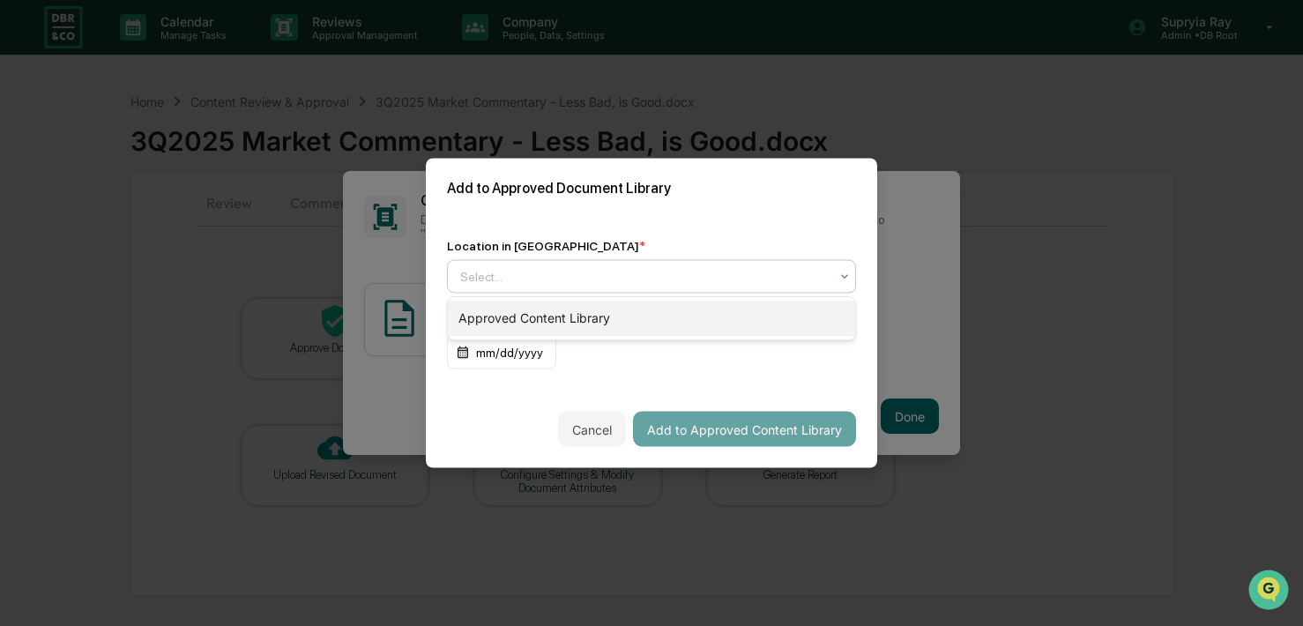
click at [573, 316] on div "Approved Content Library" at bounding box center [651, 318] width 407 height 35
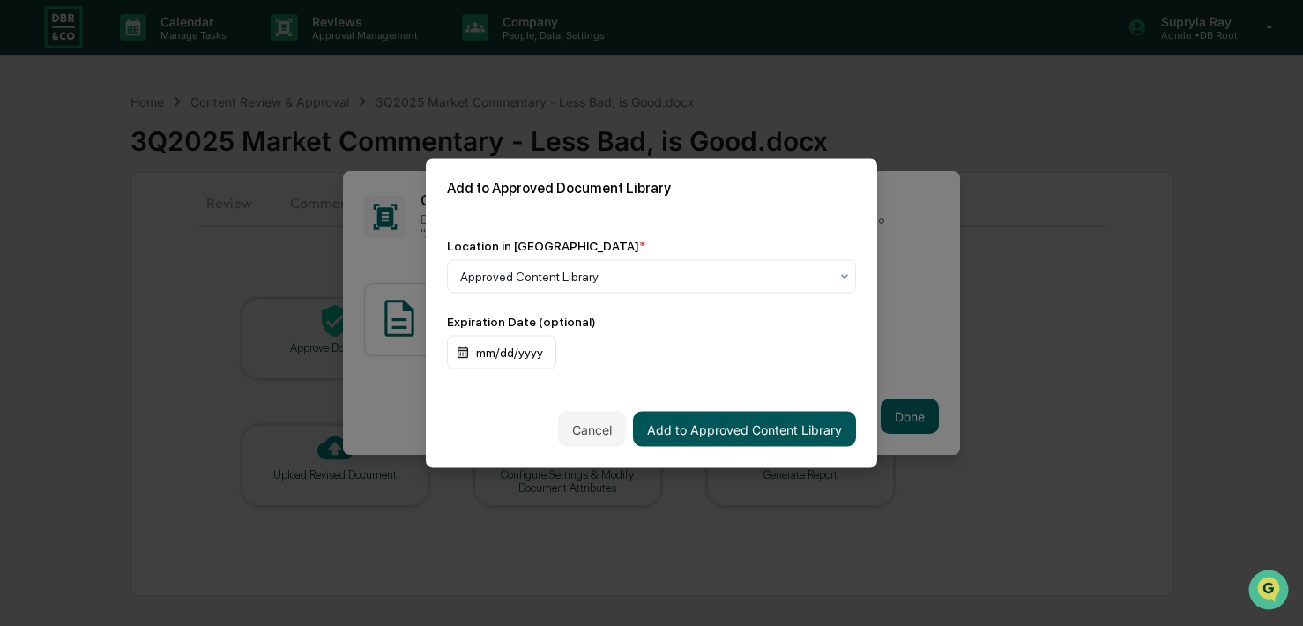
click at [694, 427] on button "Add to Approved Content Library" at bounding box center [744, 429] width 223 height 35
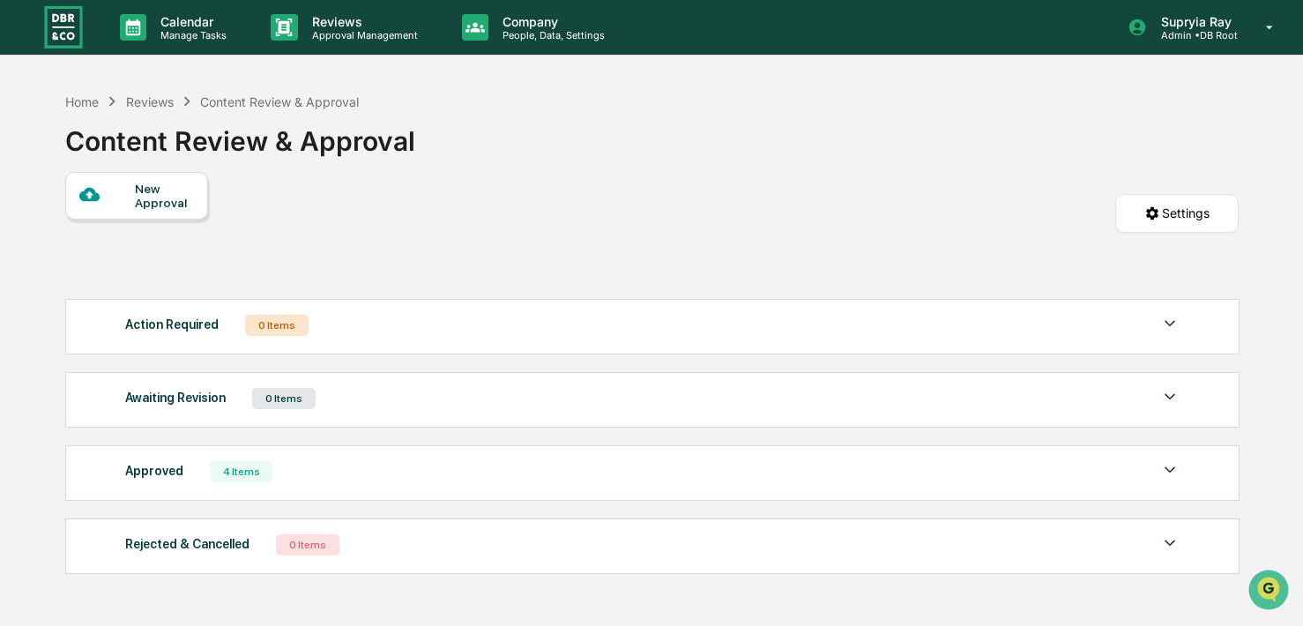
click at [621, 169] on div "Home Reviews Content Review & Approval Content Review & Approval" at bounding box center [651, 128] width 1172 height 88
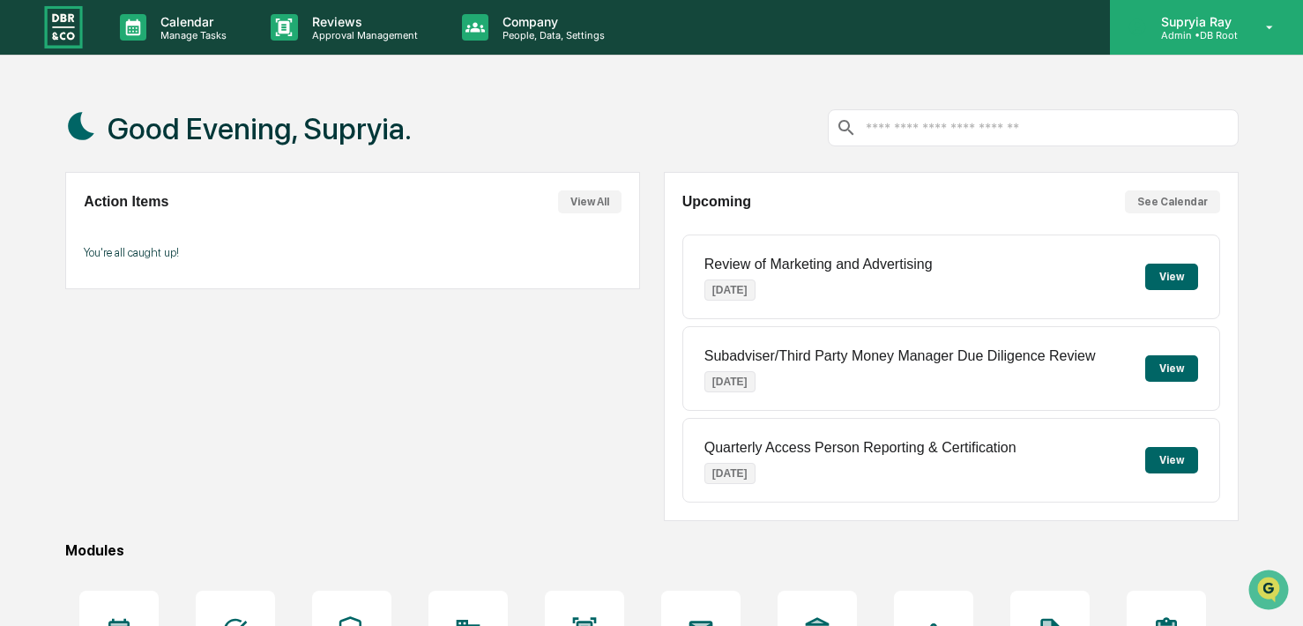
click at [1132, 19] on p "Supryia Ray" at bounding box center [1193, 21] width 93 height 15
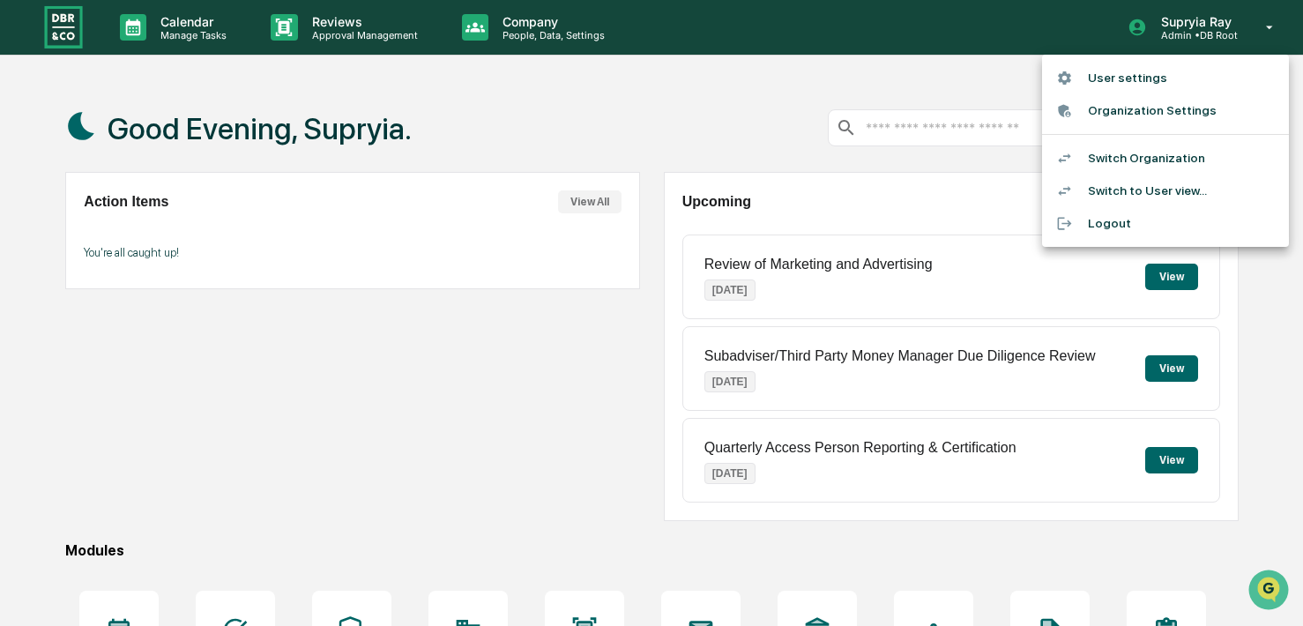
click at [1128, 151] on li "Switch Organization" at bounding box center [1165, 158] width 247 height 33
